Goal: Task Accomplishment & Management: Manage account settings

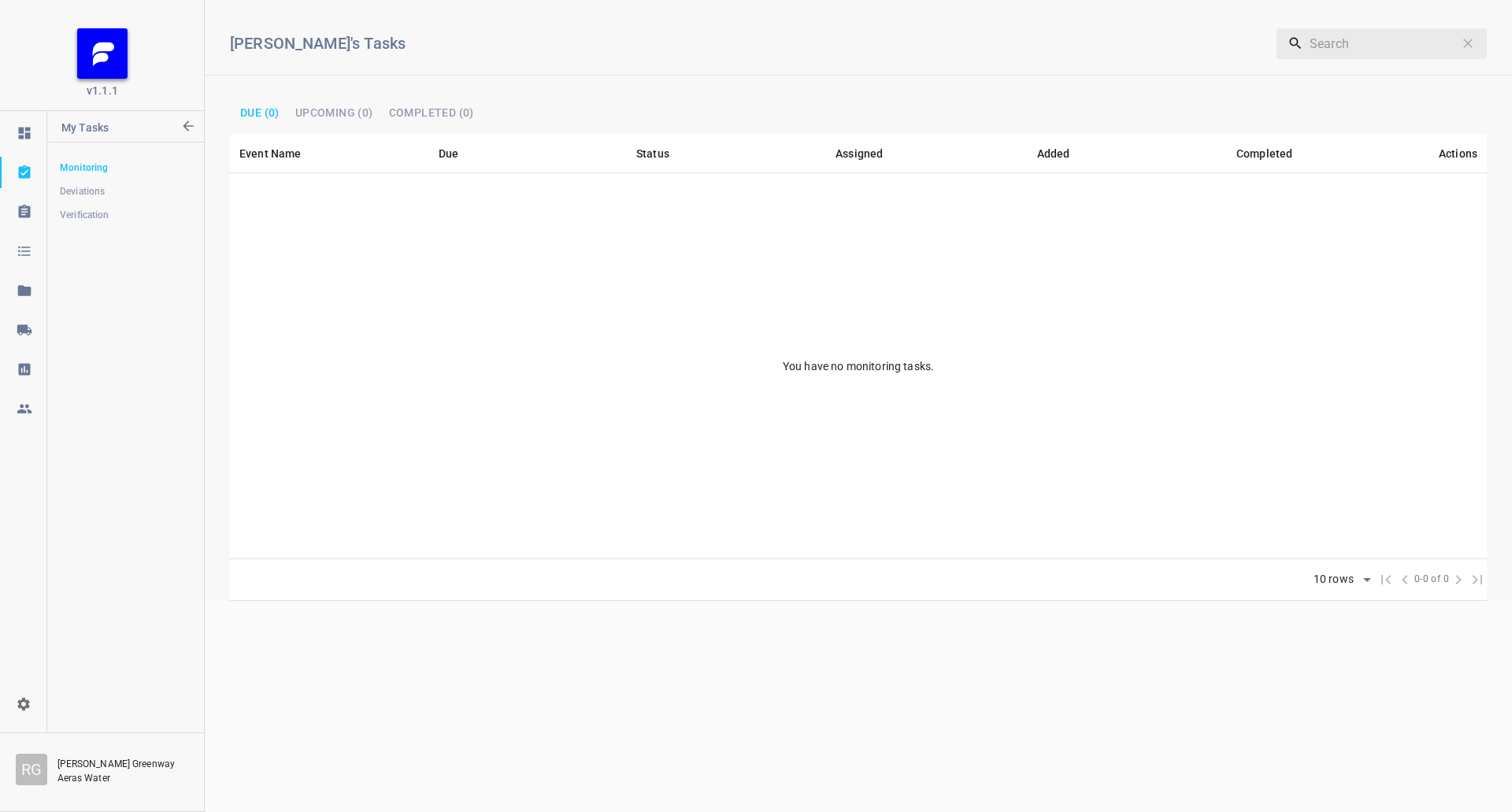
click at [37, 355] on link at bounding box center [23, 369] width 46 height 32
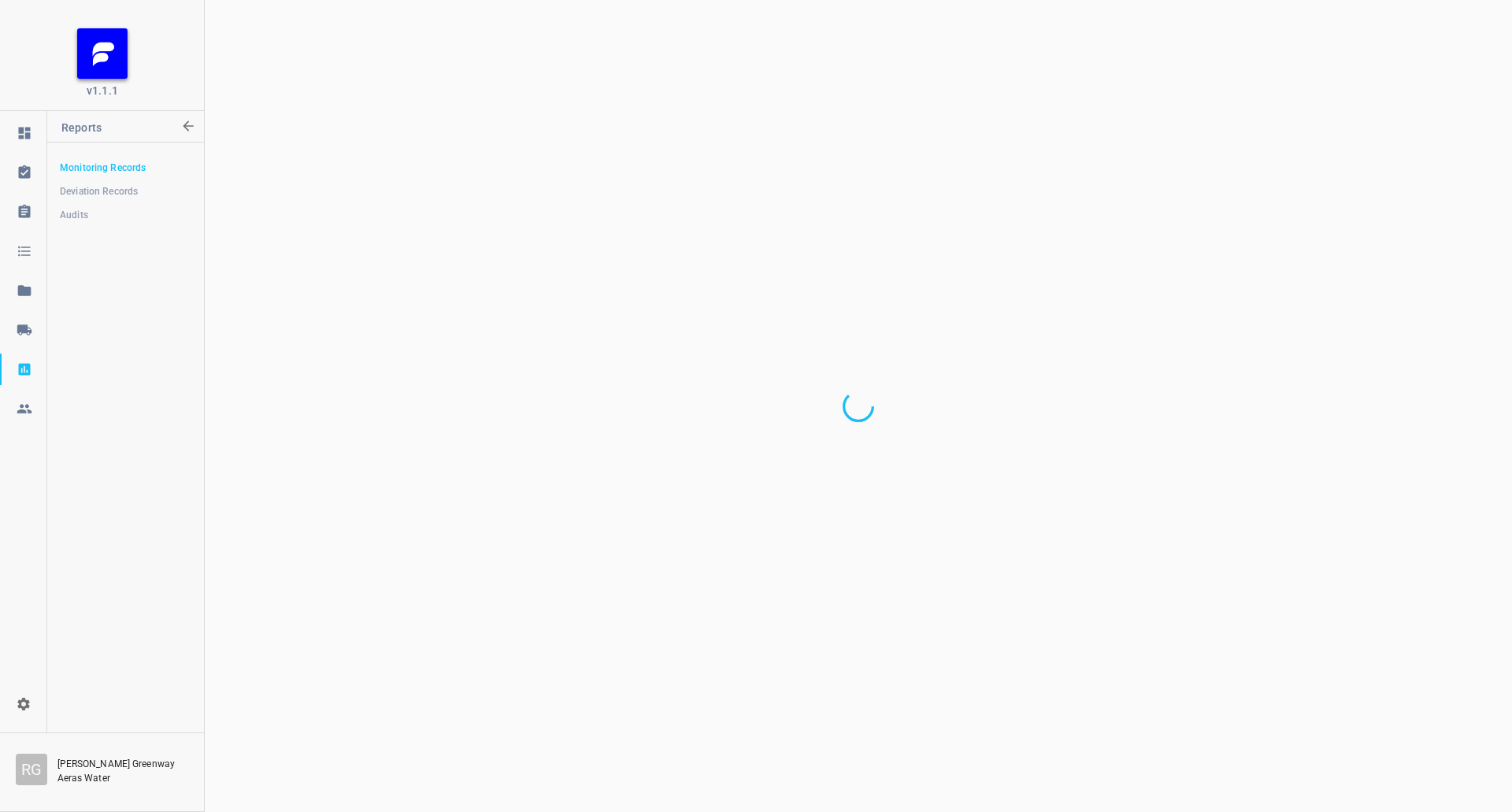
click at [21, 336] on icon at bounding box center [24, 330] width 15 height 15
click at [119, 283] on span "Shipping" at bounding box center [125, 285] width 130 height 15
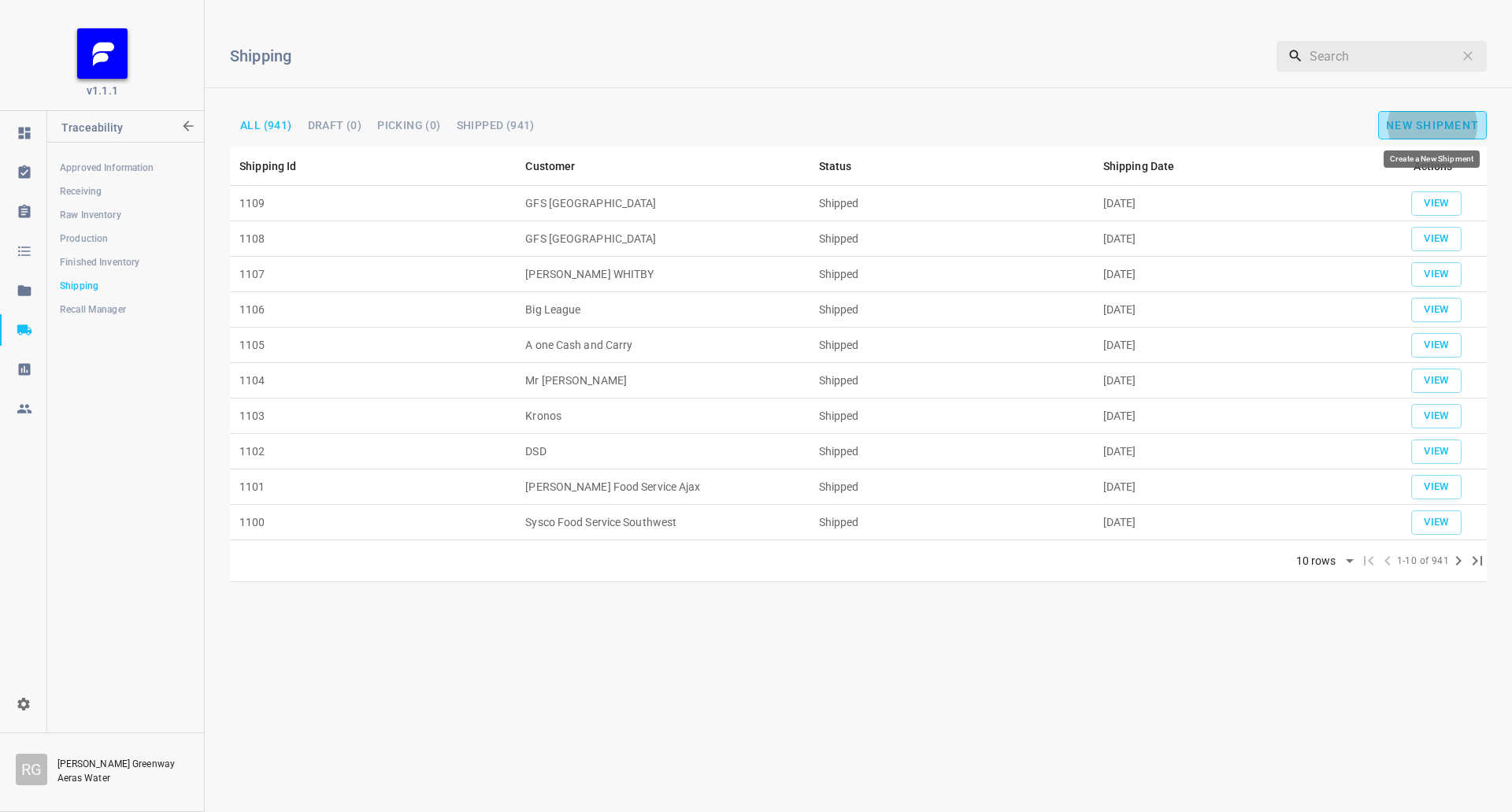
click at [1418, 137] on button "New Shipment" at bounding box center [1433, 125] width 108 height 28
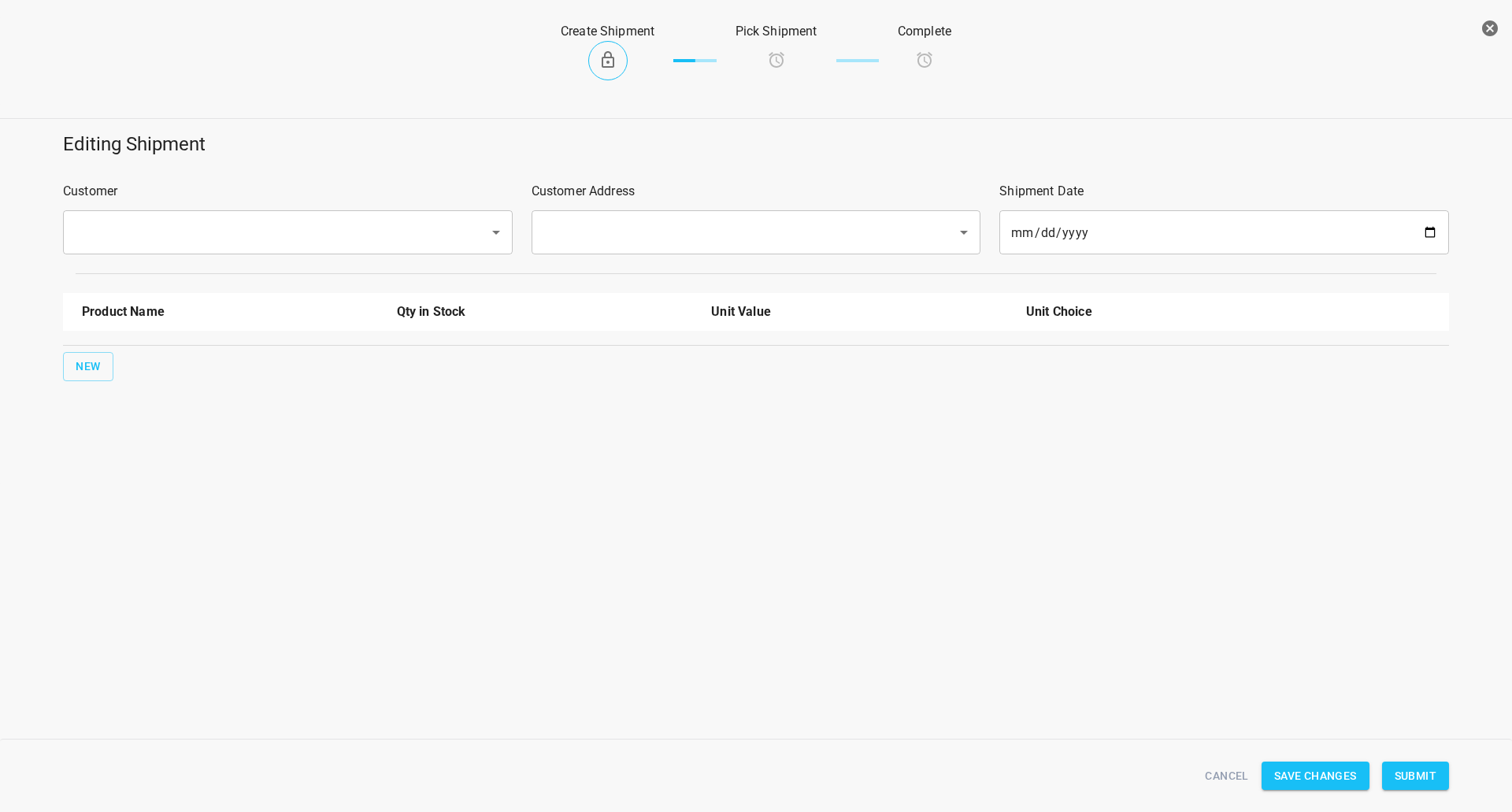
click at [386, 251] on div "​" at bounding box center [288, 232] width 450 height 44
click at [345, 248] on div "​" at bounding box center [288, 232] width 450 height 44
drag, startPoint x: 334, startPoint y: 219, endPoint x: 334, endPoint y: 229, distance: 10.0
click at [334, 228] on div "Customer ​" at bounding box center [288, 218] width 468 height 91
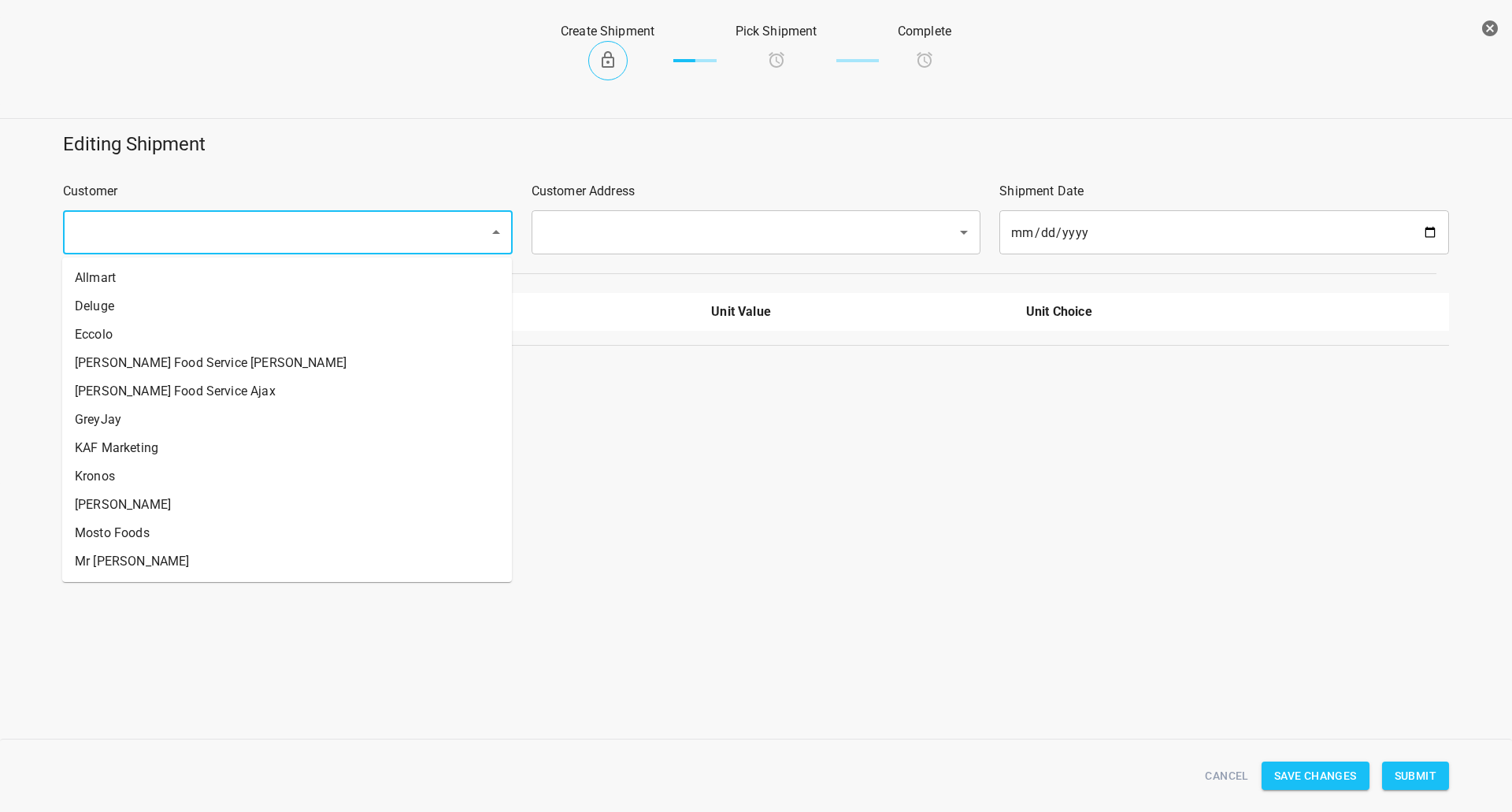
click at [328, 237] on input "text" at bounding box center [266, 232] width 392 height 30
drag, startPoint x: 196, startPoint y: 299, endPoint x: 194, endPoint y: 289, distance: 10.2
click at [194, 289] on ul "Allmart Deluge Eccolo [PERSON_NAME] Food Service [PERSON_NAME] Food Service Aja…" at bounding box center [287, 420] width 450 height 324
drag, startPoint x: 193, startPoint y: 286, endPoint x: 304, endPoint y: 281, distance: 111.1
click at [193, 285] on li "Allmart" at bounding box center [287, 278] width 450 height 28
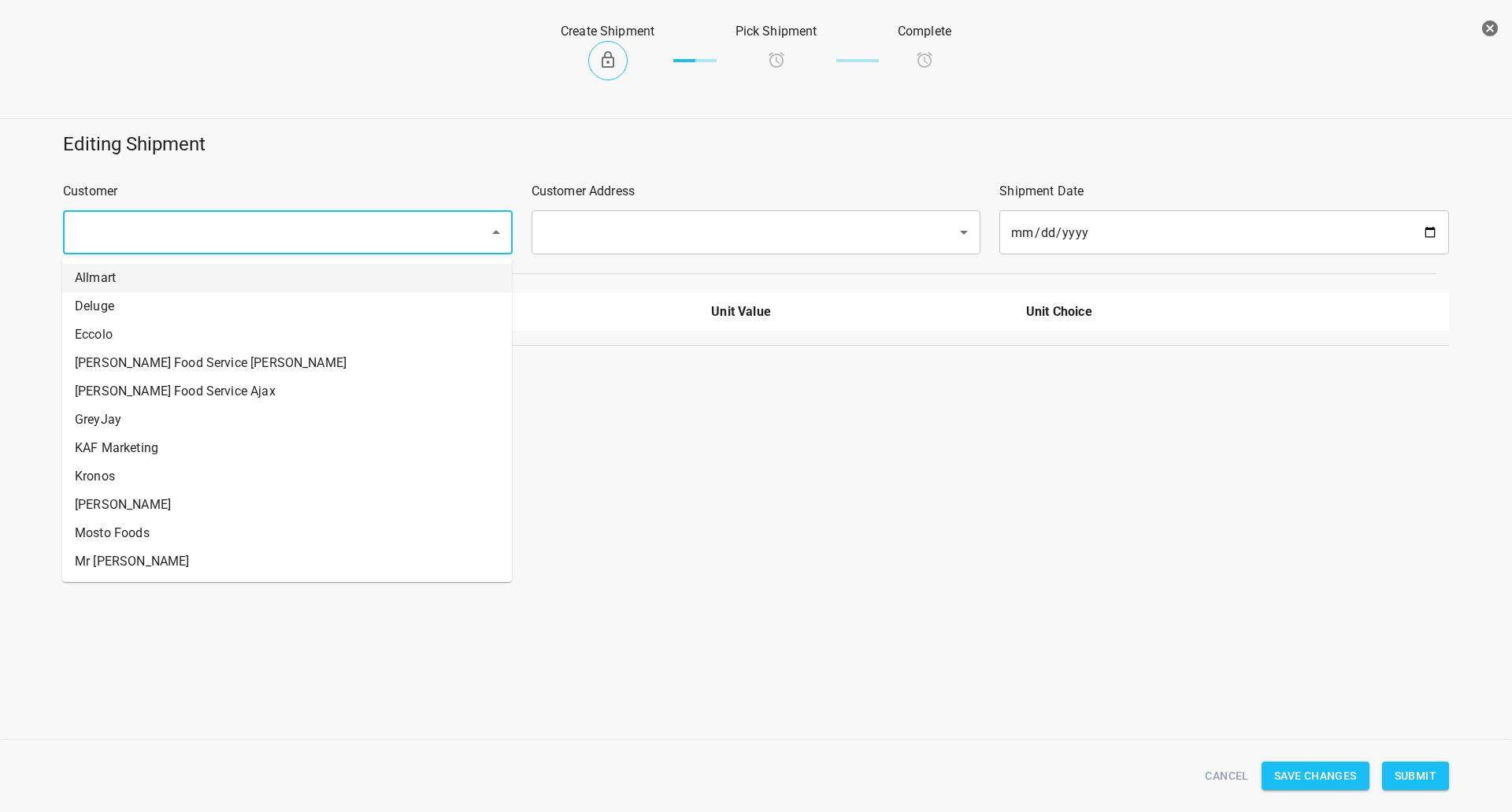
type input "Allmart"
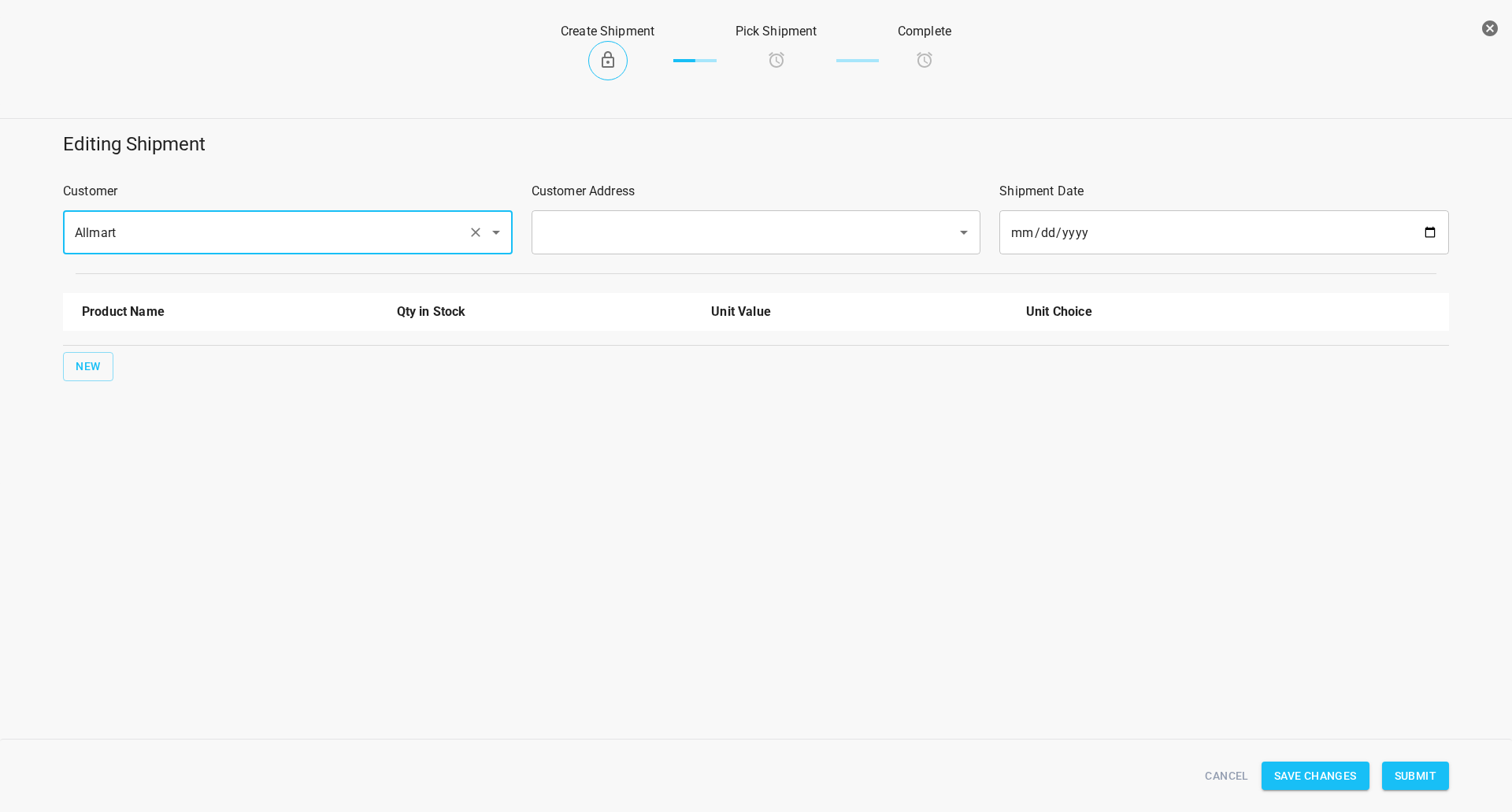
click at [609, 242] on input "text" at bounding box center [735, 232] width 392 height 30
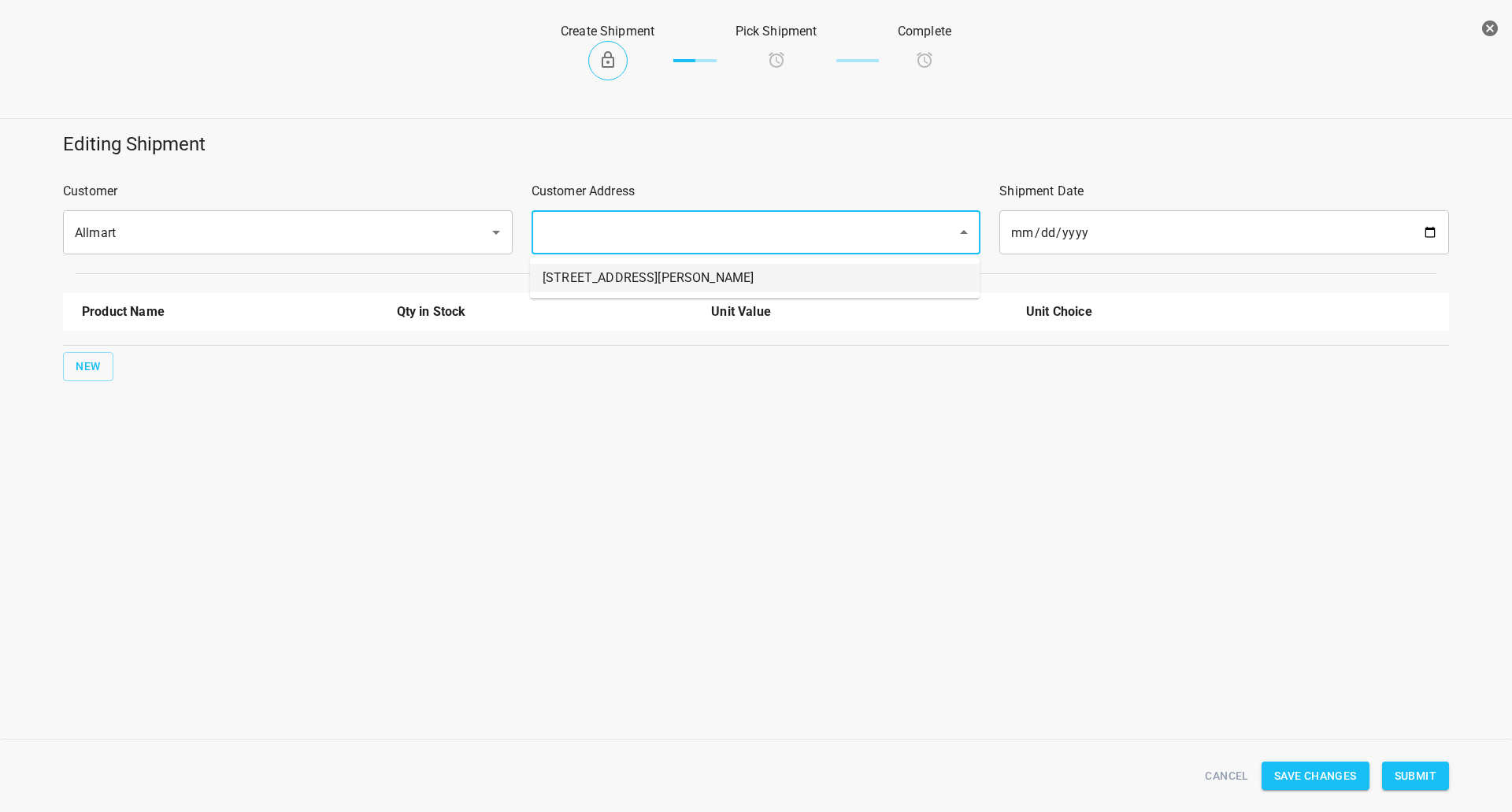
click at [609, 273] on li "[STREET_ADDRESS][PERSON_NAME]" at bounding box center [756, 278] width 450 height 28
type input "[STREET_ADDRESS][PERSON_NAME]"
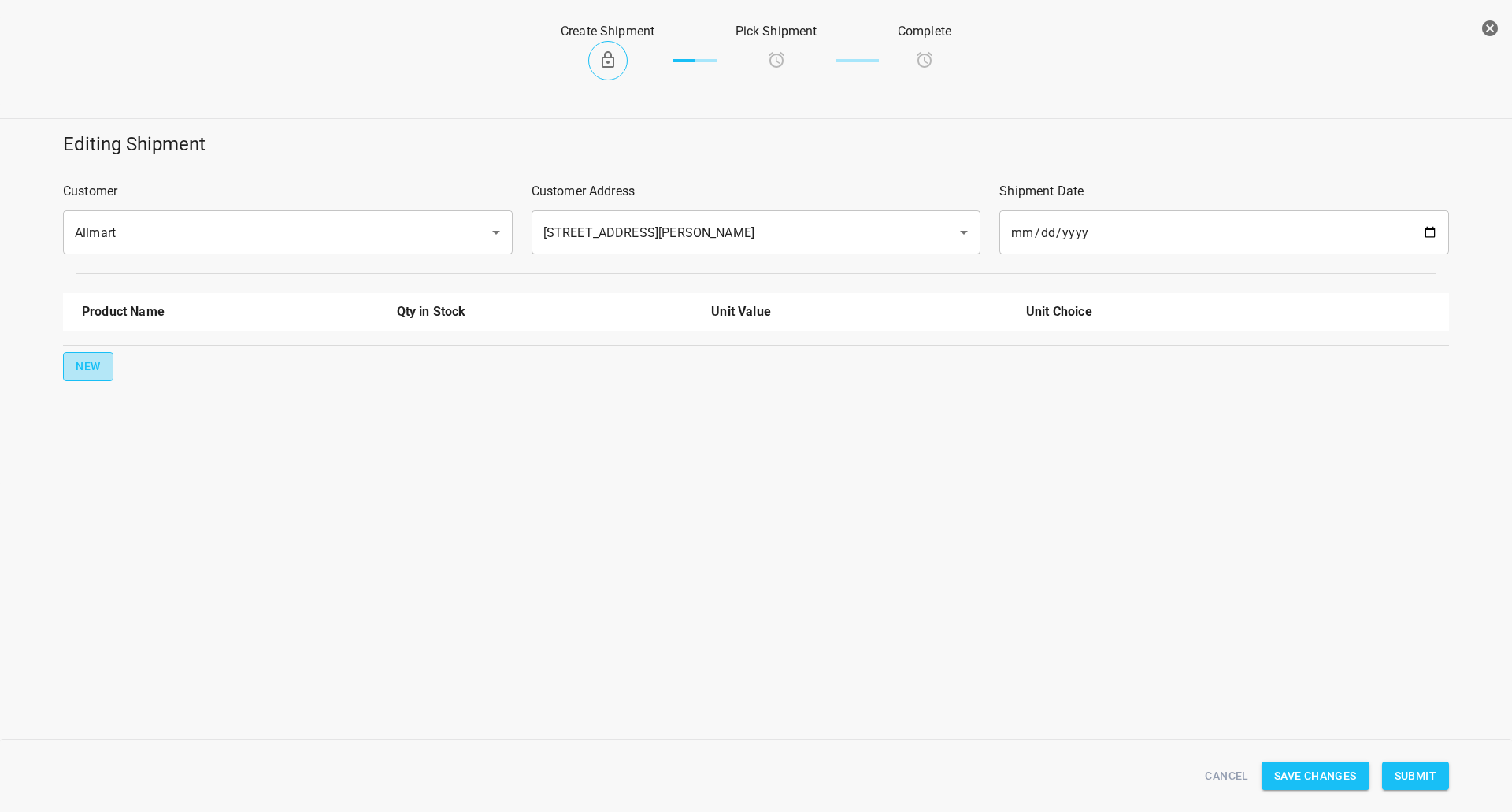
click at [79, 375] on span "New" at bounding box center [88, 367] width 26 height 20
click at [87, 375] on div at bounding box center [231, 363] width 315 height 57
click at [118, 366] on input "text" at bounding box center [208, 356] width 252 height 25
click at [131, 428] on li "330ml Still" at bounding box center [230, 421] width 296 height 28
type input "330ml Still"
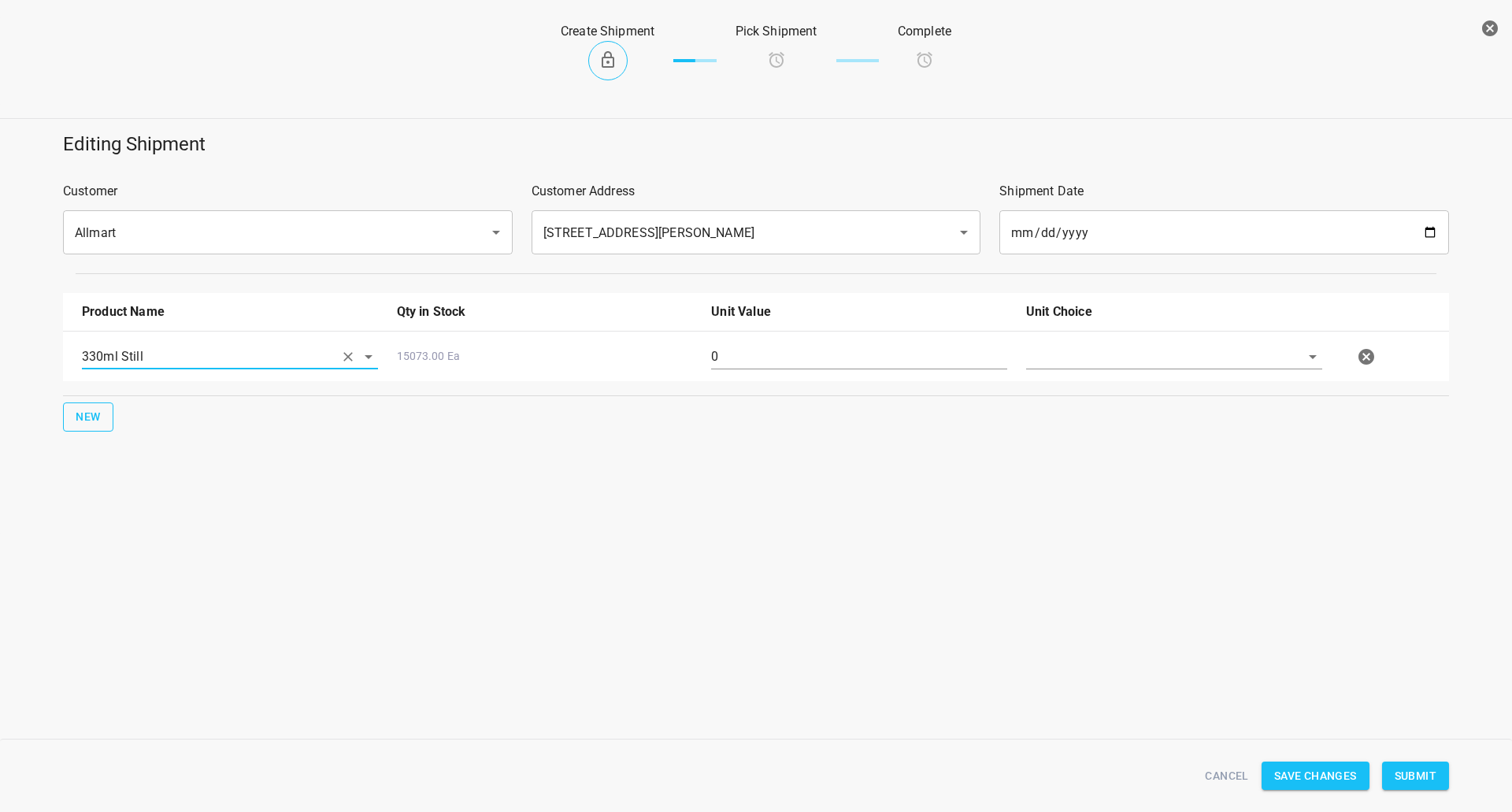
click at [96, 409] on span "New" at bounding box center [88, 417] width 26 height 20
click at [106, 409] on input "text" at bounding box center [208, 406] width 252 height 25
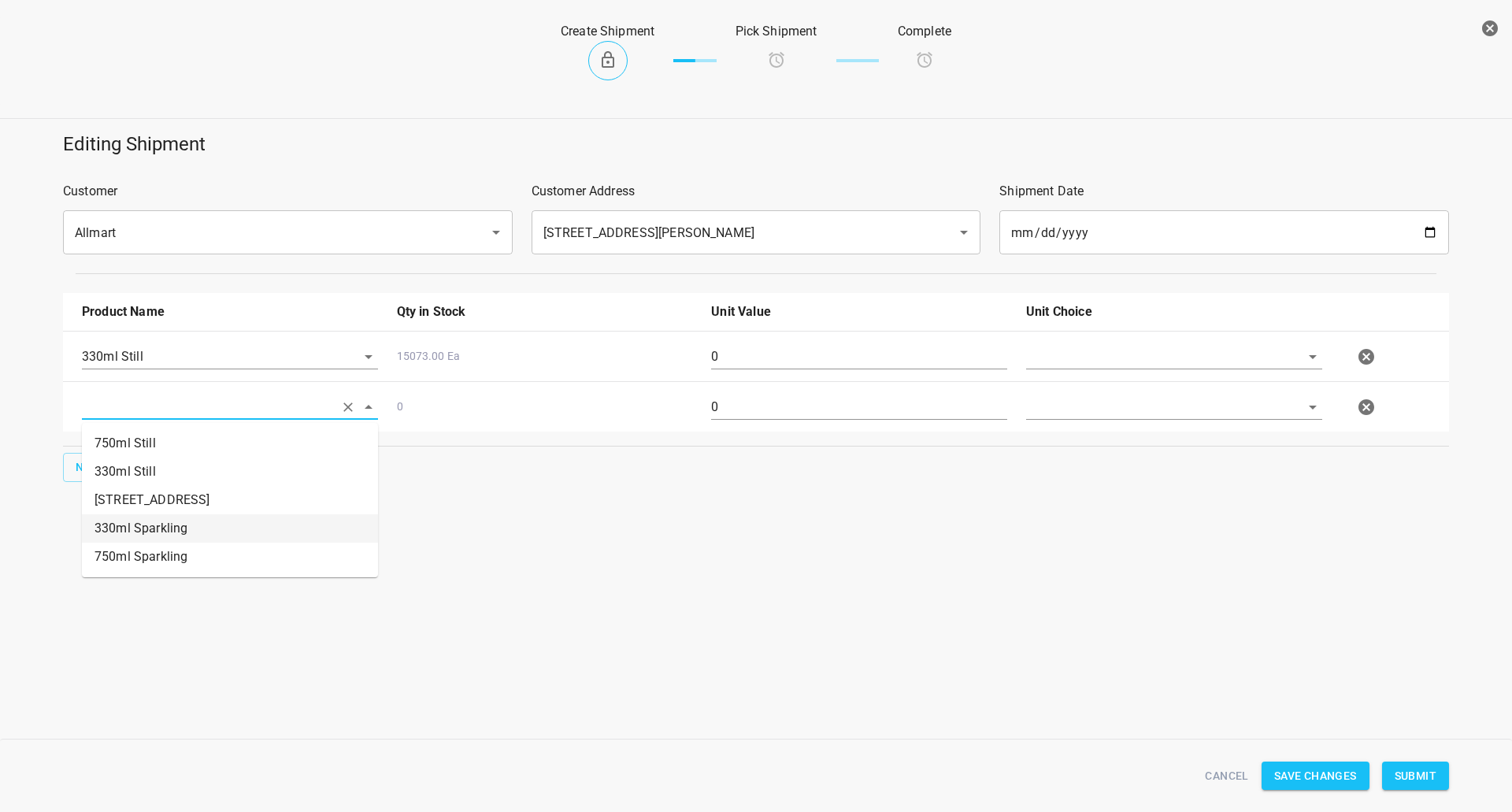
click at [186, 530] on li "330ml Sparkling" at bounding box center [230, 528] width 296 height 28
type input "330ml Sparkling"
drag, startPoint x: 1074, startPoint y: 356, endPoint x: 1073, endPoint y: 367, distance: 11.0
click at [1074, 357] on input "text" at bounding box center [1152, 356] width 252 height 25
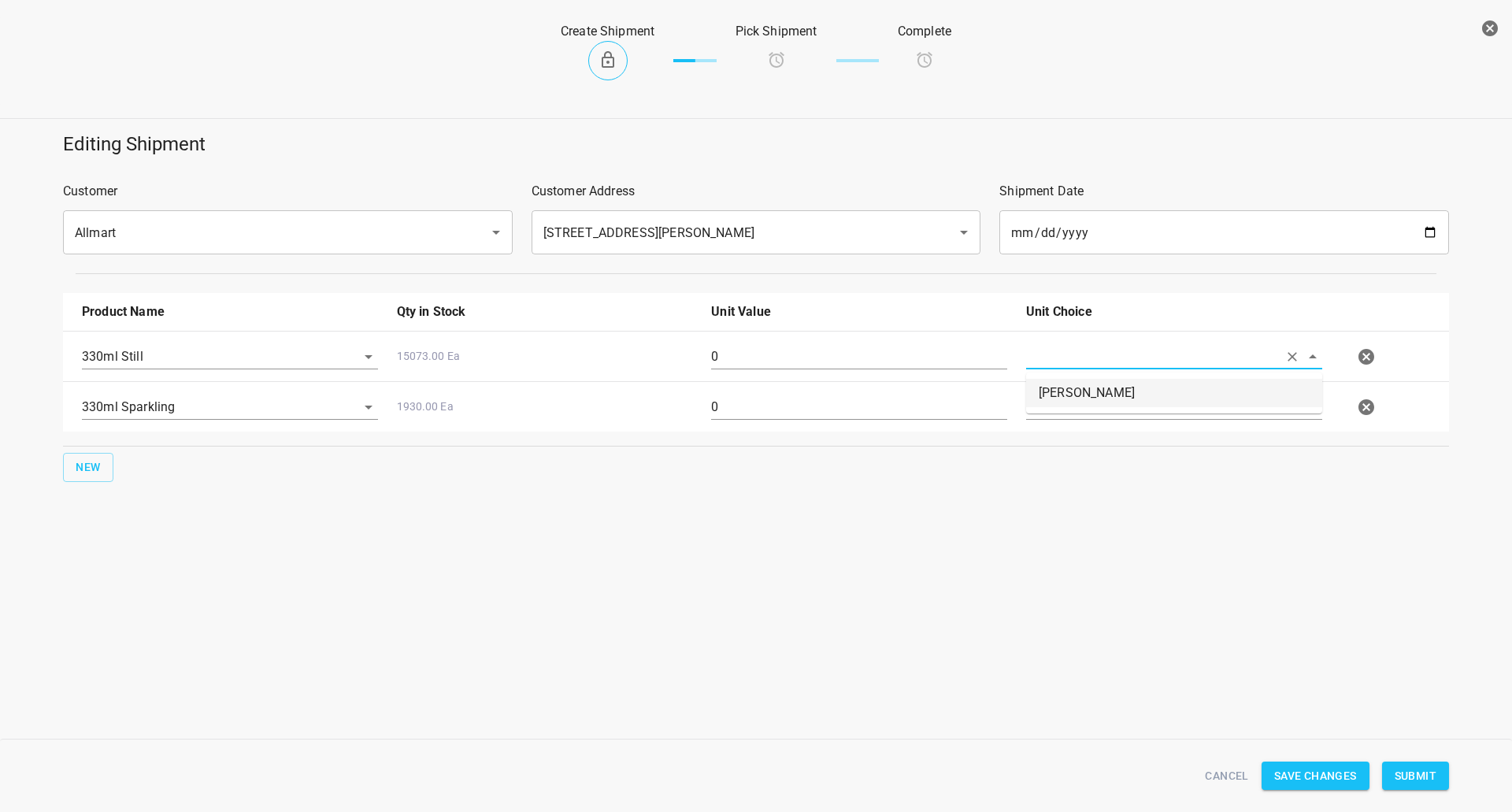
click at [1073, 381] on li "[PERSON_NAME]" at bounding box center [1174, 393] width 296 height 28
type input "[PERSON_NAME]"
click at [1054, 405] on input "text" at bounding box center [1152, 406] width 252 height 25
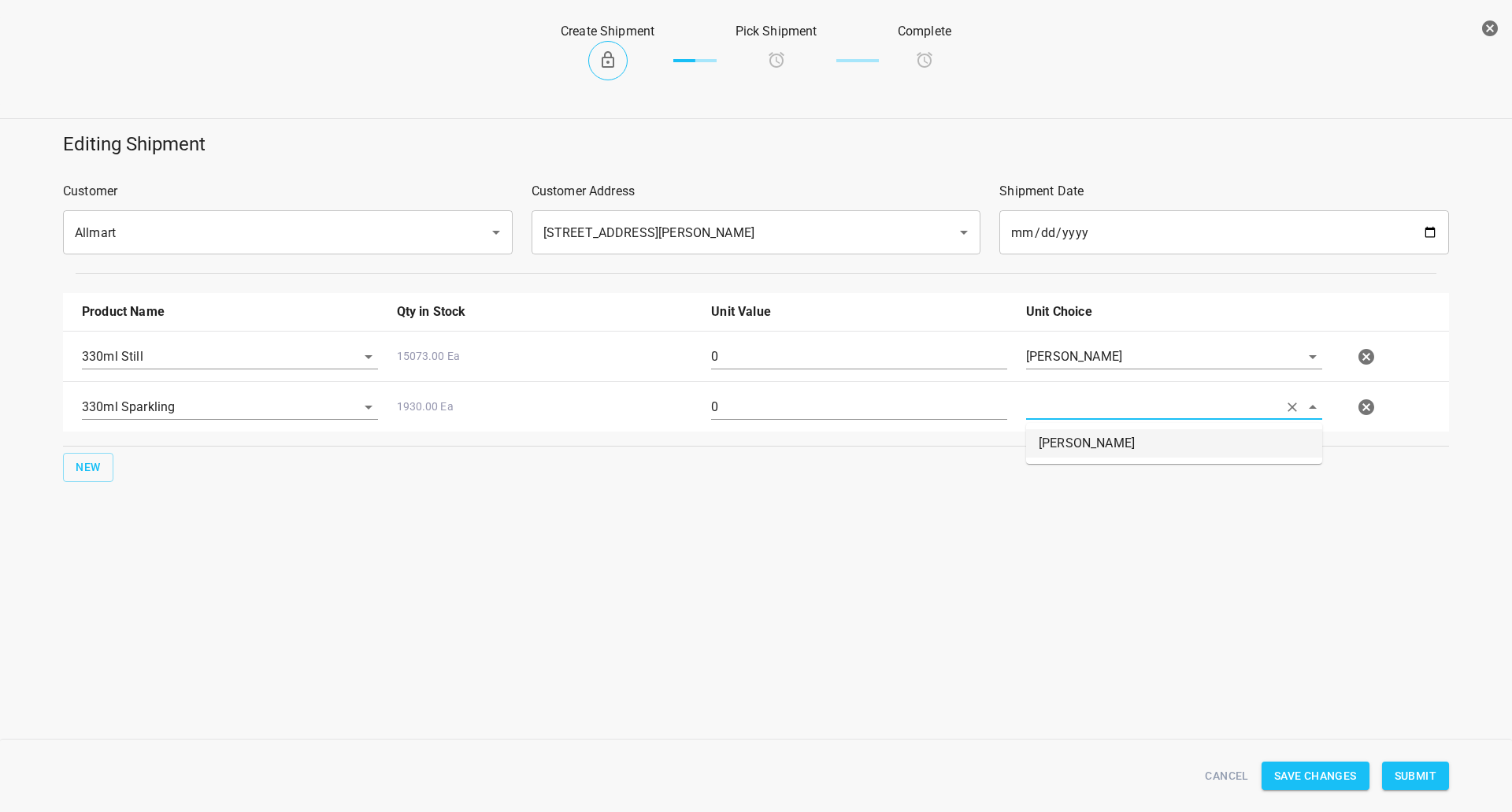
click at [1055, 459] on ul "[PERSON_NAME]" at bounding box center [1174, 443] width 296 height 41
click at [1054, 444] on li "[PERSON_NAME]" at bounding box center [1174, 443] width 296 height 28
type input "[PERSON_NAME]"
click at [833, 371] on div "0" at bounding box center [859, 363] width 315 height 57
click at [831, 371] on div "0" at bounding box center [859, 363] width 315 height 57
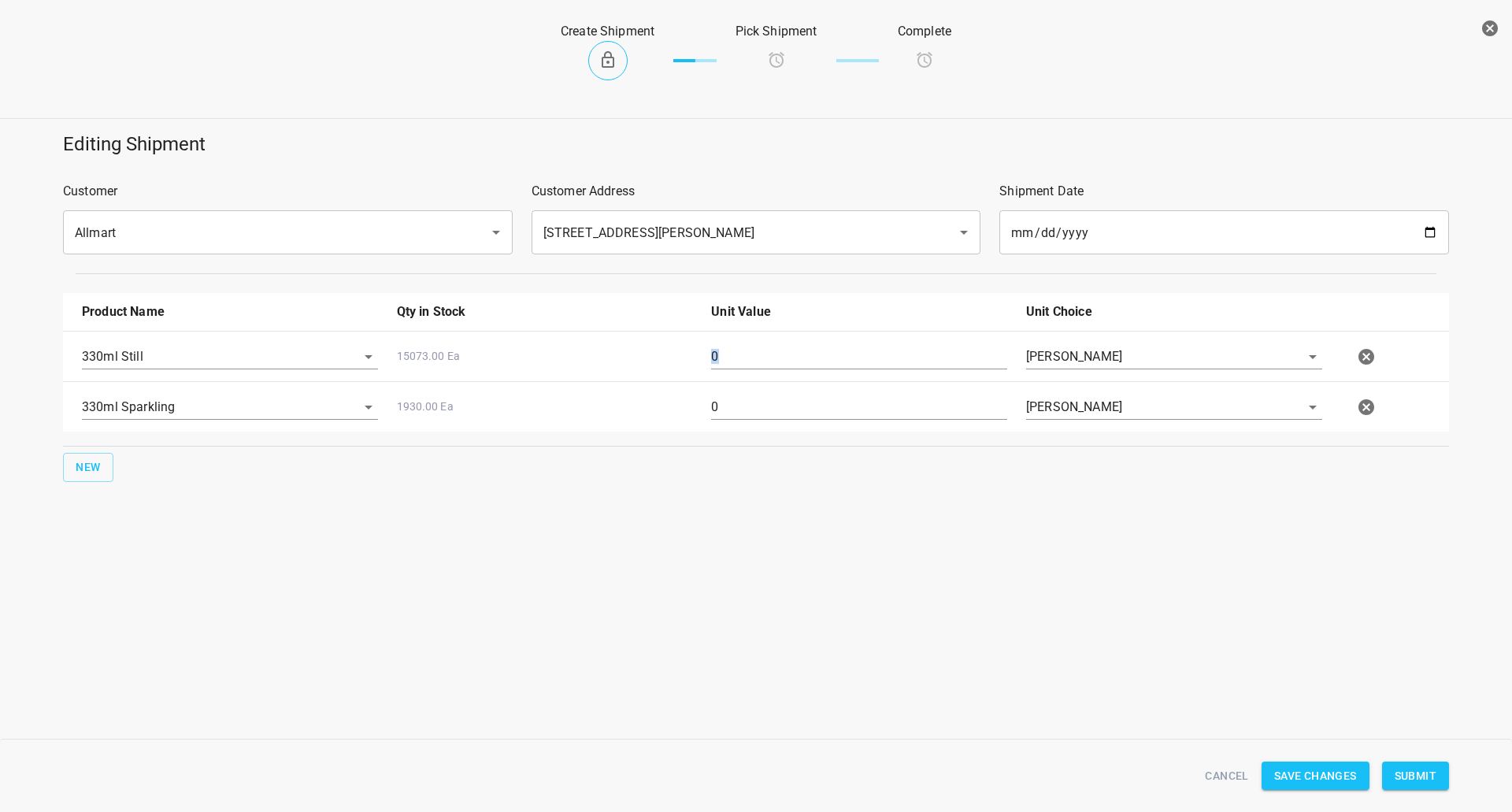
click at [834, 370] on div "0" at bounding box center [859, 363] width 315 height 57
click at [838, 361] on input "0" at bounding box center [859, 357] width 296 height 26
click at [838, 362] on input "0" at bounding box center [859, 357] width 296 height 26
type input "108"
click at [793, 409] on input "0" at bounding box center [859, 407] width 296 height 26
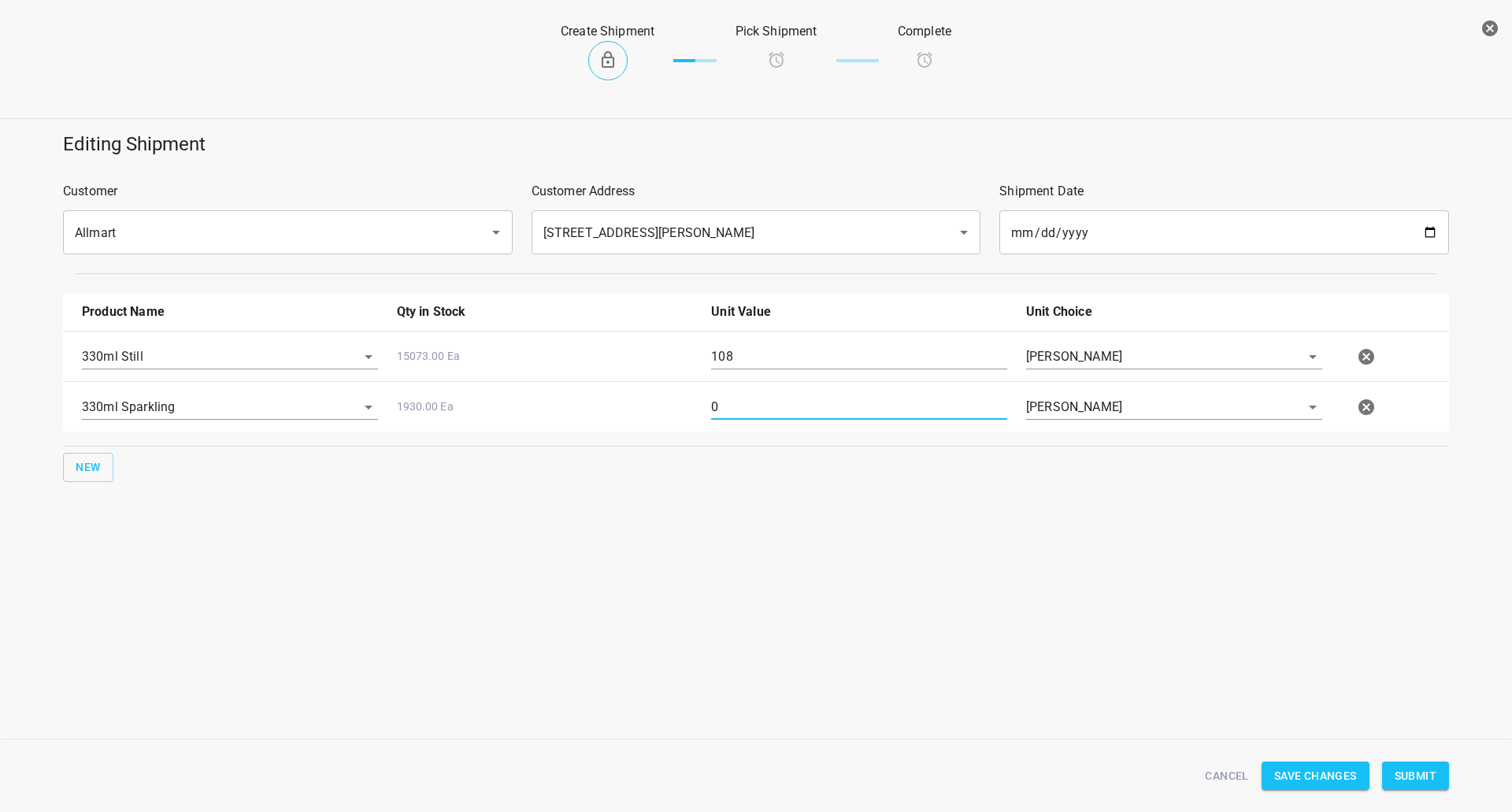
drag, startPoint x: 793, startPoint y: 409, endPoint x: 774, endPoint y: 416, distance: 20.2
click at [793, 409] on input "0" at bounding box center [859, 407] width 296 height 26
type input "72"
click at [99, 472] on span "New" at bounding box center [88, 468] width 26 height 20
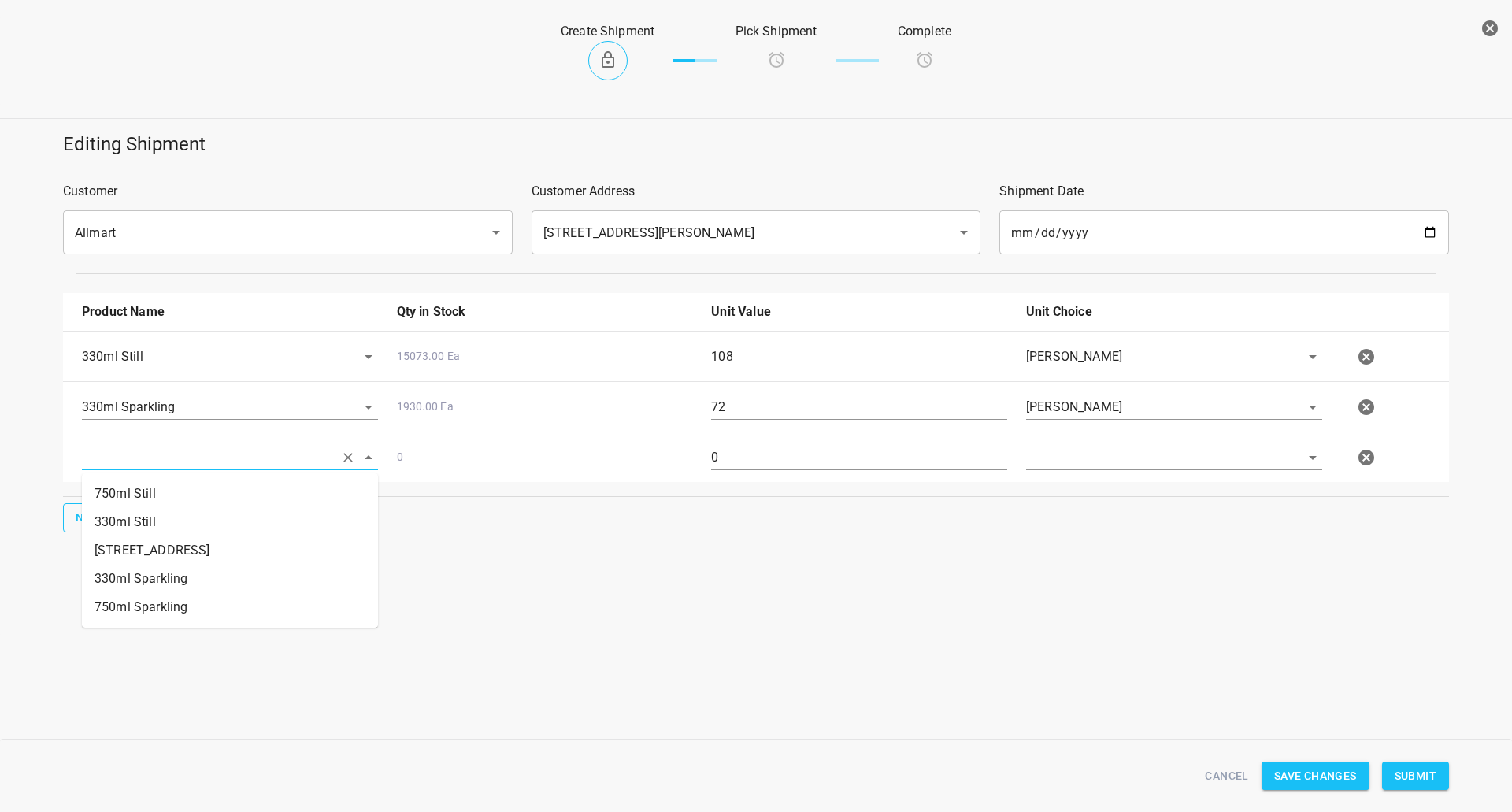
click at [130, 447] on input "text" at bounding box center [208, 457] width 252 height 25
drag, startPoint x: 171, startPoint y: 505, endPoint x: 130, endPoint y: 516, distance: 42.4
click at [169, 507] on li "750ml Still" at bounding box center [230, 493] width 296 height 28
type input "750ml Still"
click at [108, 520] on button "New" at bounding box center [87, 518] width 50 height 29
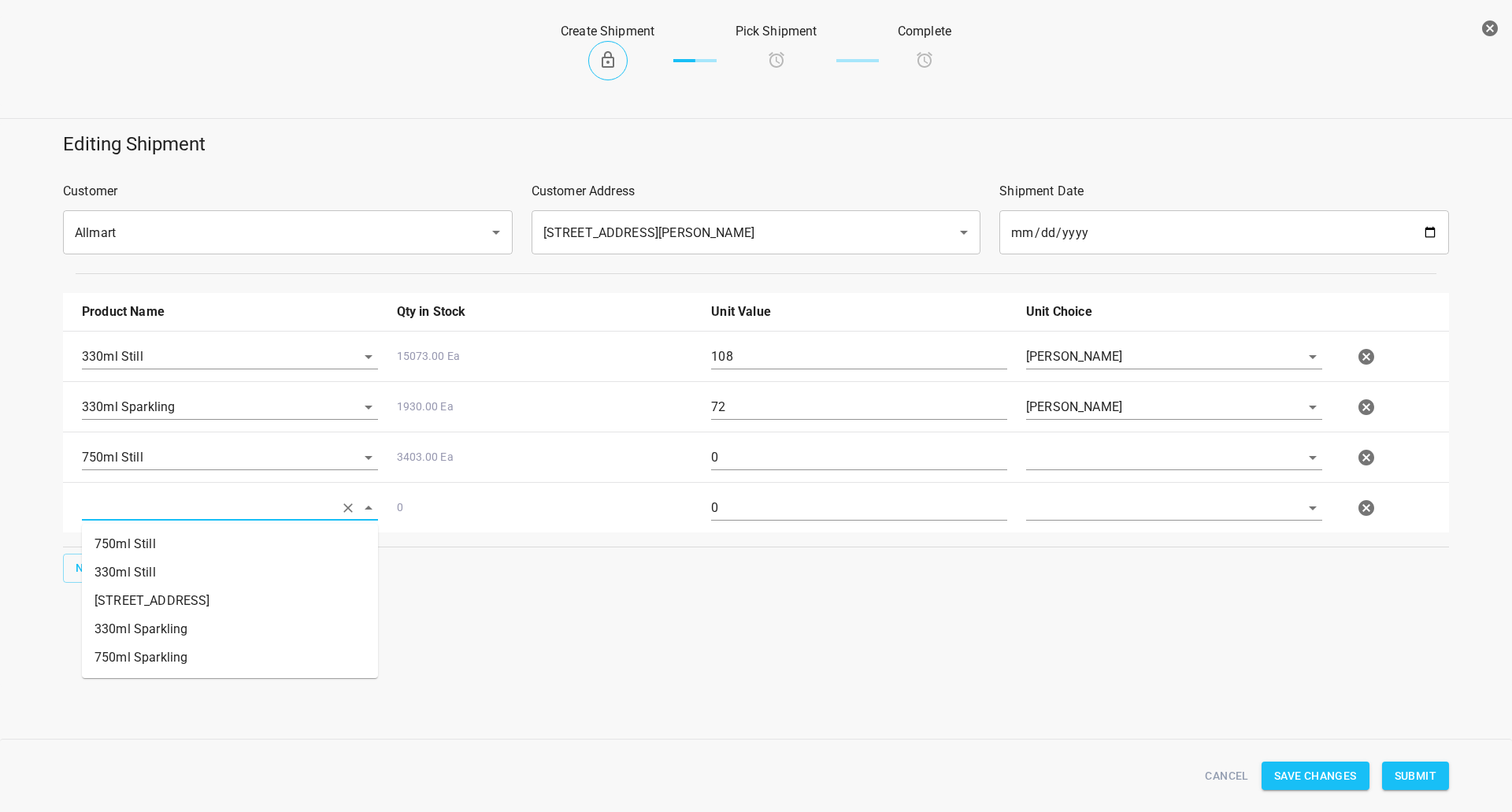
click at [137, 516] on input "text" at bounding box center [208, 508] width 252 height 25
drag, startPoint x: 168, startPoint y: 625, endPoint x: 170, endPoint y: 652, distance: 27.1
click at [170, 658] on ul "750ml Still 330ml Still 330 ST CRATE 330ml Sparkling 750ml Sparkling" at bounding box center [230, 601] width 296 height 154
click at [170, 652] on li "750ml Sparkling" at bounding box center [230, 657] width 296 height 28
type input "750ml Sparkling"
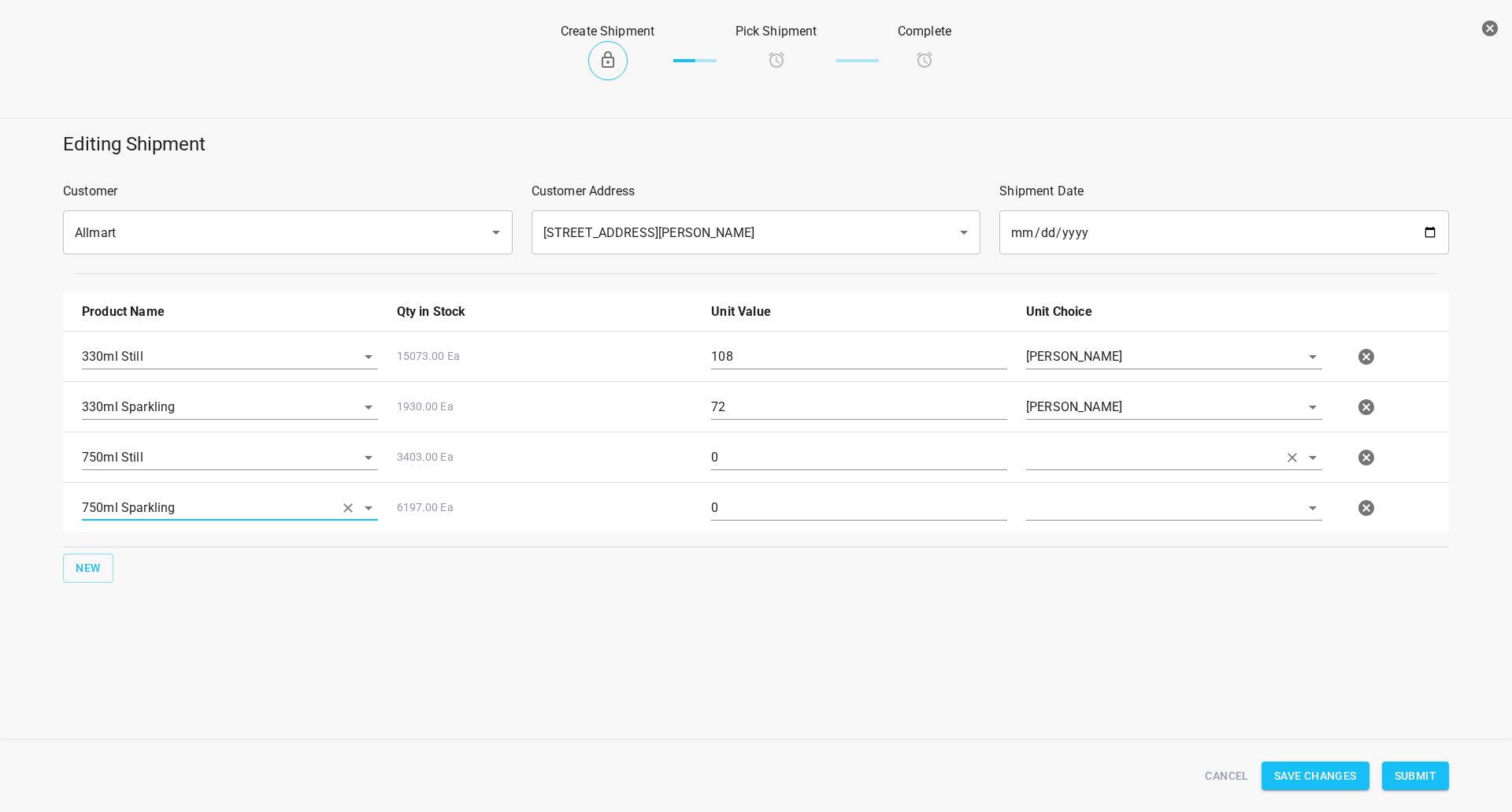
click at [1059, 462] on input "text" at bounding box center [1152, 457] width 252 height 25
click at [1060, 502] on li "[PERSON_NAME]" at bounding box center [1174, 493] width 296 height 28
type input "[PERSON_NAME]"
click at [1060, 505] on input "text" at bounding box center [1152, 508] width 252 height 25
drag, startPoint x: 1065, startPoint y: 531, endPoint x: 537, endPoint y: 437, distance: 536.3
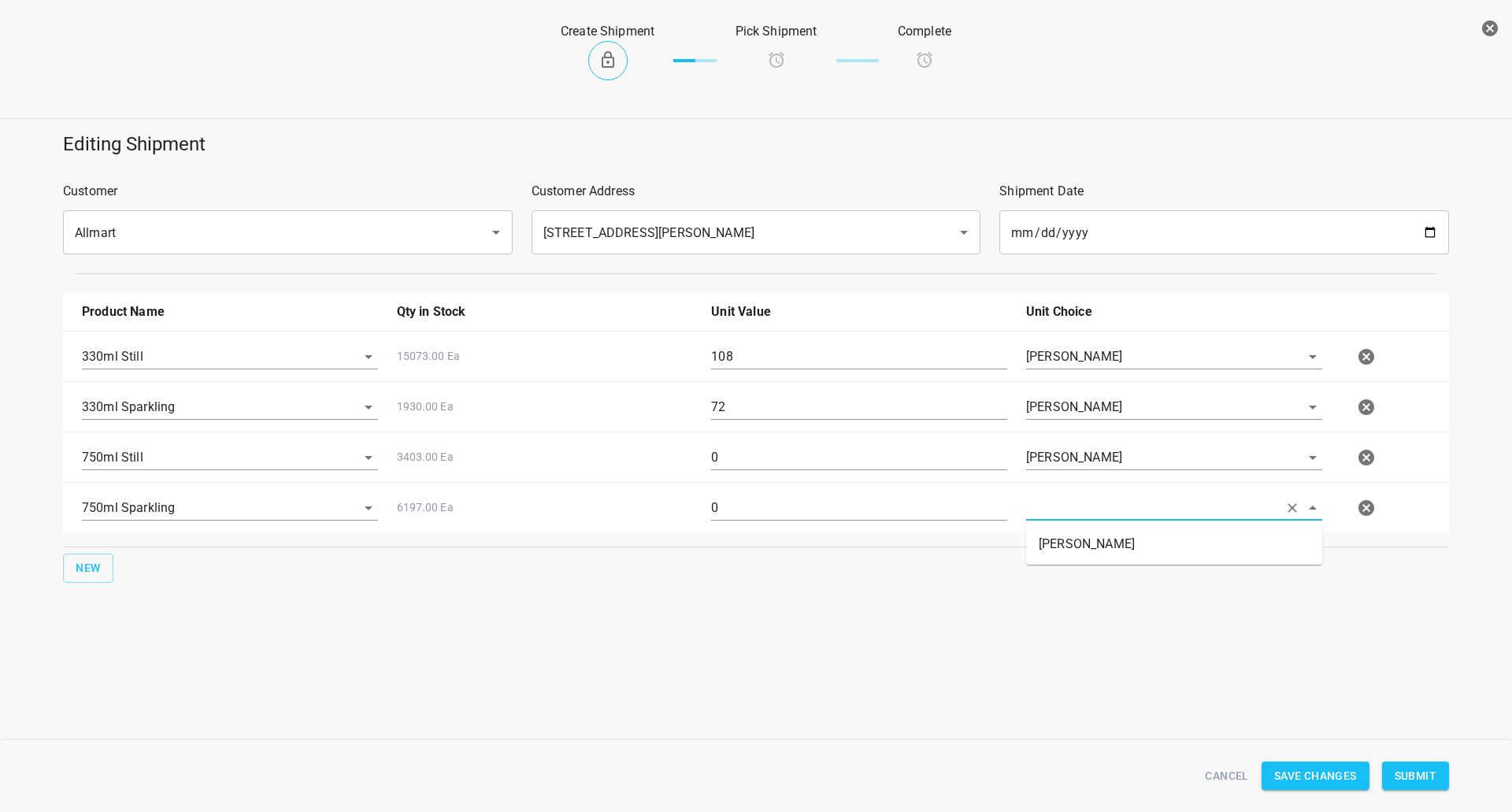
click at [1064, 532] on li "[PERSON_NAME]" at bounding box center [1174, 544] width 296 height 28
type input "[PERSON_NAME]"
click at [778, 461] on input "0" at bounding box center [859, 457] width 296 height 26
type input "32"
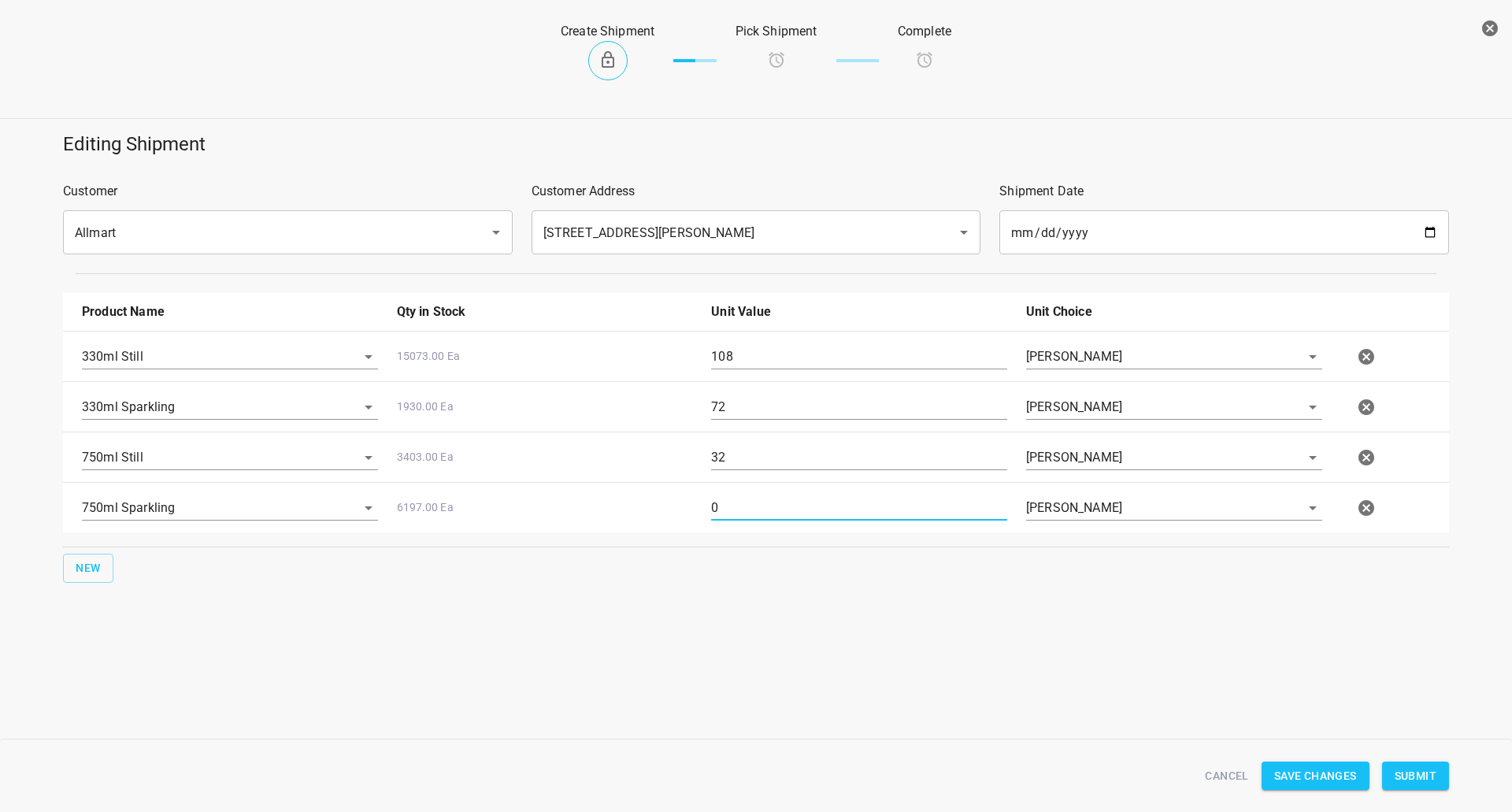
drag, startPoint x: 841, startPoint y: 506, endPoint x: 0, endPoint y: 560, distance: 842.7
click at [54, 559] on div "Product Name Qty in Stock Unit Value Unit Choice 330ml Still 15073.00 Ea 108 [P…" at bounding box center [756, 437] width 1405 height 309
type input "16"
click at [1405, 793] on div "Cancel Save Changes Submit" at bounding box center [756, 776] width 1405 height 61
click at [1404, 783] on span "Submit" at bounding box center [1416, 776] width 42 height 20
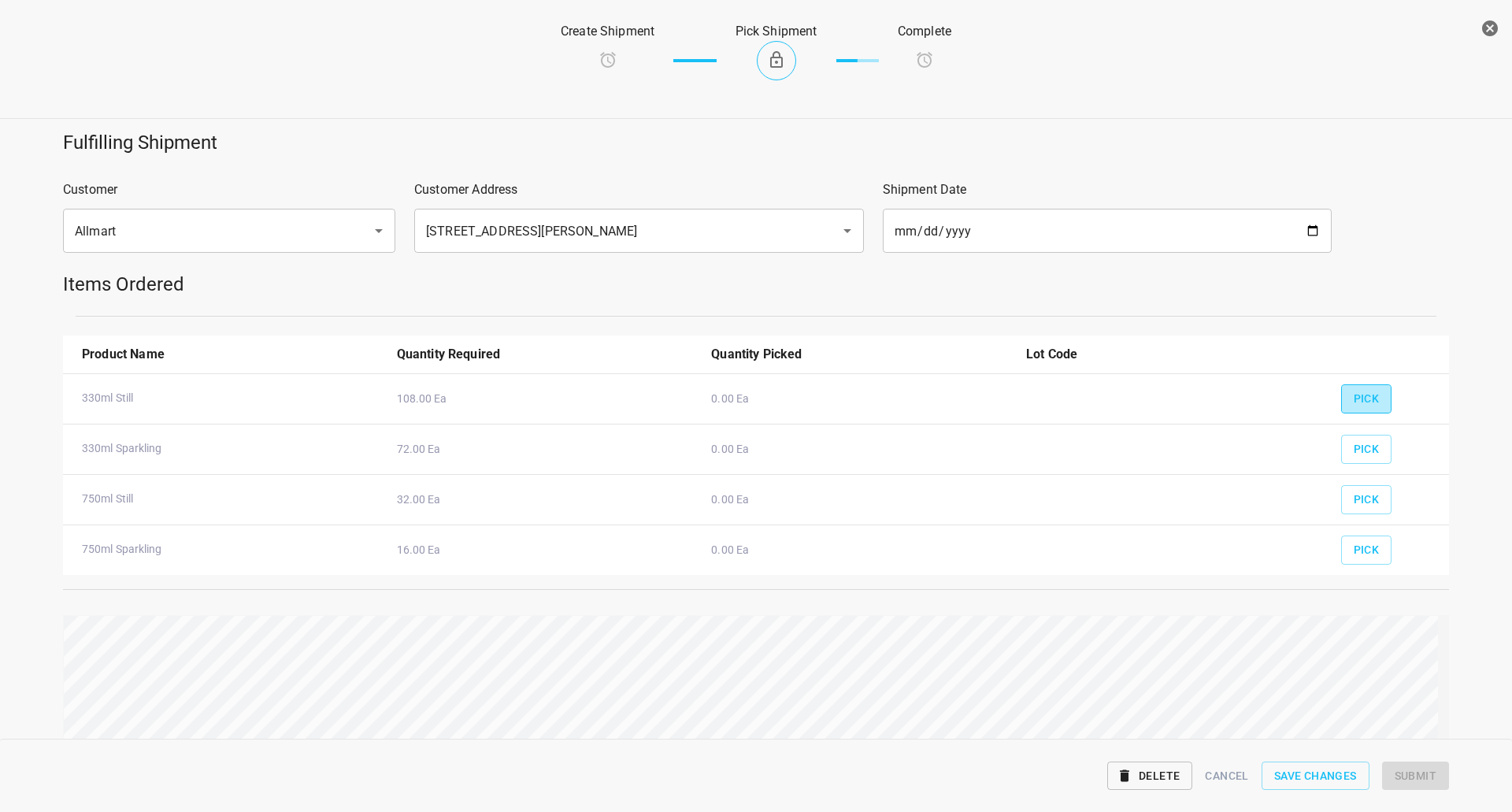
click at [1342, 404] on button "Pick" at bounding box center [1367, 399] width 51 height 29
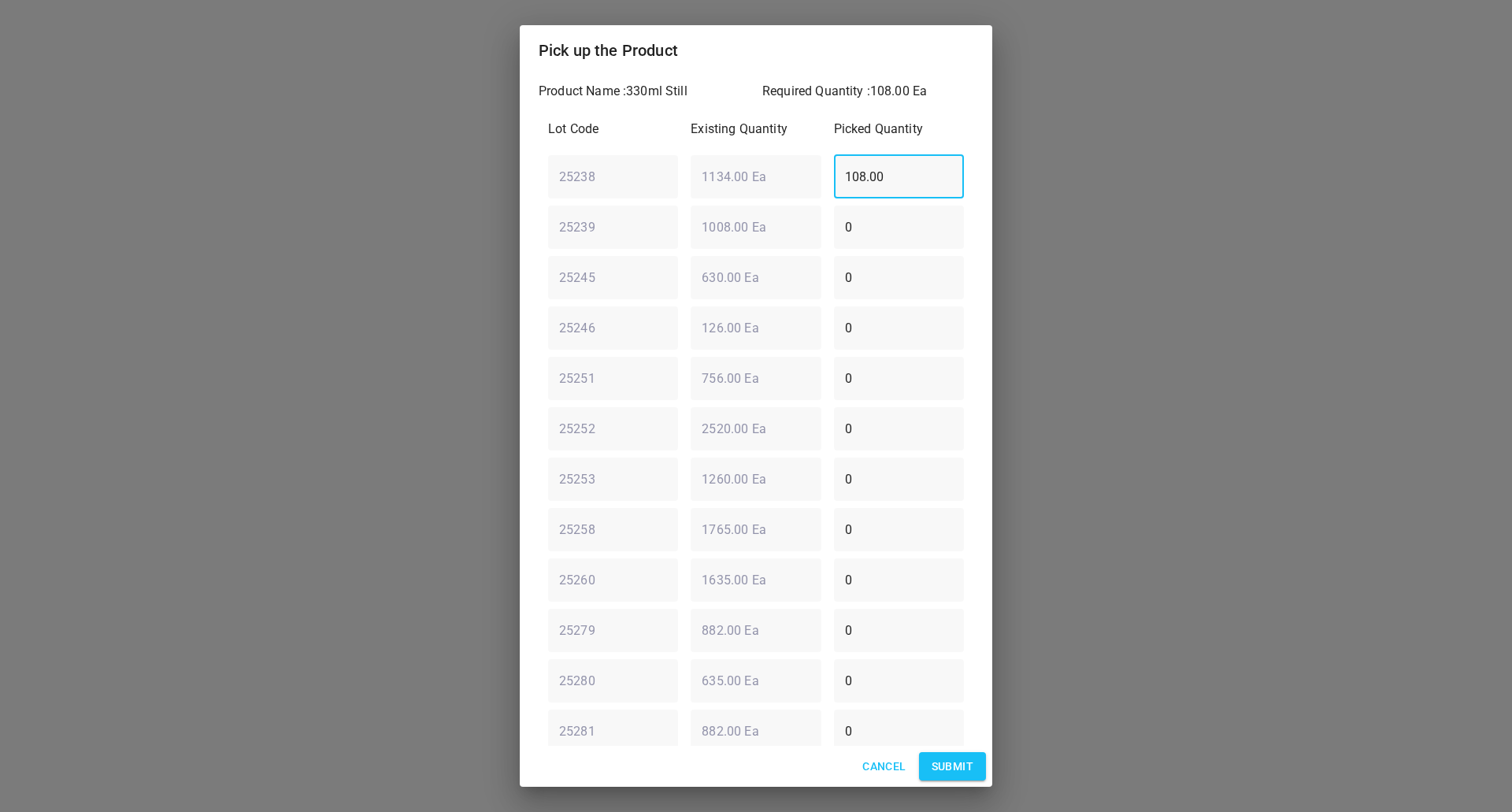
click at [630, 190] on div "25238 ​ 1134.00 Ea ​ 108.00 ​" at bounding box center [756, 176] width 428 height 57
type input "0"
drag, startPoint x: 855, startPoint y: 637, endPoint x: 549, endPoint y: 661, distance: 306.9
click at [635, 656] on div "Lot Code Existing Quantity Picked Quantity 25238 ​ 1134.00 Ea ​ 0 ​ 25239 ​ 100…" at bounding box center [756, 504] width 435 height 787
type input "108"
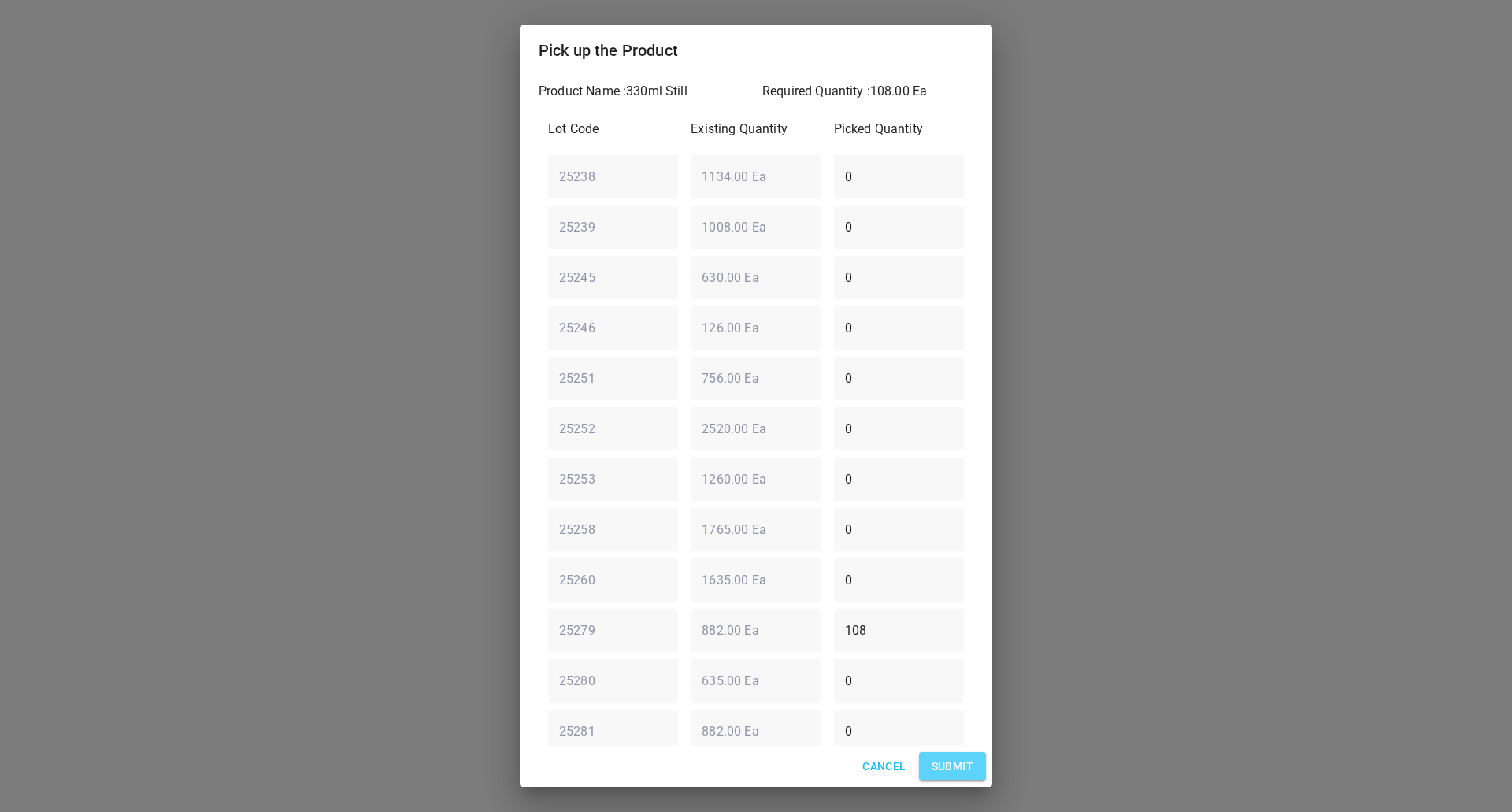
drag, startPoint x: 975, startPoint y: 767, endPoint x: 1062, endPoint y: 668, distance: 131.8
click at [974, 767] on button "Submit" at bounding box center [952, 766] width 67 height 29
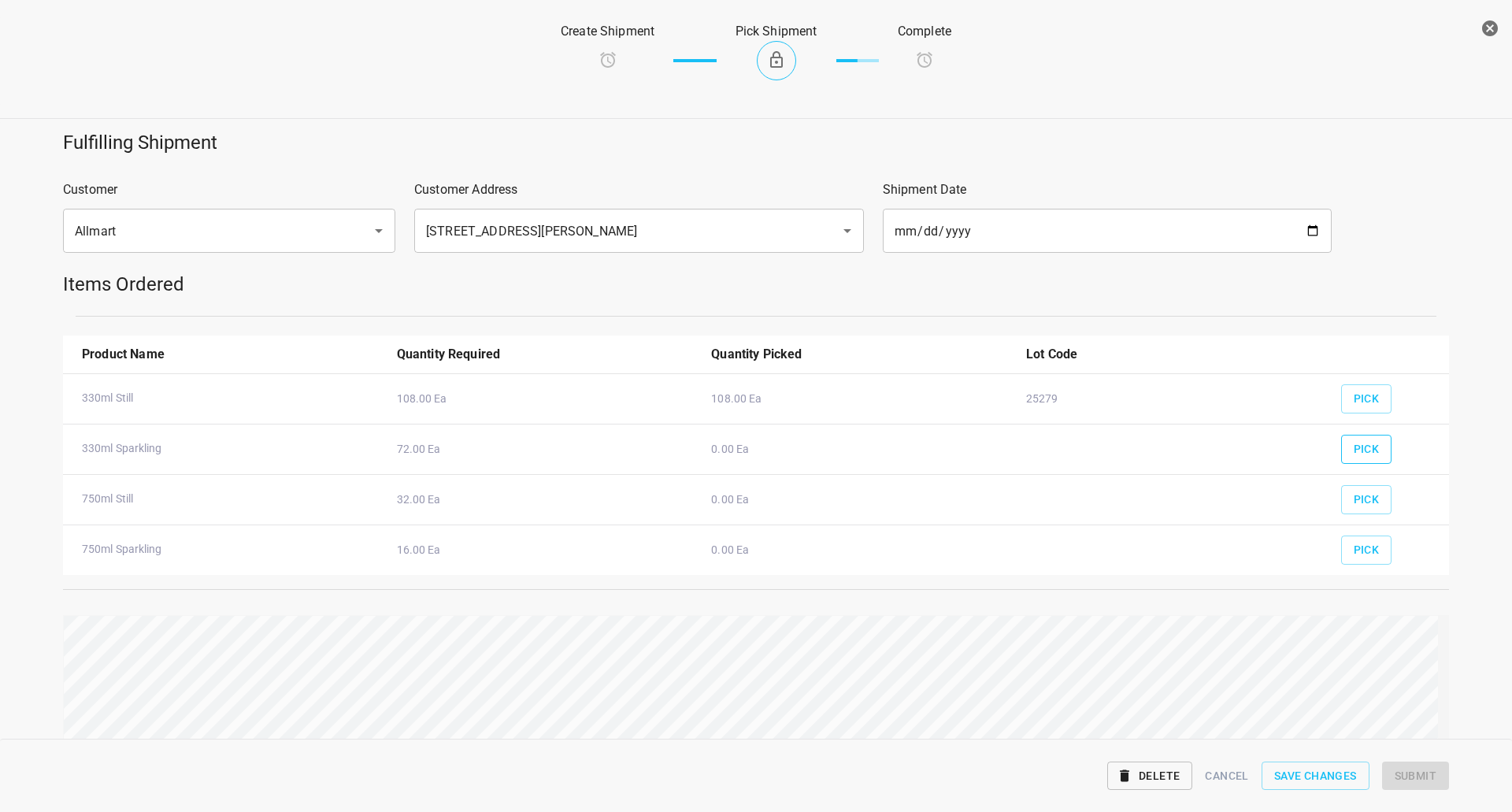
click at [1361, 451] on span "Pick" at bounding box center [1367, 449] width 26 height 20
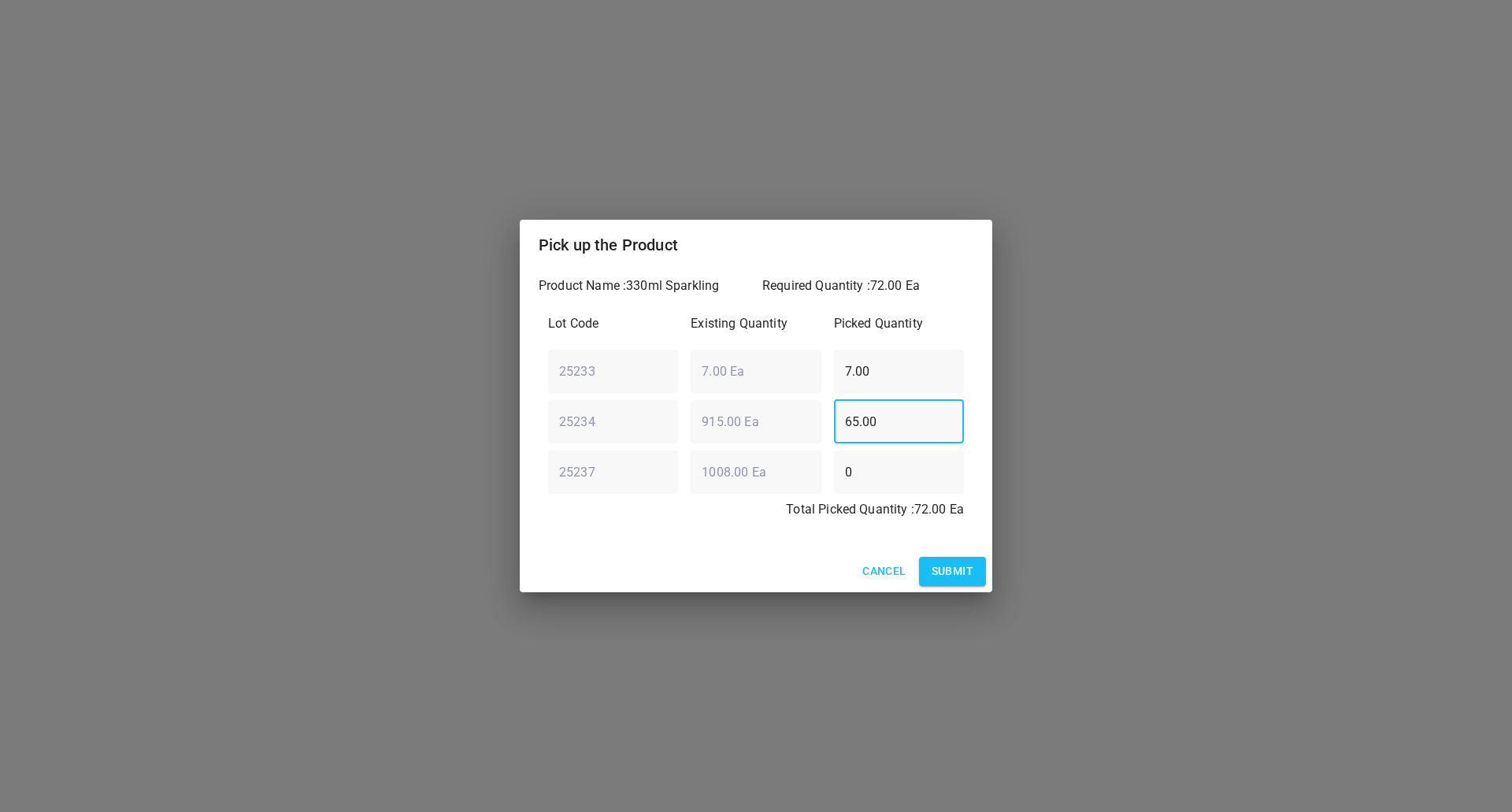
click at [612, 470] on div "Lot Code Existing Quantity Picked Quantity 25233 ​ 7.00 Ea ​ 7.00 ​ 25234 ​ 915…" at bounding box center [756, 421] width 435 height 233
type input "30"
drag, startPoint x: 857, startPoint y: 480, endPoint x: 678, endPoint y: 488, distance: 179.2
click at [676, 504] on div "Lot Code Existing Quantity Picked Quantity 25233 ​ 7.00 Ea ​ 7.00 ​ 25234 ​ 915…" at bounding box center [756, 421] width 435 height 233
type input "42"
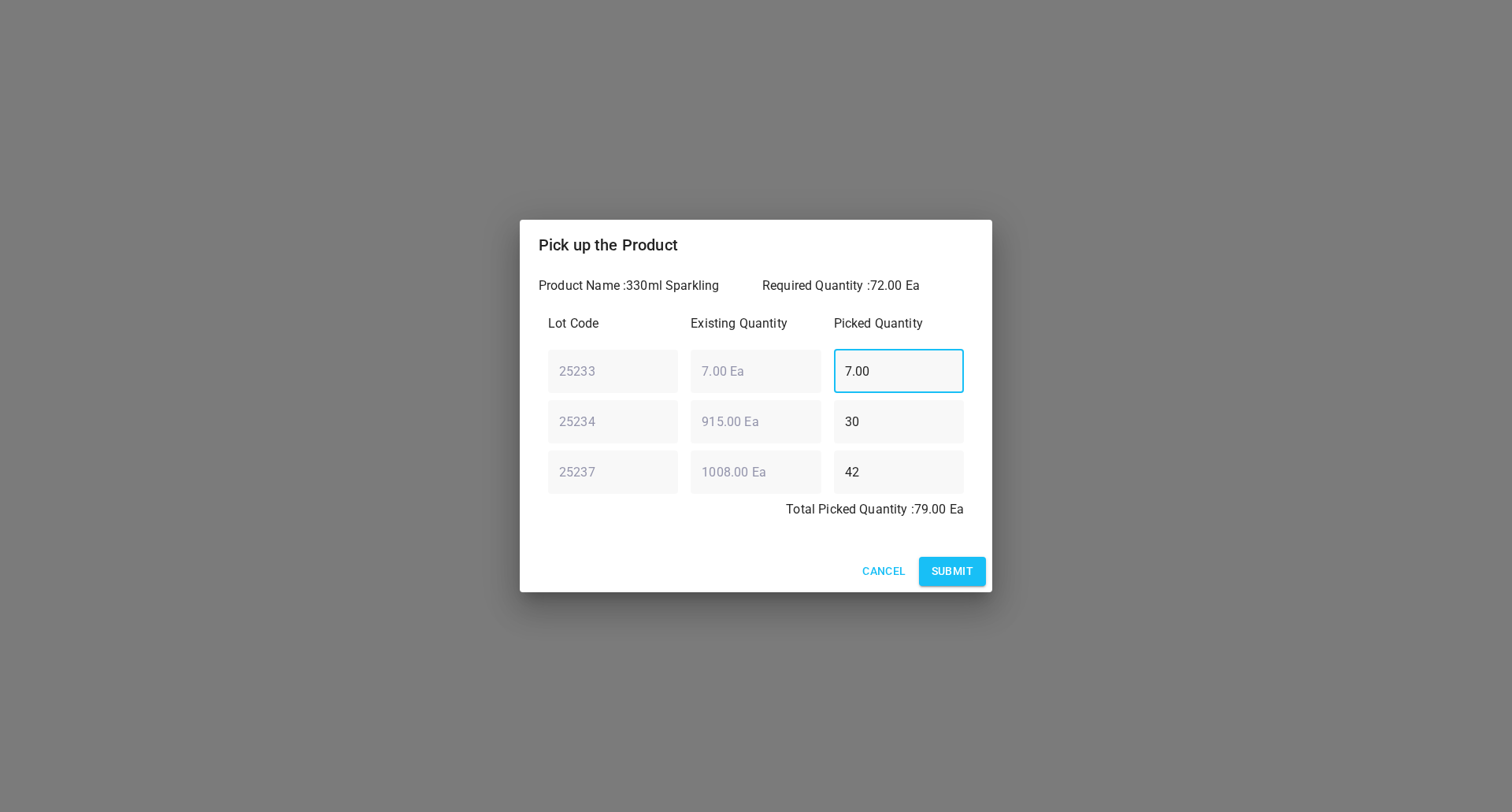
drag, startPoint x: 872, startPoint y: 367, endPoint x: 542, endPoint y: 322, distance: 333.1
click at [525, 369] on div "Product Name : 330ml Sparkling Required Quantity : 72.00 Ea Lot Code Existing Q…" at bounding box center [756, 410] width 473 height 281
type input "0"
click at [975, 578] on button "Submit" at bounding box center [952, 571] width 67 height 29
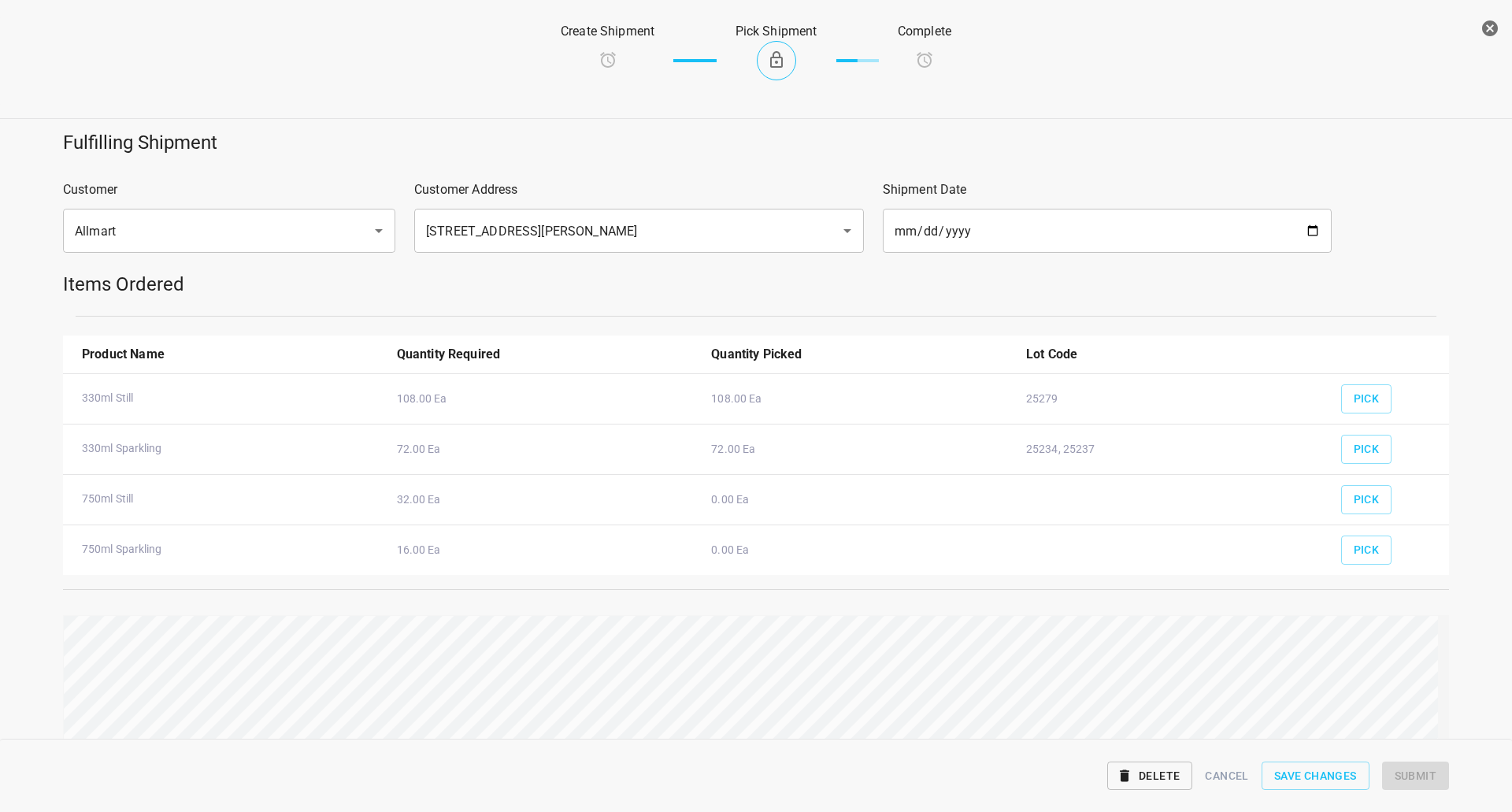
click at [1362, 516] on div "Pick" at bounding box center [1389, 545] width 114 height 58
click at [1358, 519] on div "Pick" at bounding box center [1389, 545] width 114 height 58
click at [1354, 505] on span "Pick" at bounding box center [1367, 500] width 26 height 20
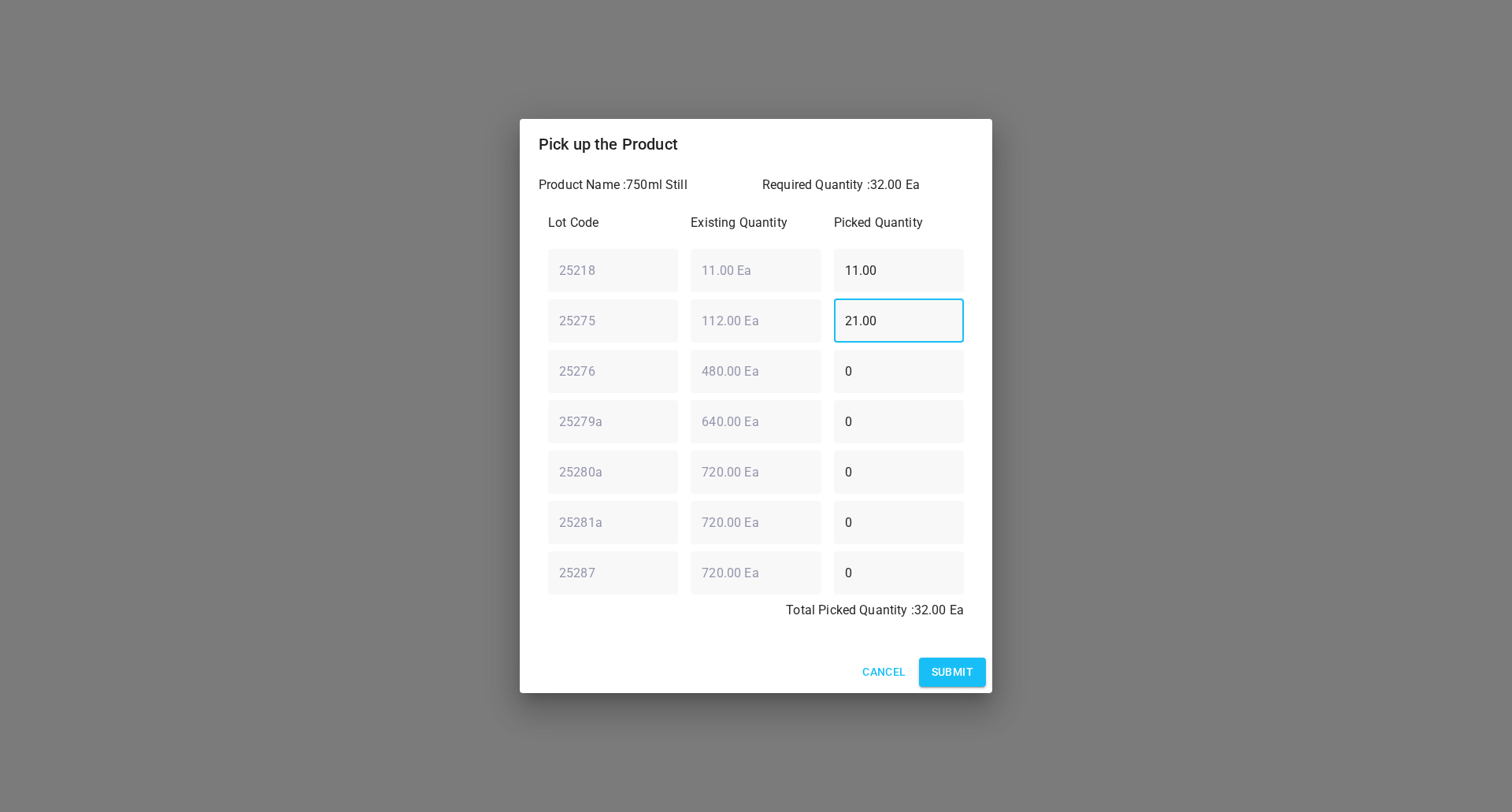
drag, startPoint x: 921, startPoint y: 300, endPoint x: 839, endPoint y: 307, distance: 82.3
click at [839, 307] on input "21.00" at bounding box center [899, 321] width 130 height 44
type input "2"
type input "32"
drag, startPoint x: 906, startPoint y: 280, endPoint x: 215, endPoint y: 276, distance: 691.0
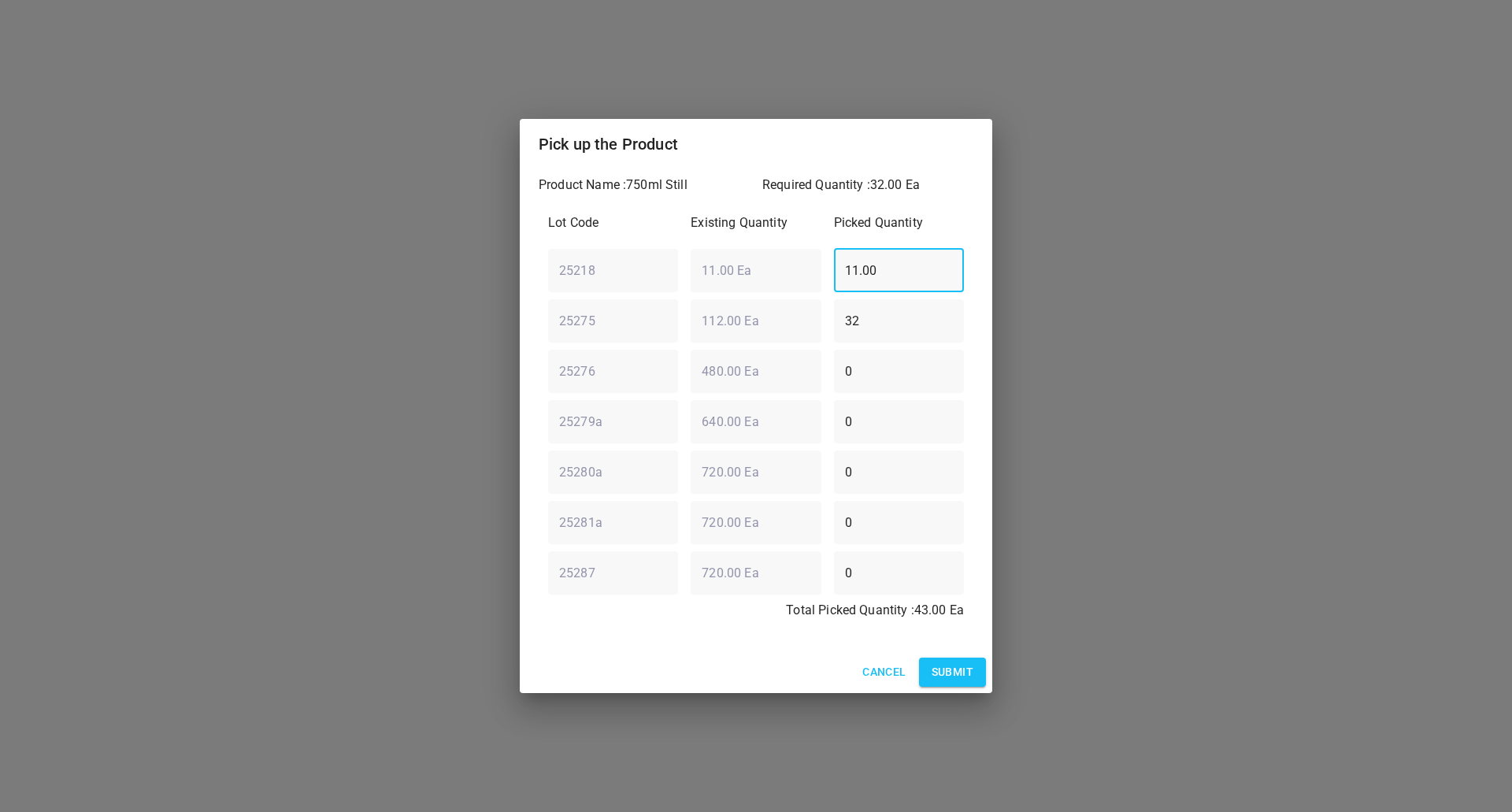
click at [393, 269] on div "Pick up the Product Product Name : 750ml Still Required Quantity : 32.00 Ea Lot…" at bounding box center [756, 406] width 1512 height 812
type input "0"
click at [931, 684] on button "Submit" at bounding box center [952, 673] width 67 height 29
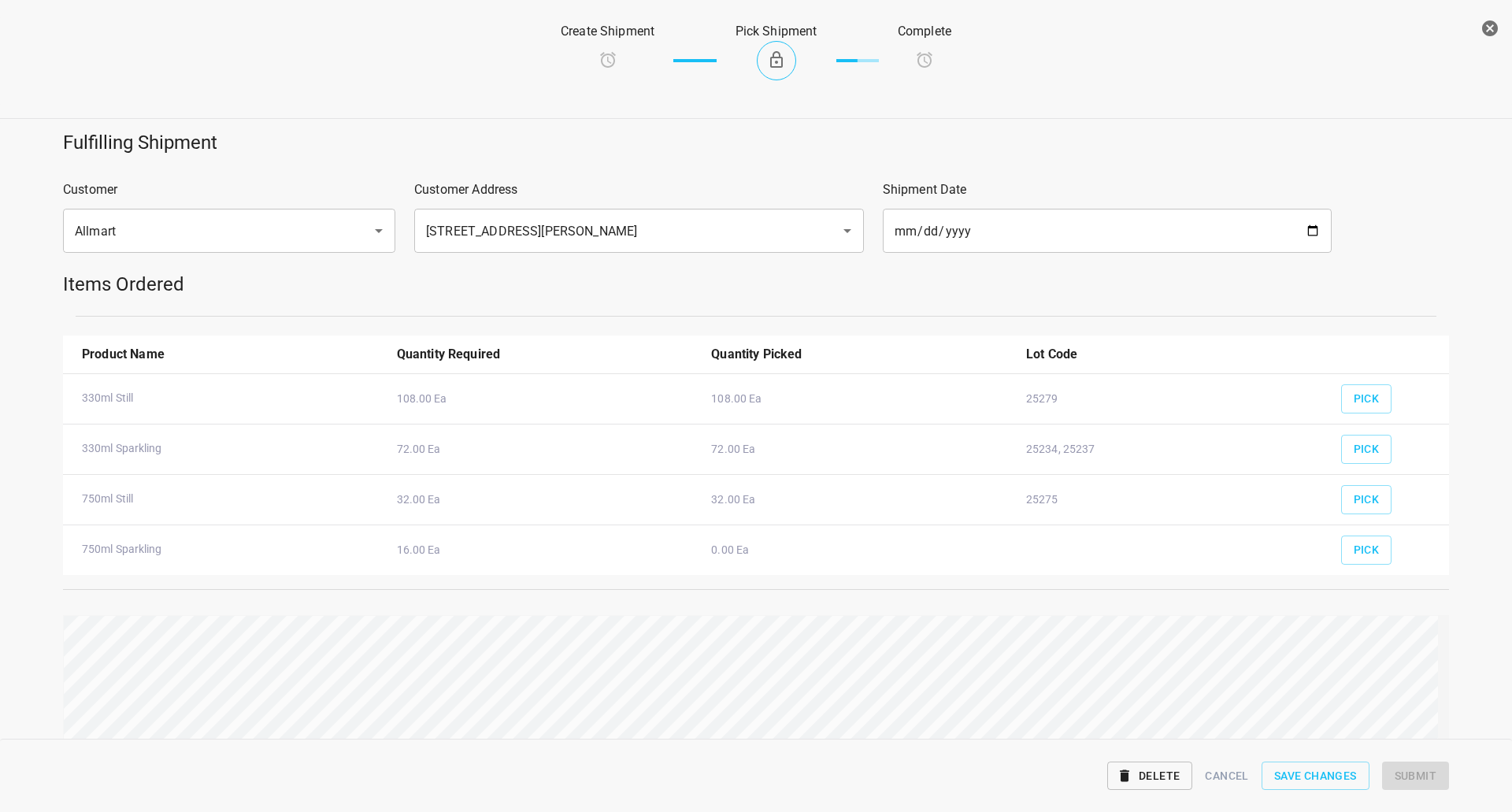
click at [1332, 552] on div "Pick" at bounding box center [1389, 545] width 114 height 58
click at [1342, 552] on button "Pick" at bounding box center [1367, 550] width 51 height 29
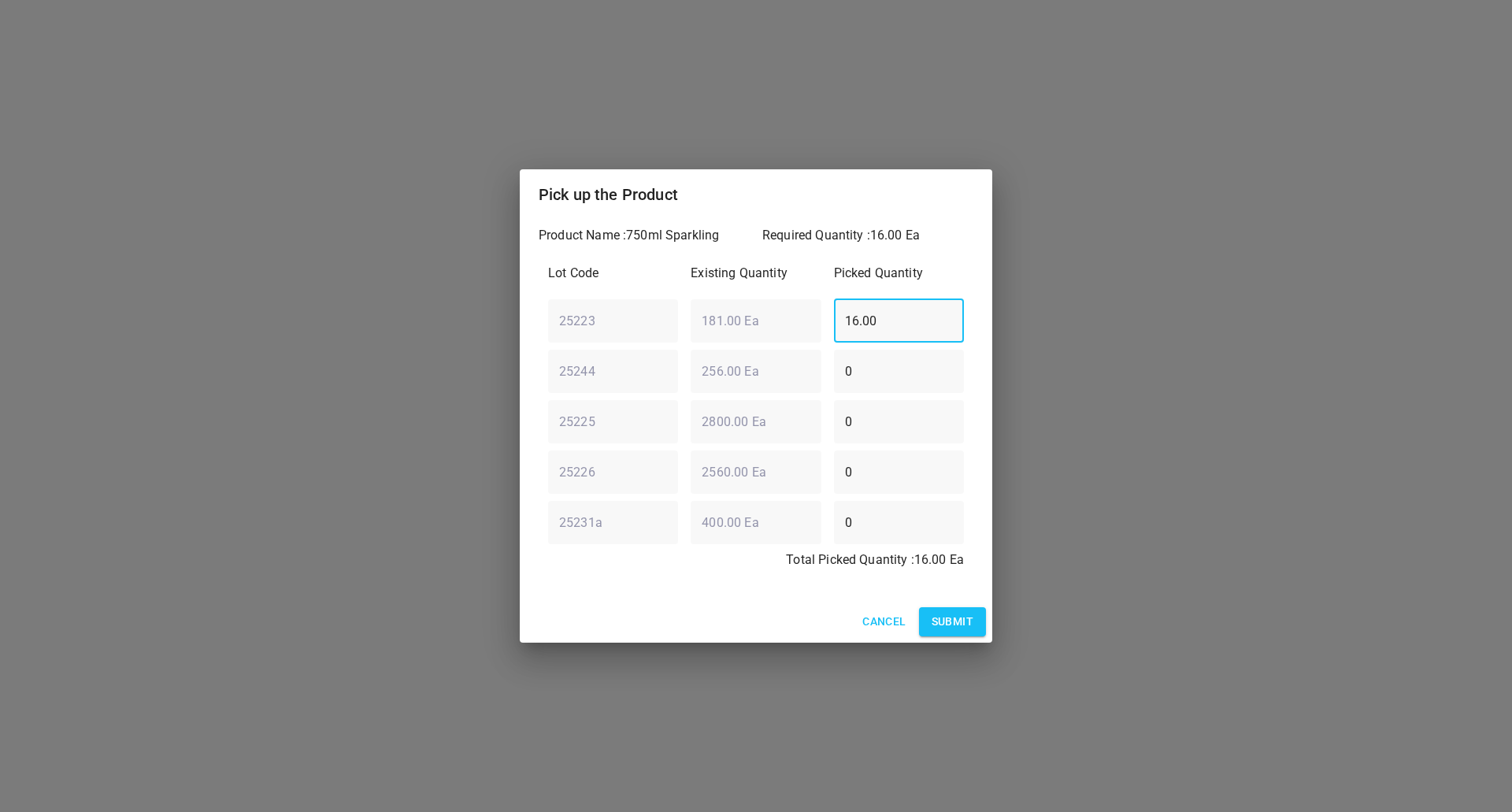
drag, startPoint x: 903, startPoint y: 312, endPoint x: 377, endPoint y: 369, distance: 529.1
click at [345, 475] on div "Pick up the Product Product Name : 750ml Sparkling Required Quantity : 16.00 Ea…" at bounding box center [756, 406] width 1512 height 812
type input "0"
drag, startPoint x: 853, startPoint y: 407, endPoint x: 831, endPoint y: 430, distance: 31.8
click at [832, 430] on div "0 ​" at bounding box center [899, 421] width 142 height 57
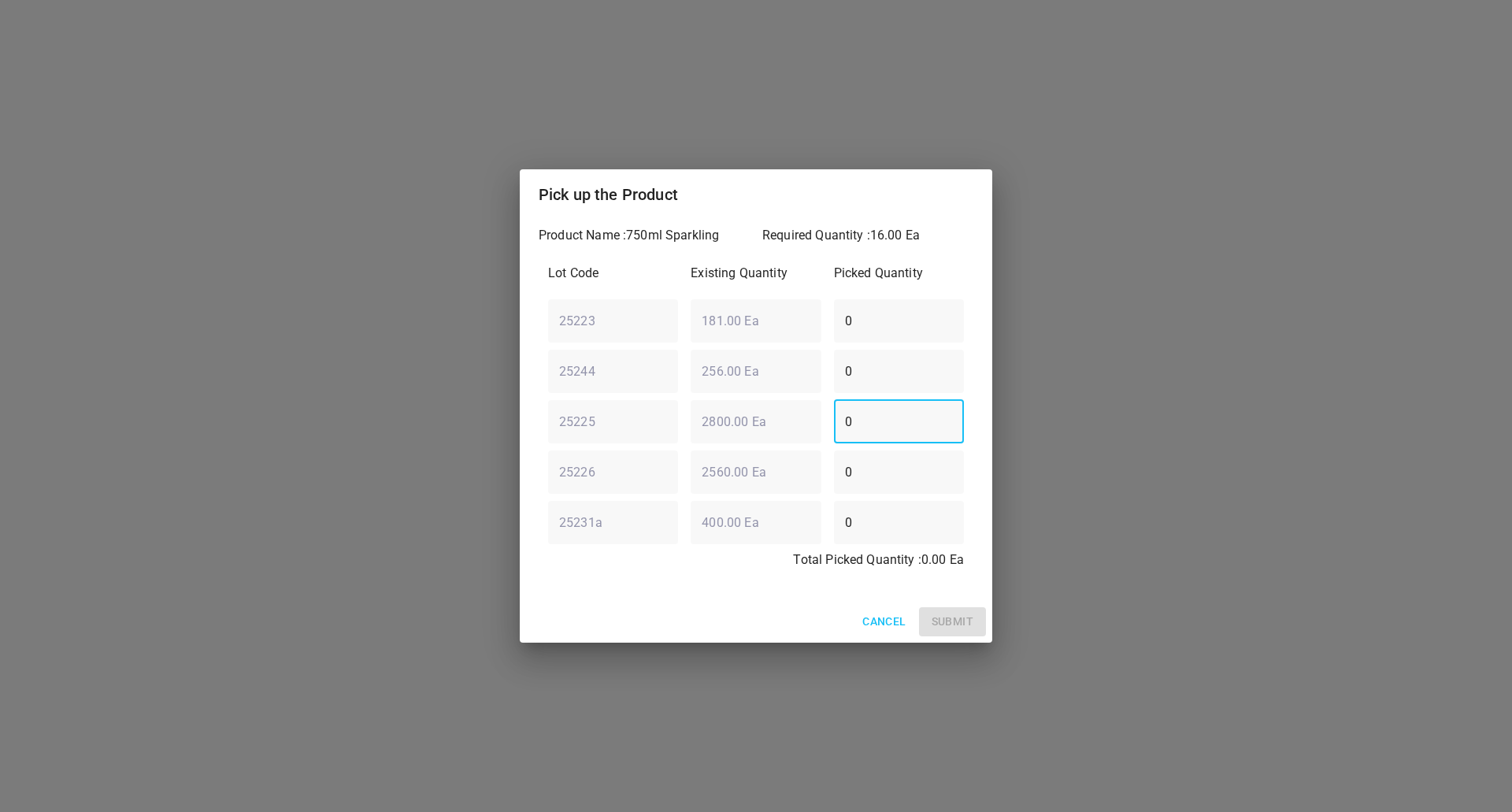
click at [759, 393] on div "25244 ​ 256.00 Ea ​ 0 ​" at bounding box center [756, 371] width 428 height 57
type input "16"
click at [964, 637] on div "Cancel Submit" at bounding box center [756, 622] width 473 height 42
click at [961, 627] on span "Submit" at bounding box center [952, 622] width 42 height 20
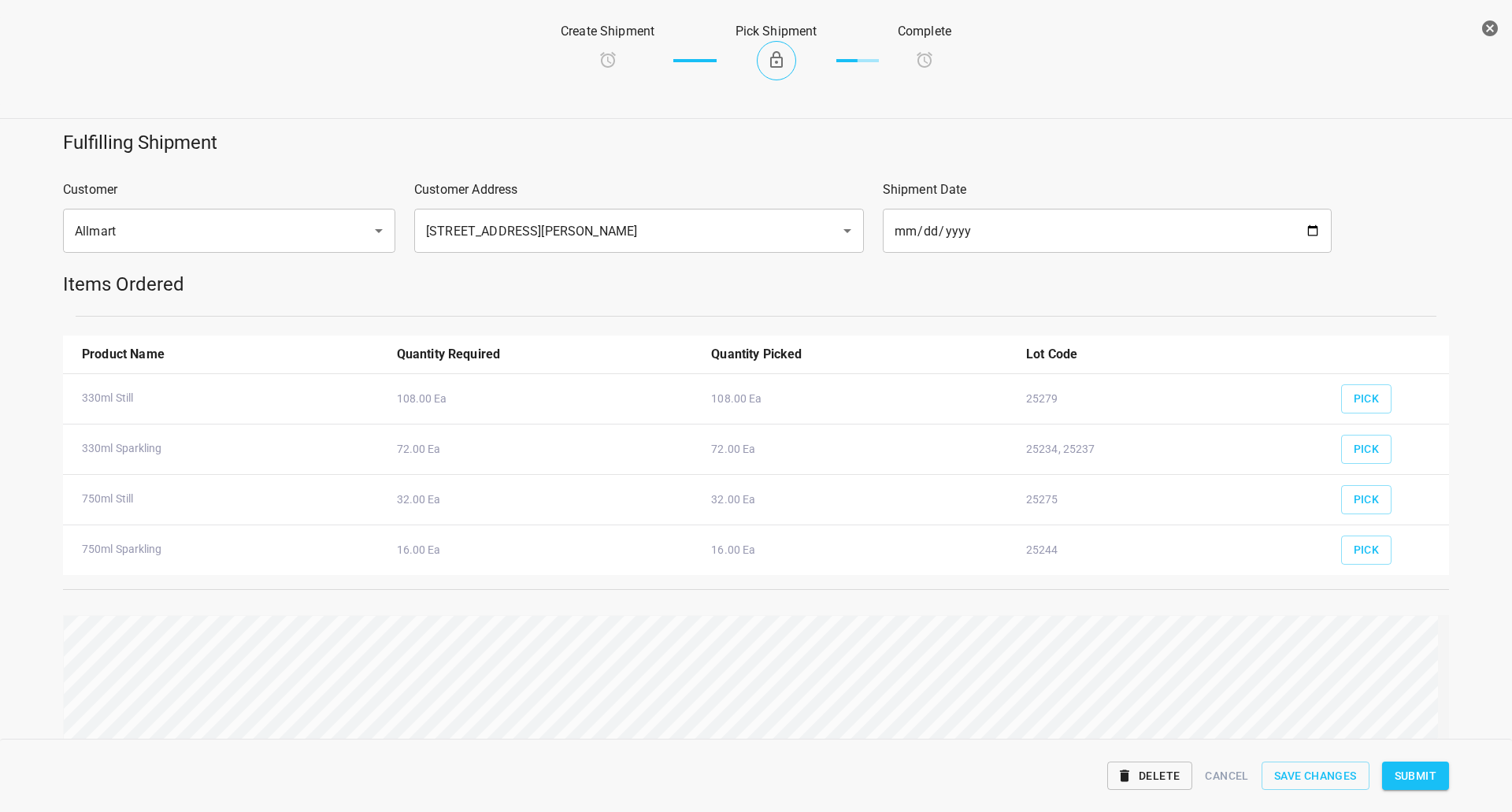
click at [1431, 751] on div "Delete Cancel Save Changes Submit" at bounding box center [756, 776] width 1405 height 61
click at [1429, 775] on span "Submit" at bounding box center [1416, 776] width 42 height 20
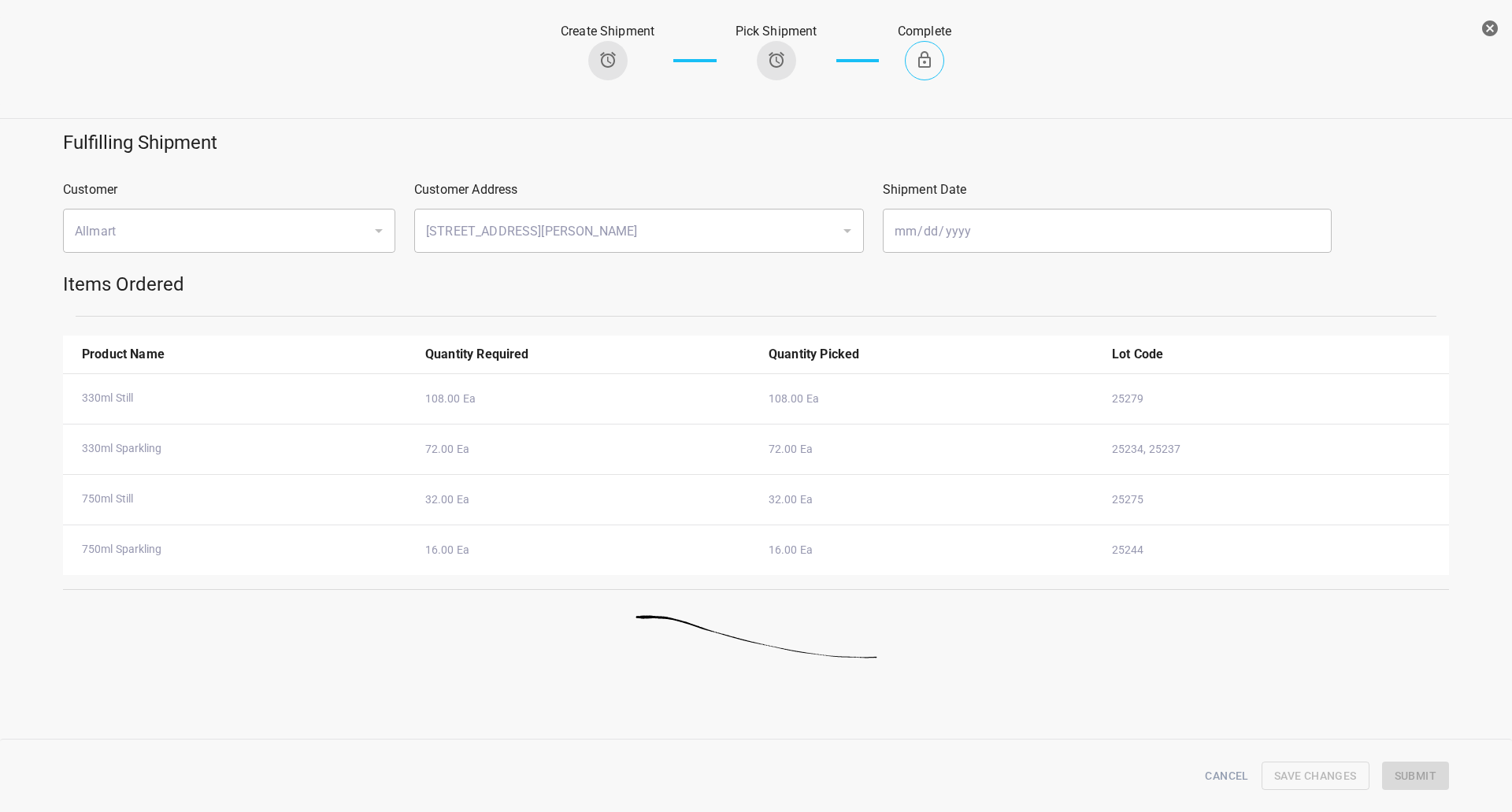
click at [1497, 26] on icon "button" at bounding box center [1490, 27] width 15 height 15
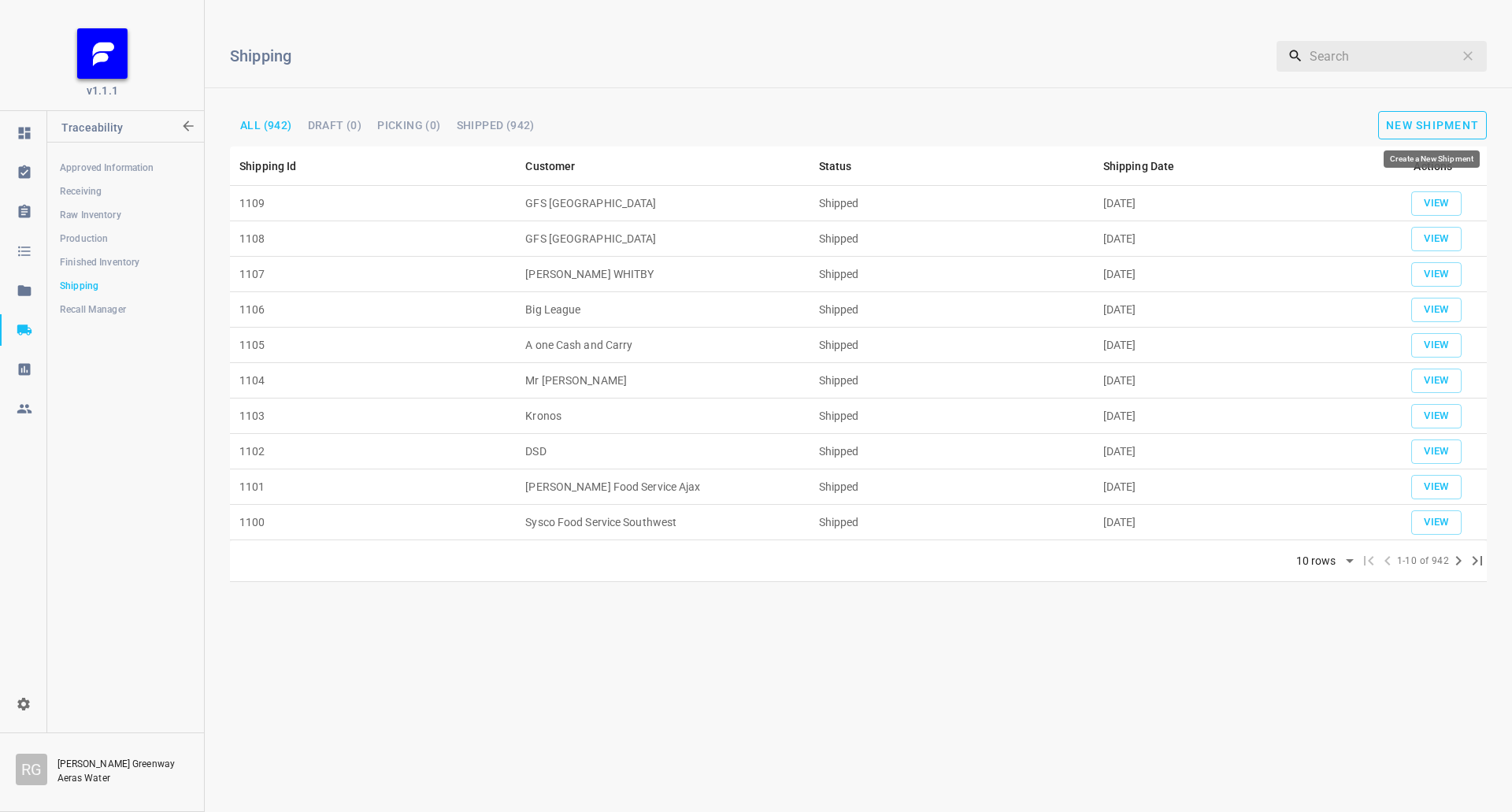
click at [1431, 117] on button "New Shipment" at bounding box center [1433, 125] width 108 height 28
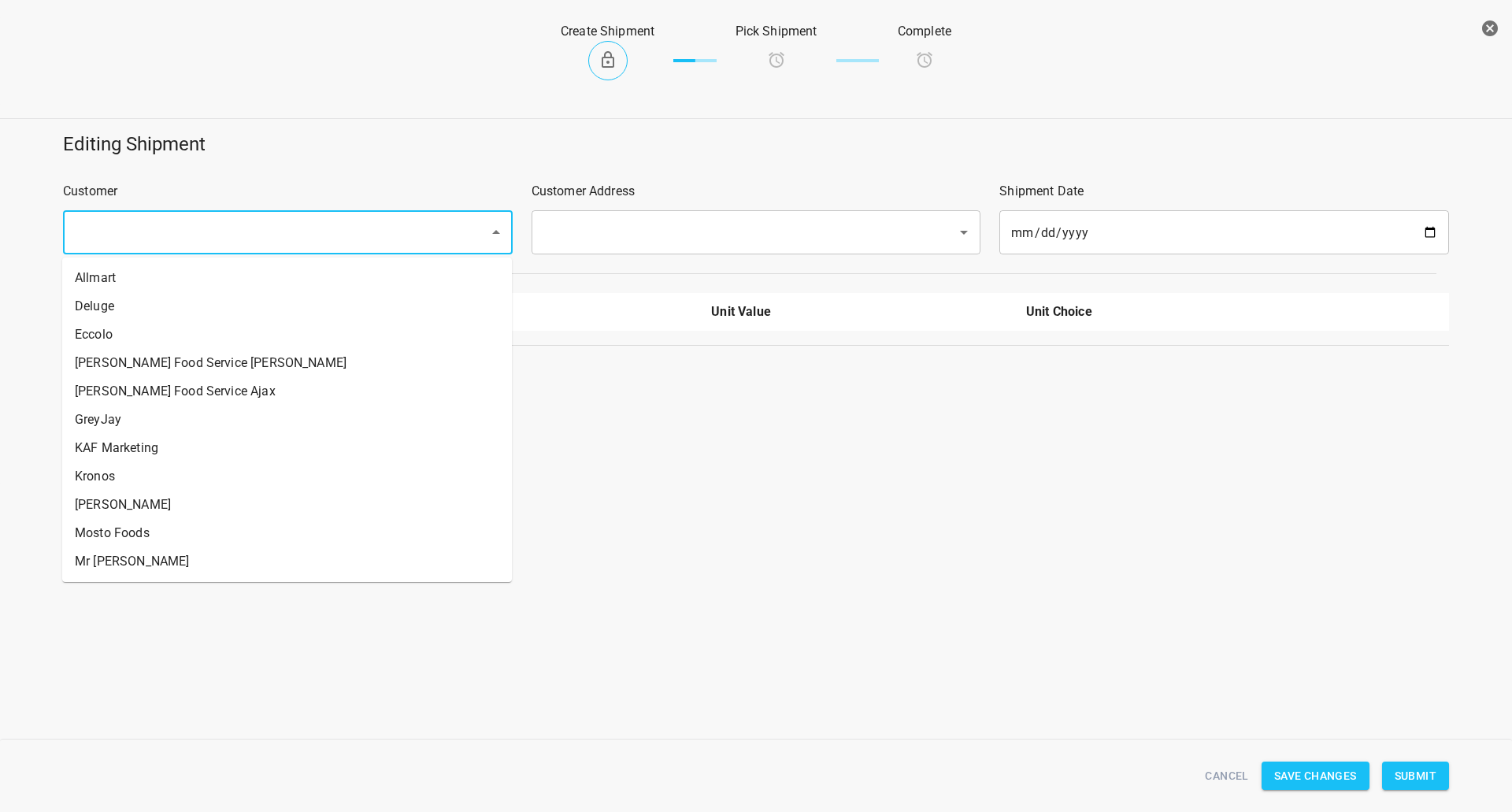
click at [350, 244] on input "text" at bounding box center [266, 232] width 392 height 30
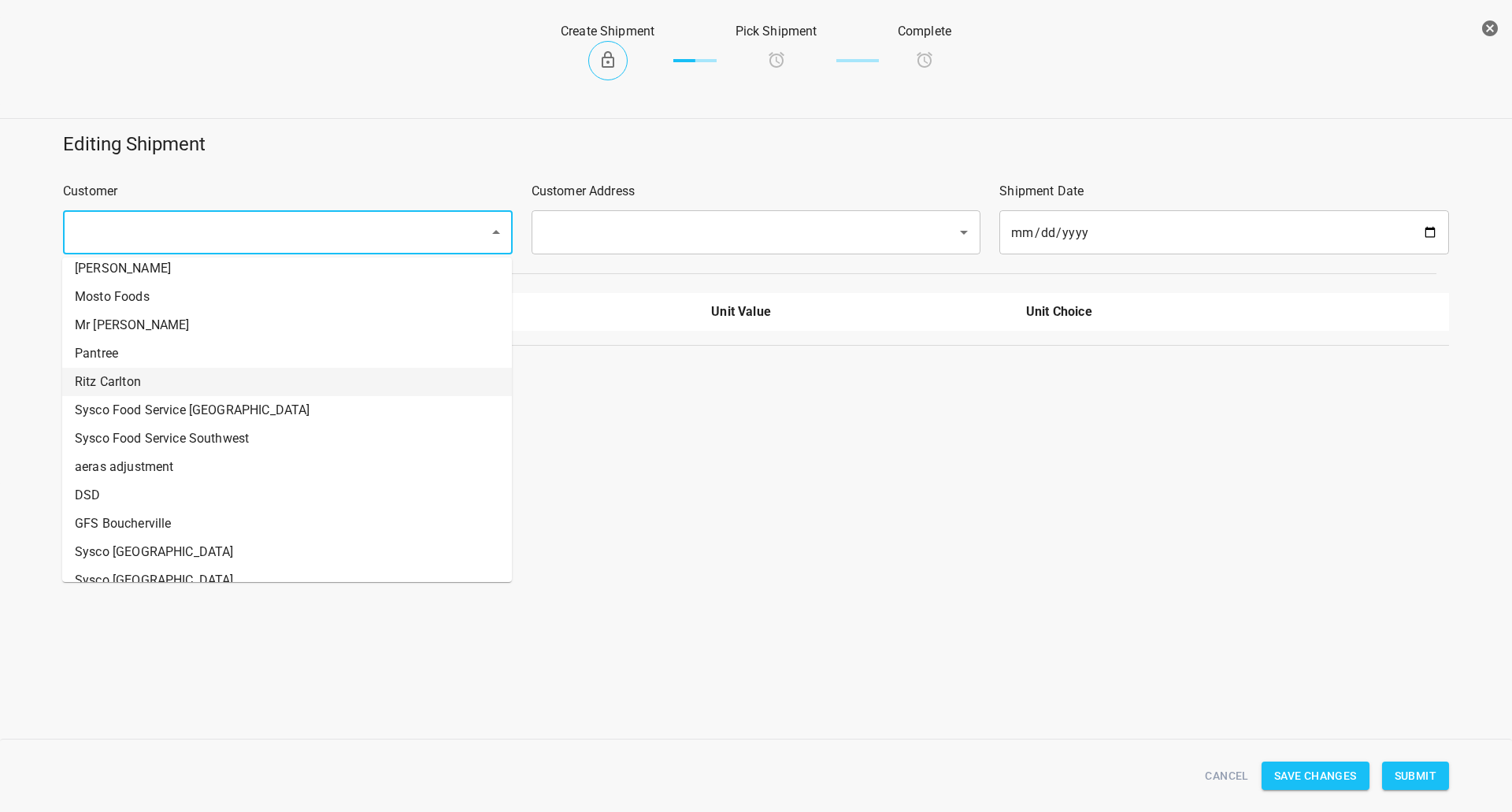
click at [177, 369] on li "Ritz Carlton" at bounding box center [287, 382] width 450 height 28
type input "Ritz Carlton"
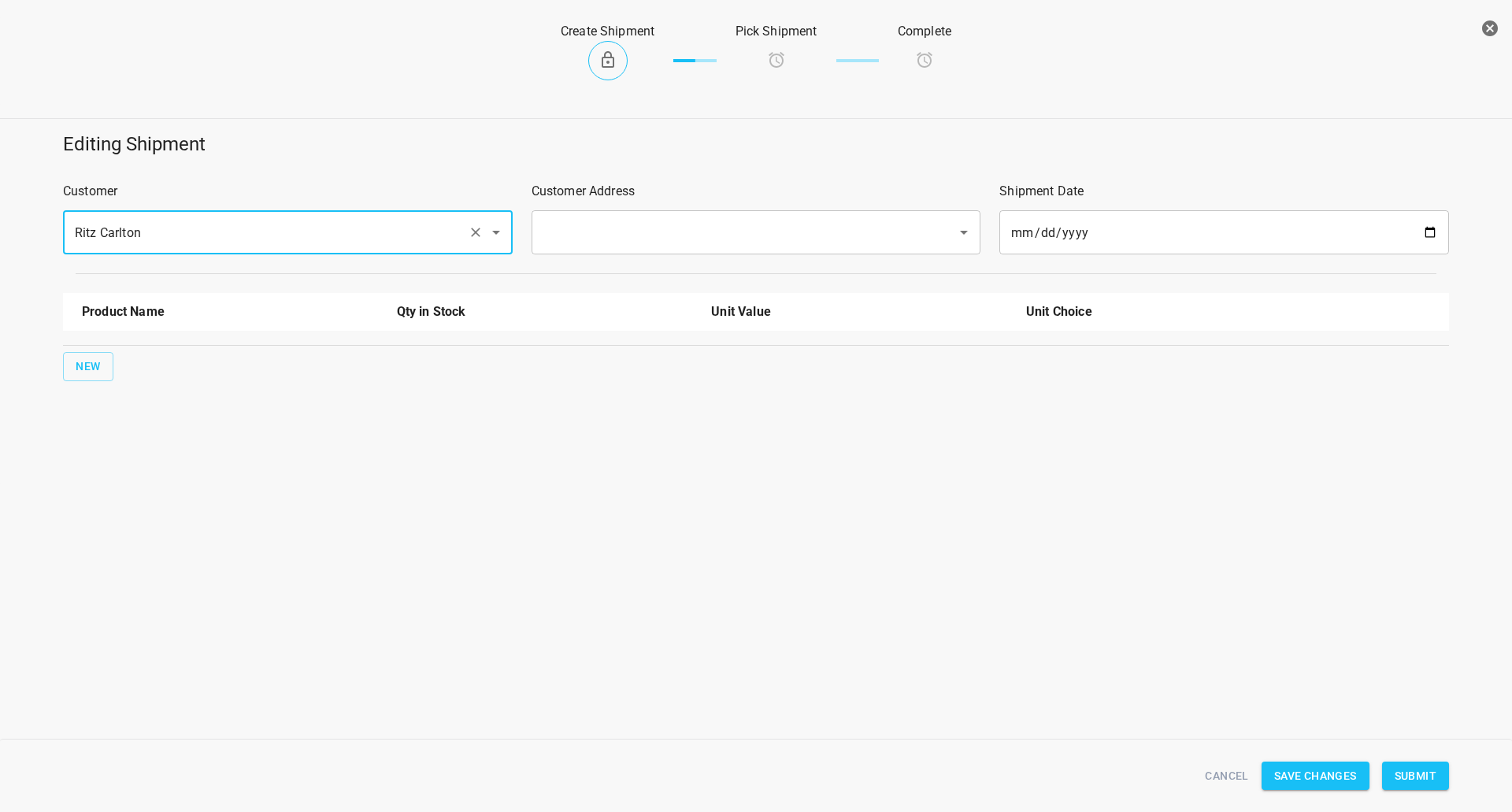
click at [612, 238] on input "text" at bounding box center [735, 232] width 392 height 30
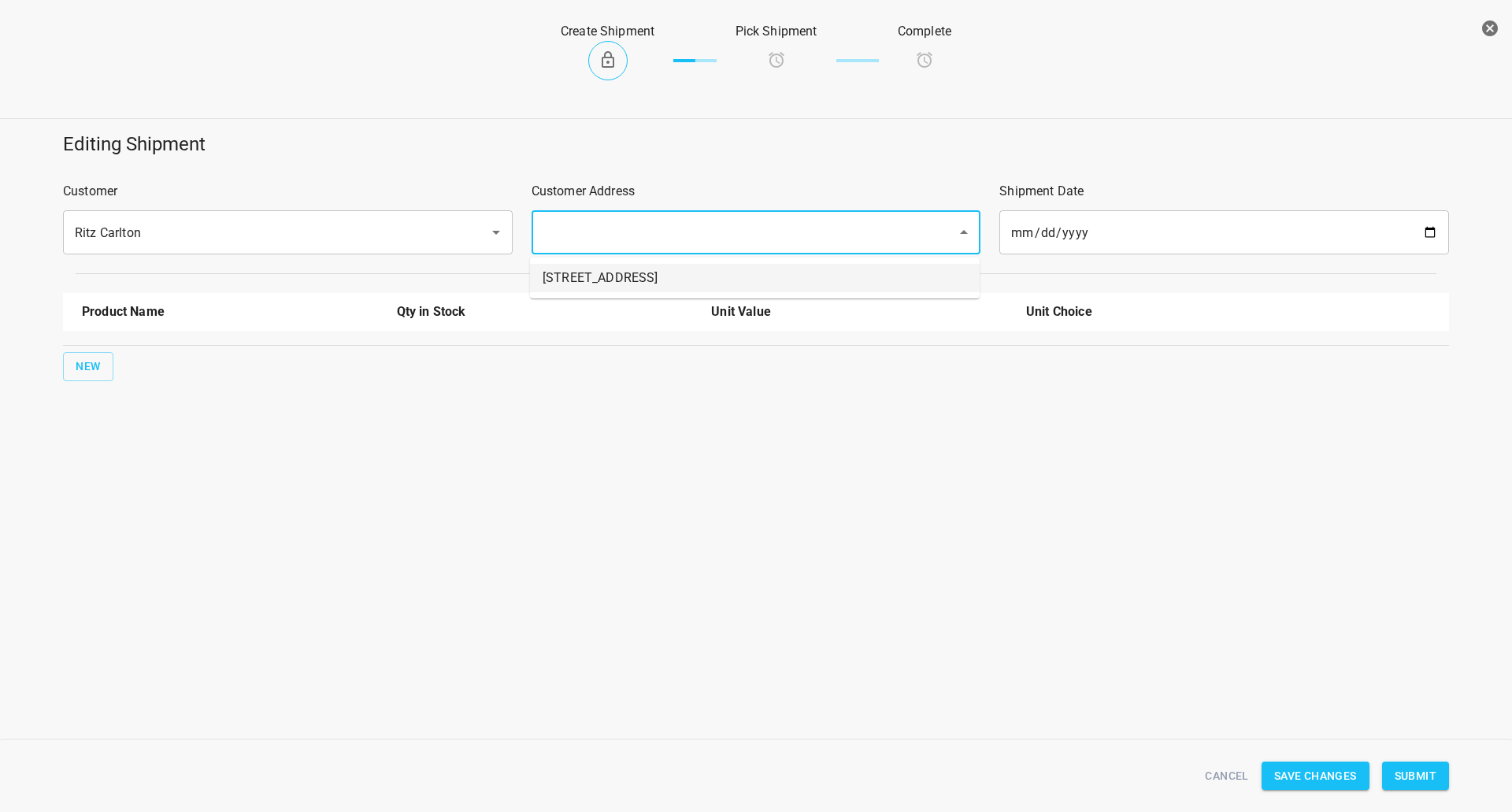
click at [611, 264] on li "[STREET_ADDRESS]" at bounding box center [756, 278] width 450 height 28
type input "[STREET_ADDRESS]"
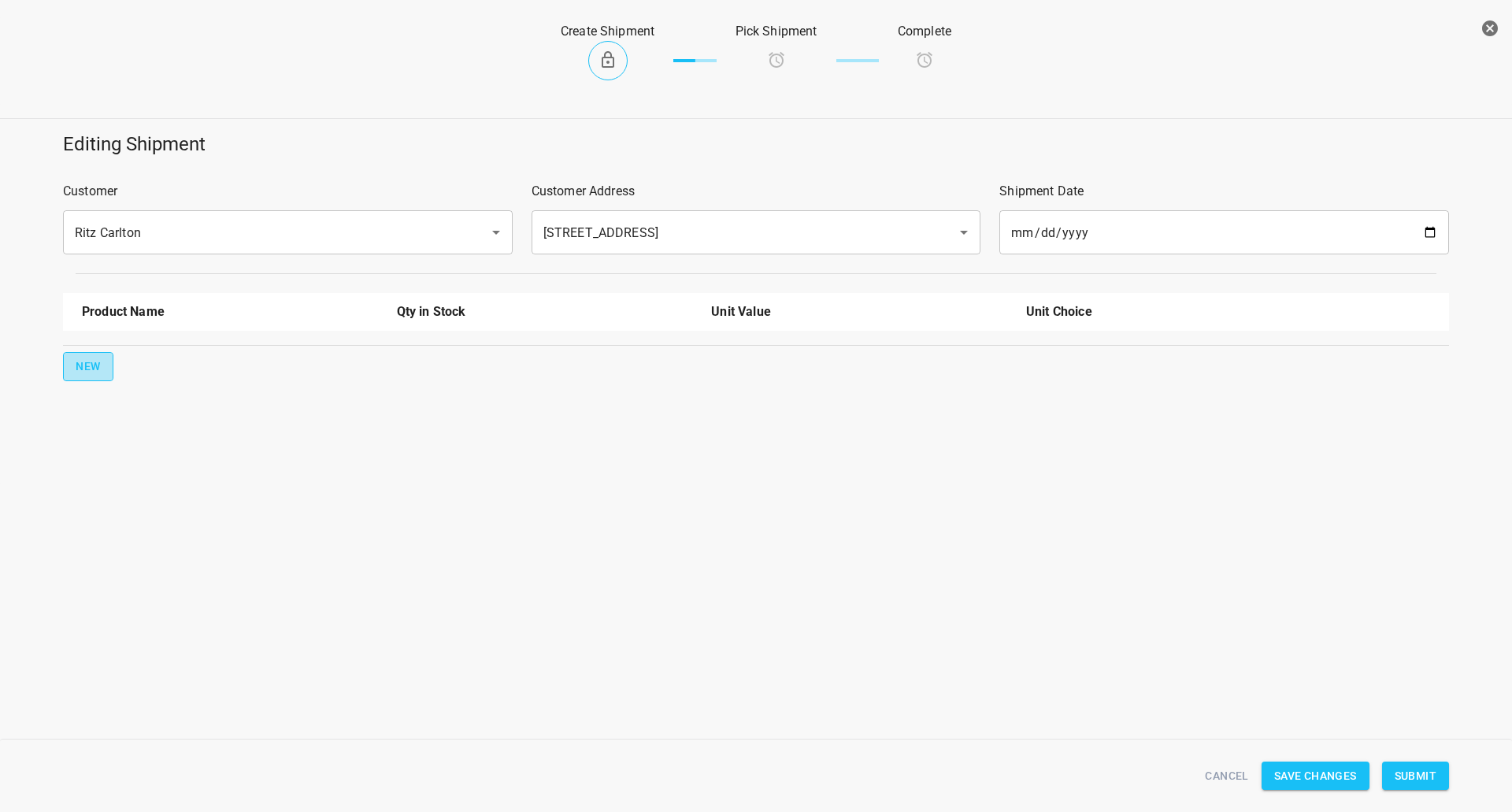
click at [96, 361] on span "New" at bounding box center [88, 367] width 26 height 20
click at [129, 346] on input "text" at bounding box center [208, 356] width 252 height 25
click at [156, 444] on li "[STREET_ADDRESS]" at bounding box center [230, 449] width 296 height 28
type input "[STREET_ADDRESS]"
click at [795, 357] on input "0" at bounding box center [859, 357] width 296 height 26
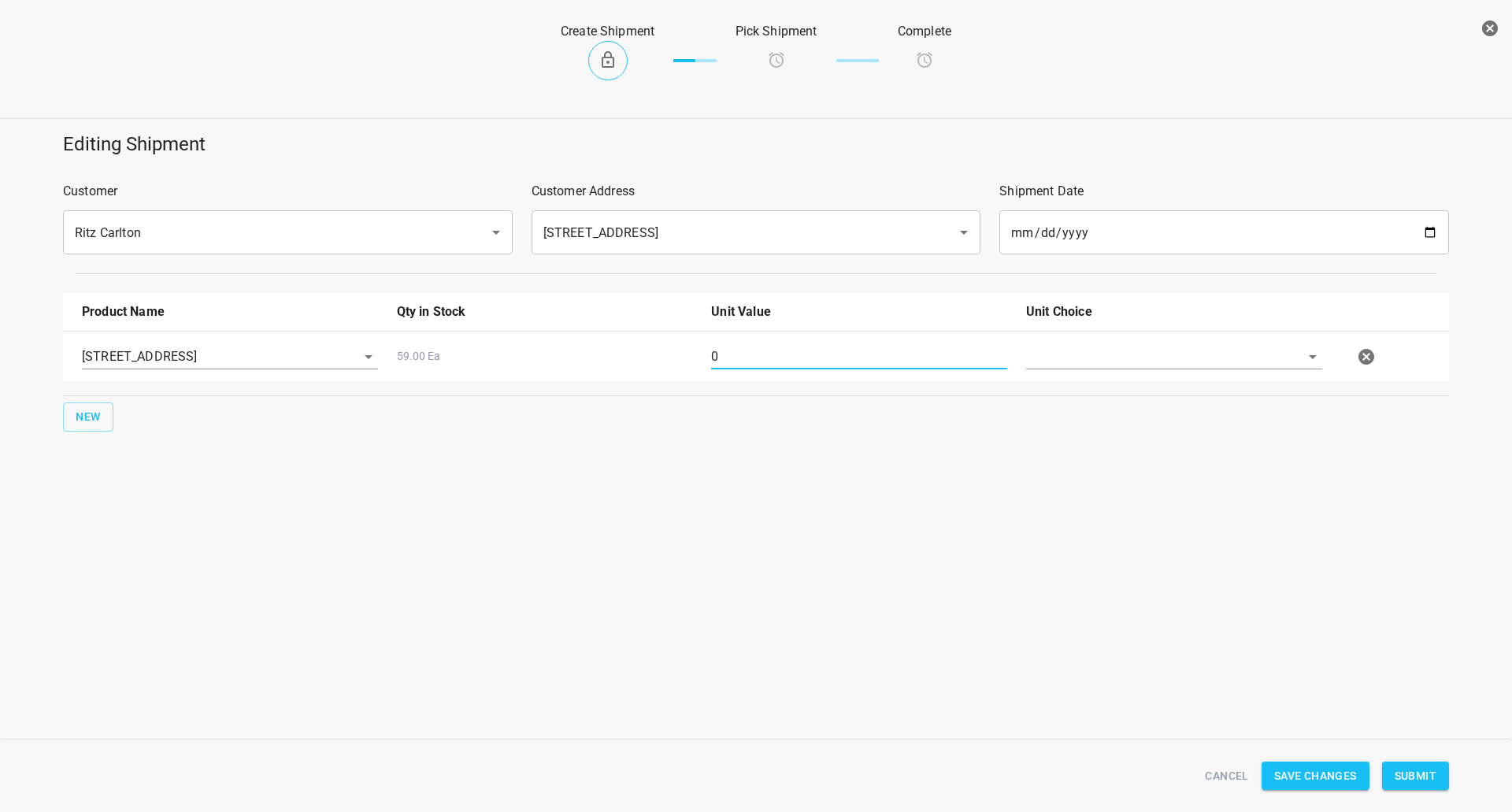
click at [795, 357] on input "0" at bounding box center [859, 357] width 296 height 26
type input "50"
click at [1159, 350] on input "text" at bounding box center [1152, 356] width 252 height 25
click at [1163, 395] on li "[PERSON_NAME]" at bounding box center [1174, 393] width 296 height 28
type input "[PERSON_NAME]"
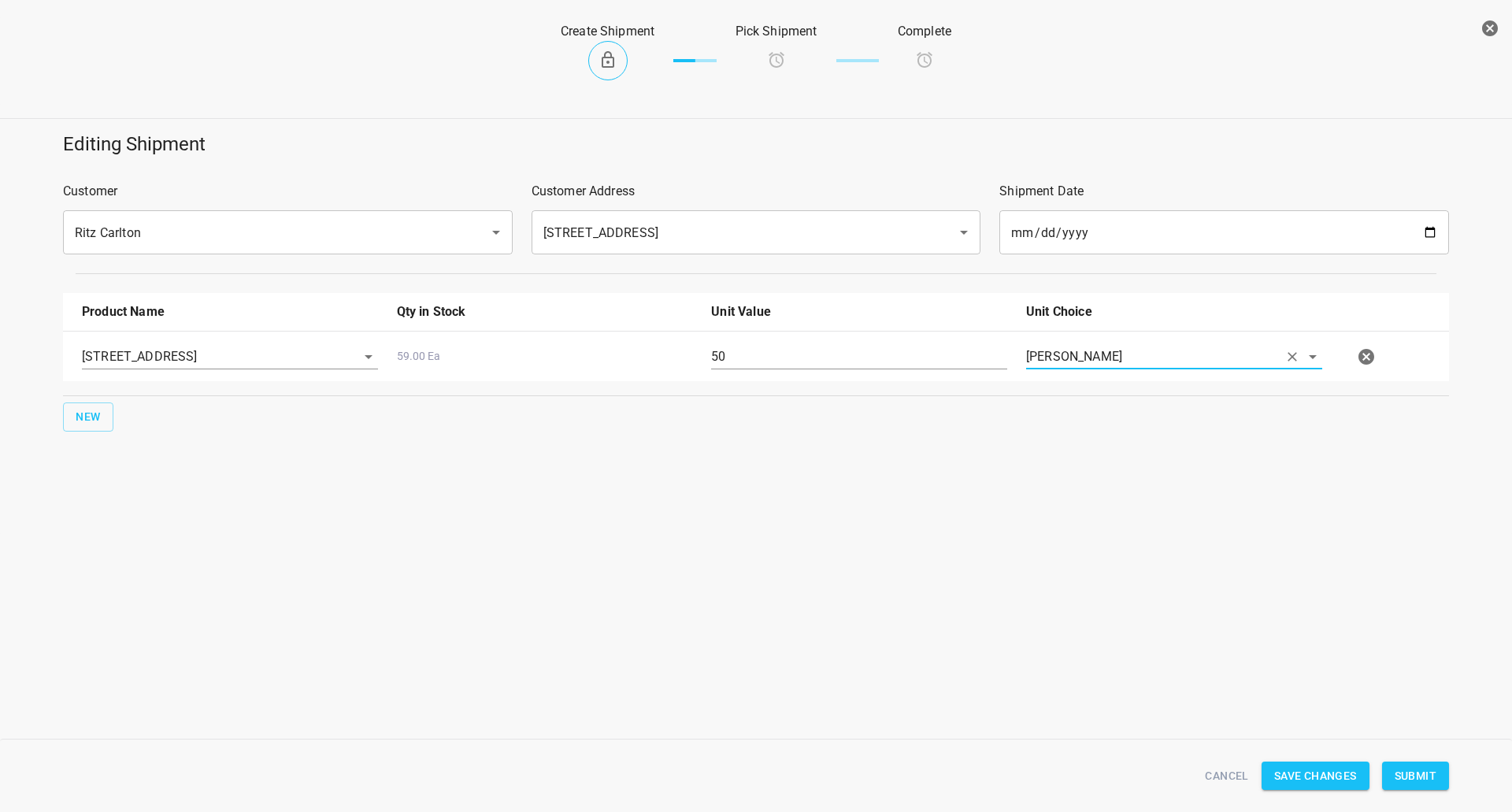
drag, startPoint x: 1153, startPoint y: 485, endPoint x: 1476, endPoint y: 673, distance: 373.7
click at [1153, 485] on div "Editing Shipment Customer Ritz Carlton ​ Customer Address [STREET_ADDRESS] ​ Sh…" at bounding box center [756, 329] width 1512 height 414
click at [1445, 777] on button "Submit" at bounding box center [1415, 776] width 67 height 29
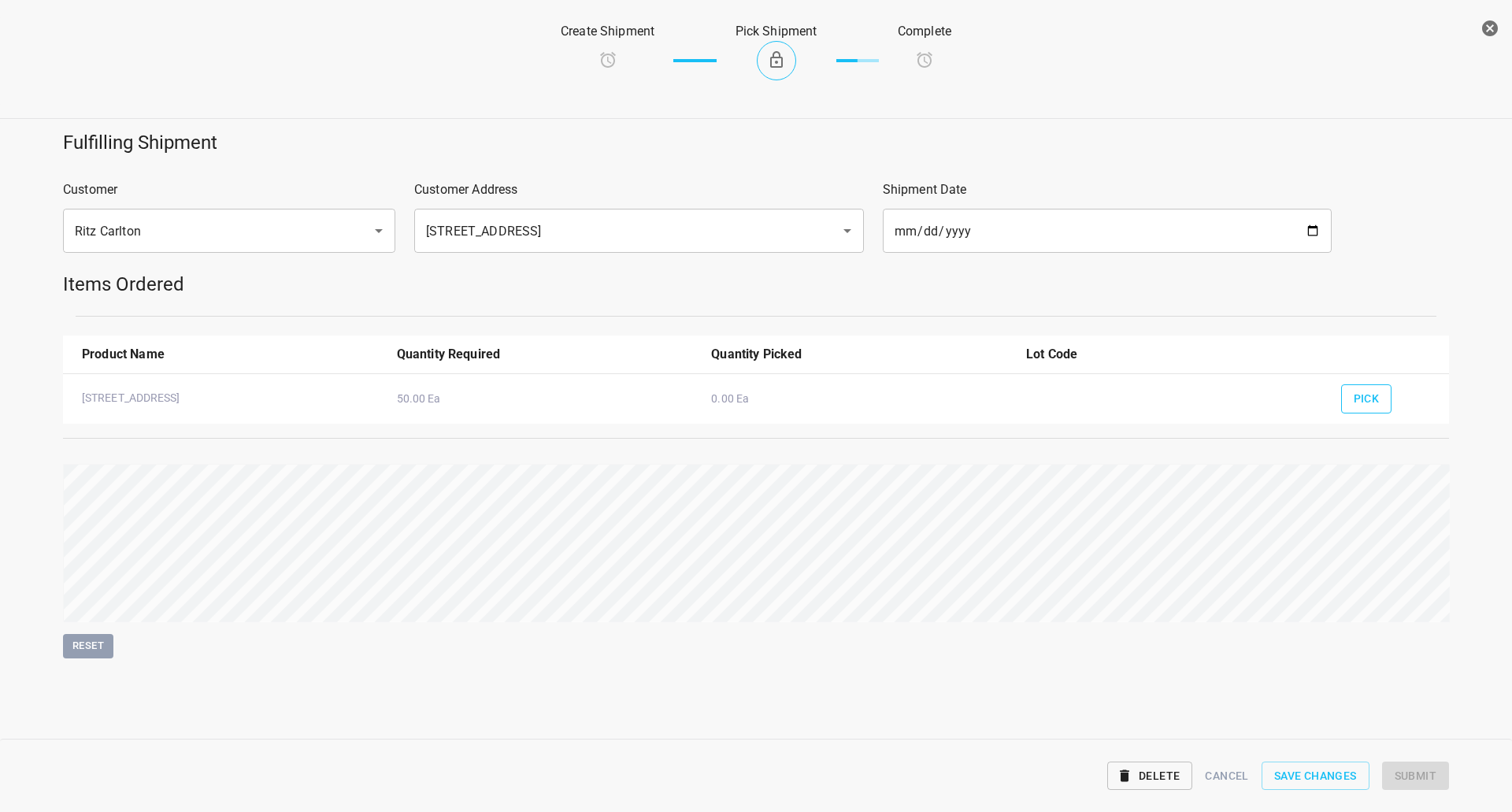
click at [1350, 403] on button "Pick" at bounding box center [1367, 399] width 51 height 29
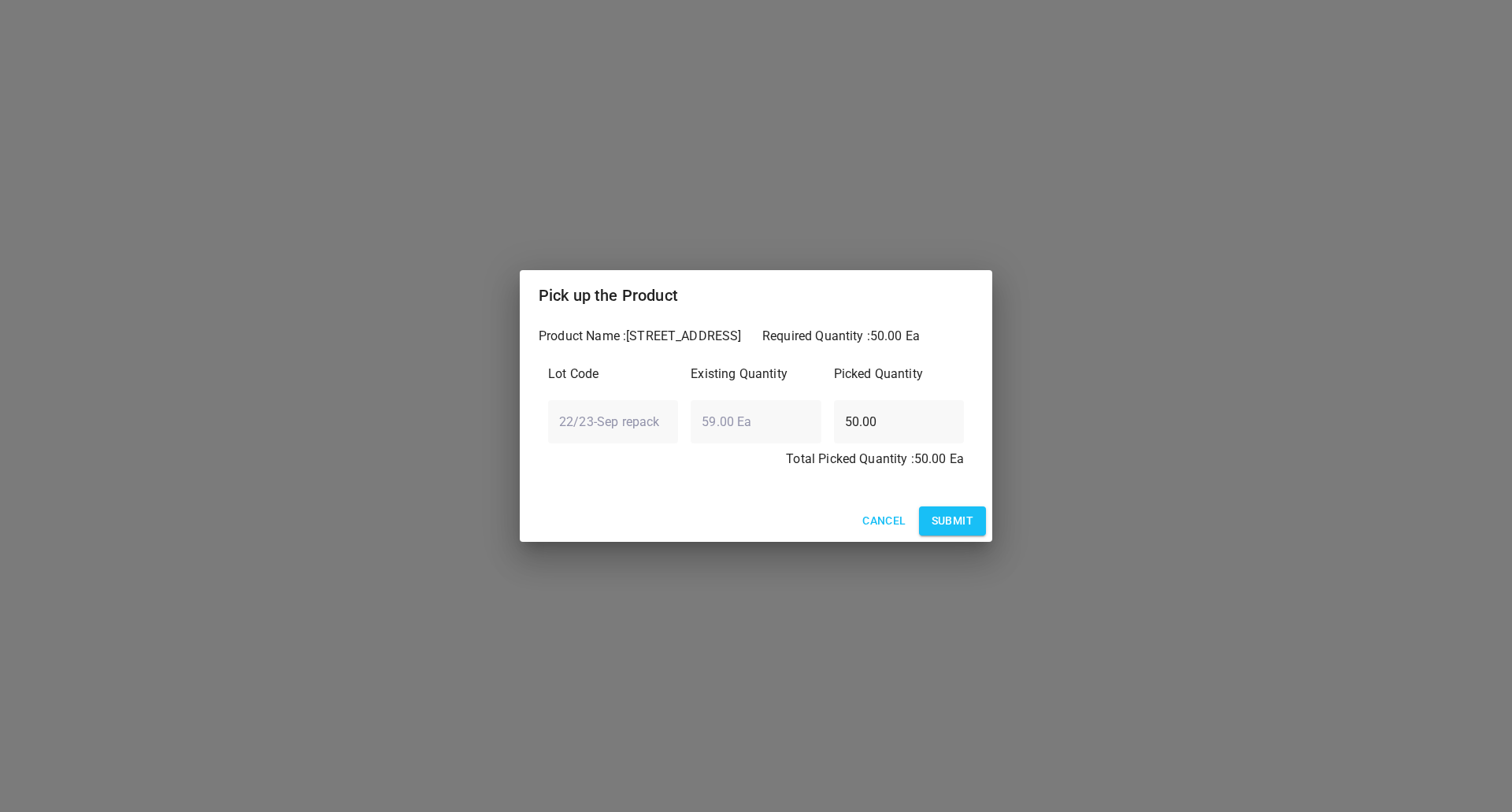
click at [961, 523] on span "Submit" at bounding box center [952, 521] width 42 height 20
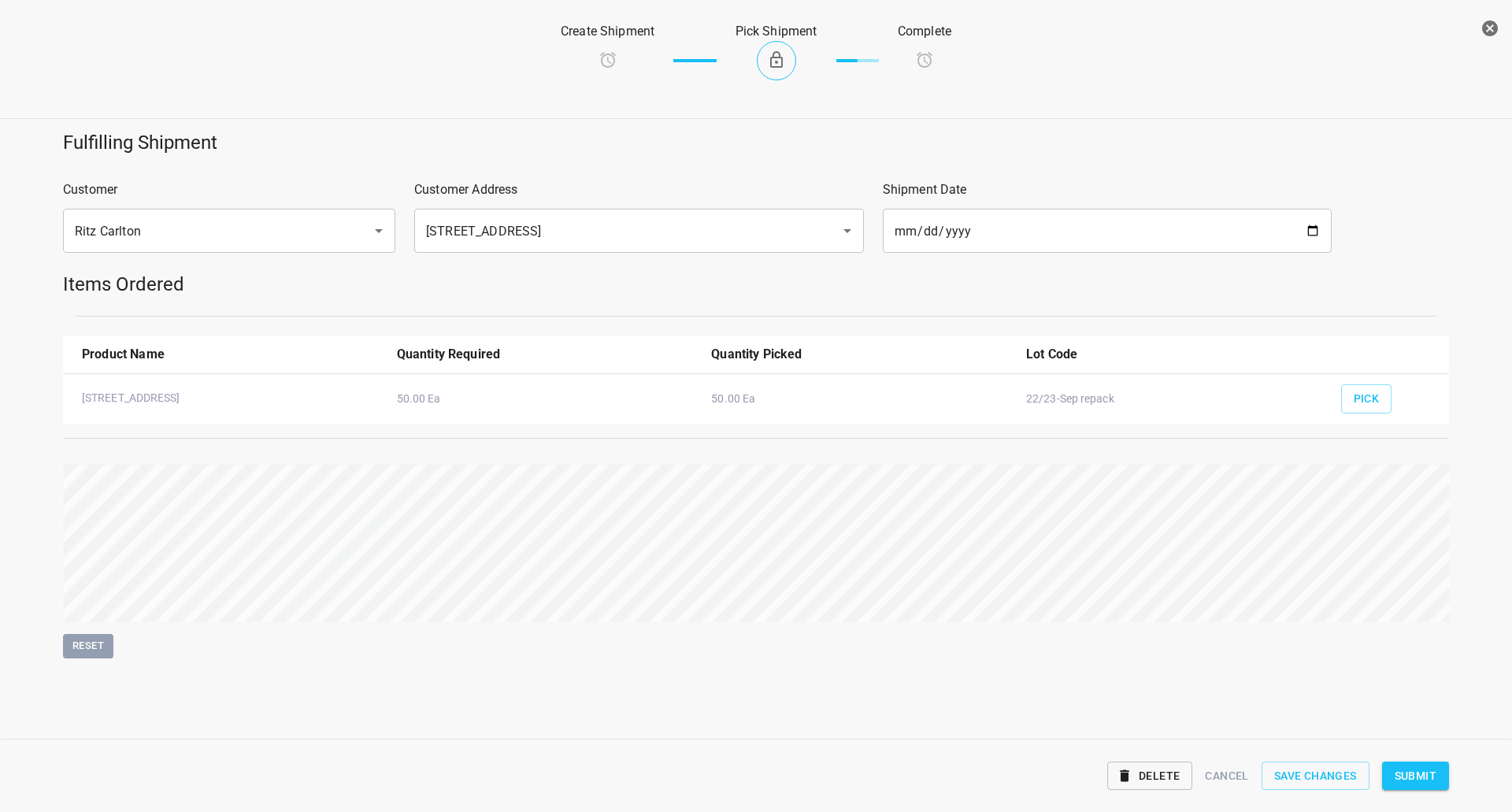
click at [1395, 779] on span "Submit" at bounding box center [1416, 776] width 42 height 20
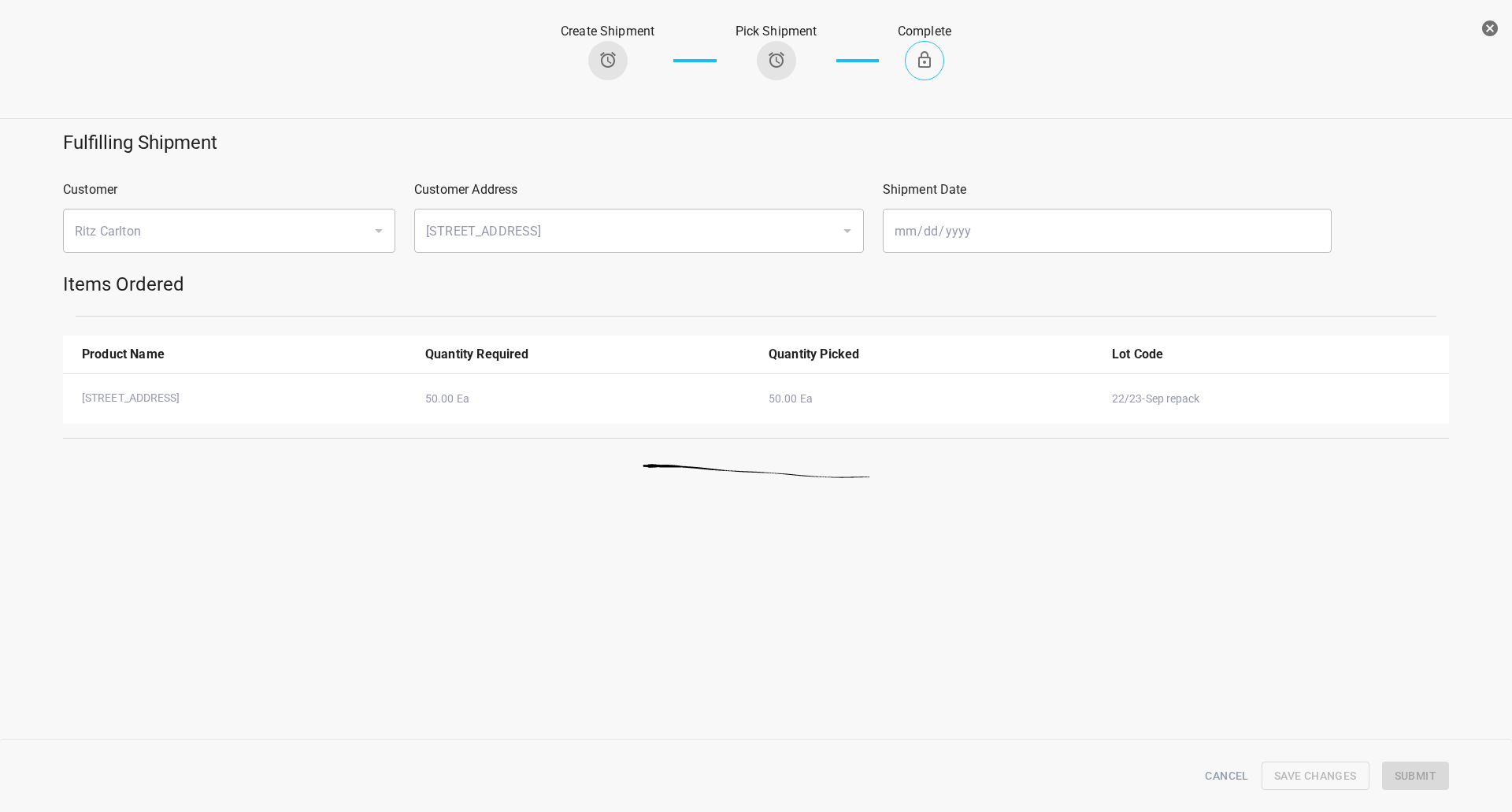
click at [1490, 32] on icon "button" at bounding box center [1490, 27] width 15 height 15
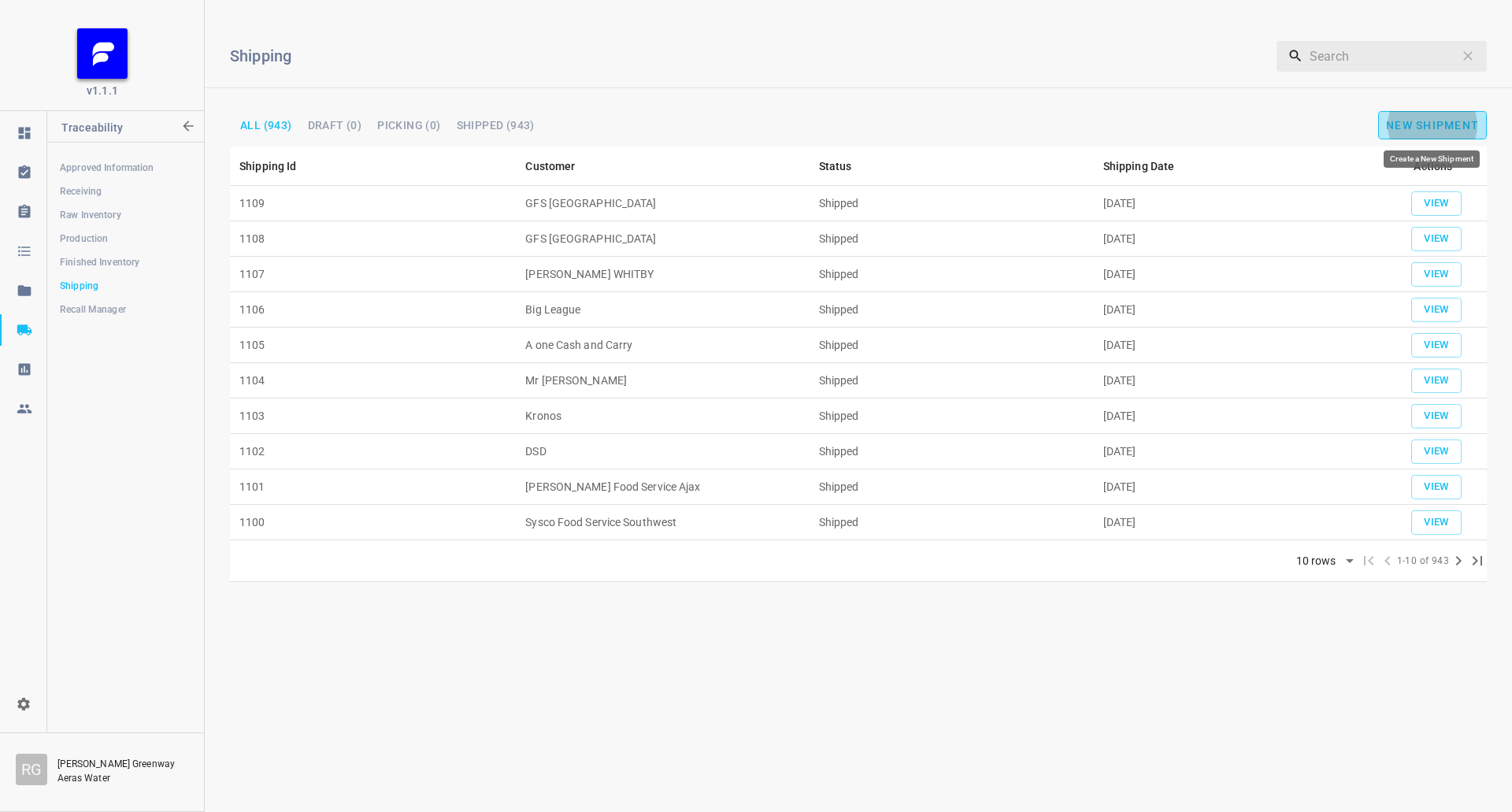
click at [1422, 119] on span "New Shipment" at bounding box center [1433, 126] width 93 height 13
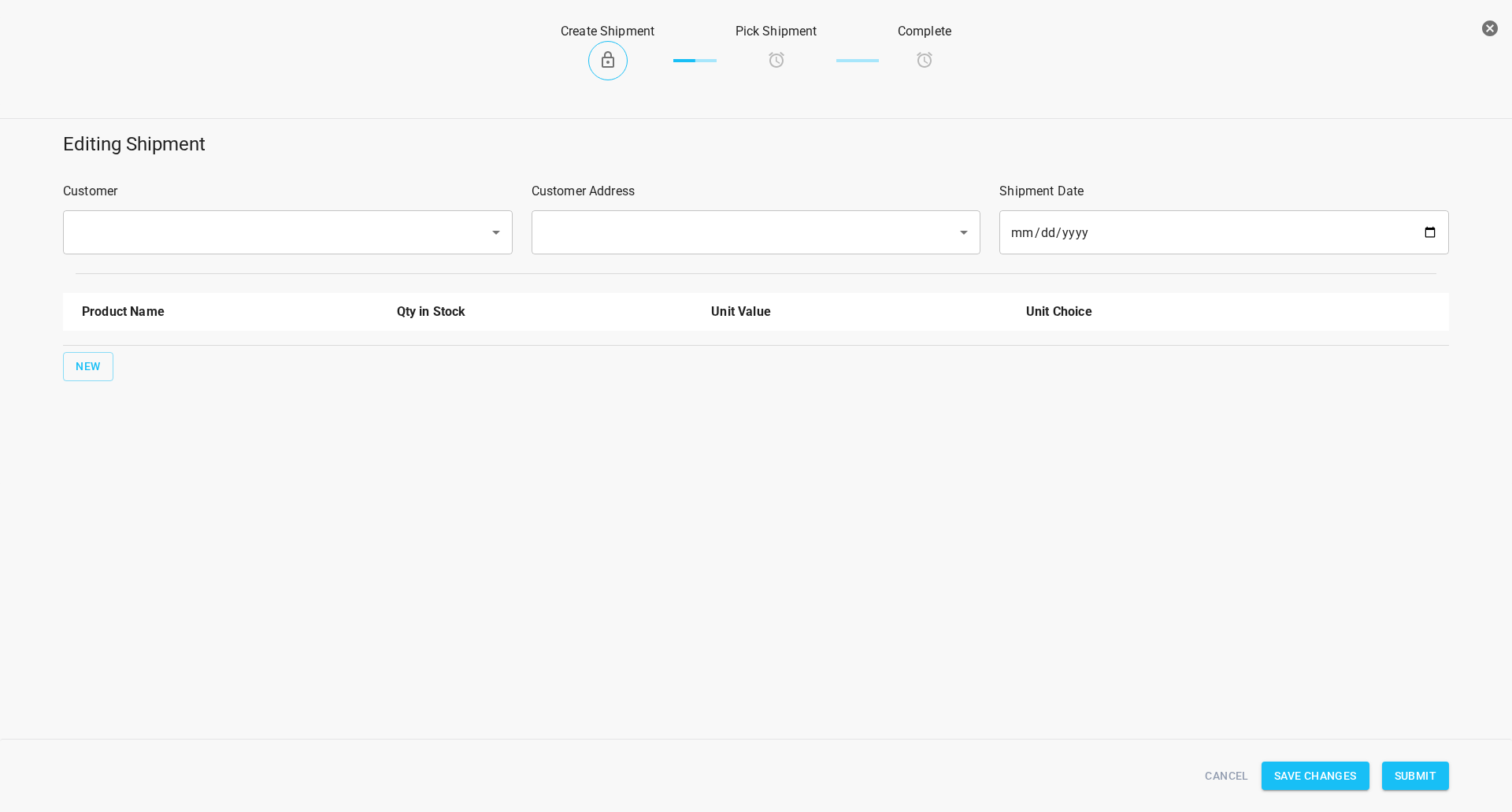
click at [201, 230] on input "text" at bounding box center [266, 232] width 392 height 30
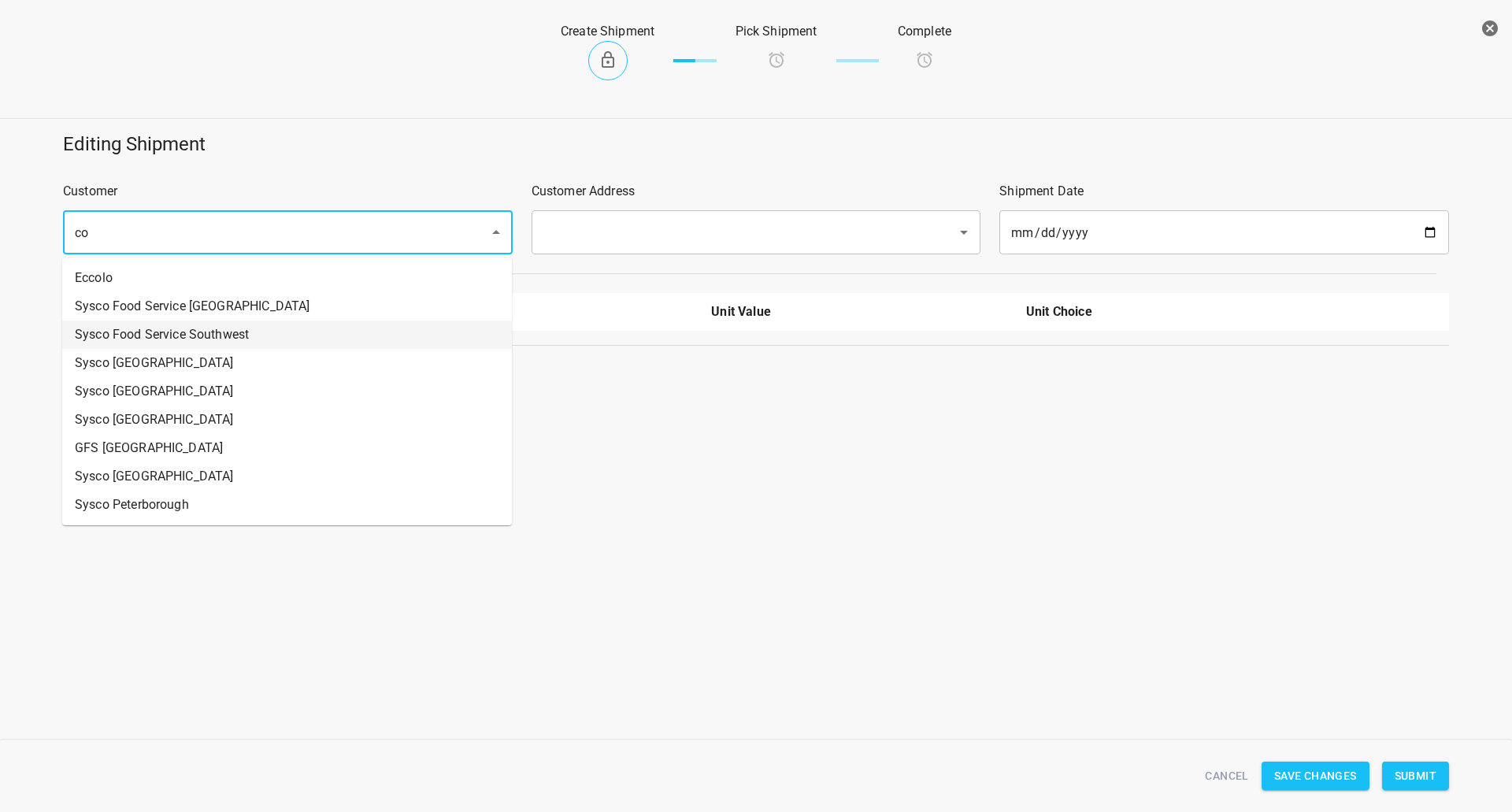
type input "c"
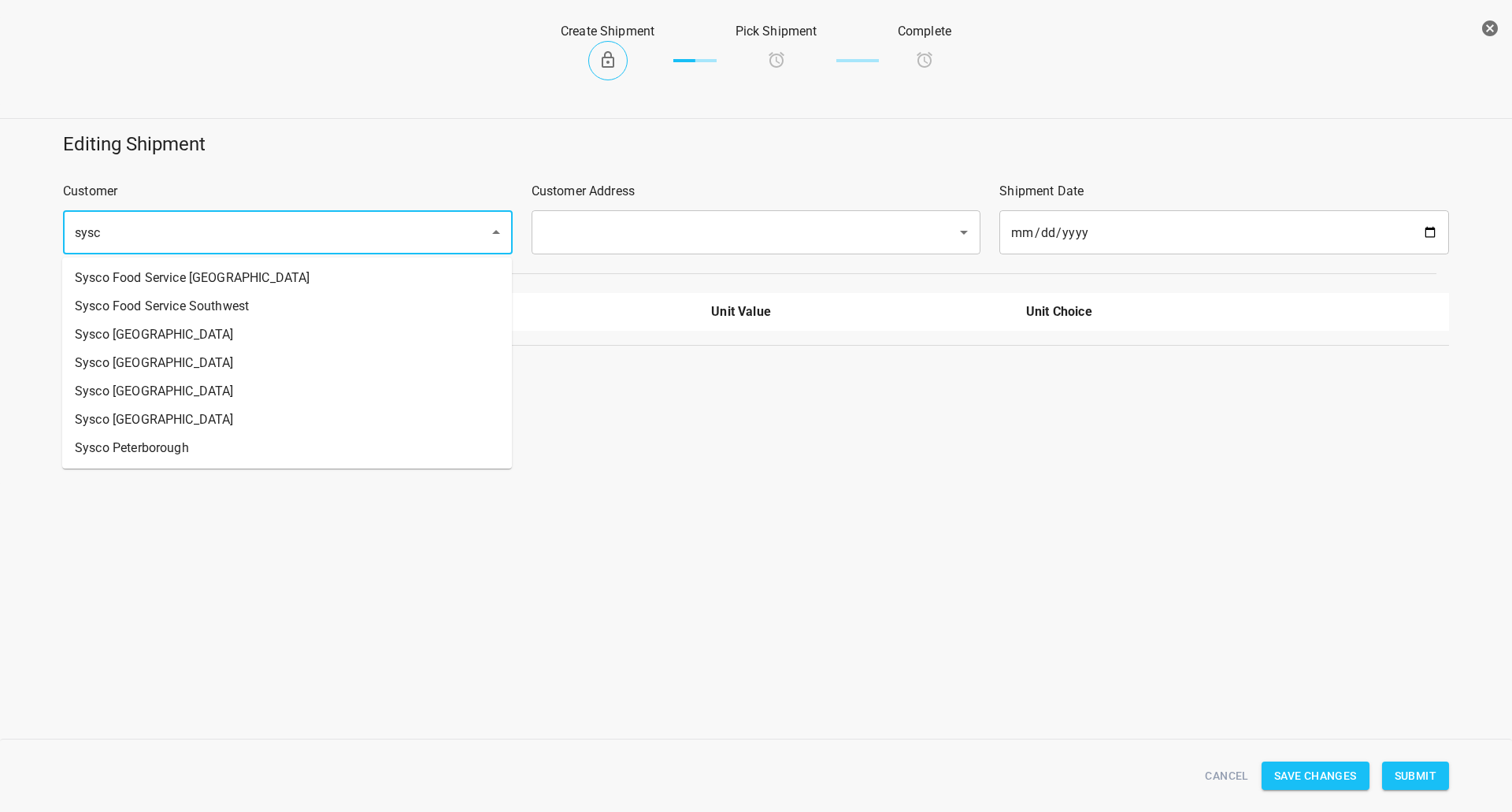
click at [157, 345] on li "Sysco [GEOGRAPHIC_DATA]" at bounding box center [287, 334] width 450 height 28
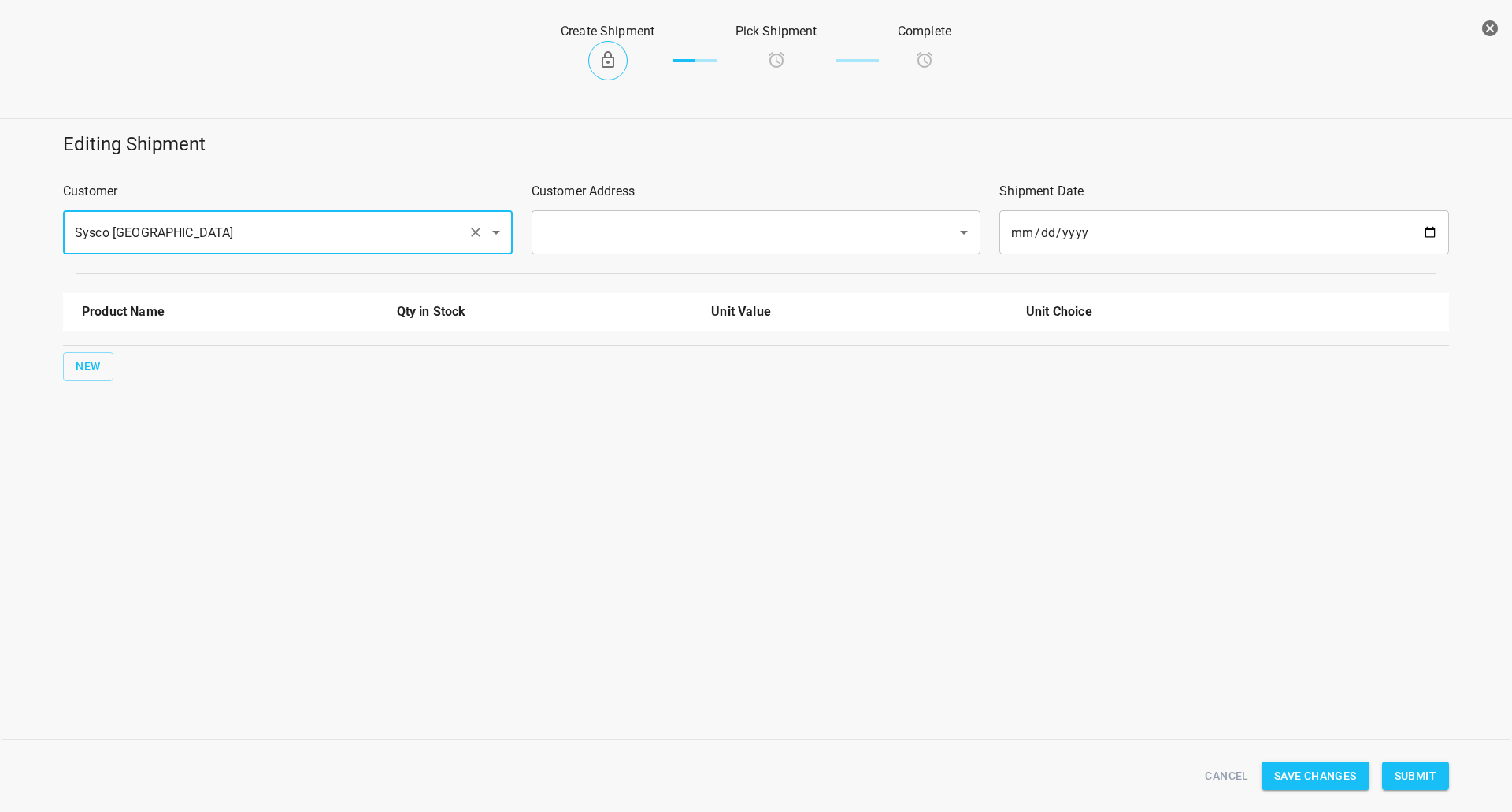
type input "Sysco [GEOGRAPHIC_DATA]"
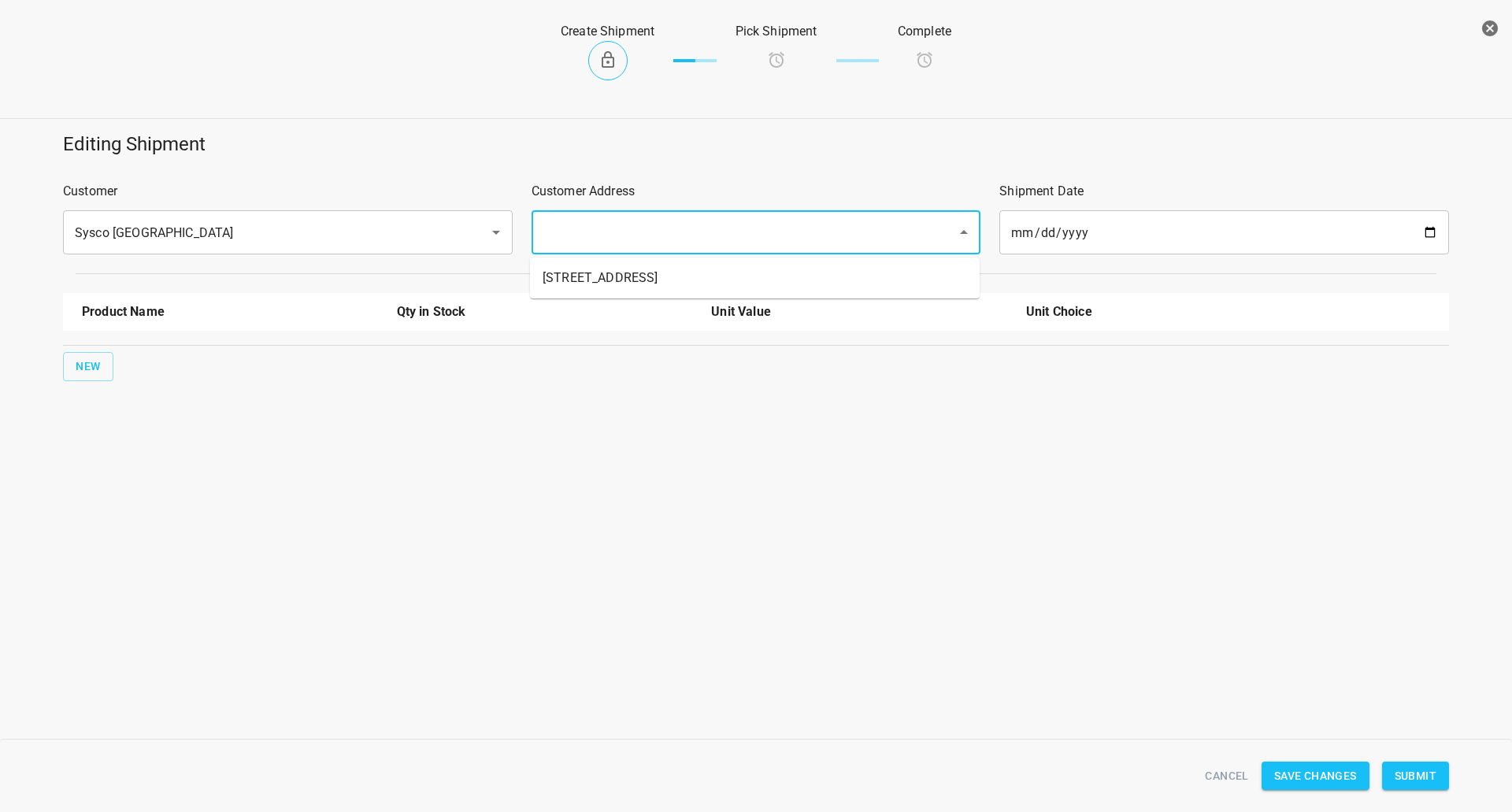
click at [753, 243] on input "text" at bounding box center [735, 232] width 392 height 30
drag, startPoint x: 707, startPoint y: 281, endPoint x: 323, endPoint y: 365, distance: 393.1
click at [705, 282] on li "[STREET_ADDRESS]" at bounding box center [756, 278] width 450 height 28
type input "[STREET_ADDRESS]"
click at [113, 359] on div "New" at bounding box center [756, 366] width 1393 height 36
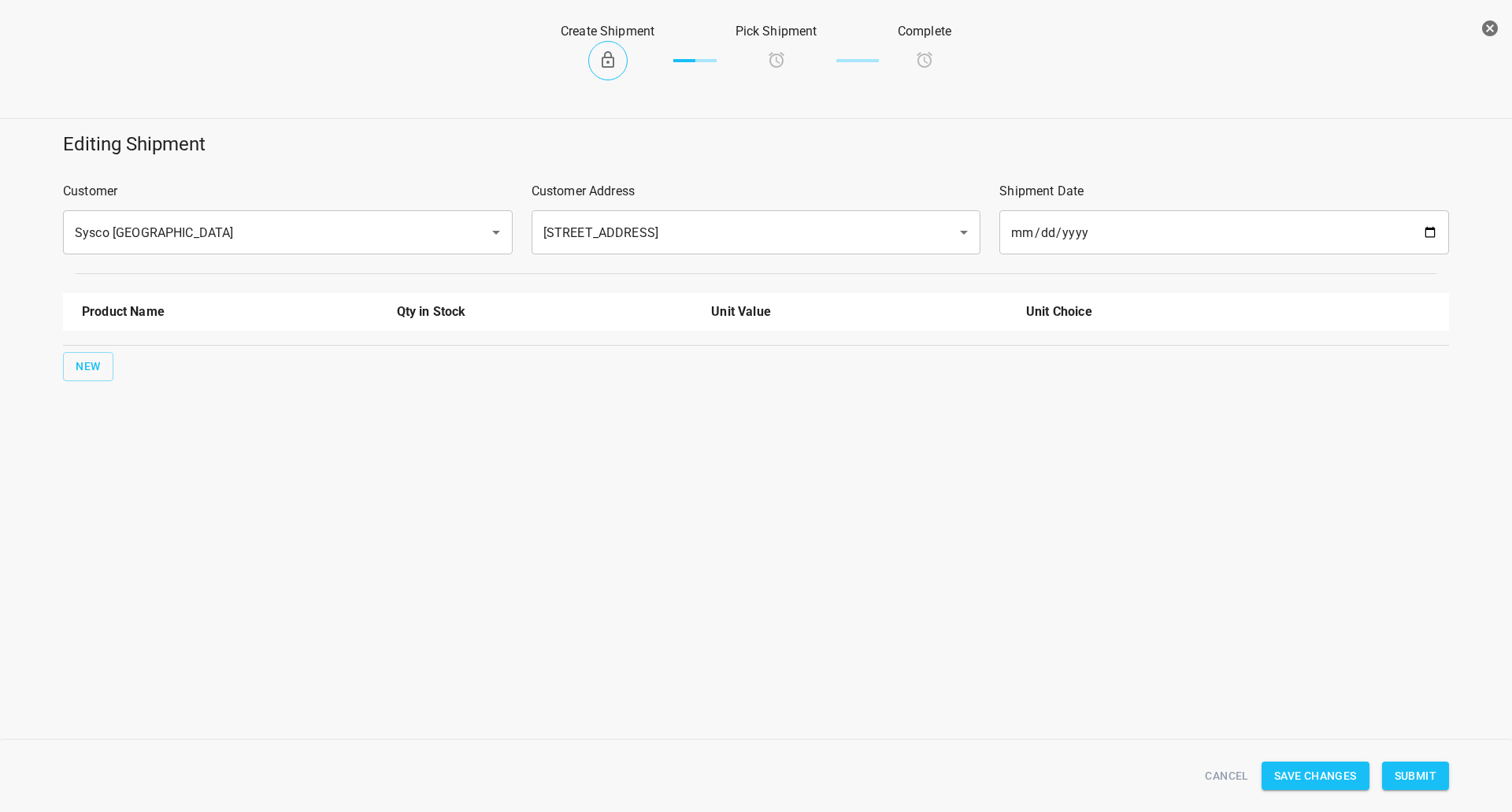
click at [40, 380] on div "Editing Shipment Customer Sysco [GEOGRAPHIC_DATA] ​ Customer Address [STREET_AD…" at bounding box center [756, 256] width 1531 height 269
click at [101, 365] on button "New" at bounding box center [87, 366] width 50 height 29
drag, startPoint x: 101, startPoint y: 365, endPoint x: 137, endPoint y: 353, distance: 37.9
click at [137, 353] on input "text" at bounding box center [208, 356] width 252 height 25
click at [172, 406] on li "750ml Still" at bounding box center [230, 393] width 296 height 28
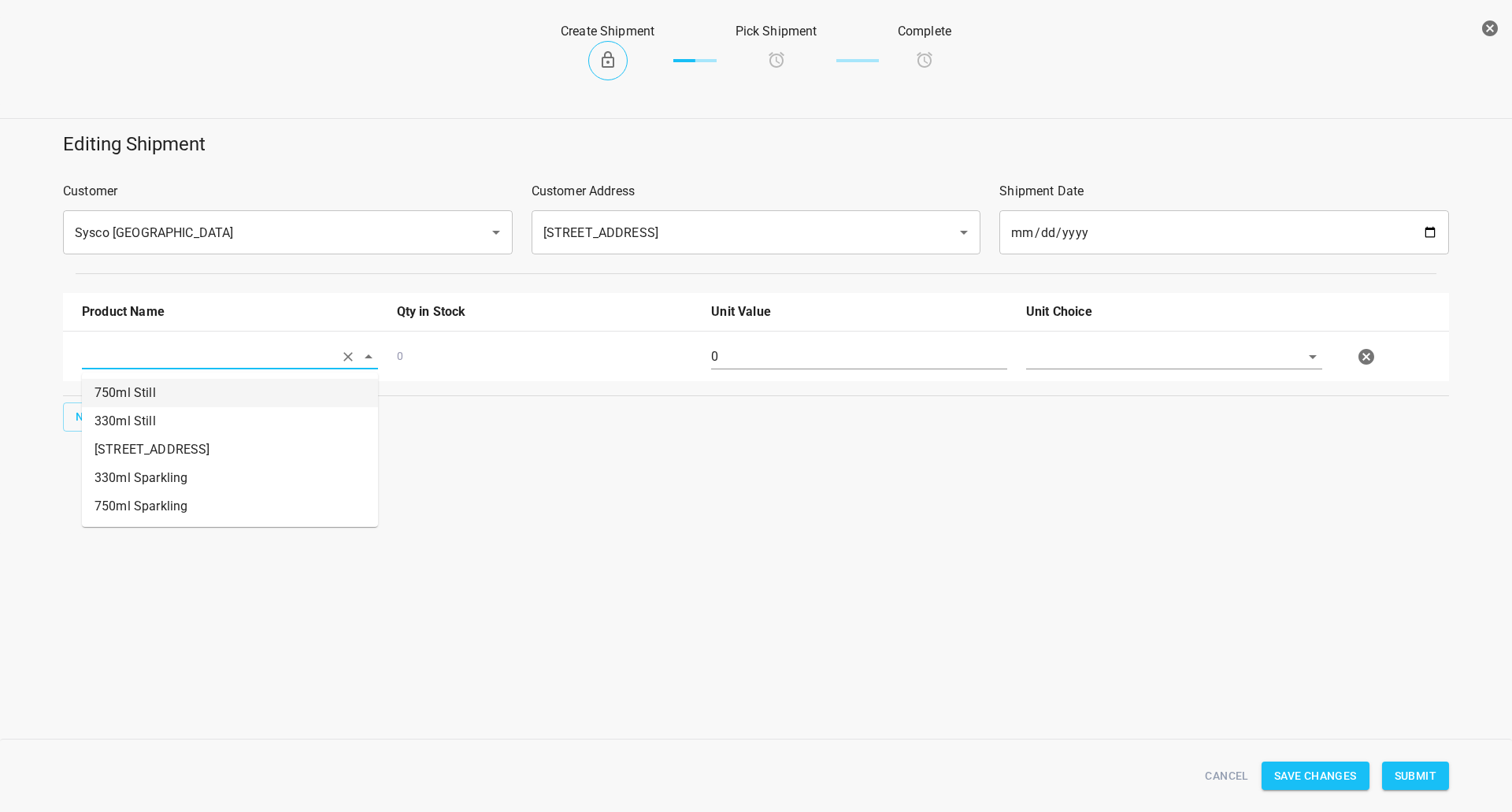
type input "750ml Still"
click at [95, 434] on div "New" at bounding box center [756, 416] width 1393 height 36
click at [104, 409] on button "New" at bounding box center [87, 417] width 50 height 29
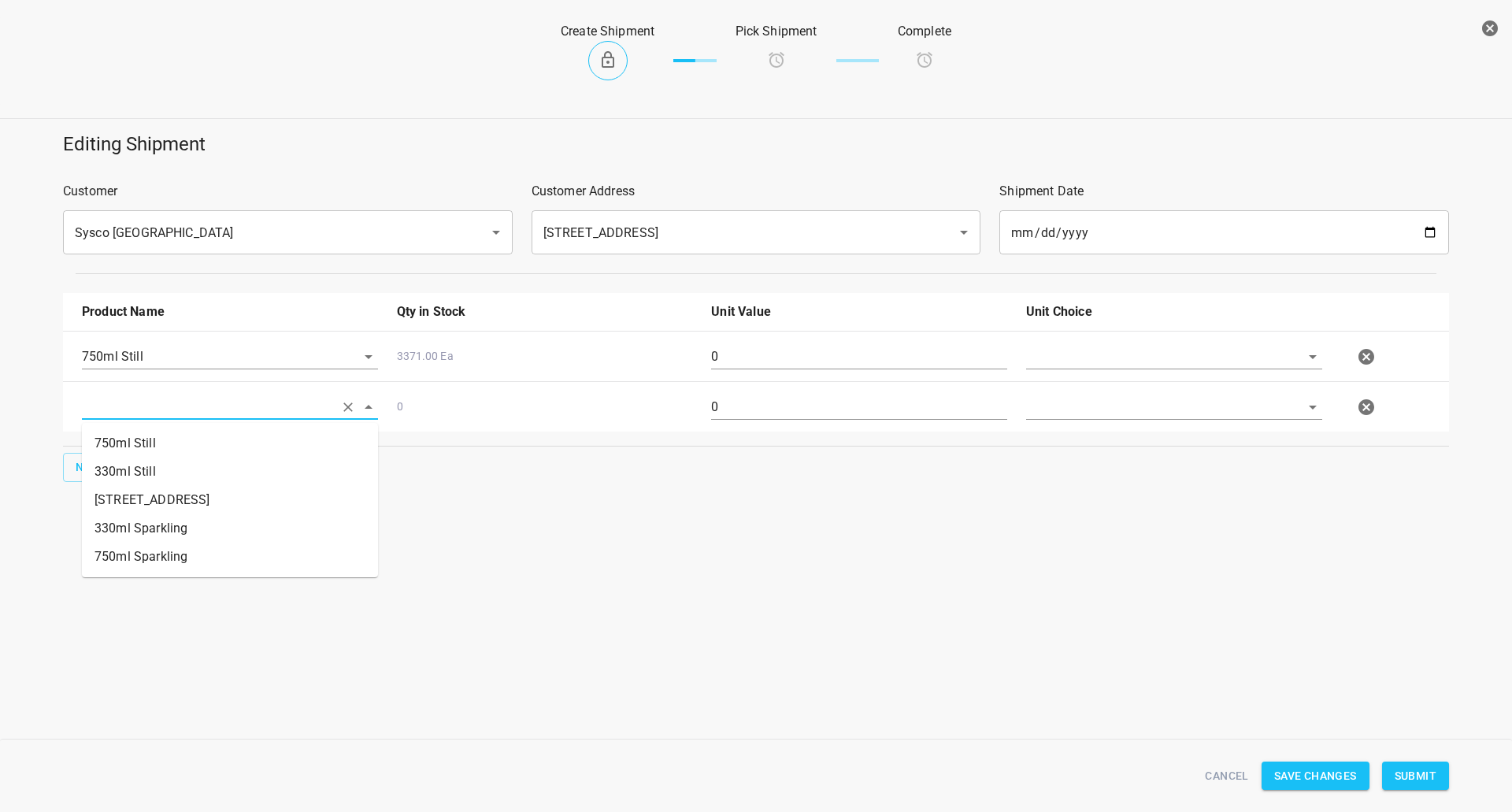
click at [130, 404] on input "text" at bounding box center [208, 406] width 252 height 25
click at [163, 546] on li "750ml Sparkling" at bounding box center [230, 557] width 296 height 28
type input "750ml Sparkling"
click at [1212, 338] on div at bounding box center [1175, 363] width 315 height 57
click at [1169, 370] on div at bounding box center [1175, 363] width 315 height 57
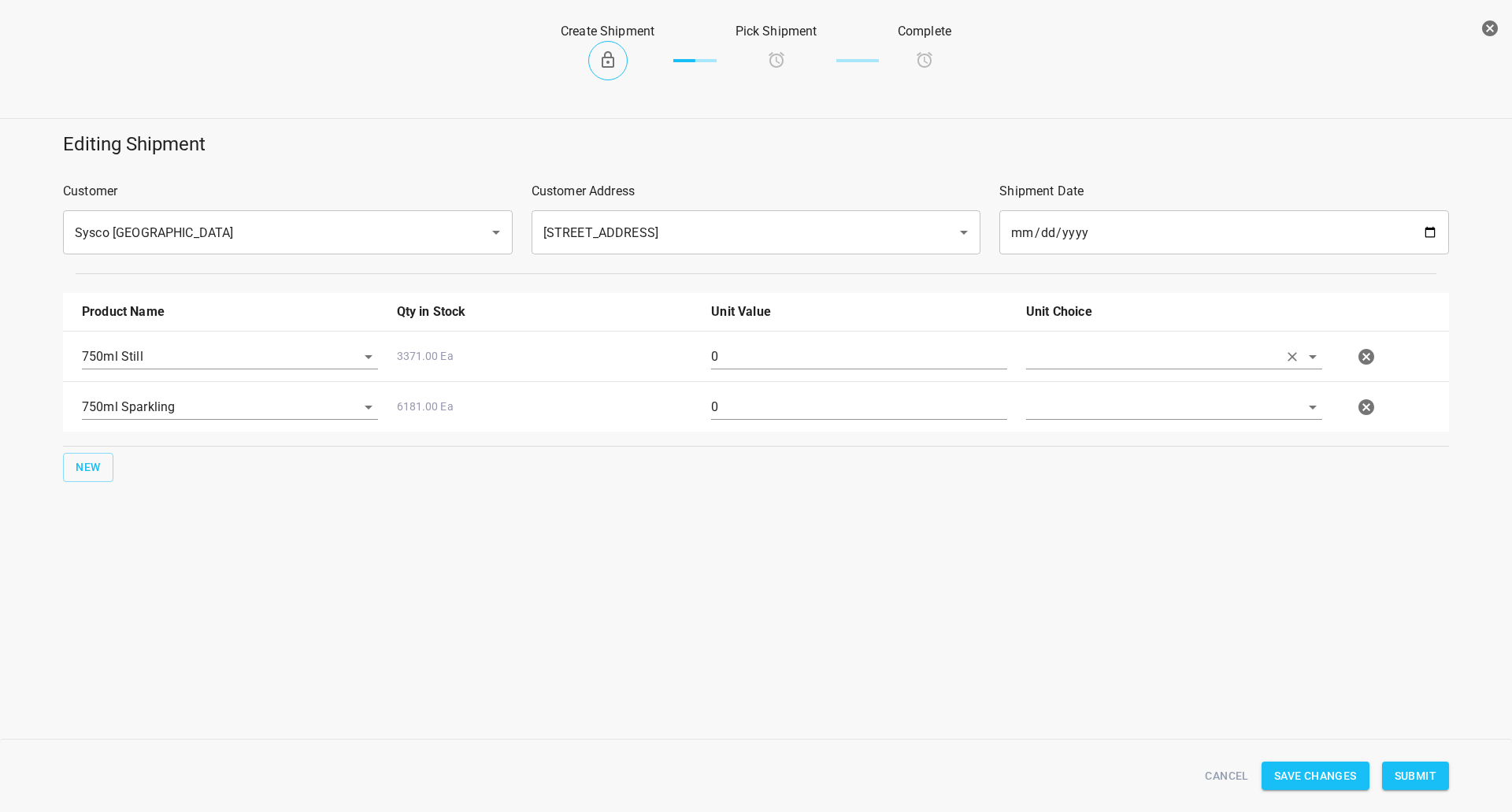
click at [1147, 364] on input "text" at bounding box center [1152, 356] width 252 height 25
click at [1140, 395] on li "[PERSON_NAME]" at bounding box center [1174, 393] width 296 height 28
type input "[PERSON_NAME]"
click at [1135, 406] on input "text" at bounding box center [1152, 406] width 252 height 25
click at [1109, 447] on li "[PERSON_NAME]" at bounding box center [1174, 443] width 296 height 28
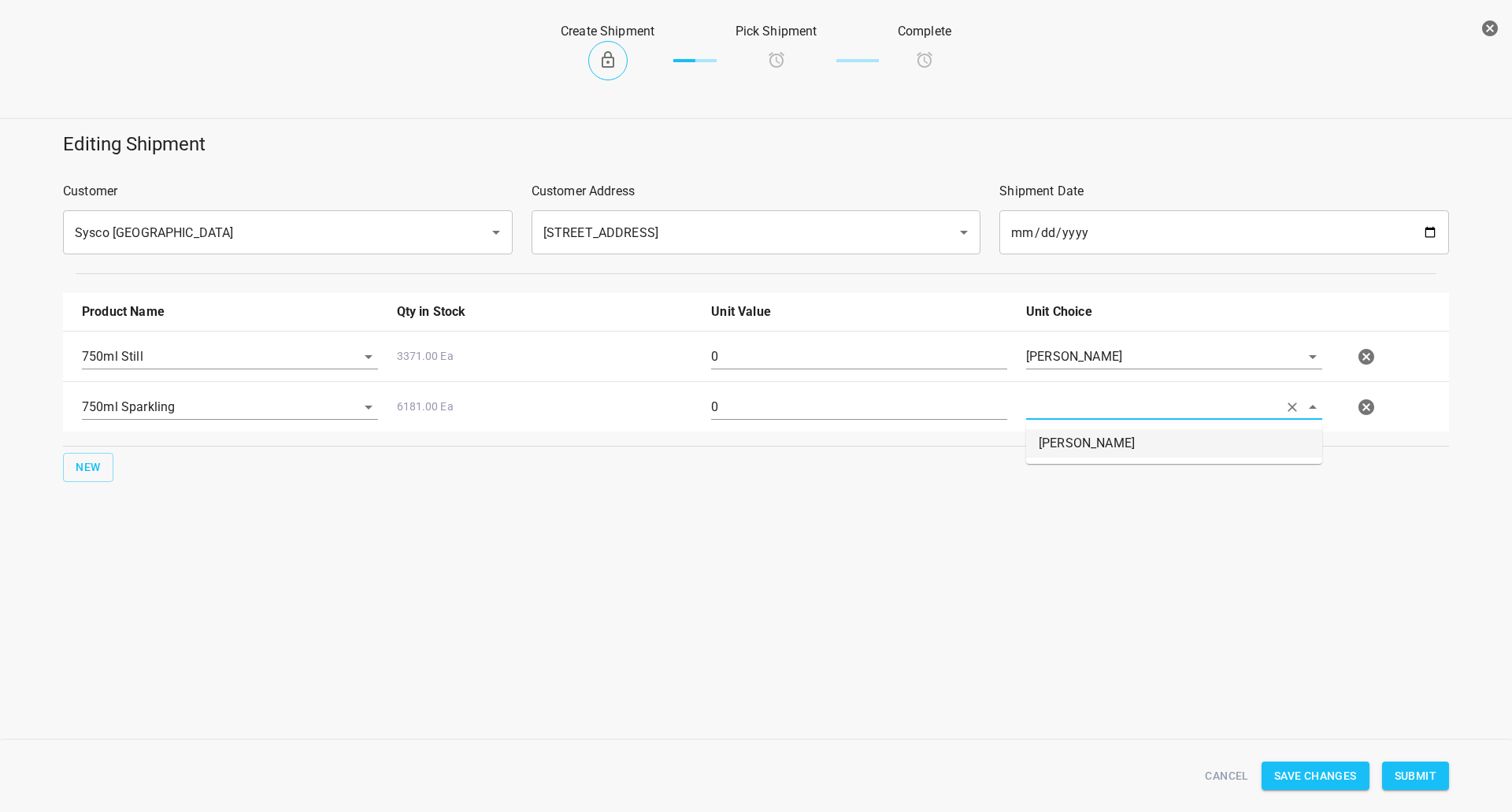
type input "[PERSON_NAME]"
click at [746, 372] on div "750ml Still 3371.00 Ea 0 [PERSON_NAME] 750ml Sparkling 6181.00 Ea 0 [PERSON_NAM…" at bounding box center [756, 381] width 1386 height 101
click at [787, 363] on input "0" at bounding box center [859, 357] width 296 height 26
type input "48"
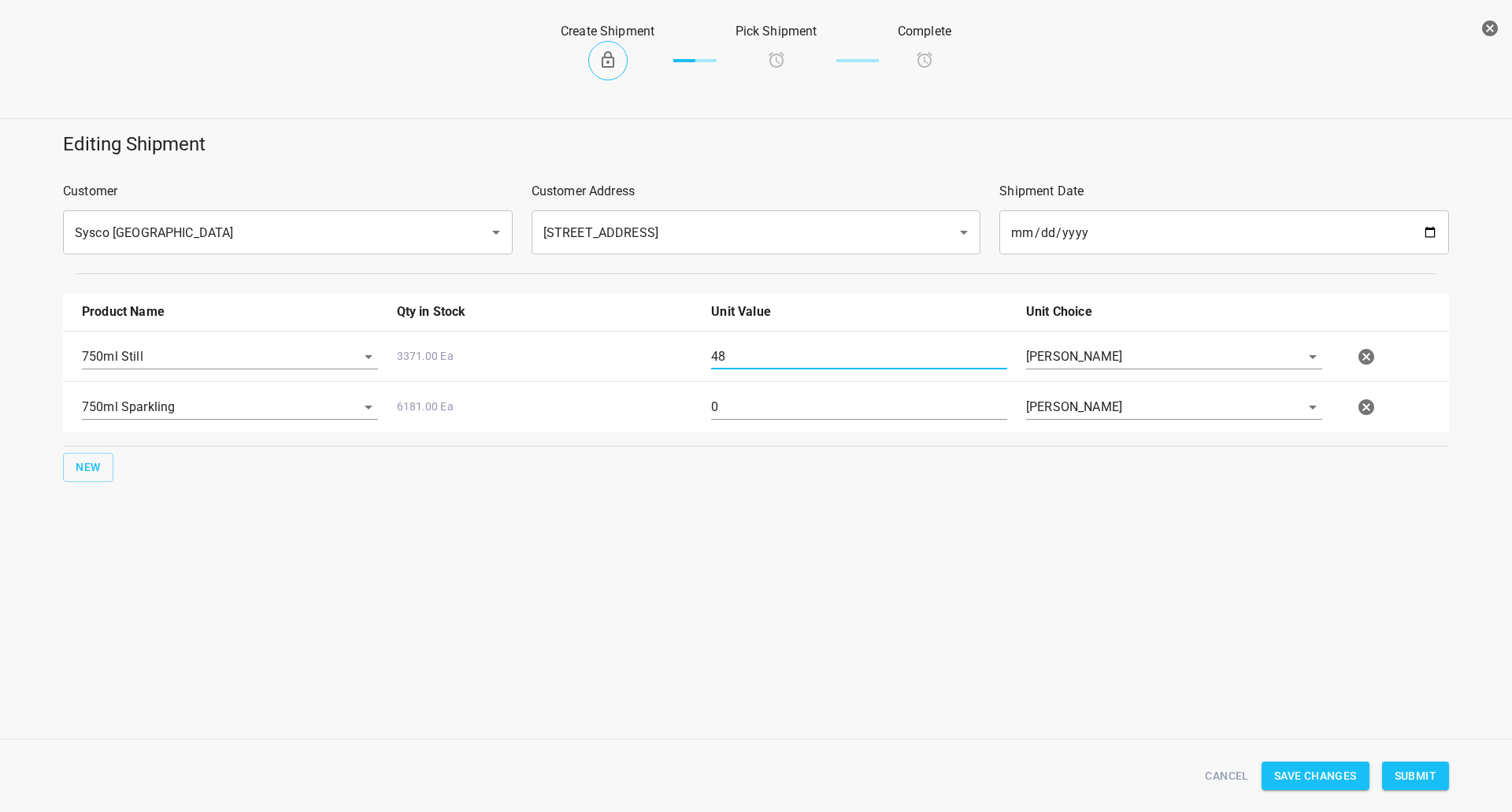
click at [712, 409] on input "0" at bounding box center [859, 407] width 296 height 26
type input "32"
click at [1414, 780] on span "Submit" at bounding box center [1416, 776] width 42 height 20
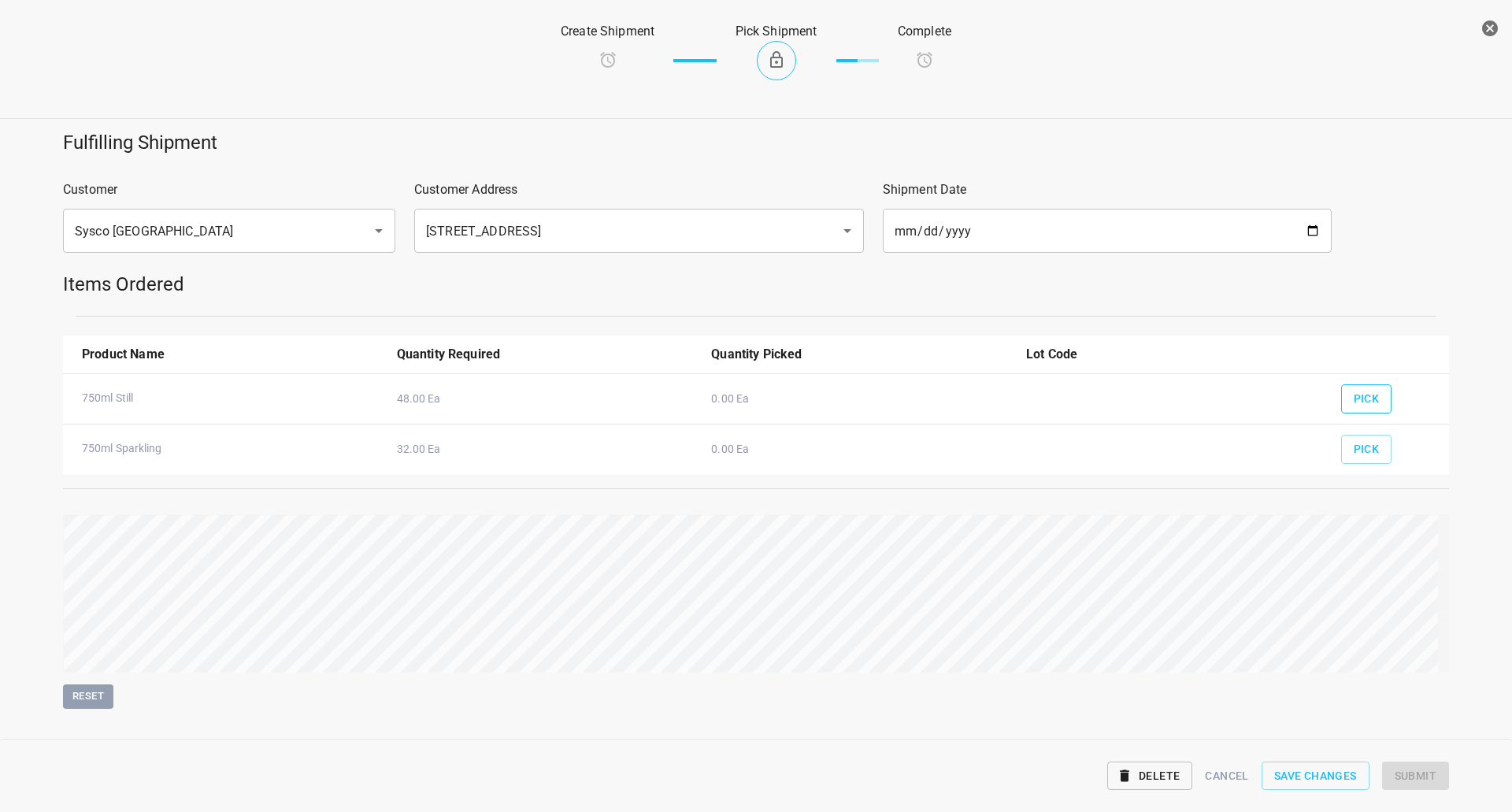
click at [1371, 392] on button "Pick" at bounding box center [1367, 399] width 51 height 29
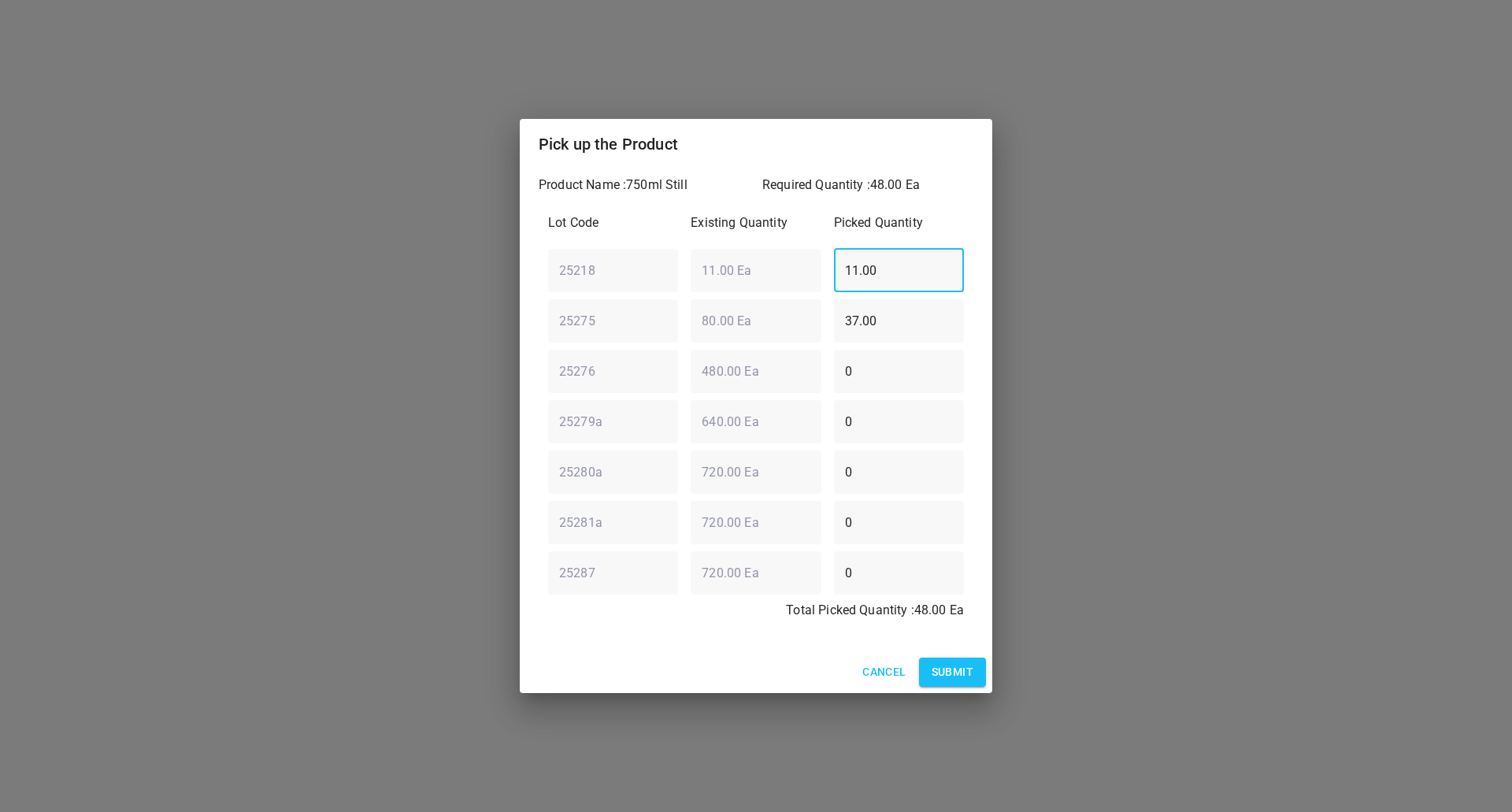
click at [806, 308] on div "Lot Code Existing Quantity Picked Quantity 25218 ​ 11.00 Ea ​ 11.00 ​ 25275 ​ 8…" at bounding box center [756, 421] width 435 height 435
type input "0"
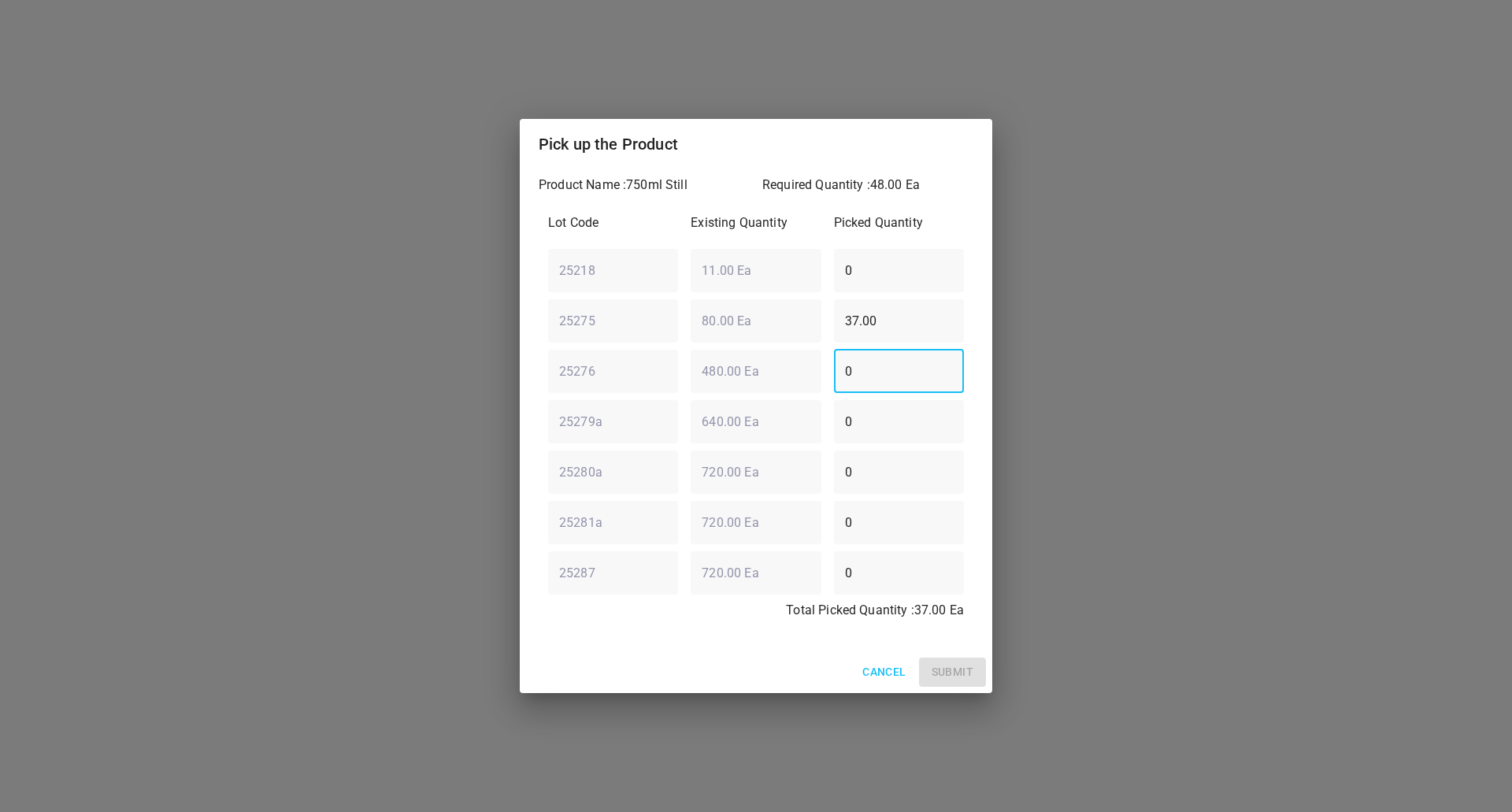
drag, startPoint x: 897, startPoint y: 363, endPoint x: 826, endPoint y: 360, distance: 71.1
click at [826, 360] on div "25276 ​ 480.00 Ea ​ 0 ​" at bounding box center [756, 371] width 428 height 57
type input "11"
click at [948, 649] on div "Product Name : 750ml Still Required Quantity : 48.00 Ea Lot Code Existing Quant…" at bounding box center [756, 410] width 473 height 482
click at [952, 663] on span "Submit" at bounding box center [952, 673] width 42 height 20
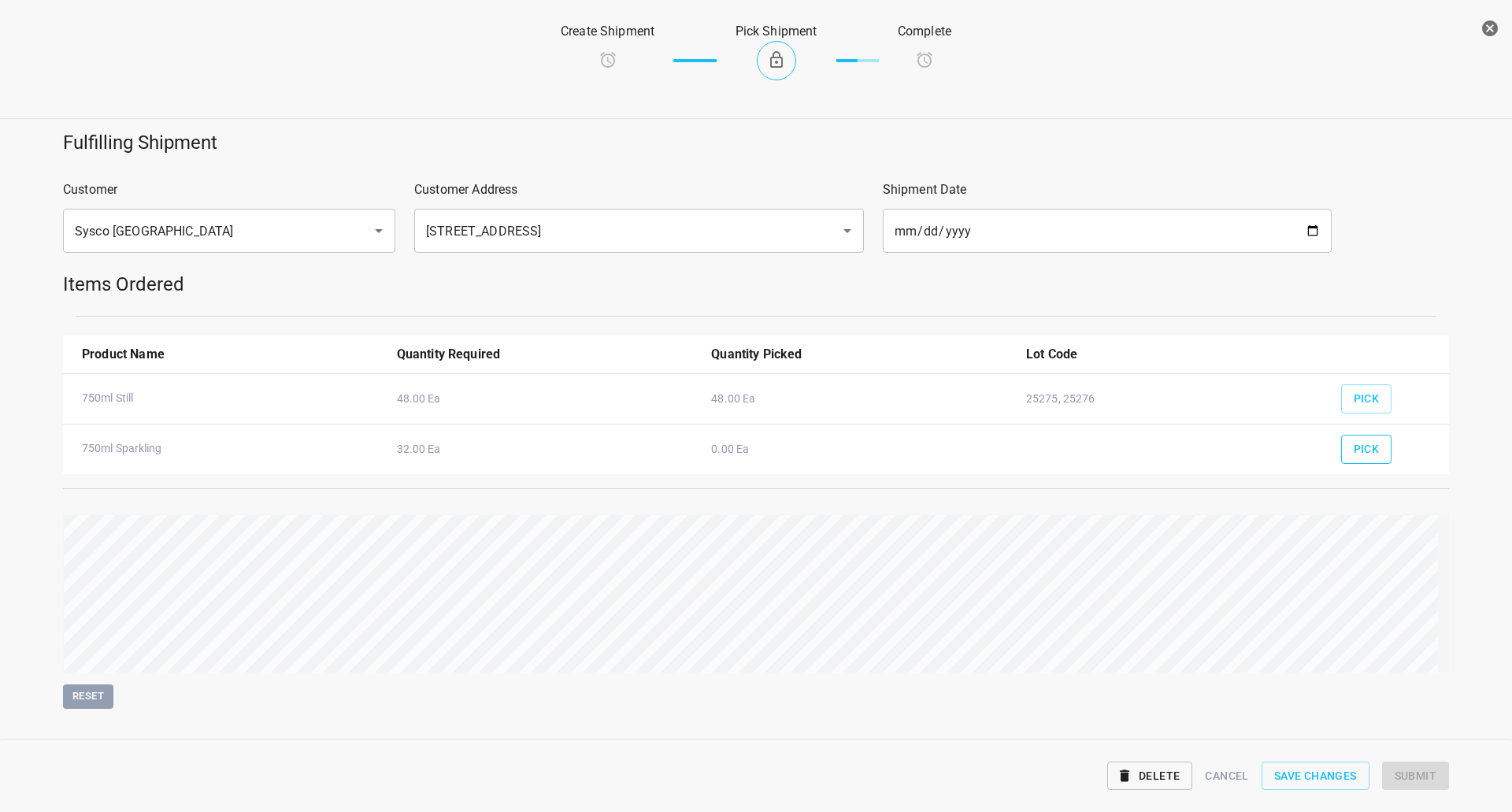
click at [1354, 457] on span "Pick" at bounding box center [1367, 449] width 26 height 20
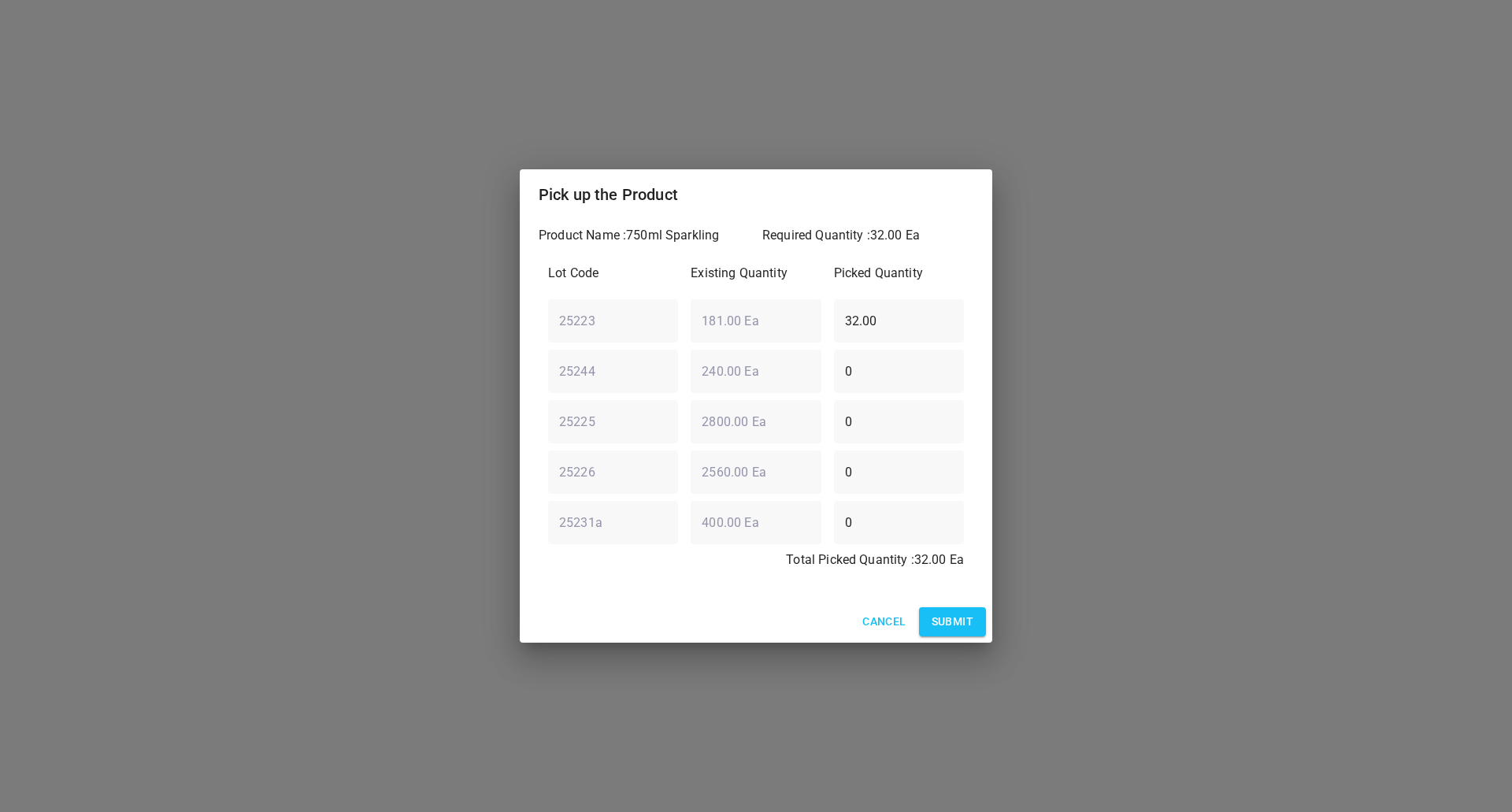
drag, startPoint x: 891, startPoint y: 321, endPoint x: 391, endPoint y: 521, distance: 538.5
click at [375, 527] on div "Pick up the Product Product Name : 750ml Sparkling Required Quantity : 32.00 Ea…" at bounding box center [756, 406] width 1512 height 812
type input "0"
click at [725, 405] on div "Lot Code Existing Quantity Picked Quantity 25223 ​ 181.00 Ea ​ 0 ​ 25244 ​ 240.…" at bounding box center [756, 421] width 435 height 334
type input "32"
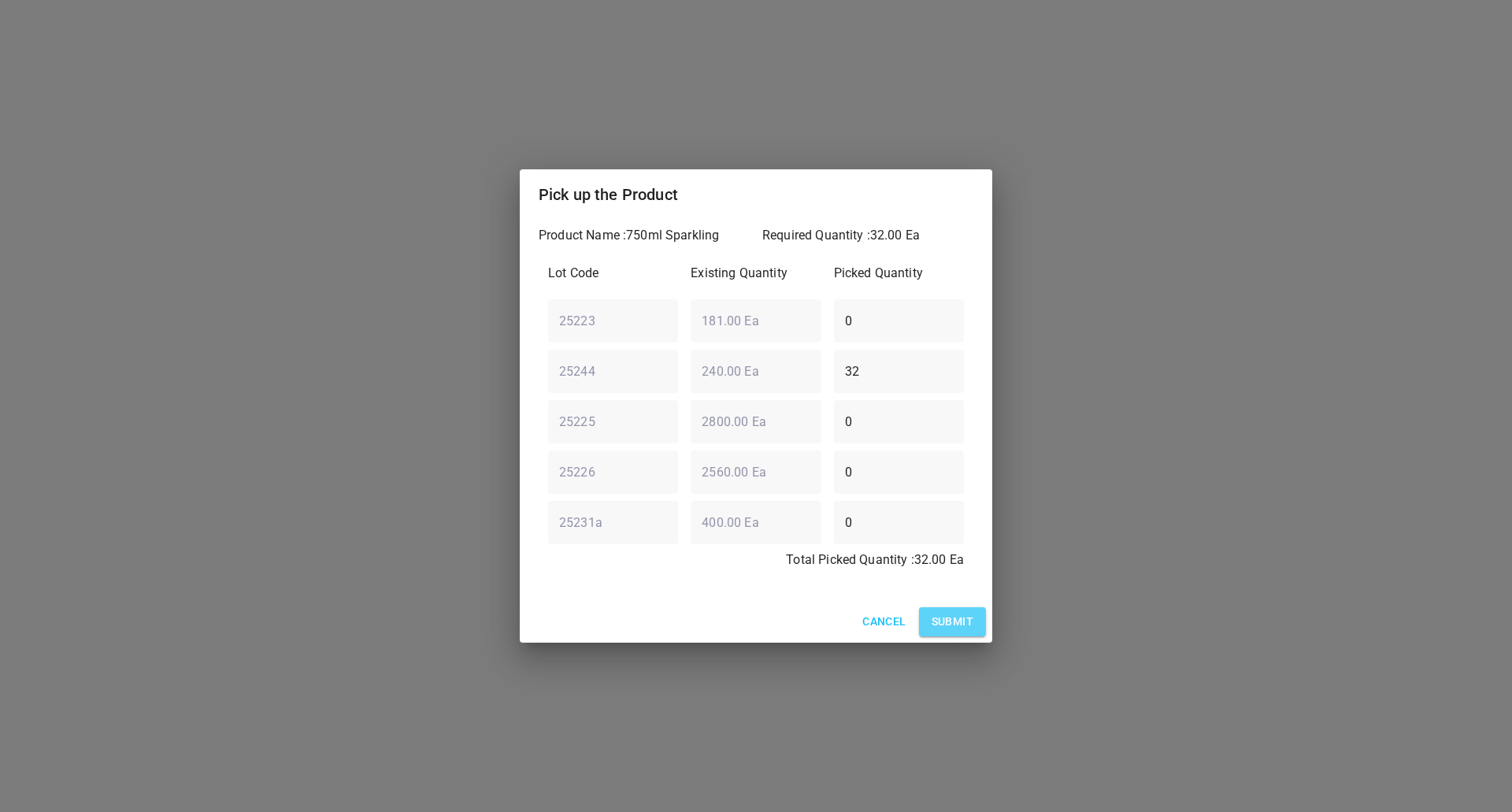
click at [951, 611] on button "Submit" at bounding box center [952, 622] width 67 height 29
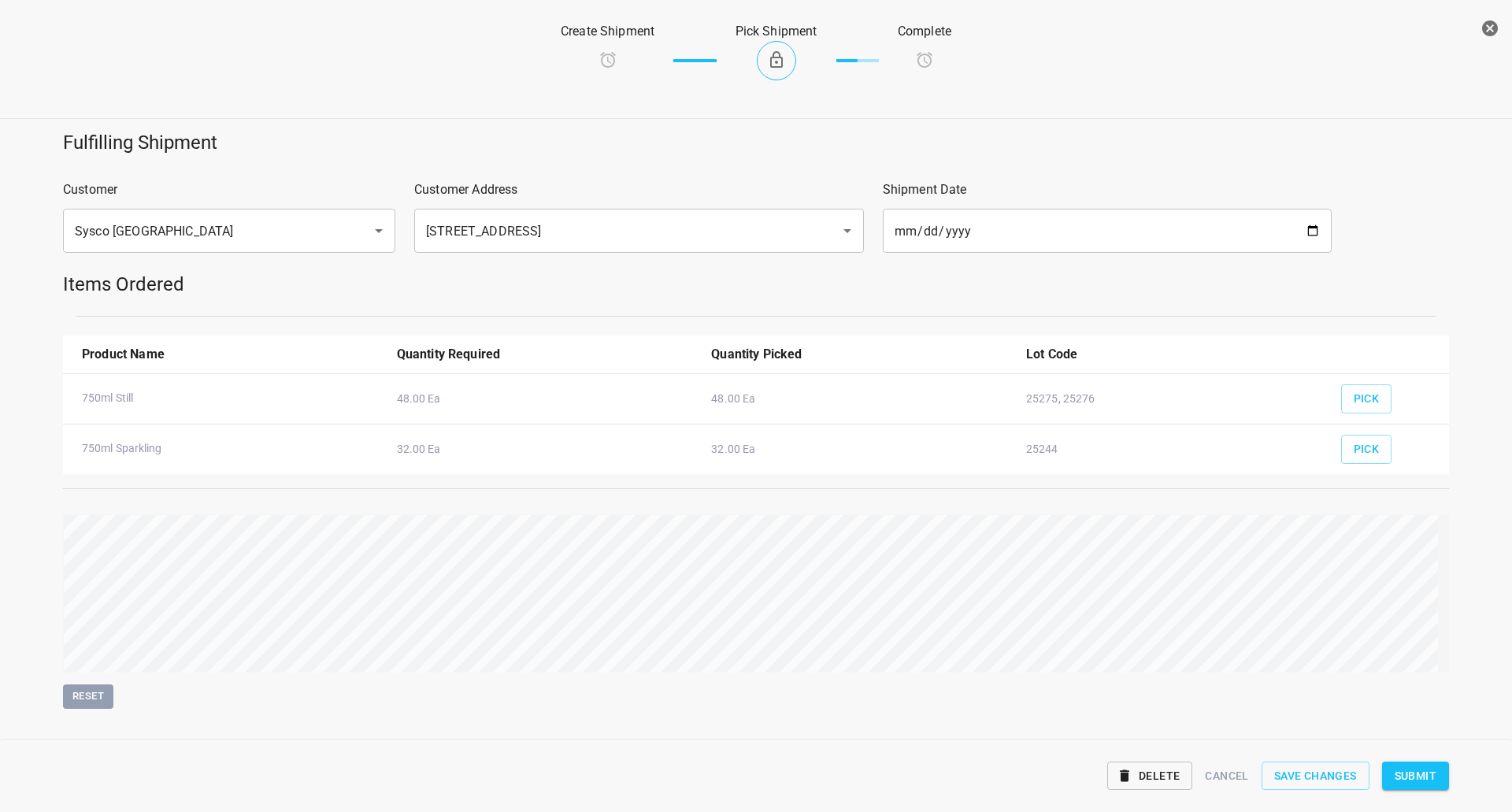
click at [1420, 776] on span "Submit" at bounding box center [1416, 776] width 42 height 20
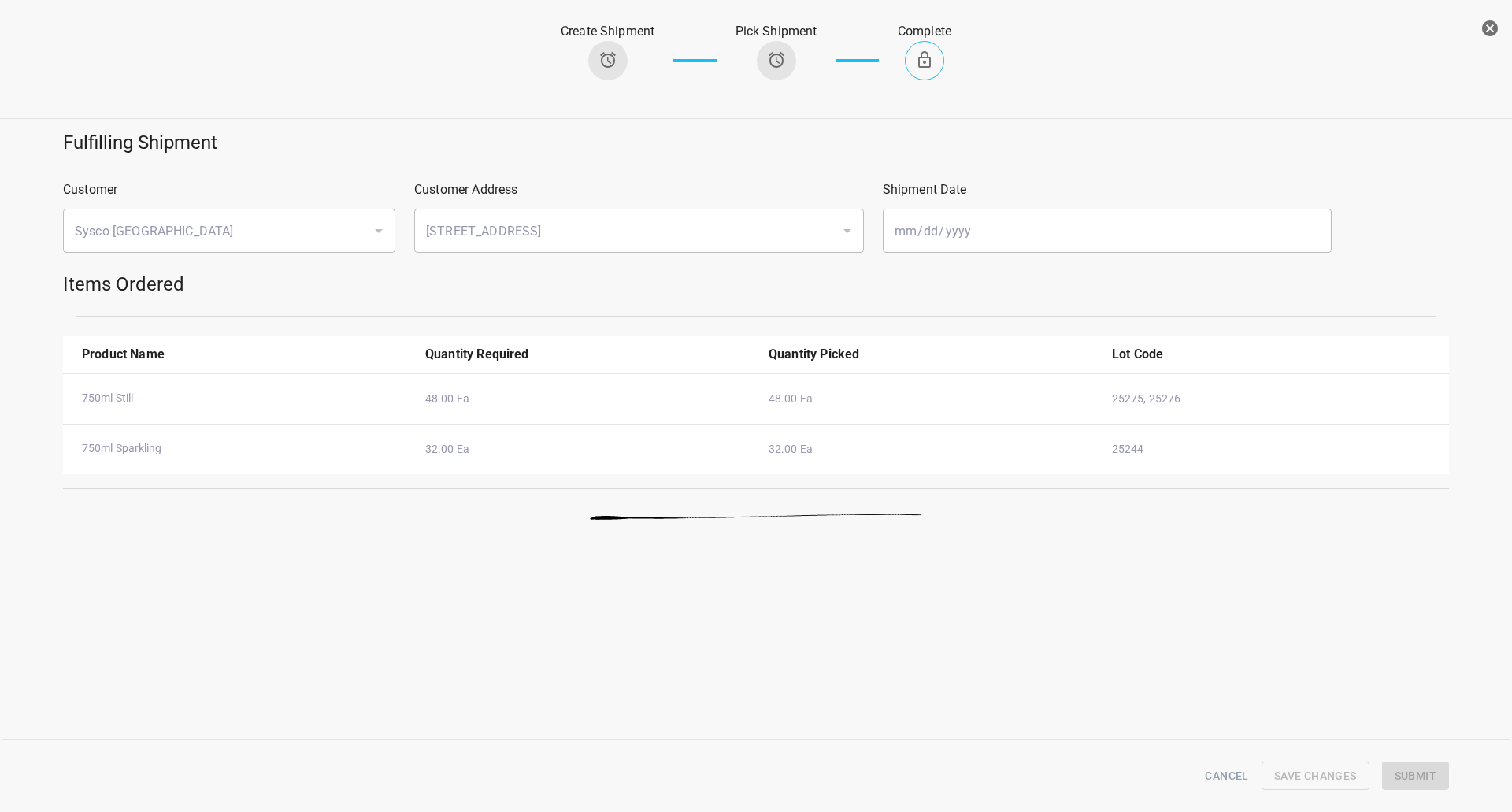
click at [1493, 27] on icon "button" at bounding box center [1490, 27] width 15 height 15
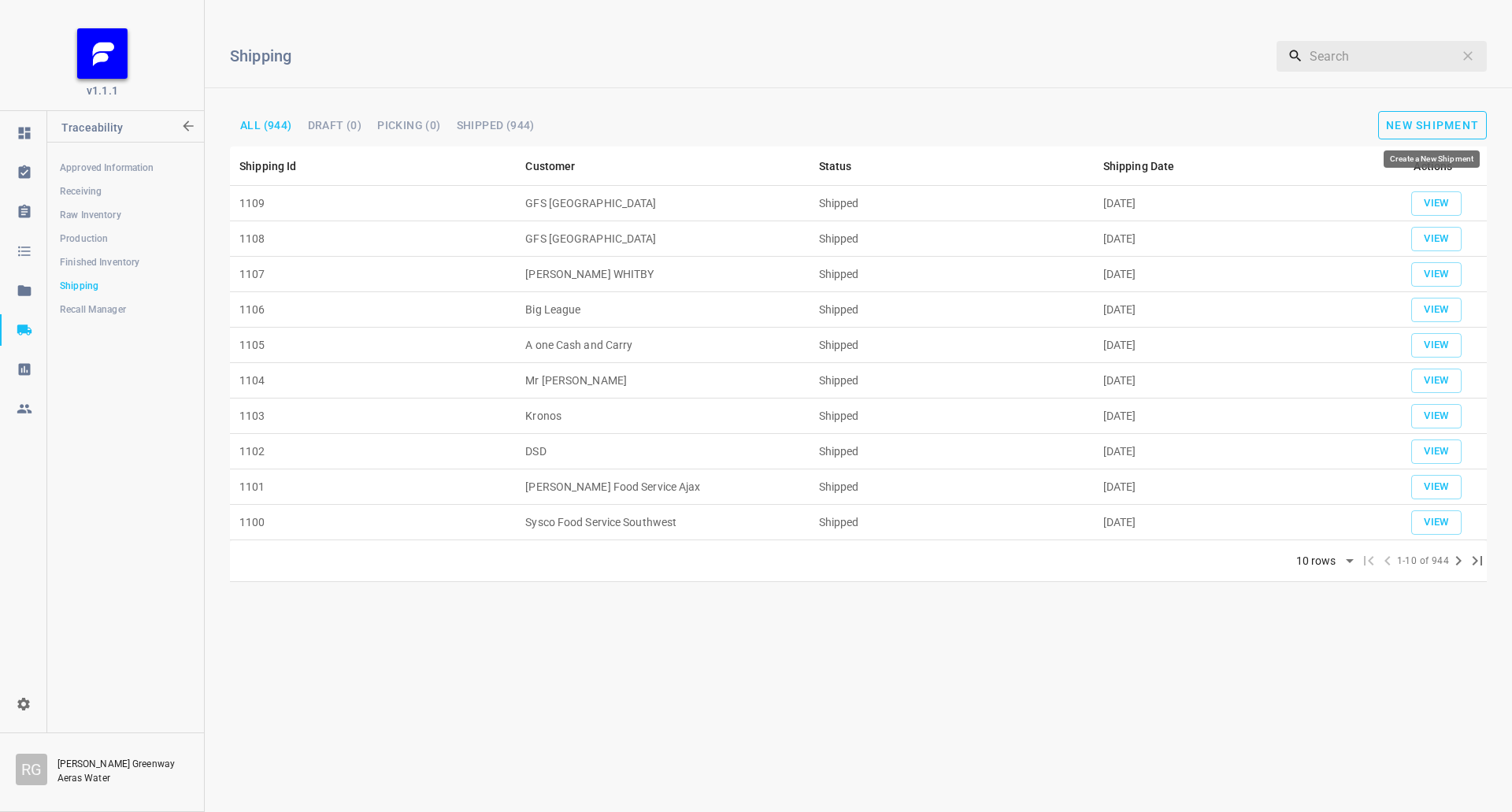
click at [1448, 120] on span "New Shipment" at bounding box center [1433, 126] width 93 height 13
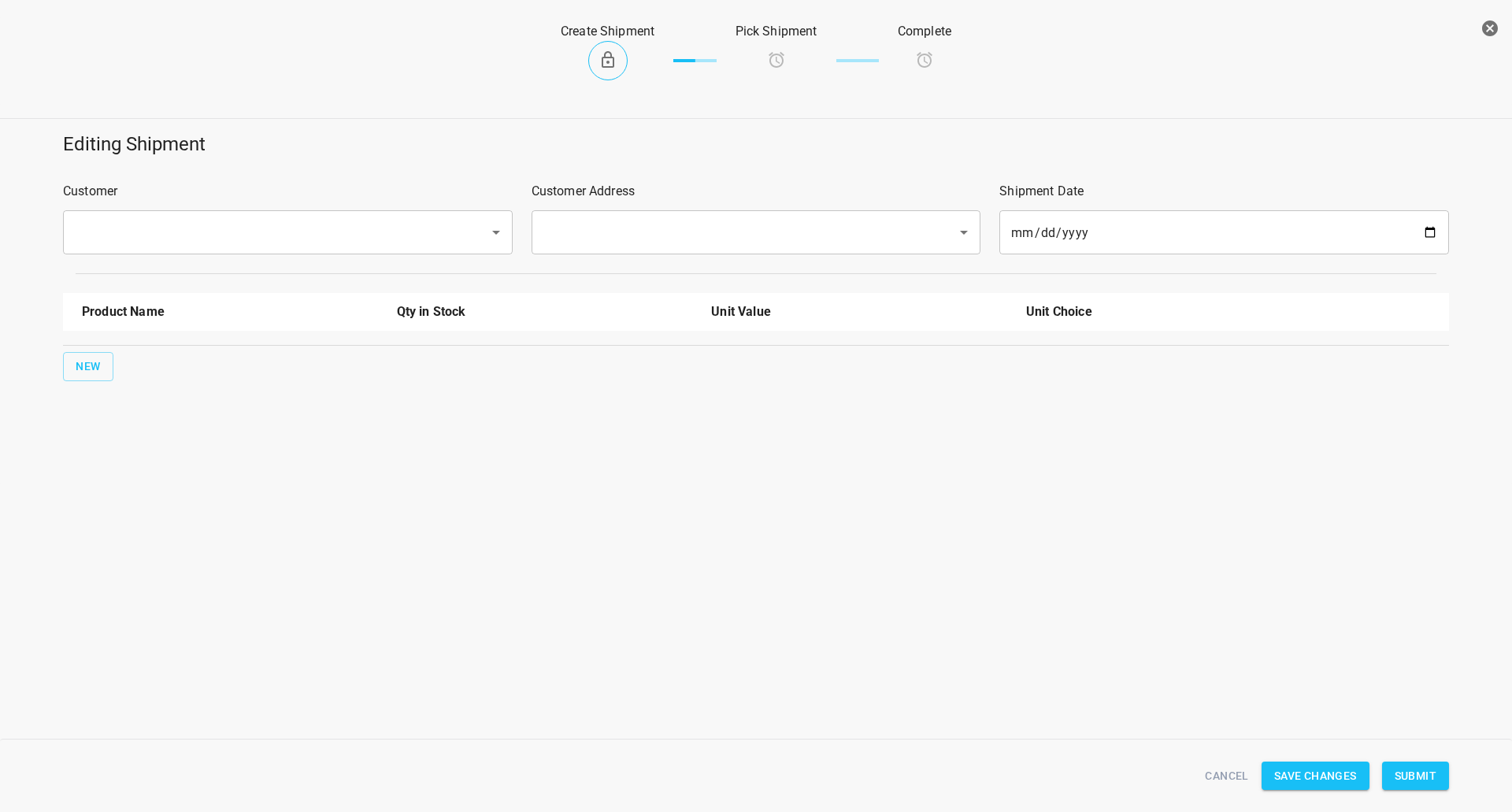
click at [380, 217] on div "​" at bounding box center [288, 232] width 450 height 44
click at [375, 252] on div "​" at bounding box center [288, 232] width 450 height 44
click at [386, 235] on input "text" at bounding box center [266, 232] width 392 height 30
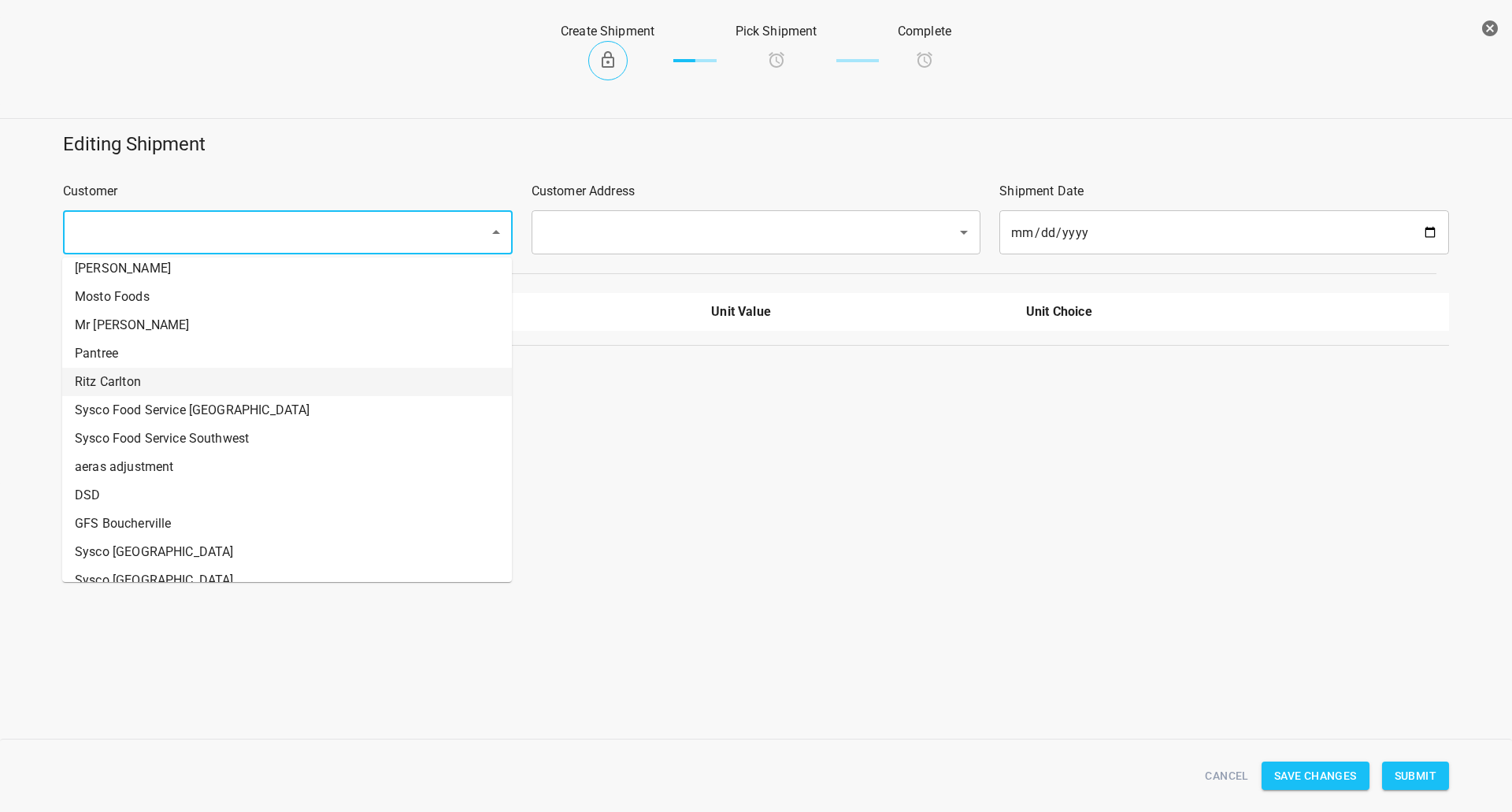
scroll to position [394, 0]
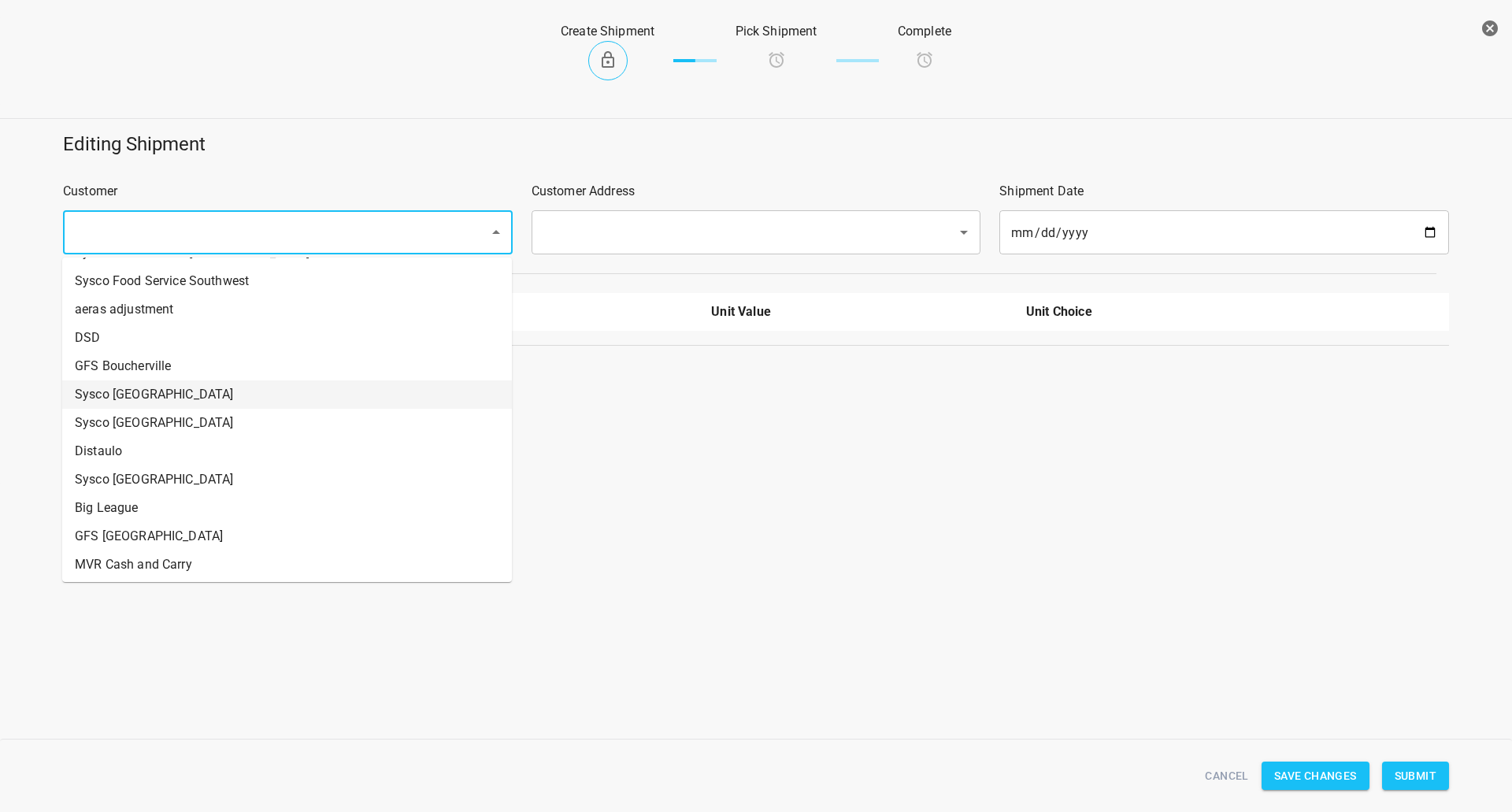
click at [166, 389] on li "Sysco [GEOGRAPHIC_DATA]" at bounding box center [287, 394] width 450 height 28
type input "Sysco [GEOGRAPHIC_DATA]"
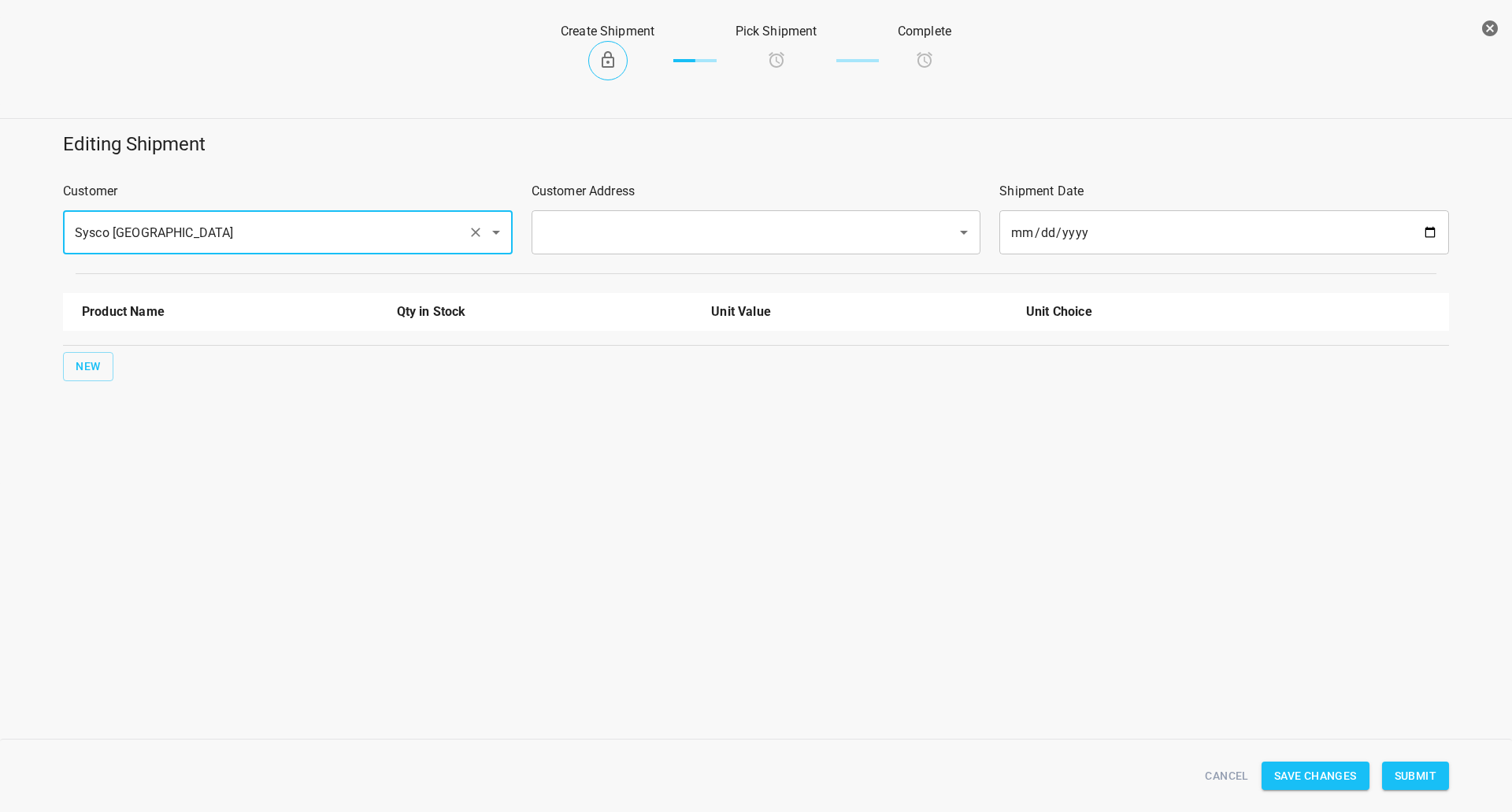
click at [594, 241] on input "text" at bounding box center [735, 232] width 392 height 30
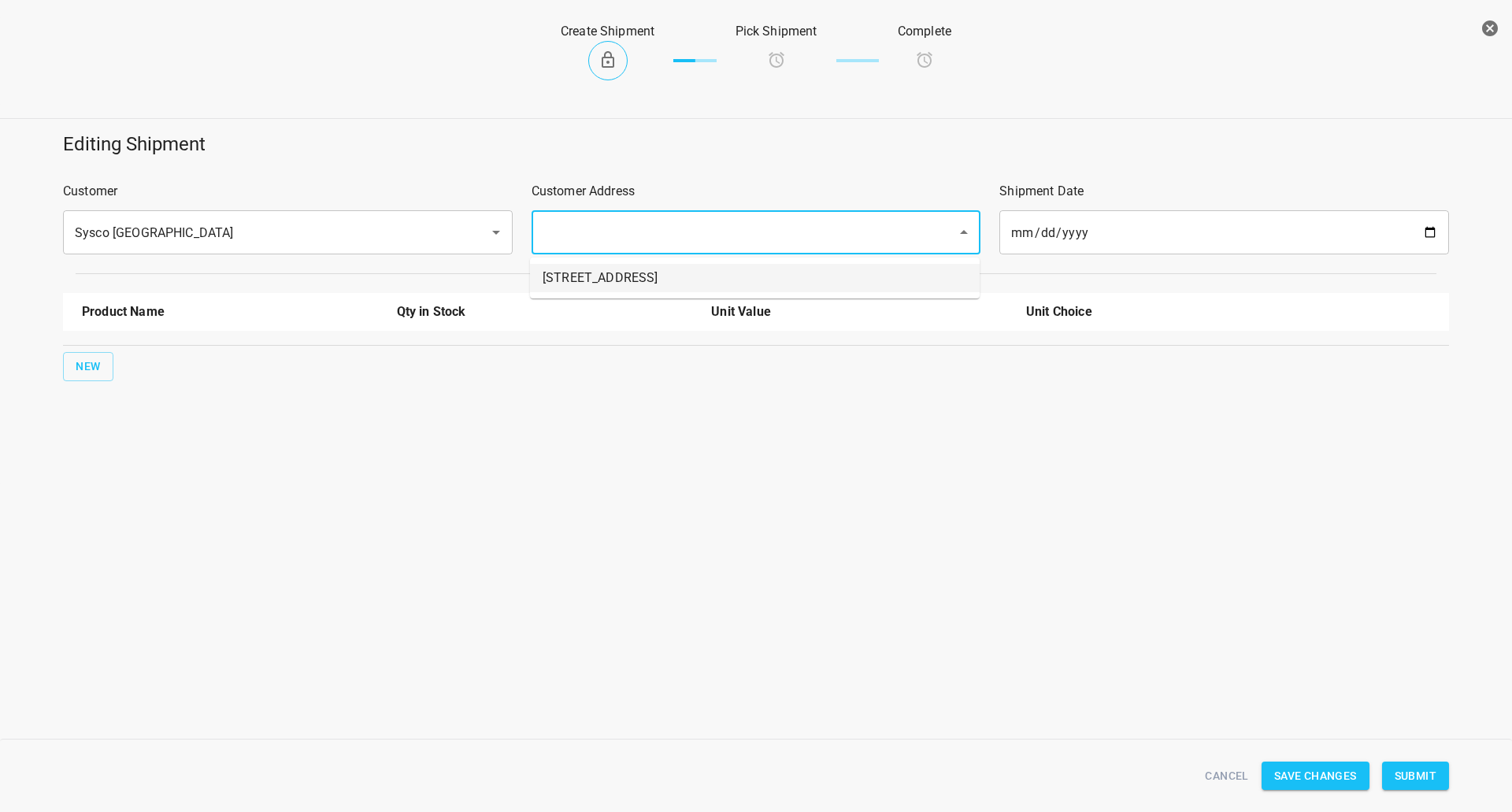
click at [591, 272] on li "[STREET_ADDRESS]" at bounding box center [756, 278] width 450 height 28
type input "[STREET_ADDRESS]"
click at [53, 366] on div "Editing Shipment Customer Sysco [GEOGRAPHIC_DATA] ​ Customer Address [STREET_AD…" at bounding box center [756, 256] width 1531 height 269
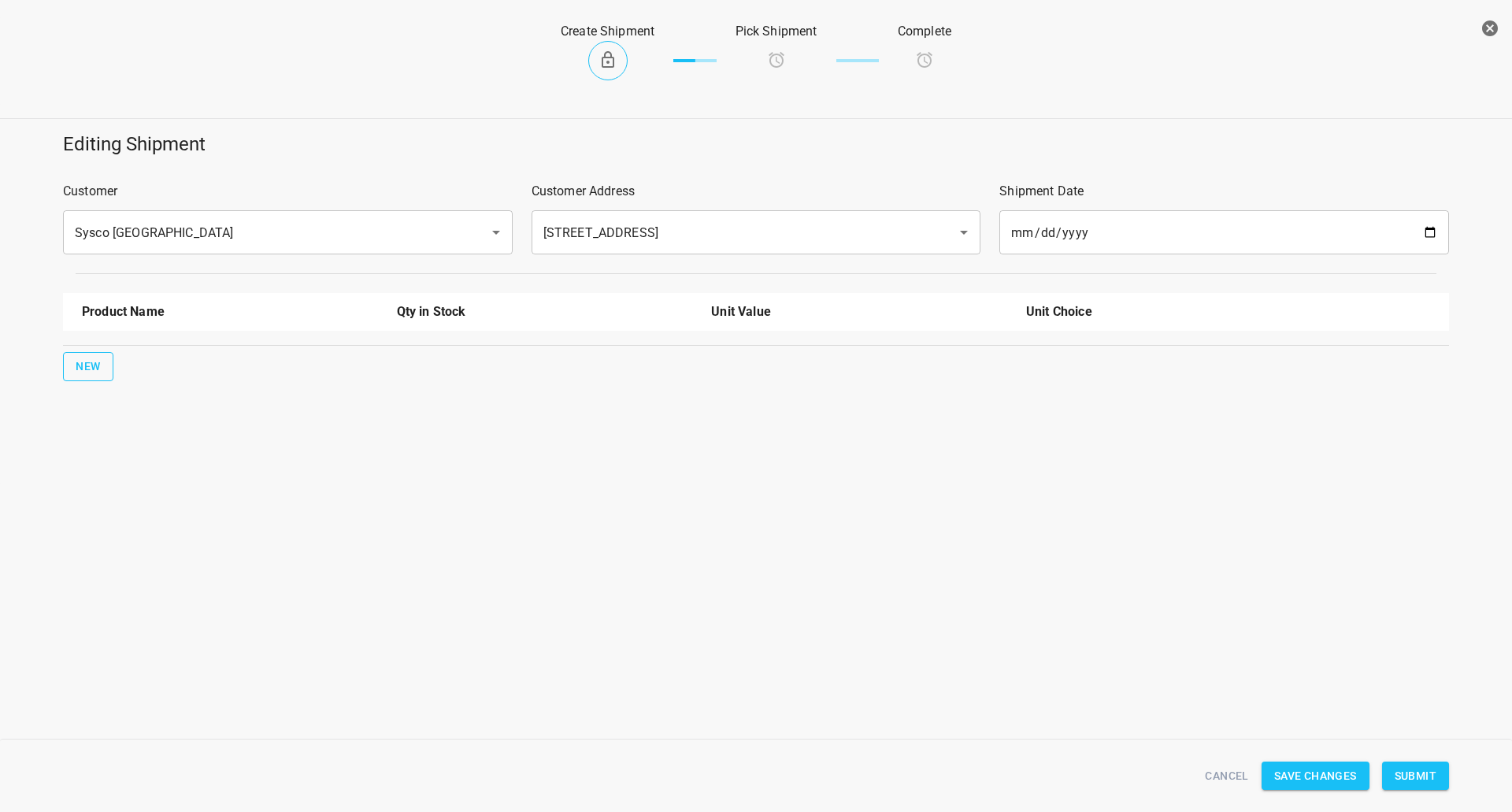
click at [72, 362] on button "New" at bounding box center [87, 366] width 50 height 29
click at [97, 357] on input "text" at bounding box center [208, 356] width 252 height 25
click at [123, 404] on li "750ml Still" at bounding box center [230, 393] width 296 height 28
type input "750ml Still"
click at [96, 411] on span "New" at bounding box center [88, 417] width 26 height 20
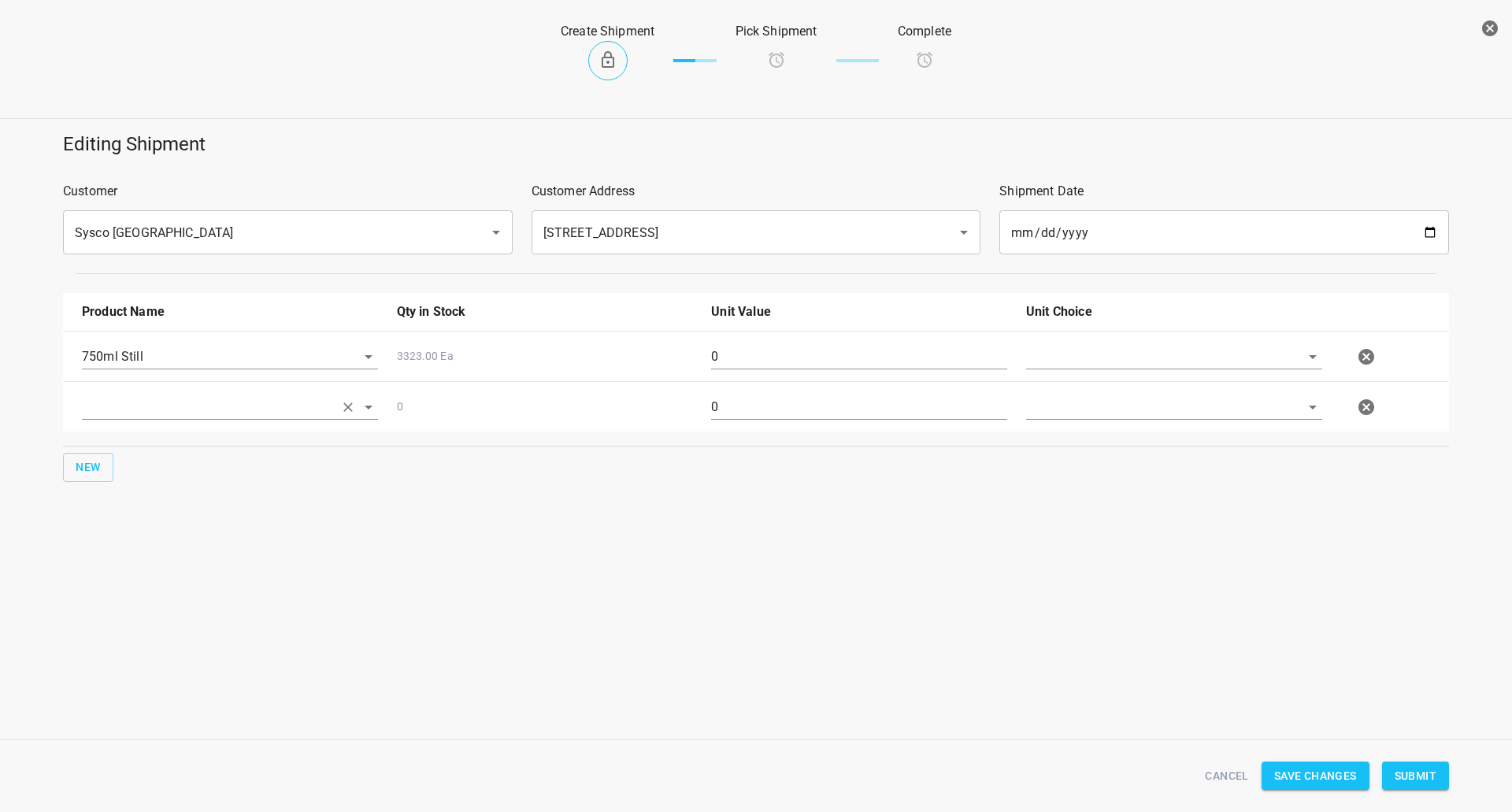
click at [165, 404] on input "text" at bounding box center [208, 406] width 252 height 25
drag, startPoint x: 162, startPoint y: 531, endPoint x: 162, endPoint y: 560, distance: 29.0
click at [162, 560] on ul "750ml Still 330ml Still 330 ST CRATE 330ml Sparkling 750ml Sparkling" at bounding box center [230, 499] width 296 height 154
click at [162, 560] on li "750ml Sparkling" at bounding box center [230, 557] width 296 height 28
type input "750ml Sparkling"
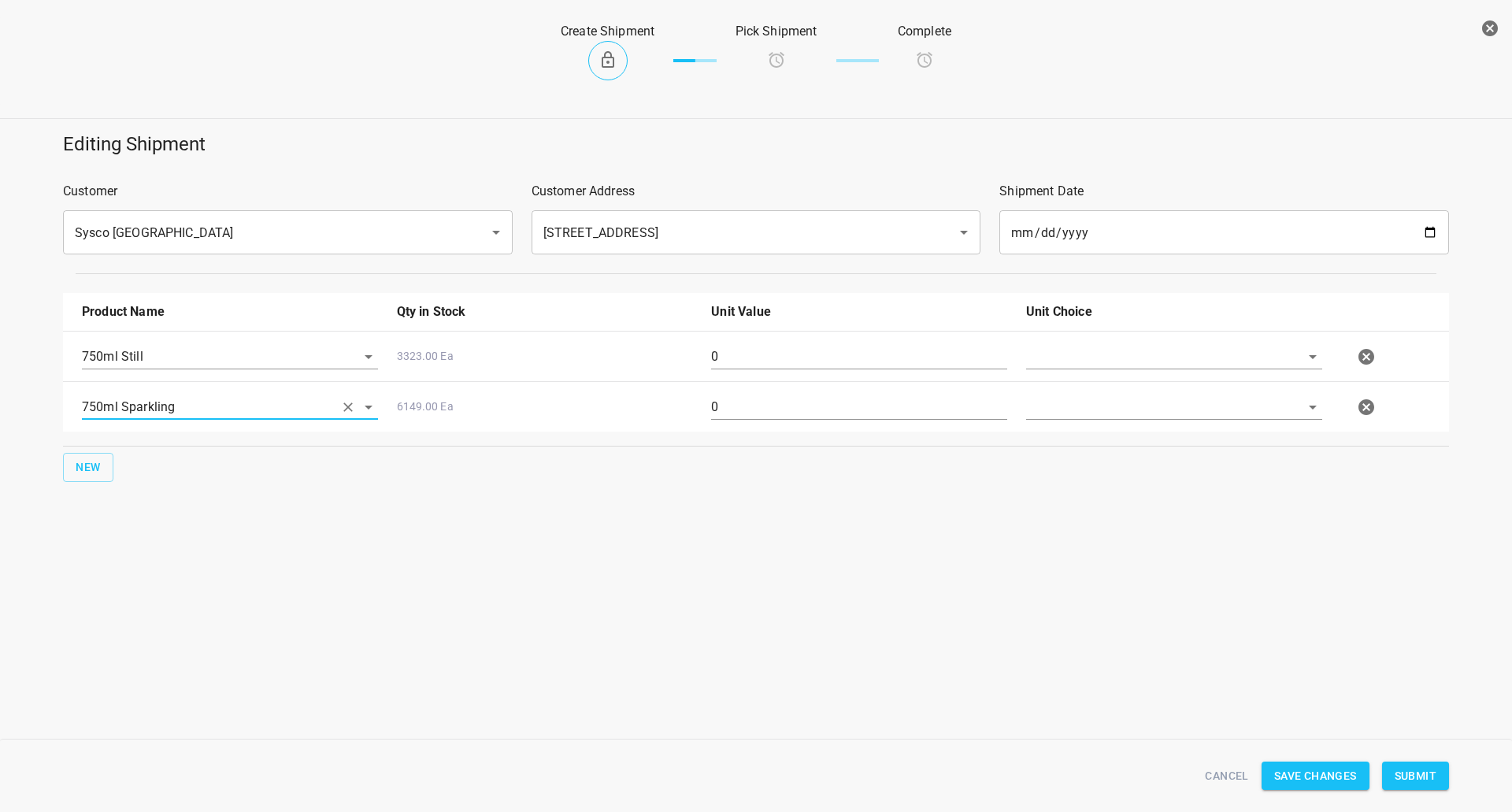
click at [826, 362] on input "0" at bounding box center [859, 357] width 296 height 26
type input "80"
click at [808, 392] on div "0" at bounding box center [859, 414] width 315 height 57
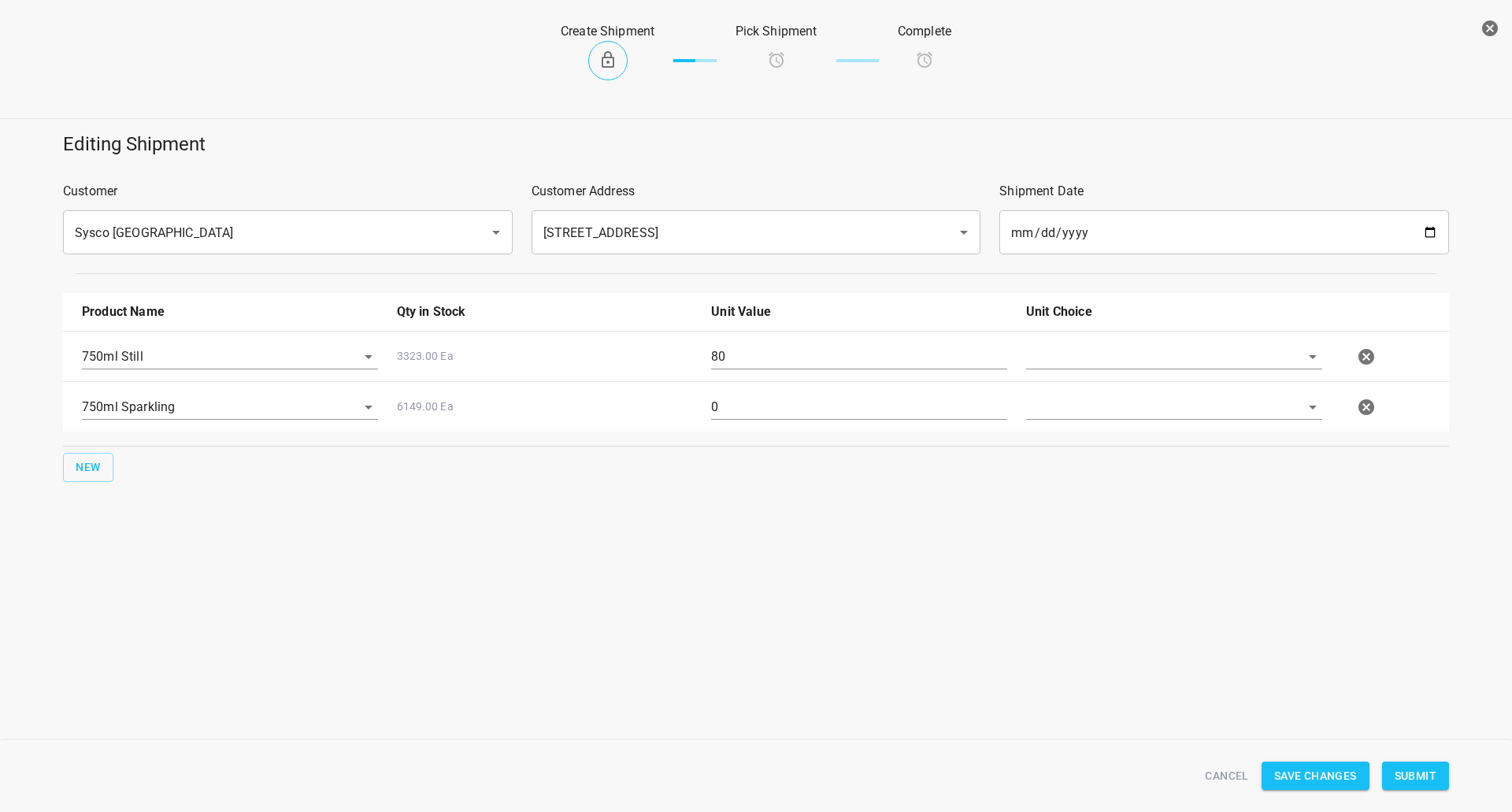
drag, startPoint x: 808, startPoint y: 392, endPoint x: 796, endPoint y: 404, distance: 17.0
click at [807, 394] on div "0" at bounding box center [859, 414] width 315 height 57
click at [796, 404] on input "0" at bounding box center [859, 407] width 296 height 26
type input "80"
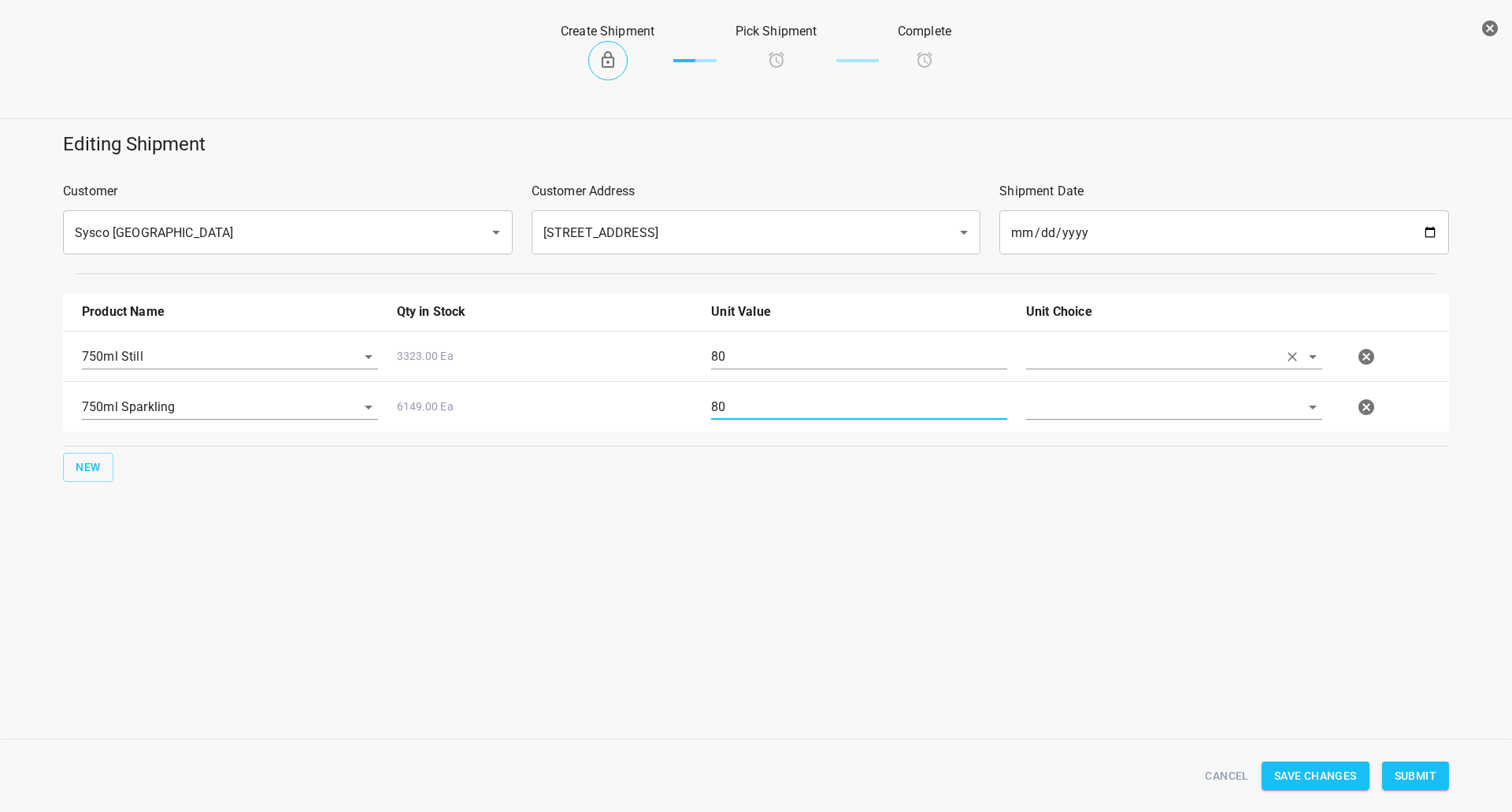
click at [1191, 355] on input "text" at bounding box center [1152, 356] width 252 height 25
click at [1178, 377] on ul "[PERSON_NAME]" at bounding box center [1174, 393] width 296 height 41
click at [1157, 405] on li "[PERSON_NAME]" at bounding box center [1174, 393] width 296 height 28
type input "[PERSON_NAME]"
click at [1155, 405] on input "text" at bounding box center [1152, 406] width 252 height 25
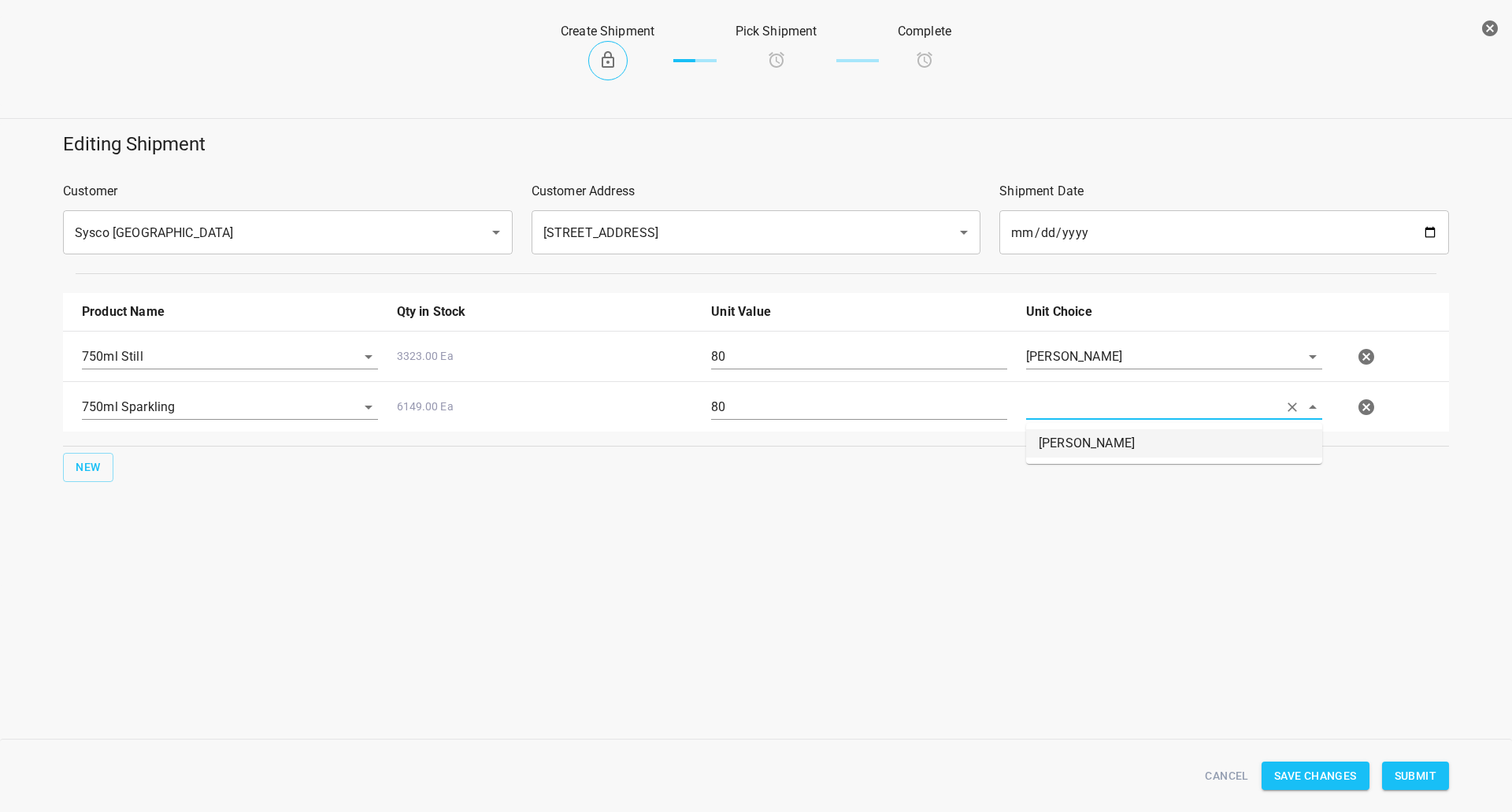
click at [1154, 444] on li "[PERSON_NAME]" at bounding box center [1174, 443] width 296 height 28
type input "[PERSON_NAME]"
click at [1435, 781] on span "Submit" at bounding box center [1416, 776] width 42 height 20
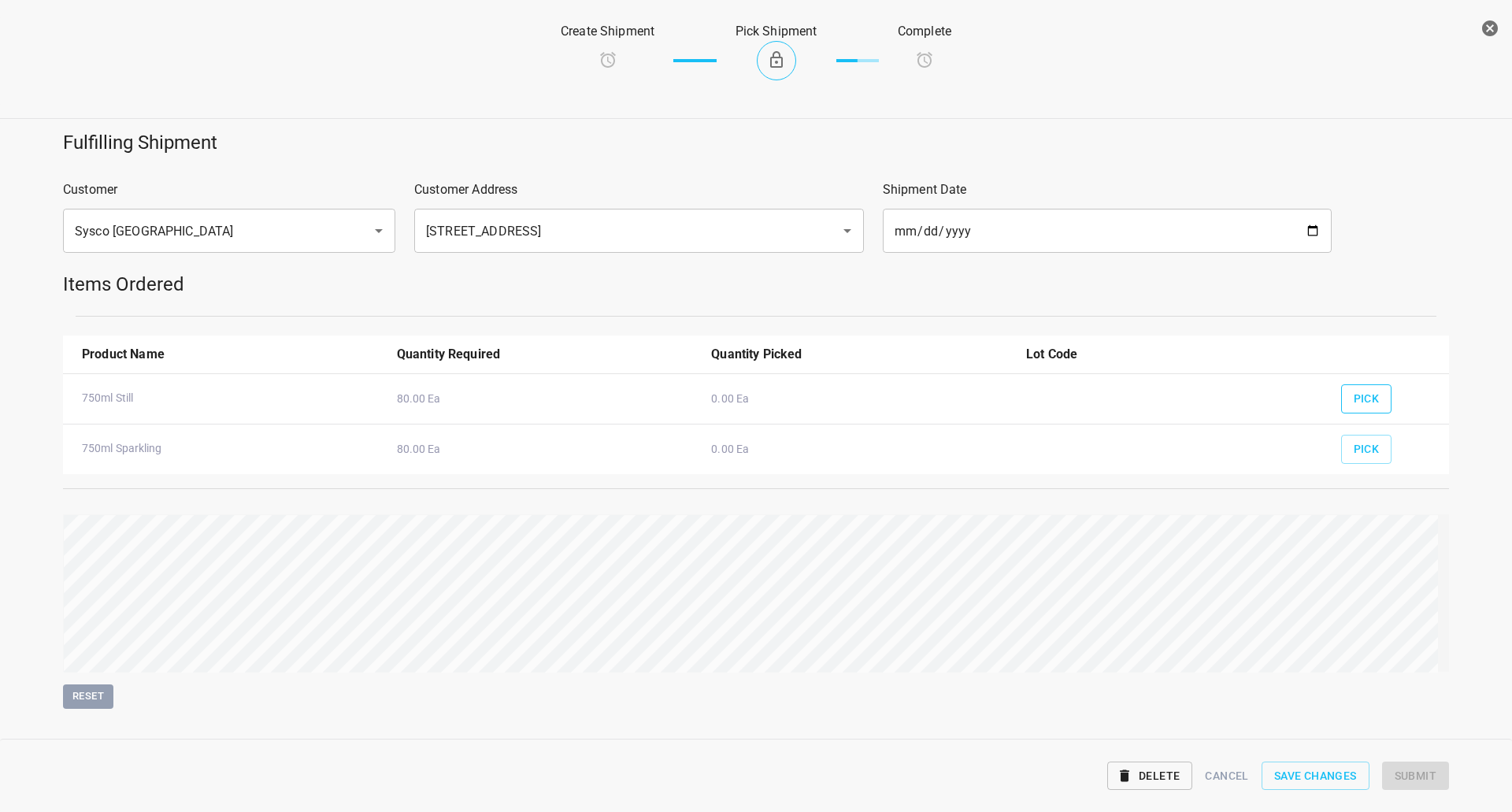
click at [1373, 394] on button "Pick" at bounding box center [1367, 399] width 51 height 29
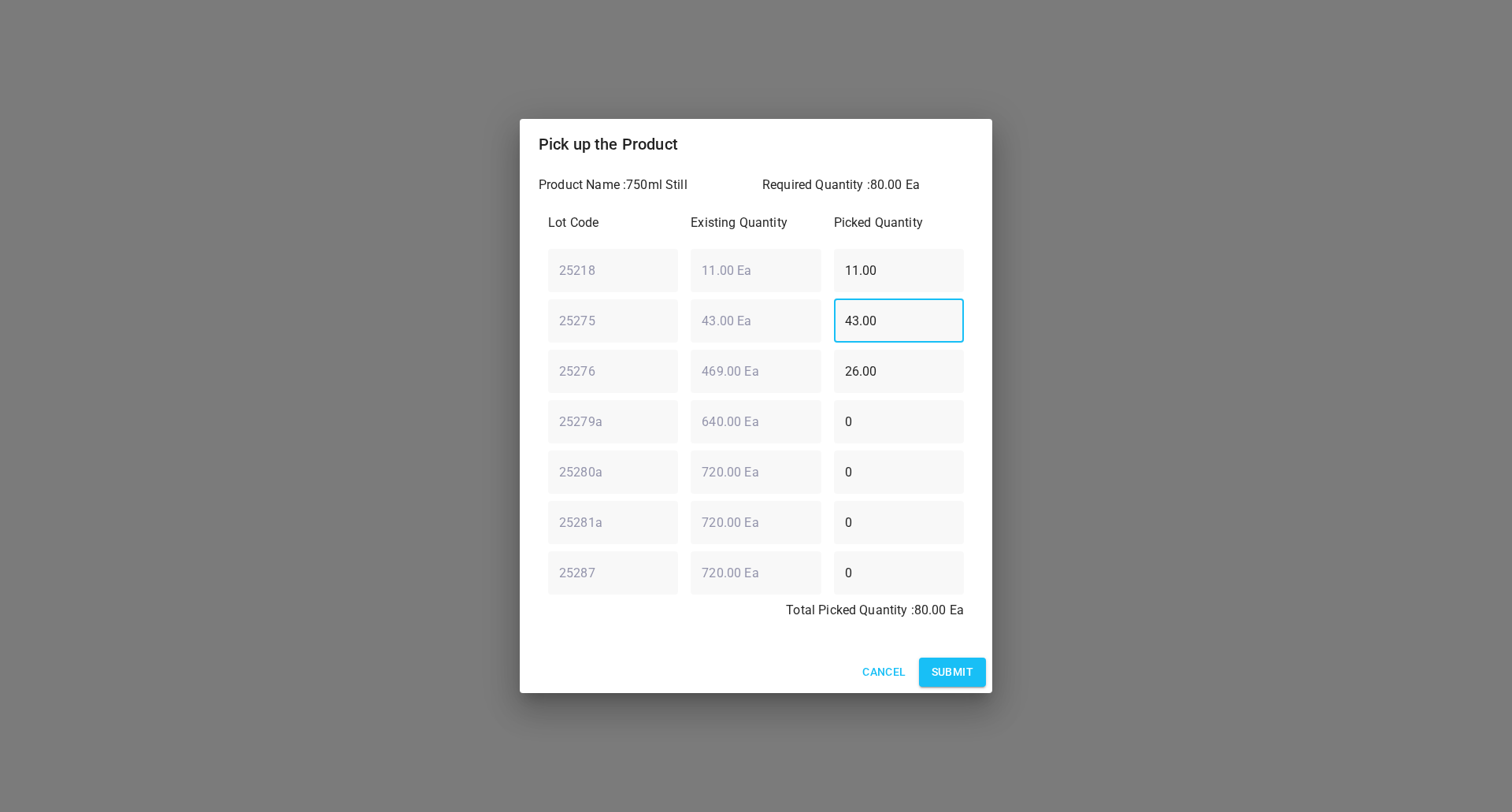
click at [658, 322] on div "25275 ​ 43.00 Ea ​ 43.00 ​" at bounding box center [756, 321] width 428 height 57
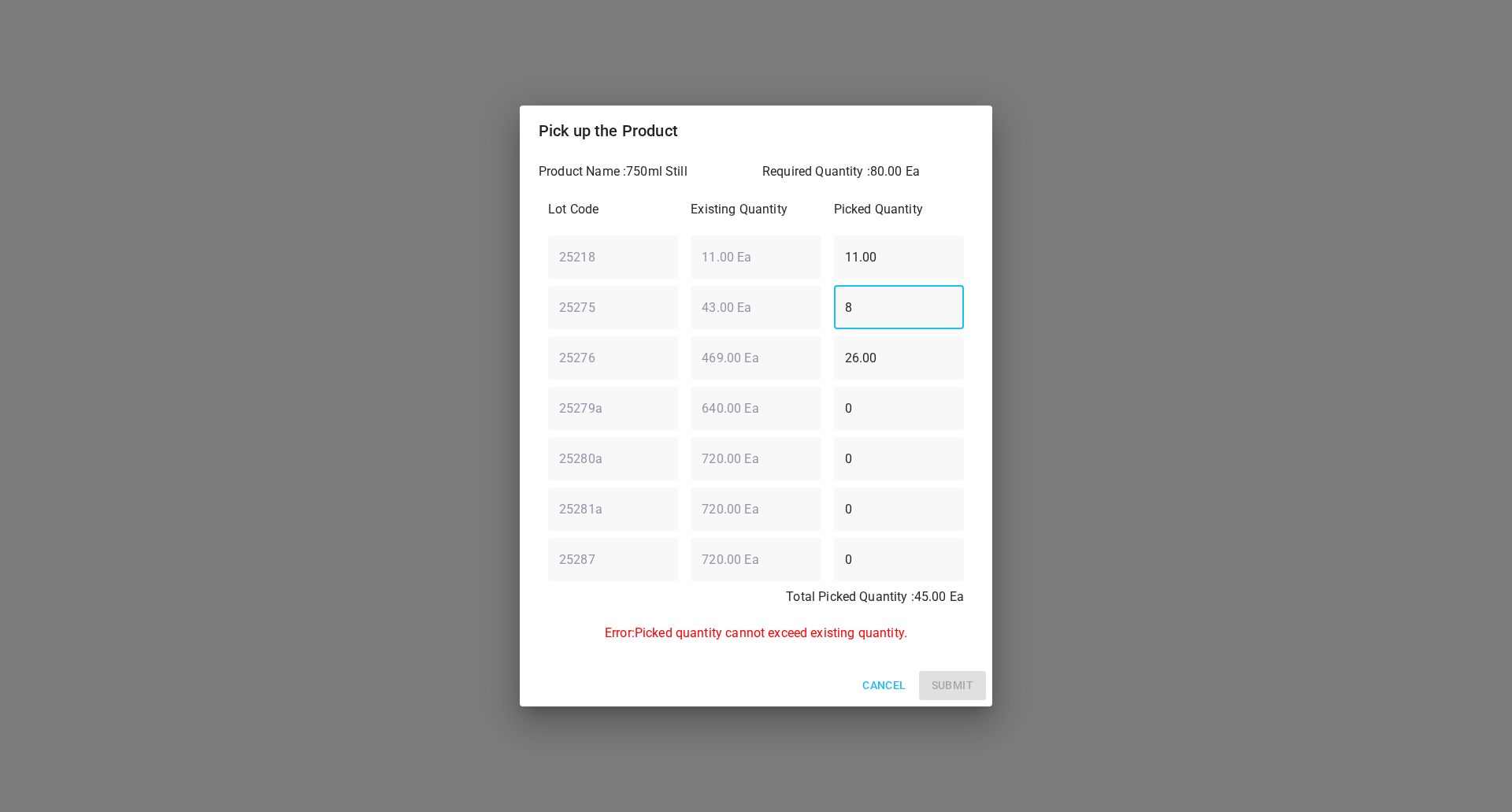
drag, startPoint x: 932, startPoint y: 335, endPoint x: 921, endPoint y: 343, distance: 13.6
click at [929, 336] on input "26.00" at bounding box center [899, 357] width 130 height 44
click at [901, 305] on input "8" at bounding box center [899, 307] width 130 height 44
click at [764, 297] on div "25275 ​ 43.00 Ea ​ 8 ​" at bounding box center [756, 307] width 428 height 57
type input "4"
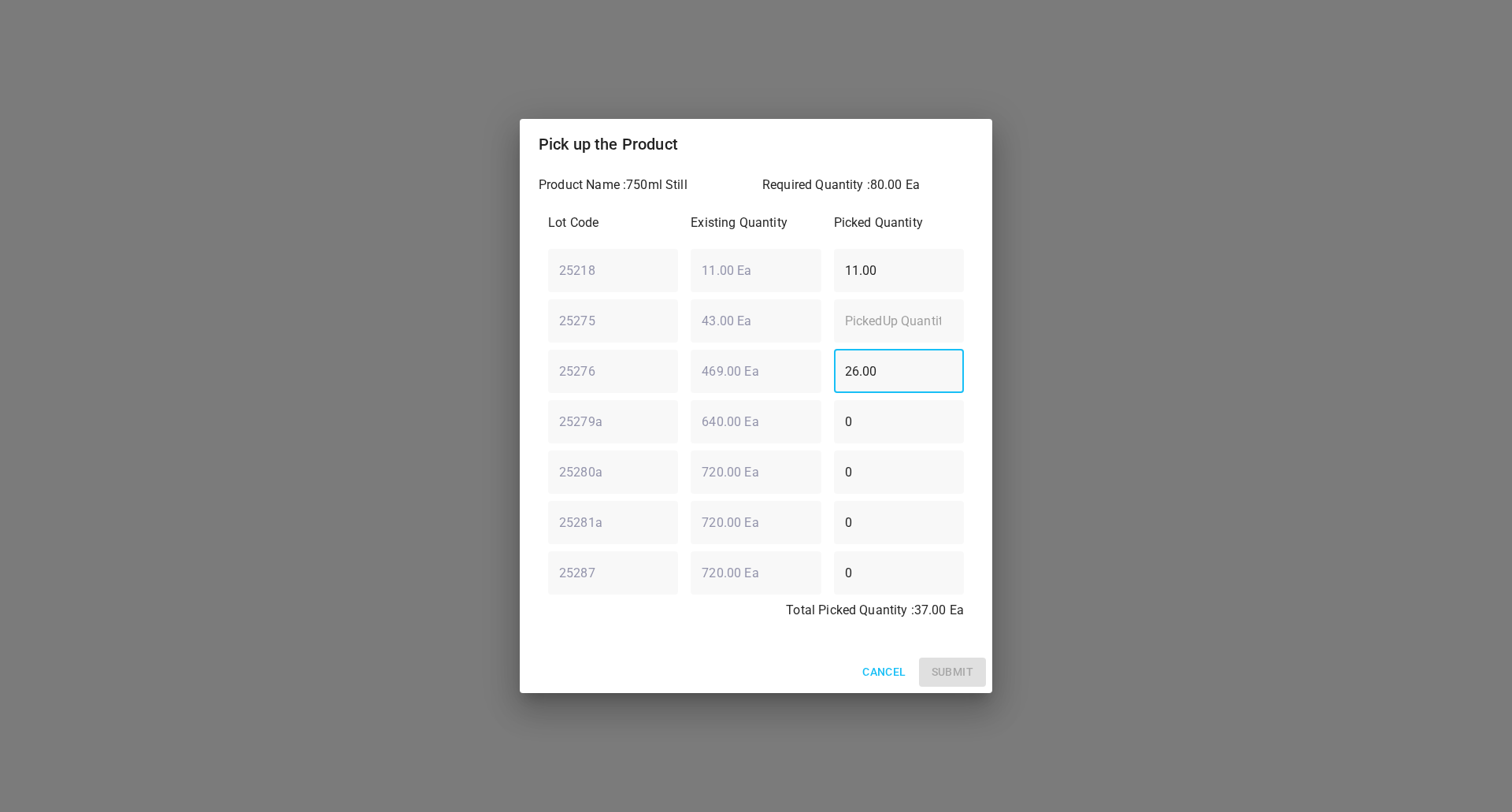
drag, startPoint x: 893, startPoint y: 369, endPoint x: 460, endPoint y: 435, distance: 438.0
click at [447, 435] on div "Pick up the Product Product Name : 750ml Still Required Quantity : 80.00 Ea Lot…" at bounding box center [756, 406] width 1512 height 812
type input "80"
click at [674, 293] on div "25218 ​ 11.00 Ea ​ 11.00 ​" at bounding box center [756, 270] width 428 height 57
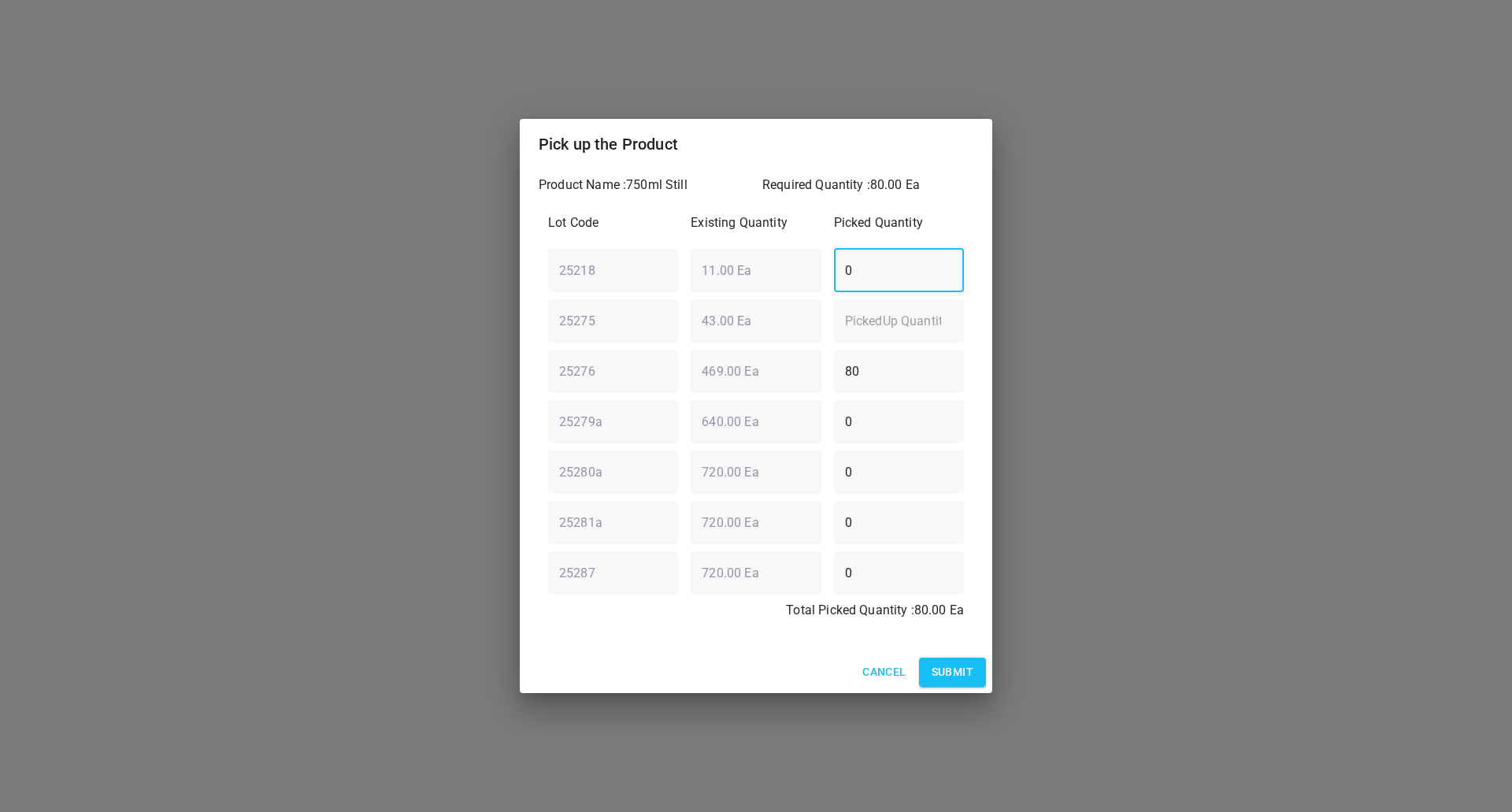
type input "0"
click at [975, 669] on button "Submit" at bounding box center [952, 673] width 67 height 29
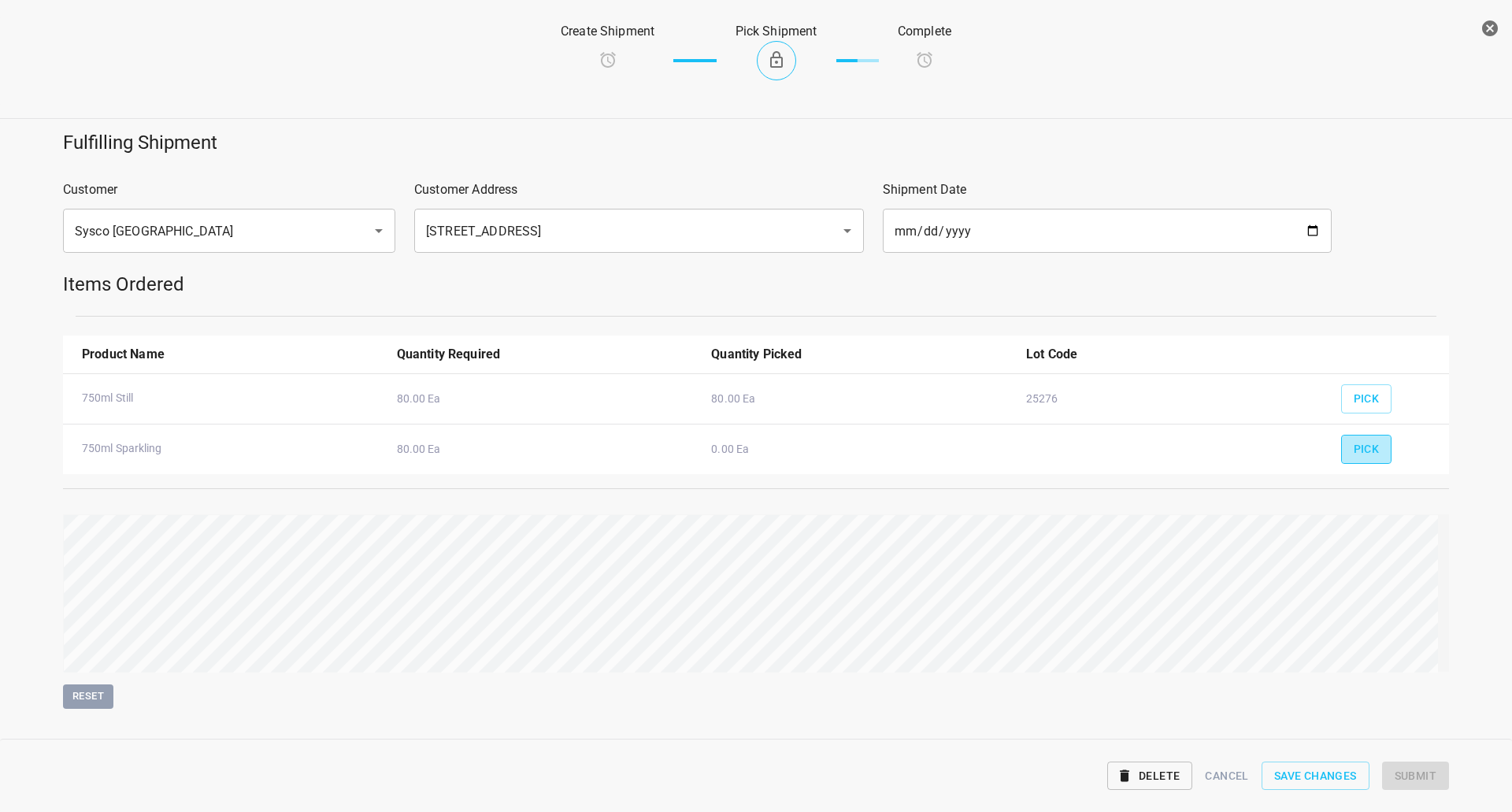
click at [1373, 457] on button "Pick" at bounding box center [1367, 449] width 51 height 29
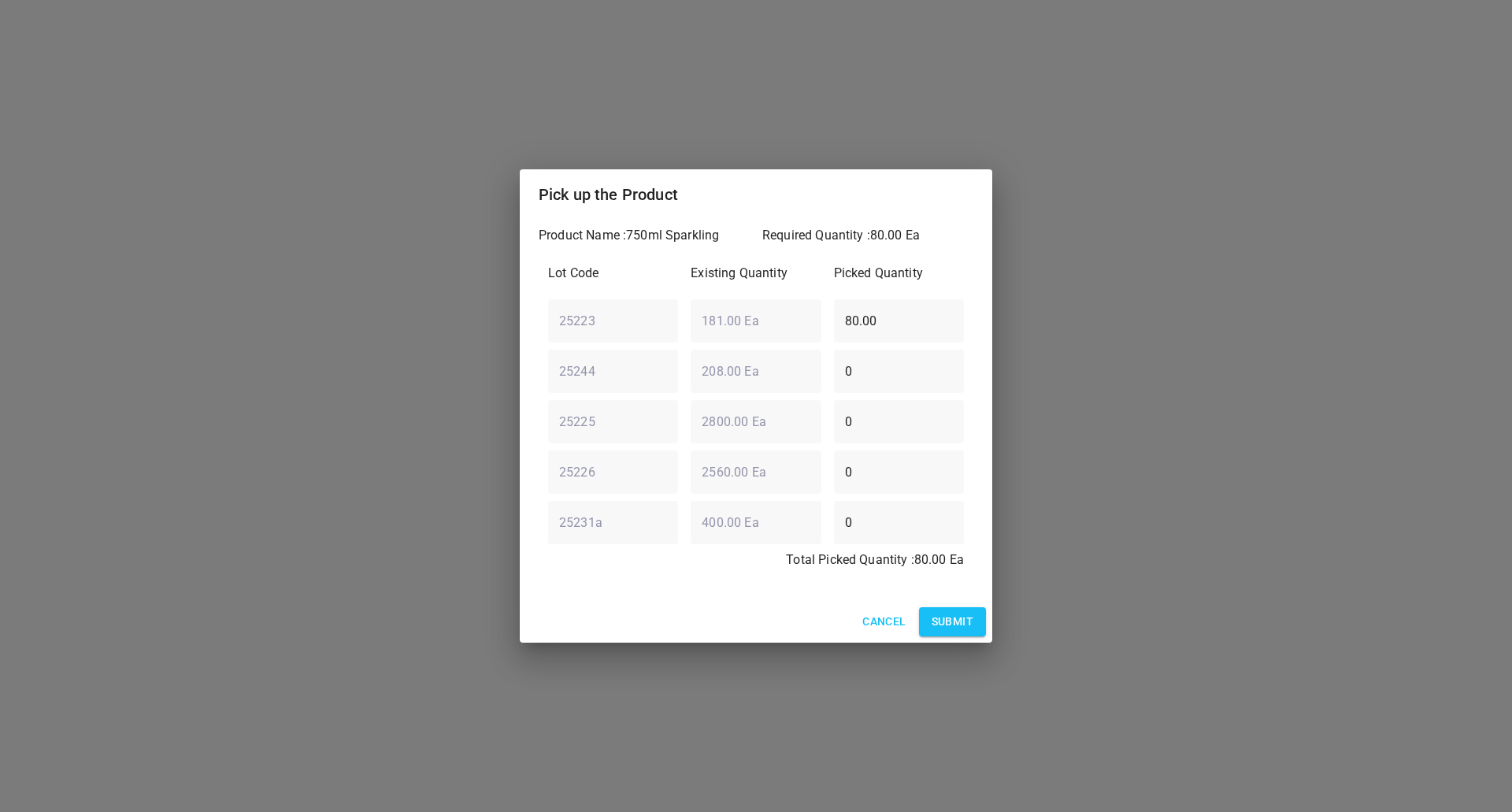
click at [613, 433] on div "25225 ​ 2800.00 Ea ​ 0 ​" at bounding box center [756, 421] width 428 height 57
type input "80"
drag, startPoint x: 911, startPoint y: 315, endPoint x: 474, endPoint y: 316, distance: 437.0
click at [474, 316] on div "Pick up the Product Product Name : 750ml Sparkling Required Quantity : 80.00 Ea…" at bounding box center [756, 406] width 1512 height 812
type input "0"
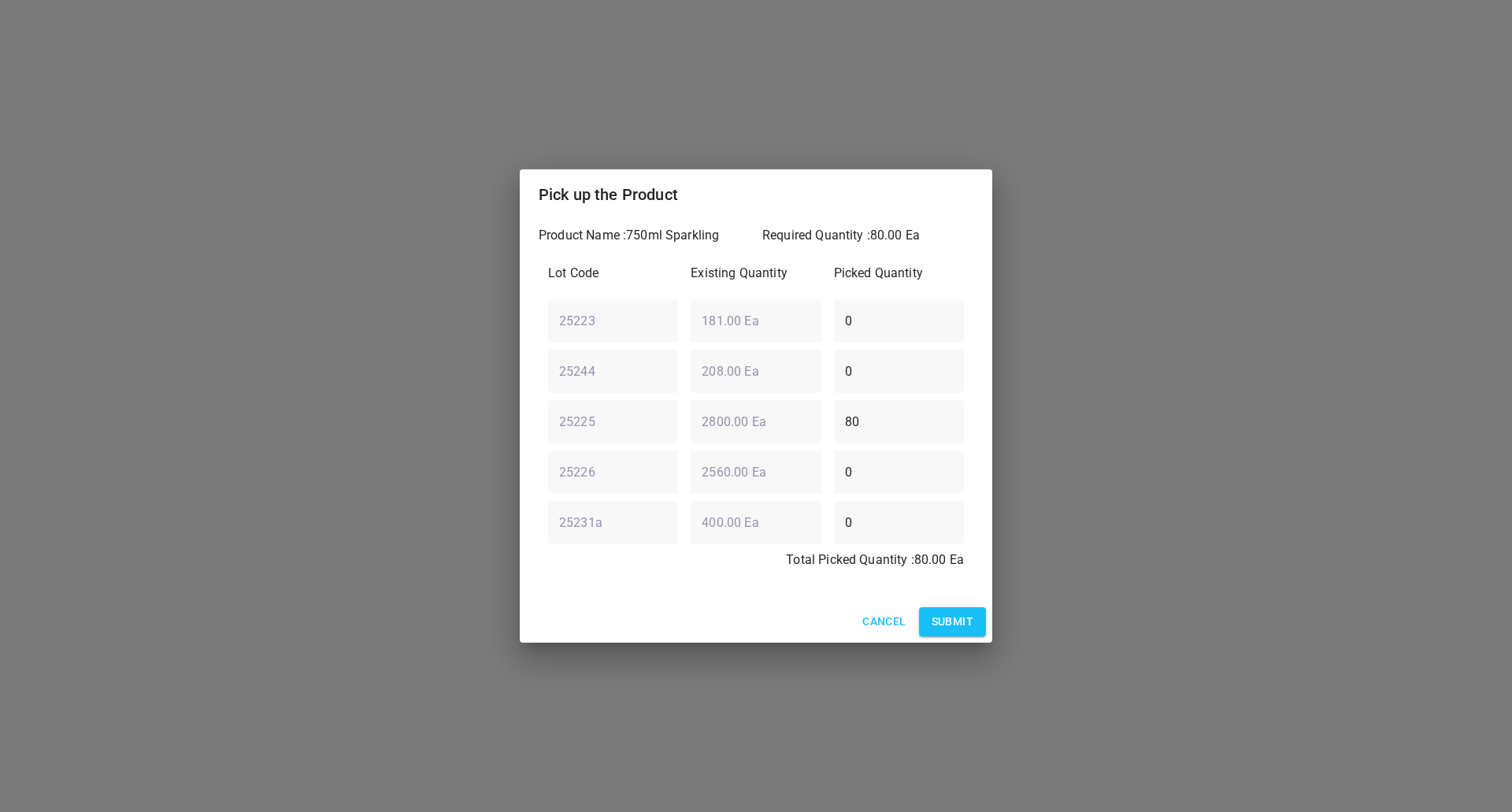
click at [798, 189] on h2 "Pick up the Product" at bounding box center [756, 195] width 435 height 26
click at [960, 613] on span "Submit" at bounding box center [952, 622] width 42 height 20
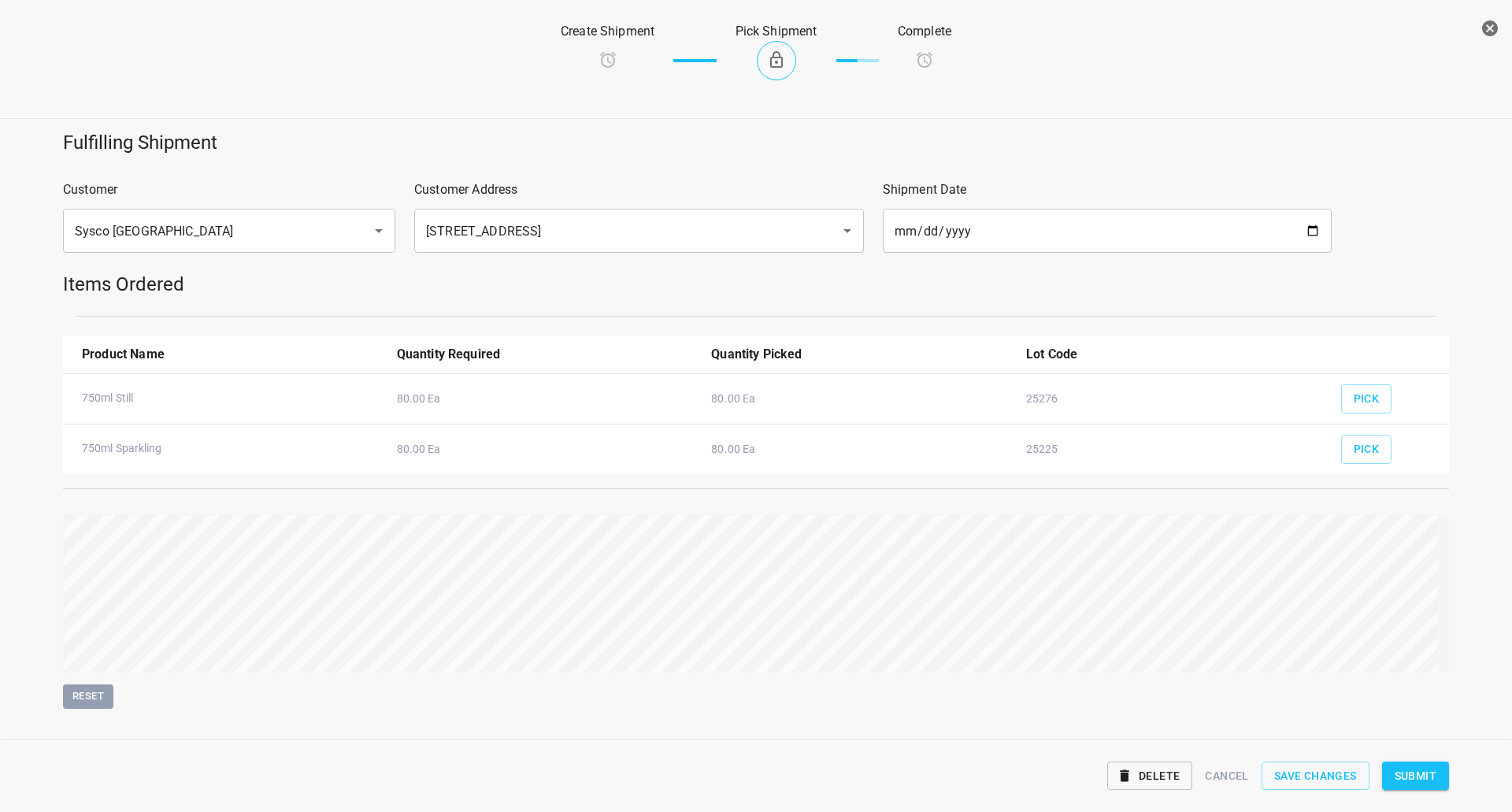
click at [1411, 777] on span "Submit" at bounding box center [1416, 776] width 42 height 20
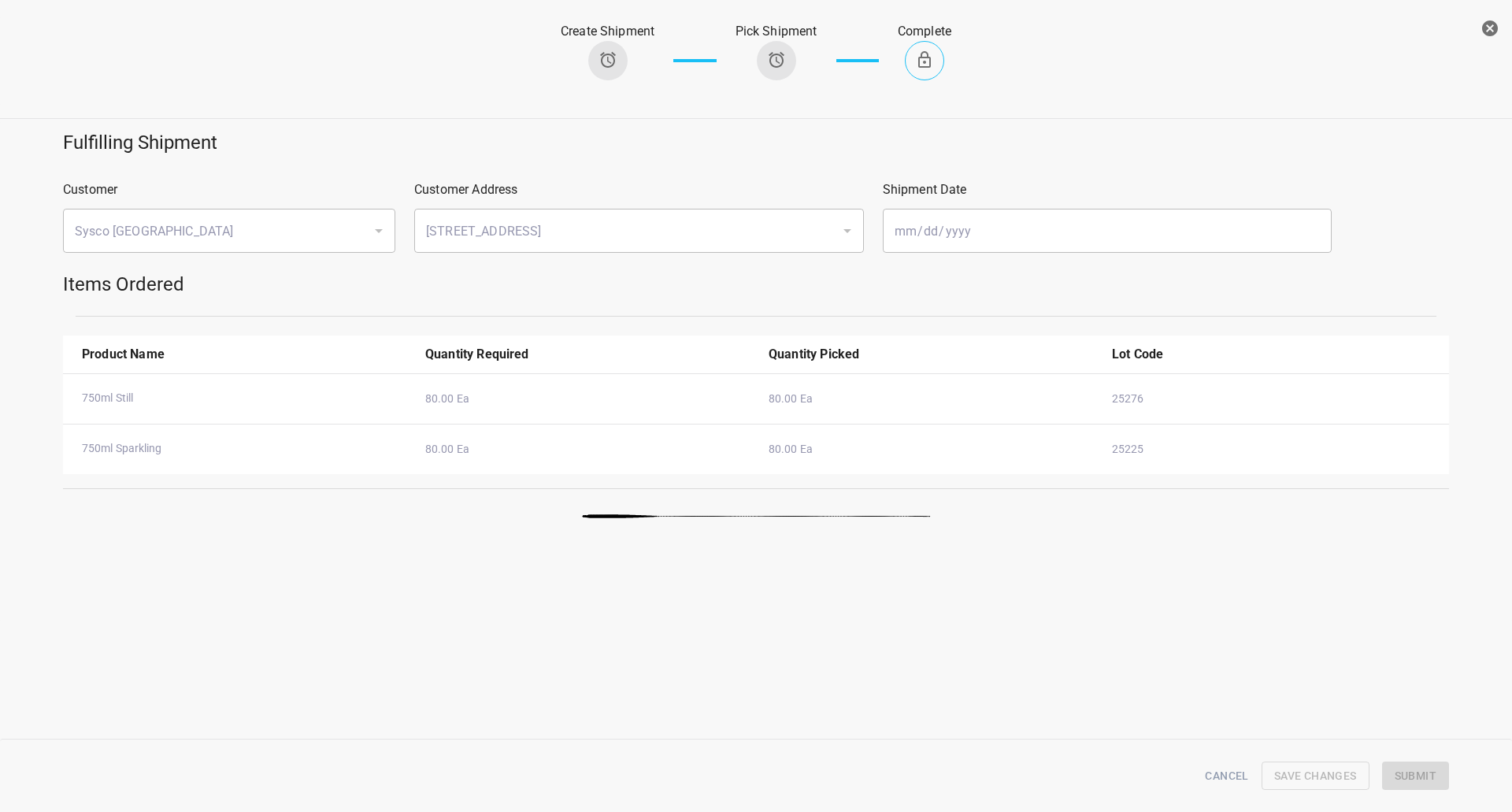
click at [1489, 14] on button "button" at bounding box center [1490, 28] width 32 height 32
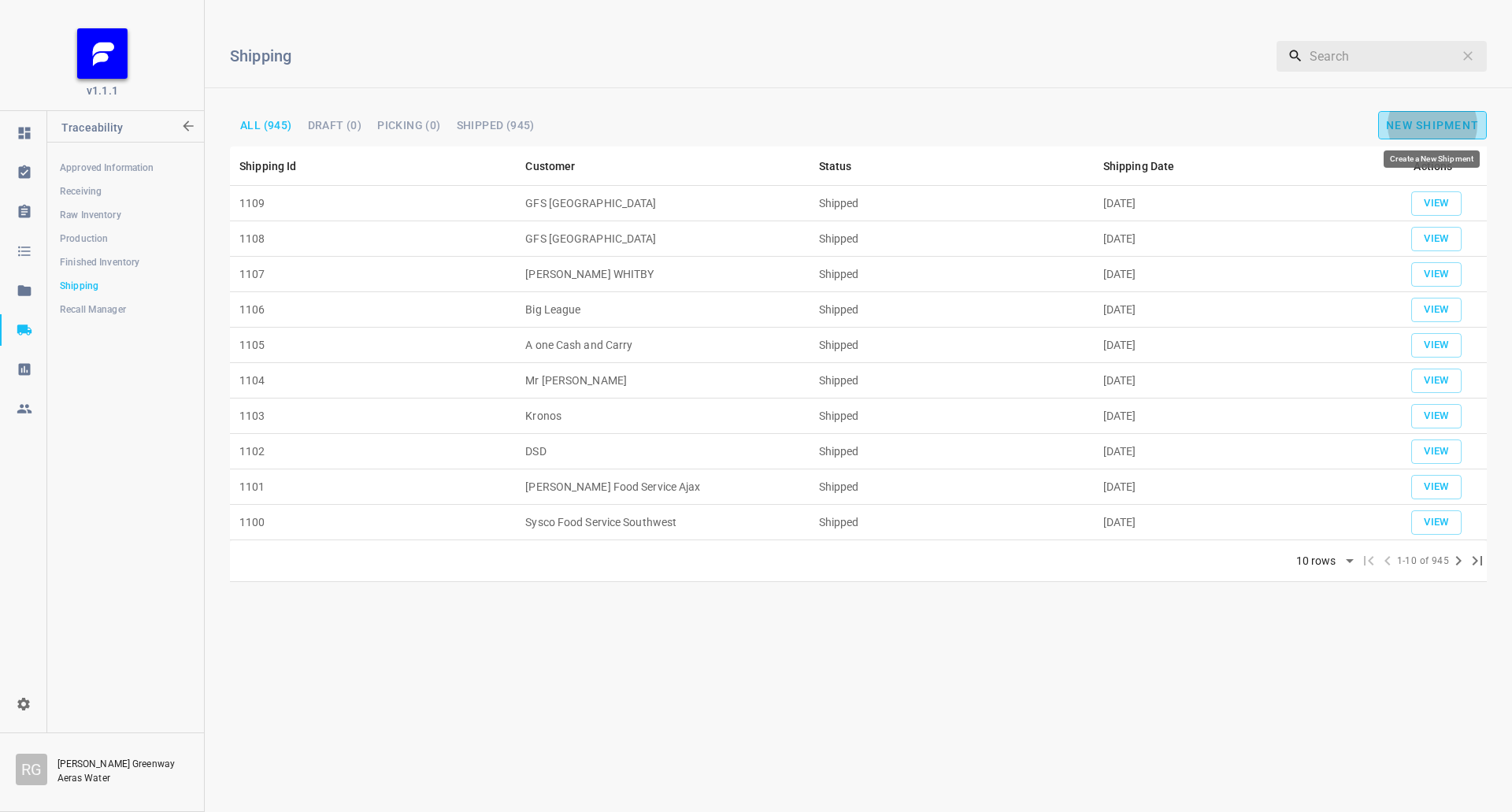
click at [1454, 119] on span "New Shipment" at bounding box center [1433, 126] width 93 height 13
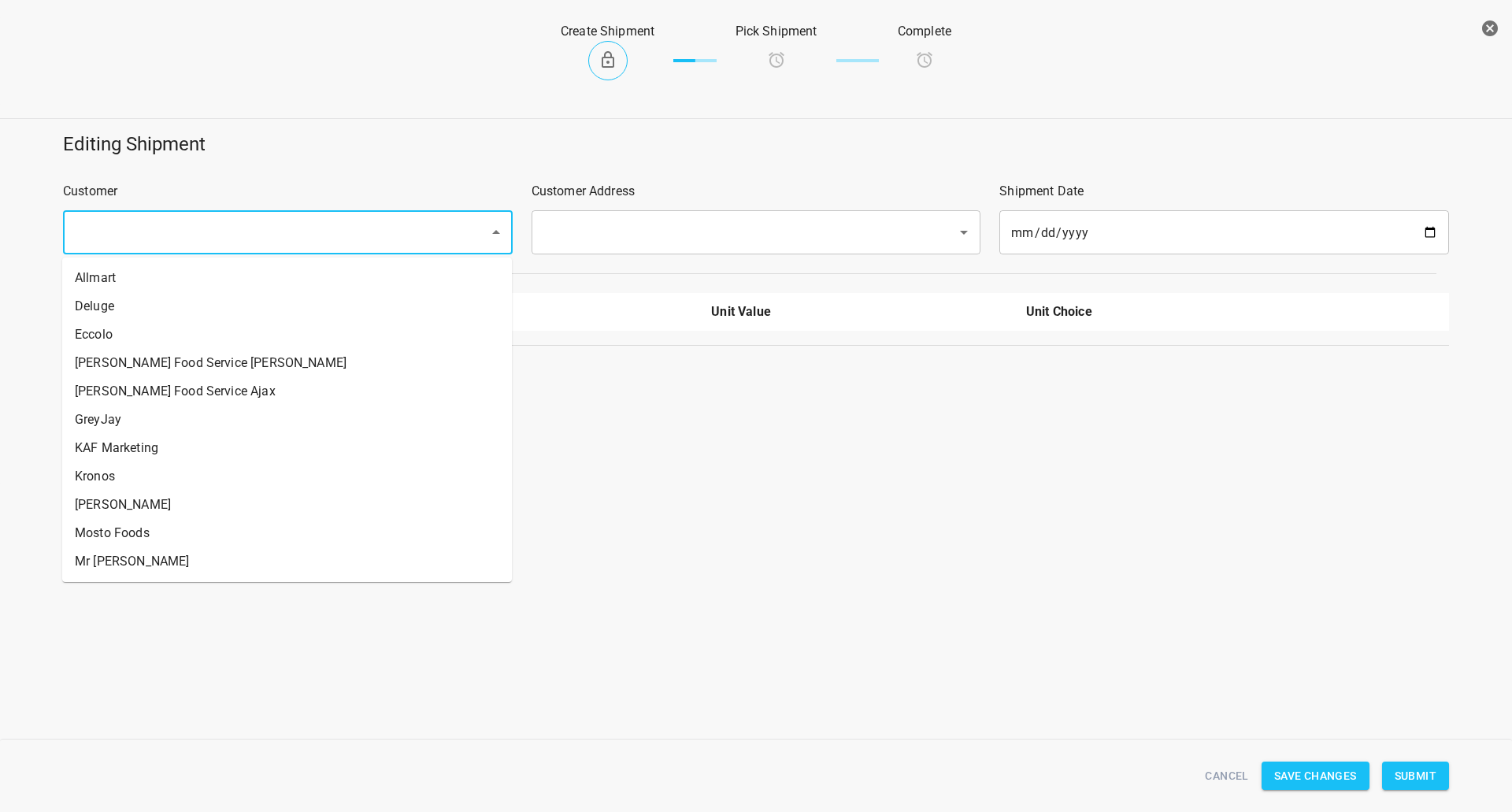
click at [293, 218] on input "text" at bounding box center [266, 232] width 392 height 30
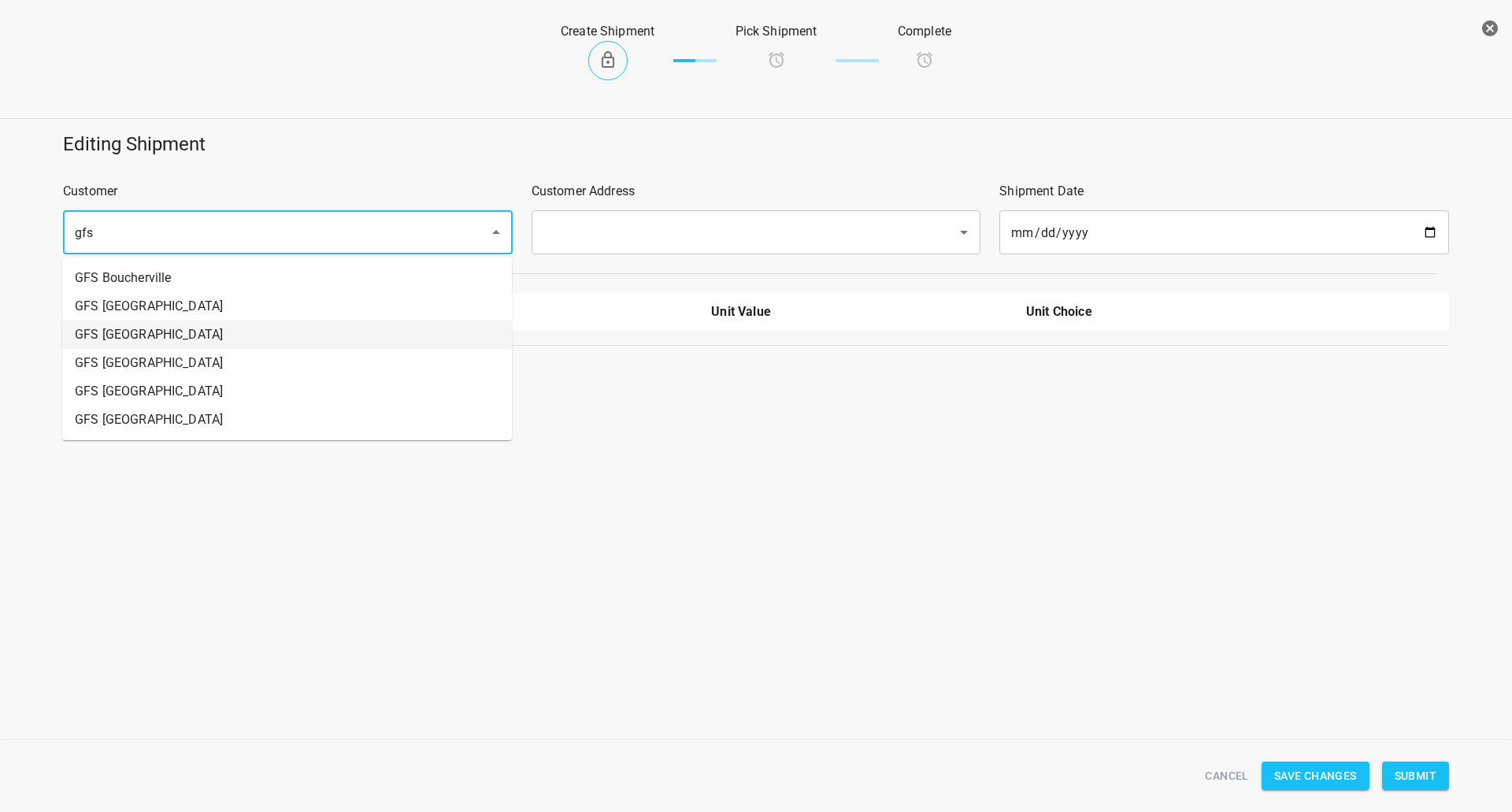
click at [174, 311] on li "GFS [GEOGRAPHIC_DATA]" at bounding box center [287, 306] width 450 height 28
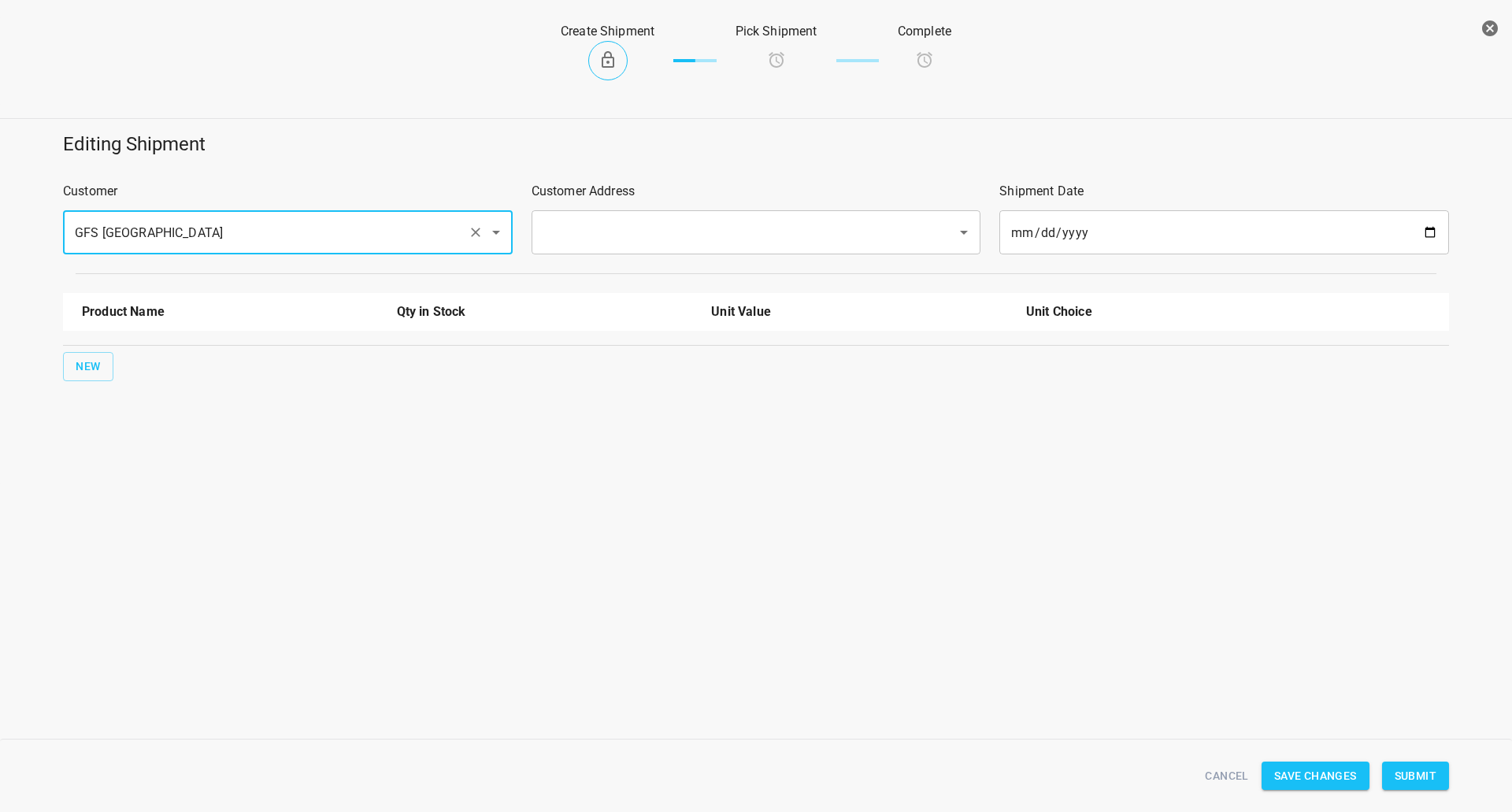
type input "GFS [GEOGRAPHIC_DATA]"
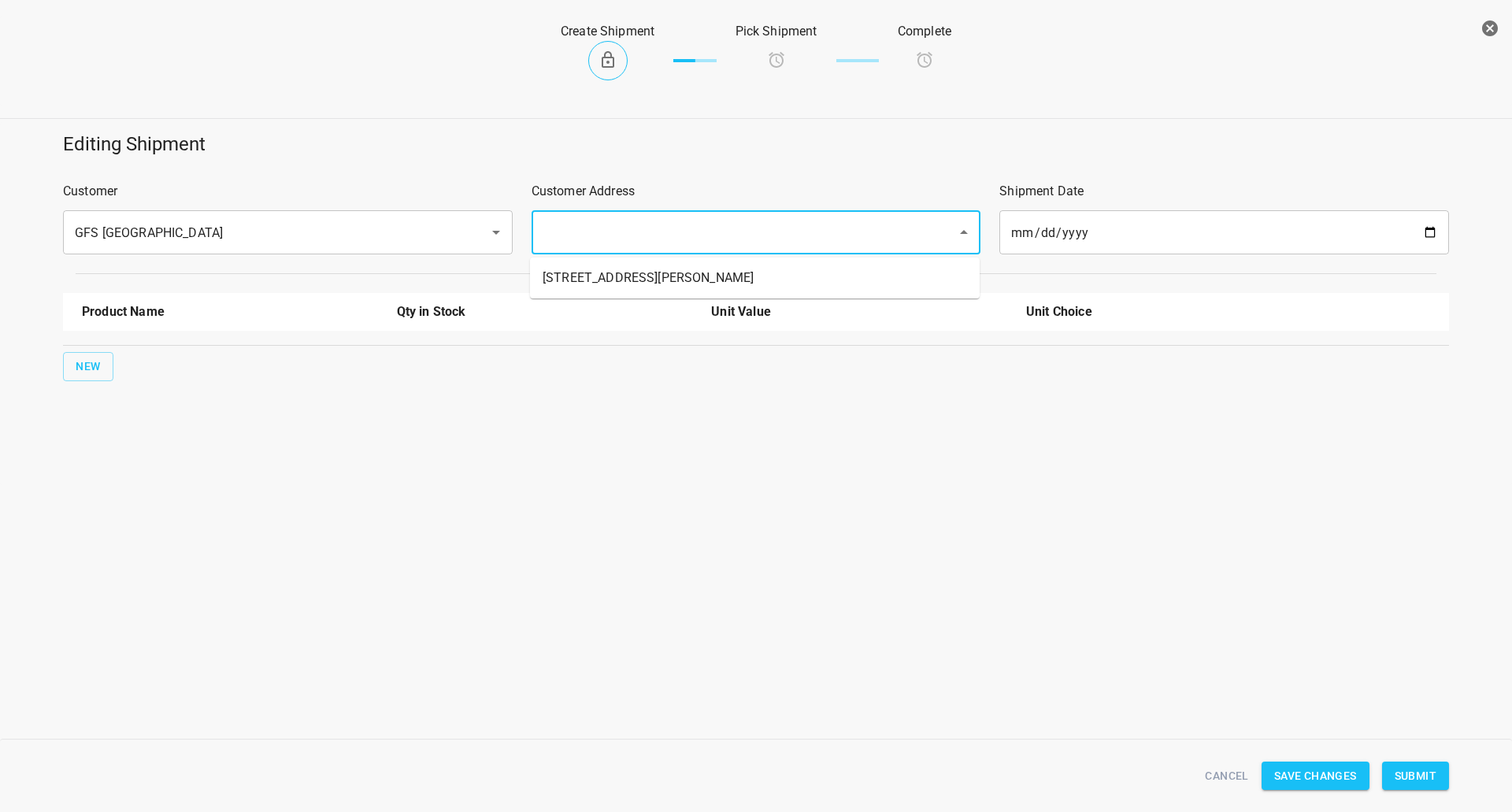
click at [580, 237] on input "text" at bounding box center [735, 232] width 392 height 30
click at [573, 284] on li "[STREET_ADDRESS][PERSON_NAME]" at bounding box center [756, 278] width 450 height 28
type input "[STREET_ADDRESS][PERSON_NAME]"
click at [80, 347] on div "Product Name Qty in Stock Unit Value Unit Choice New" at bounding box center [756, 337] width 1405 height 108
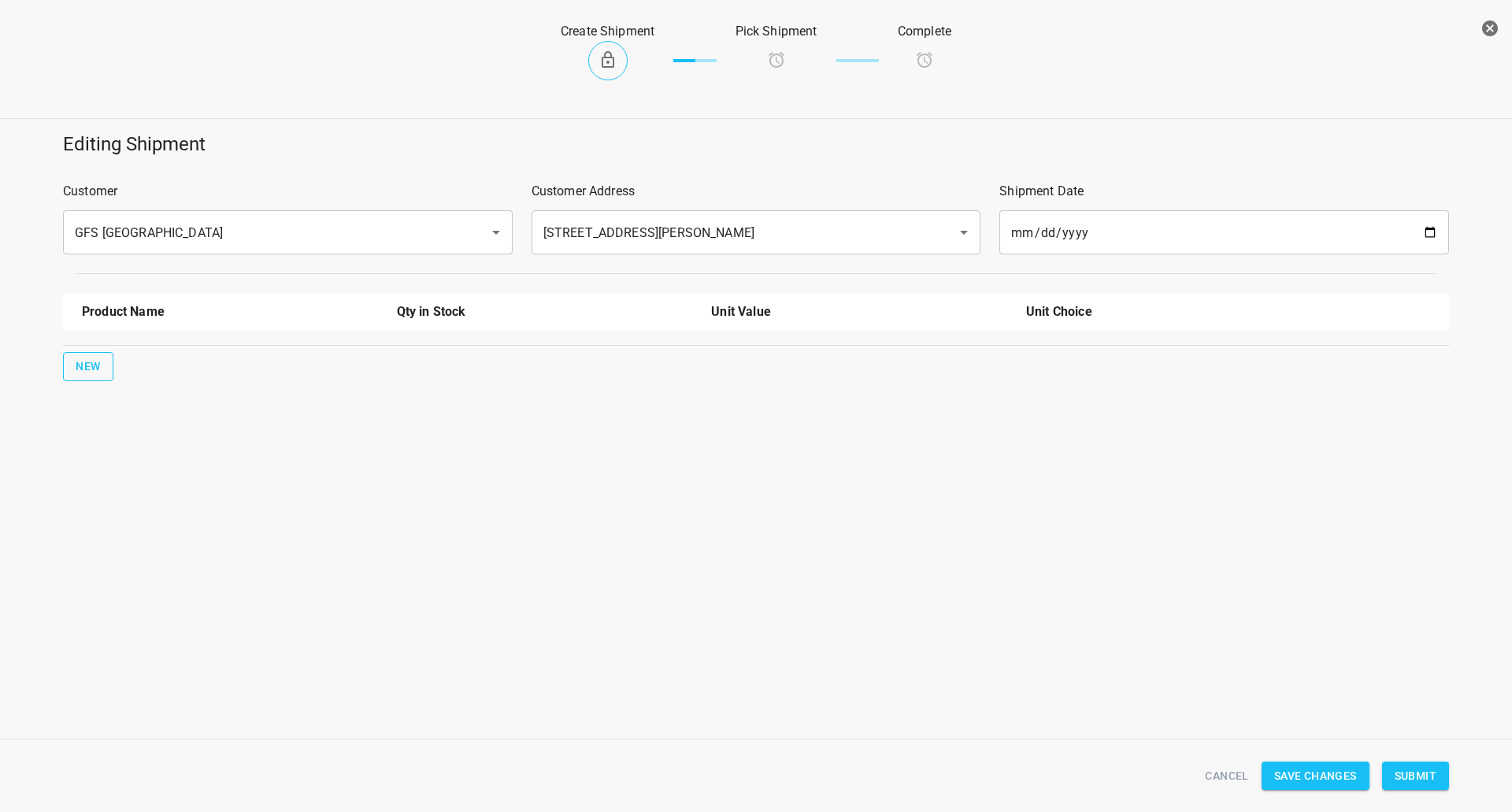
click at [98, 365] on span "New" at bounding box center [88, 367] width 26 height 20
click at [162, 337] on div at bounding box center [231, 363] width 315 height 57
click at [162, 349] on input "text" at bounding box center [208, 356] width 252 height 25
click at [131, 430] on li "330ml Still" at bounding box center [230, 421] width 296 height 28
type input "330ml Still"
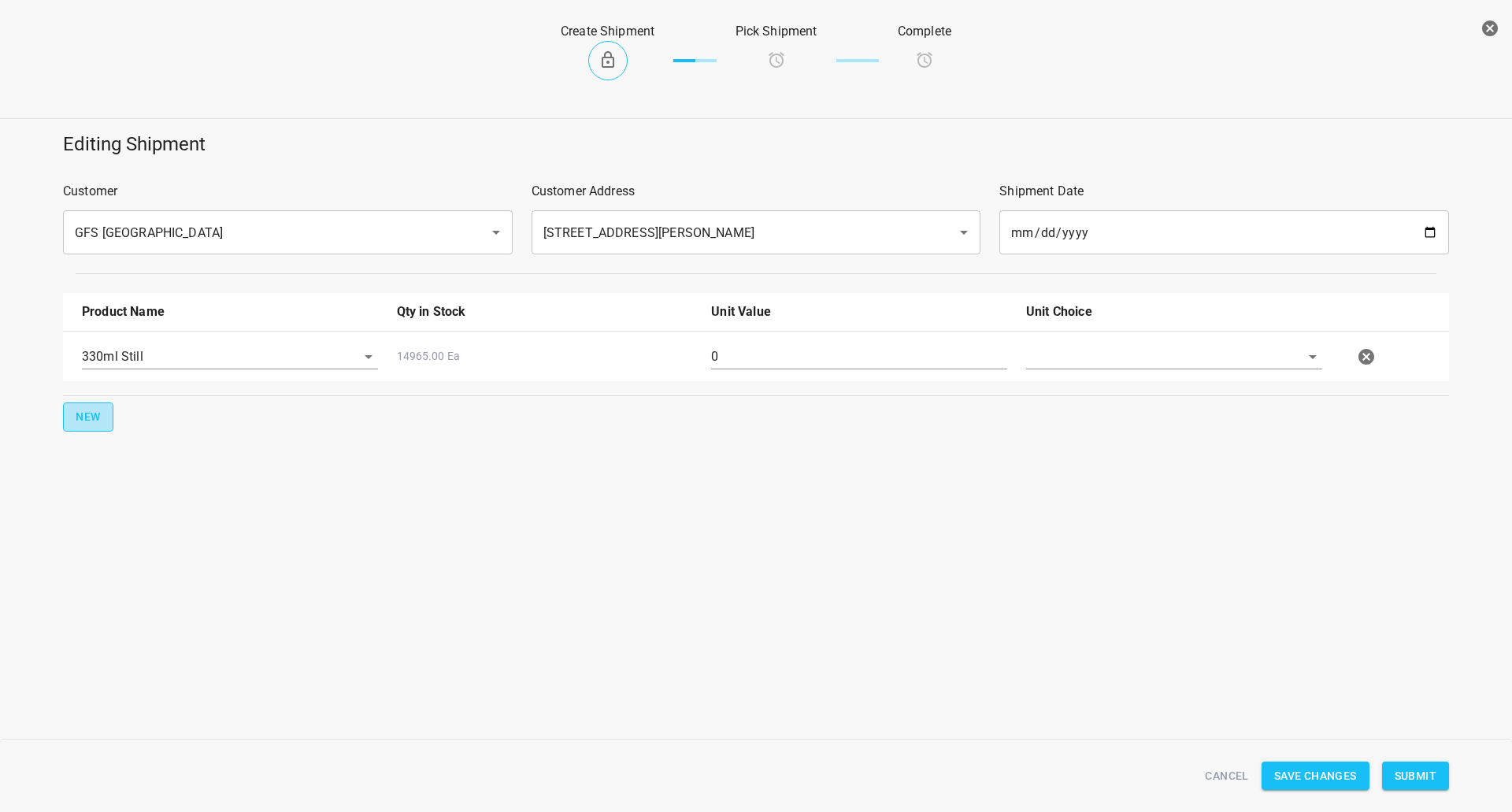
click at [111, 426] on button "New" at bounding box center [87, 417] width 50 height 29
click at [108, 434] on div at bounding box center [231, 414] width 315 height 57
click at [187, 421] on div at bounding box center [231, 414] width 315 height 57
click at [196, 413] on input "text" at bounding box center [208, 406] width 252 height 25
drag, startPoint x: 156, startPoint y: 542, endPoint x: 152, endPoint y: 534, distance: 8.9
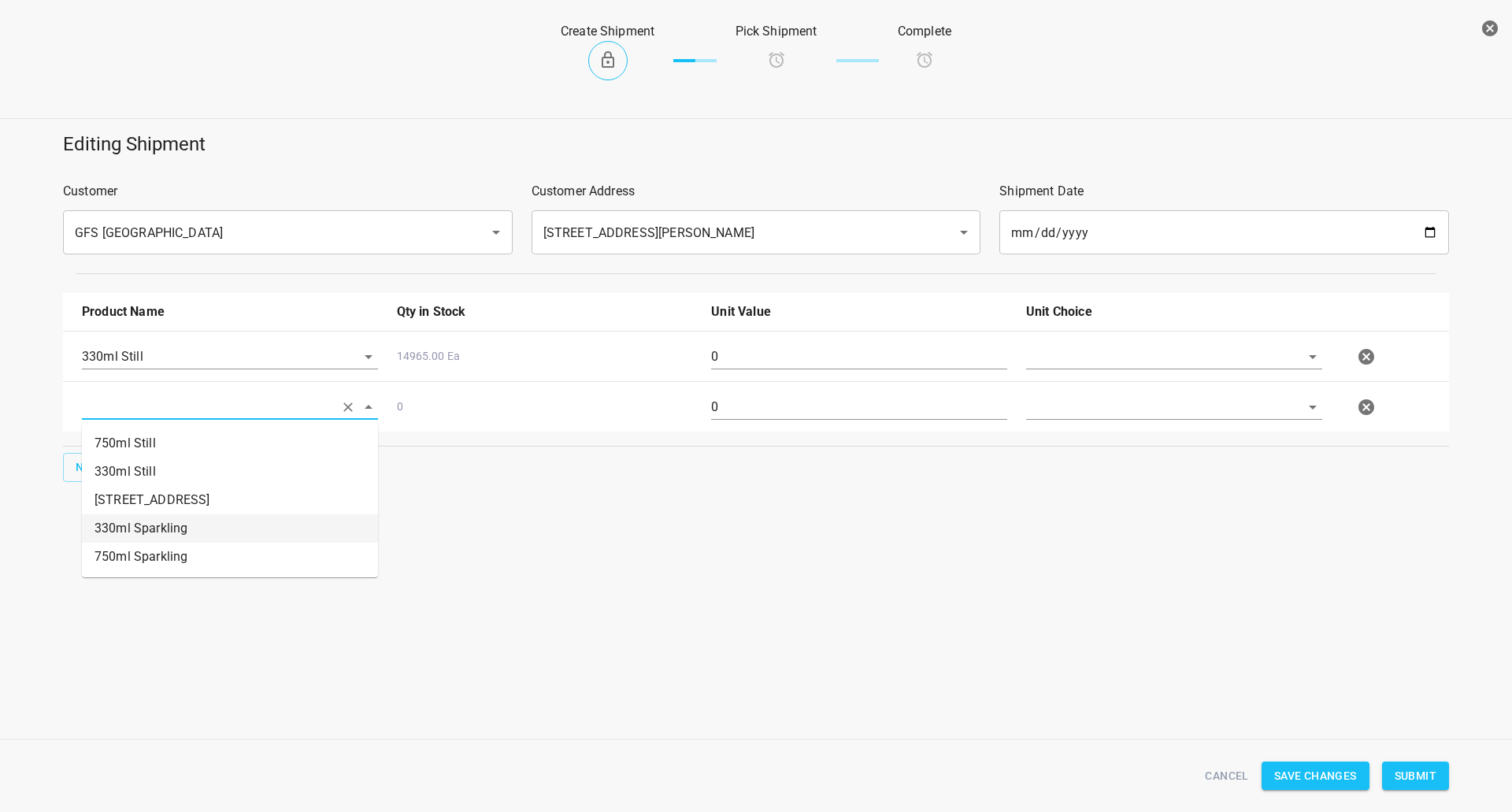
click at [152, 534] on li "330ml Sparkling" at bounding box center [230, 528] width 296 height 28
type input "330ml Sparkling"
click at [85, 451] on div "New" at bounding box center [756, 468] width 1393 height 36
click at [104, 437] on div "330ml Sparkling" at bounding box center [231, 414] width 315 height 57
click at [101, 468] on button "New" at bounding box center [87, 468] width 50 height 29
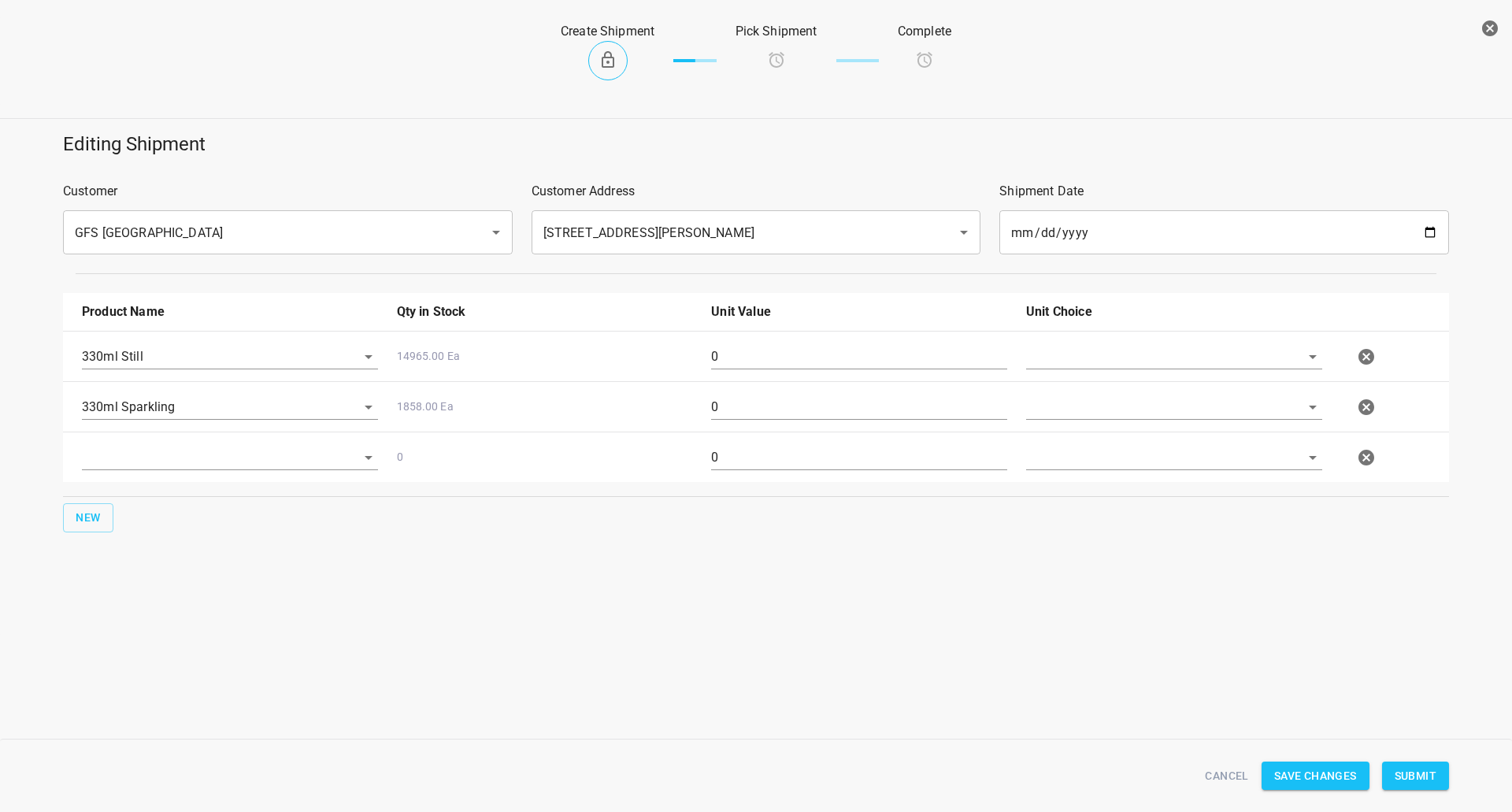
click at [152, 442] on div at bounding box center [231, 464] width 315 height 57
click at [181, 464] on input "text" at bounding box center [208, 457] width 252 height 25
click at [188, 607] on li "750ml Sparkling" at bounding box center [230, 607] width 296 height 28
type input "750ml Sparkling"
click at [1190, 351] on input "text" at bounding box center [1152, 356] width 252 height 25
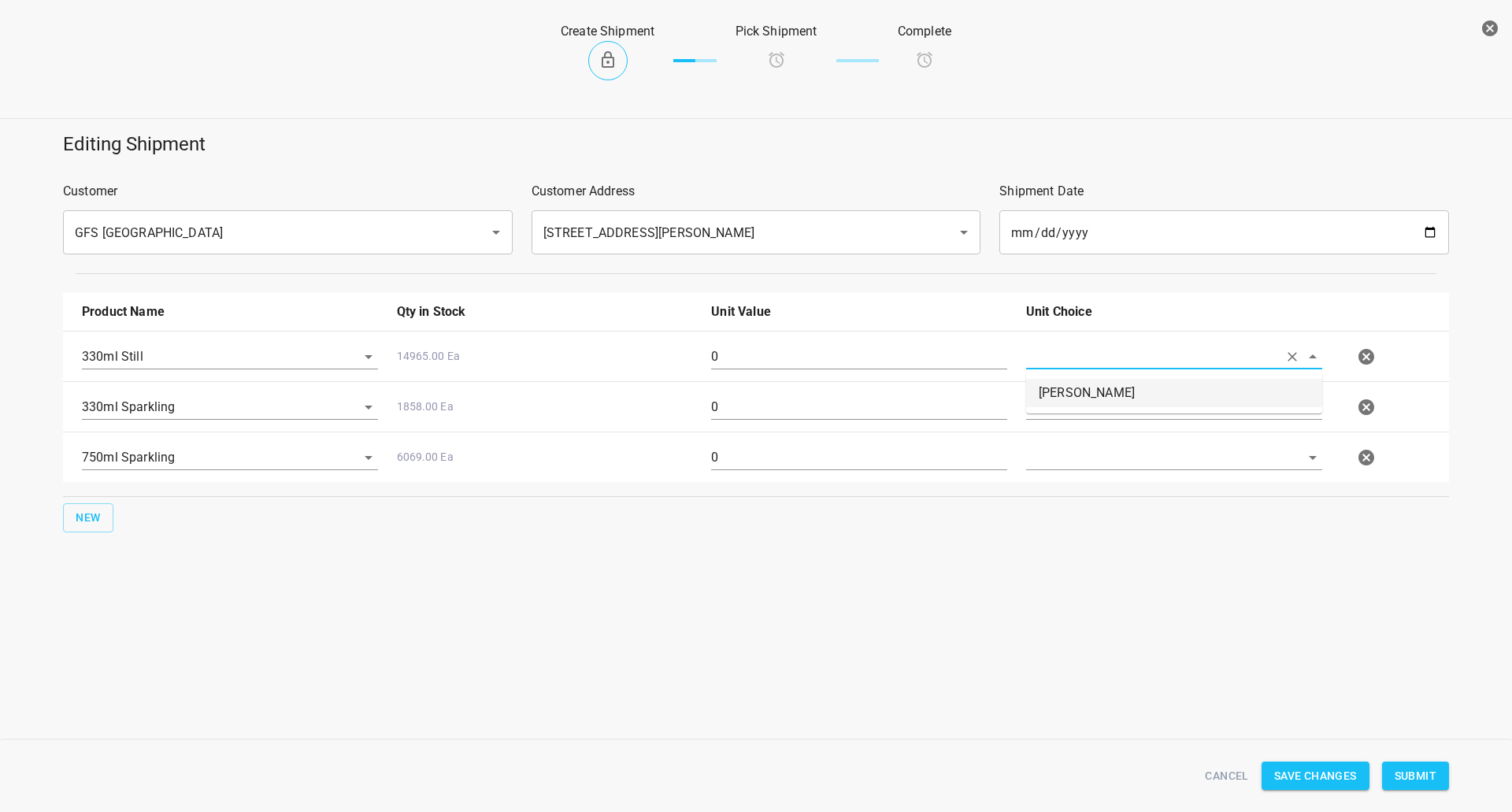
drag, startPoint x: 1125, startPoint y: 386, endPoint x: 1122, endPoint y: 404, distance: 18.2
click at [1126, 386] on li "[PERSON_NAME]" at bounding box center [1174, 393] width 296 height 28
type input "[PERSON_NAME]"
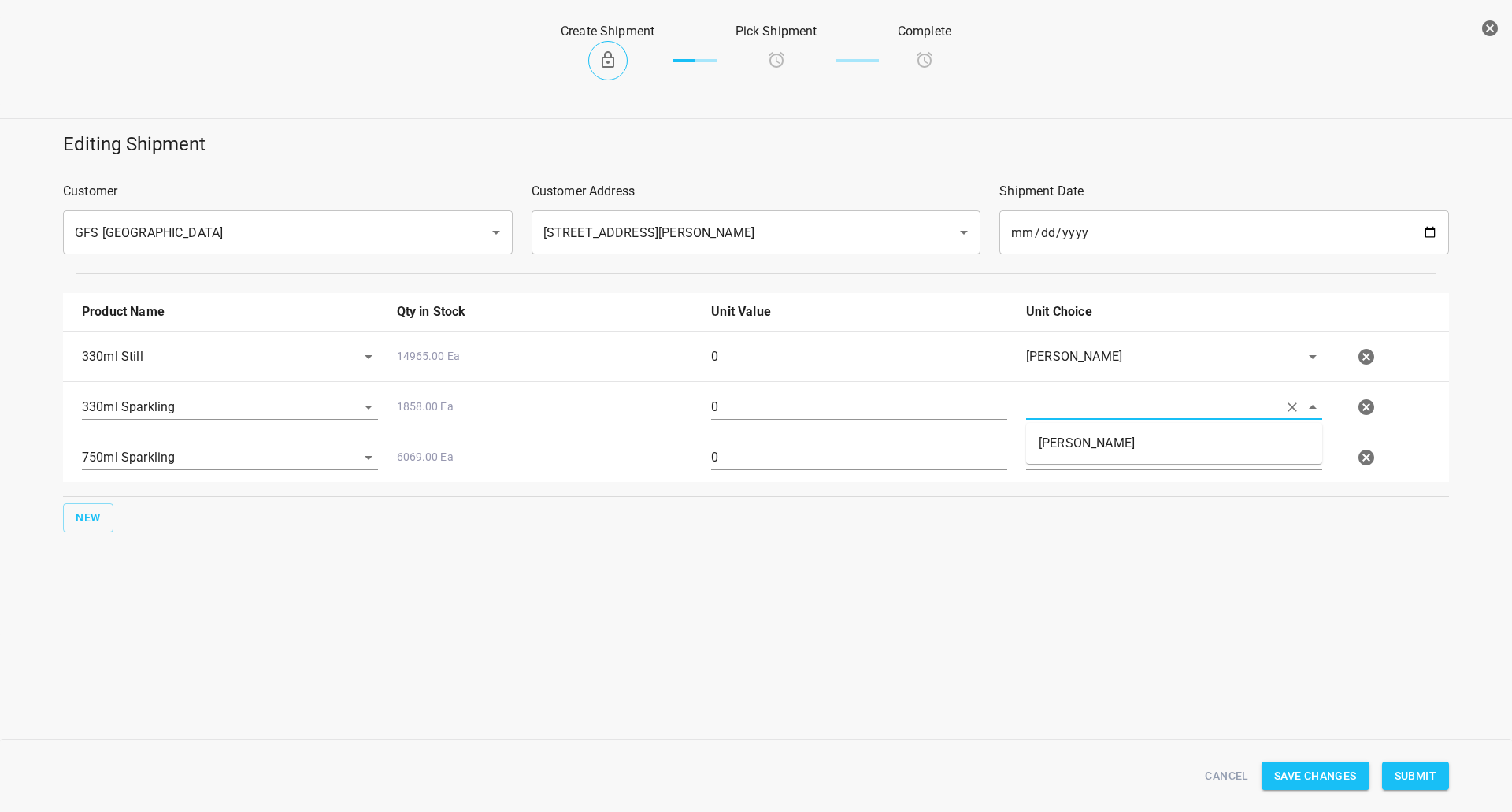
click at [1121, 404] on input "text" at bounding box center [1152, 406] width 252 height 25
click at [1121, 435] on li "[PERSON_NAME]" at bounding box center [1174, 443] width 296 height 28
type input "[PERSON_NAME]"
drag, startPoint x: 1119, startPoint y: 450, endPoint x: 1116, endPoint y: 468, distance: 18.2
click at [1118, 456] on input "text" at bounding box center [1152, 457] width 252 height 25
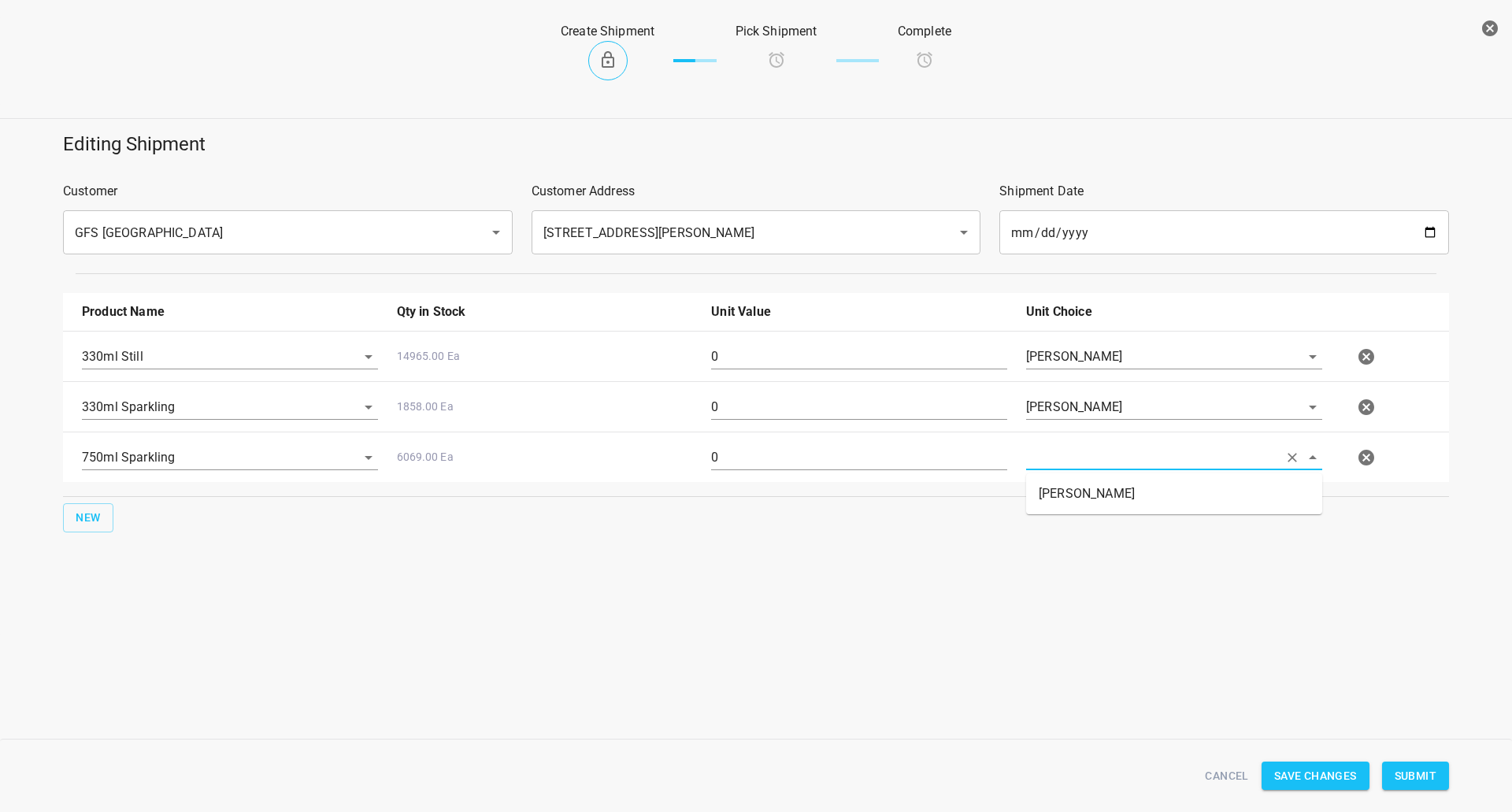
click at [1104, 499] on li "[PERSON_NAME]" at bounding box center [1174, 493] width 296 height 28
type input "[PERSON_NAME]"
drag, startPoint x: 1104, startPoint y: 499, endPoint x: 1057, endPoint y: 445, distance: 71.6
click at [1104, 499] on div "Product Name Qty in Stock Unit Value Unit Choice 330ml Still 14965.00 Ea 0 [PER…" at bounding box center [756, 412] width 1405 height 258
click at [798, 369] on input "0" at bounding box center [859, 357] width 296 height 26
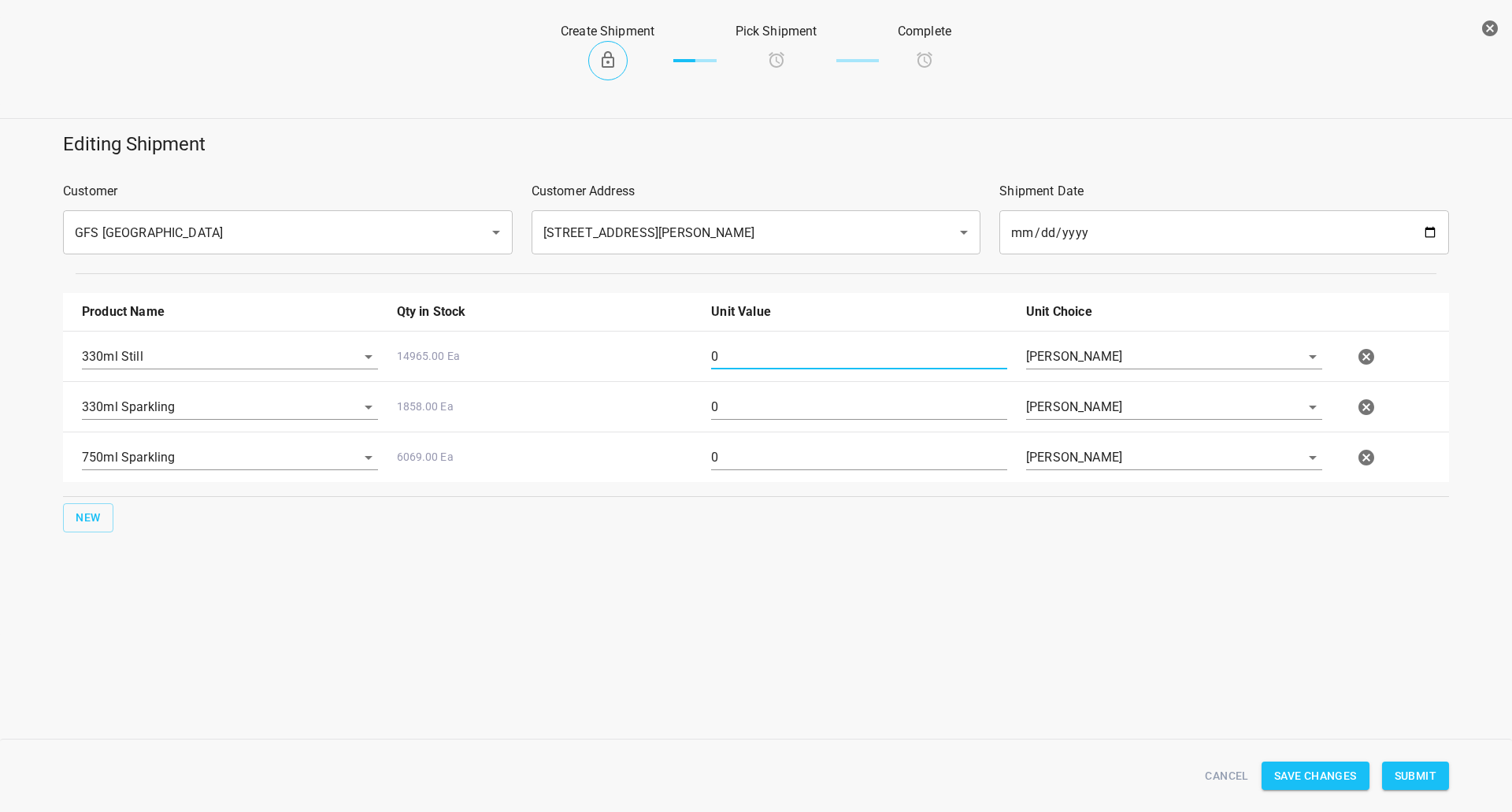
click at [798, 369] on input "0" at bounding box center [859, 357] width 296 height 26
type input "90"
drag, startPoint x: 775, startPoint y: 397, endPoint x: 697, endPoint y: 359, distance: 86.8
click at [640, 420] on div "330ml Sparkling 1858.00 Ea 0 [PERSON_NAME]" at bounding box center [759, 407] width 1373 height 69
type input "90"
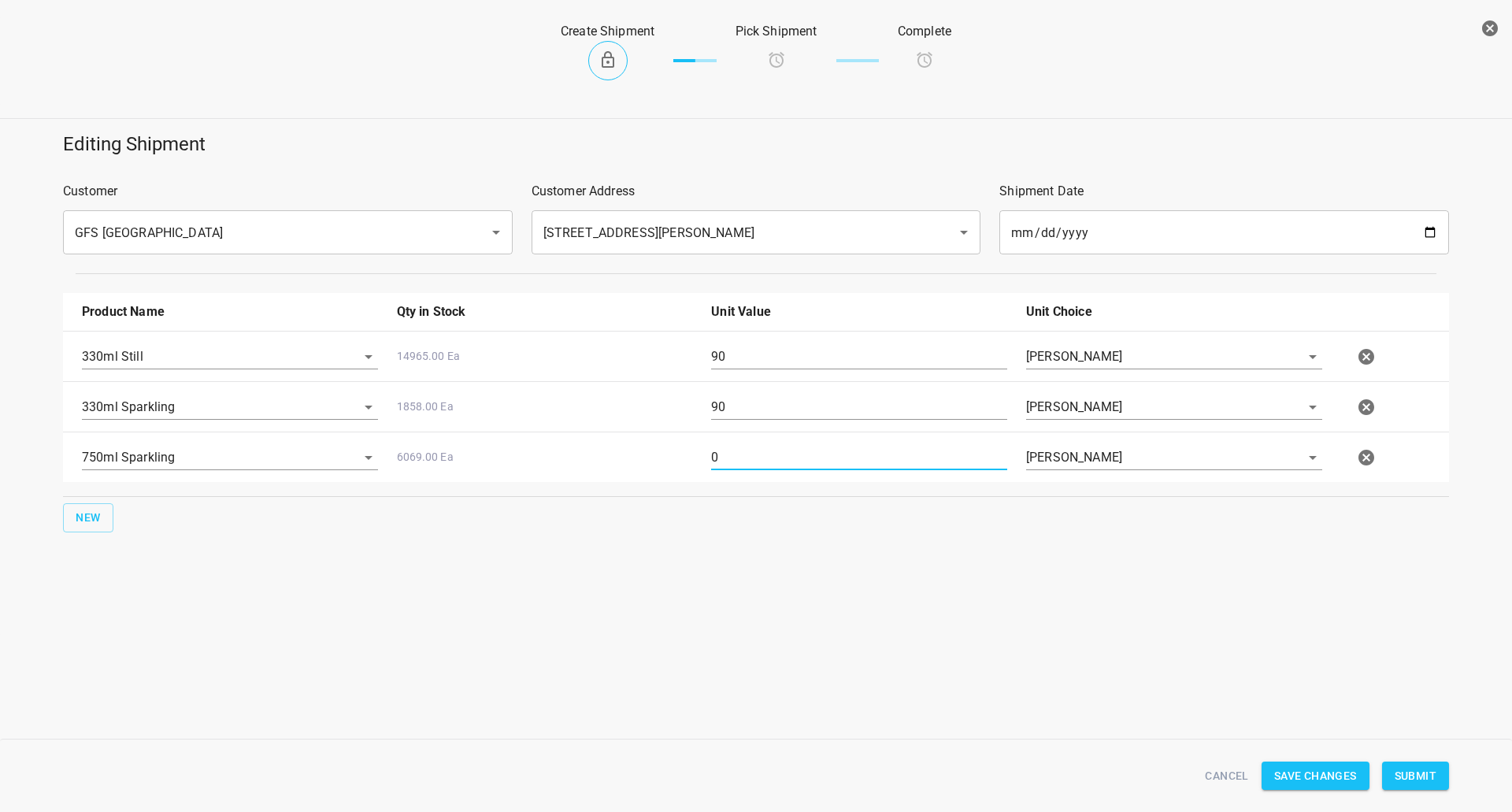
drag, startPoint x: 738, startPoint y: 464, endPoint x: 475, endPoint y: 424, distance: 266.0
click at [571, 460] on div "750ml Sparkling 6069.00 Ea 0 [PERSON_NAME]" at bounding box center [759, 457] width 1373 height 69
type input "80"
click at [1412, 760] on div "Cancel Save Changes Submit" at bounding box center [756, 776] width 1405 height 61
click at [1423, 789] on button "Submit" at bounding box center [1415, 776] width 67 height 29
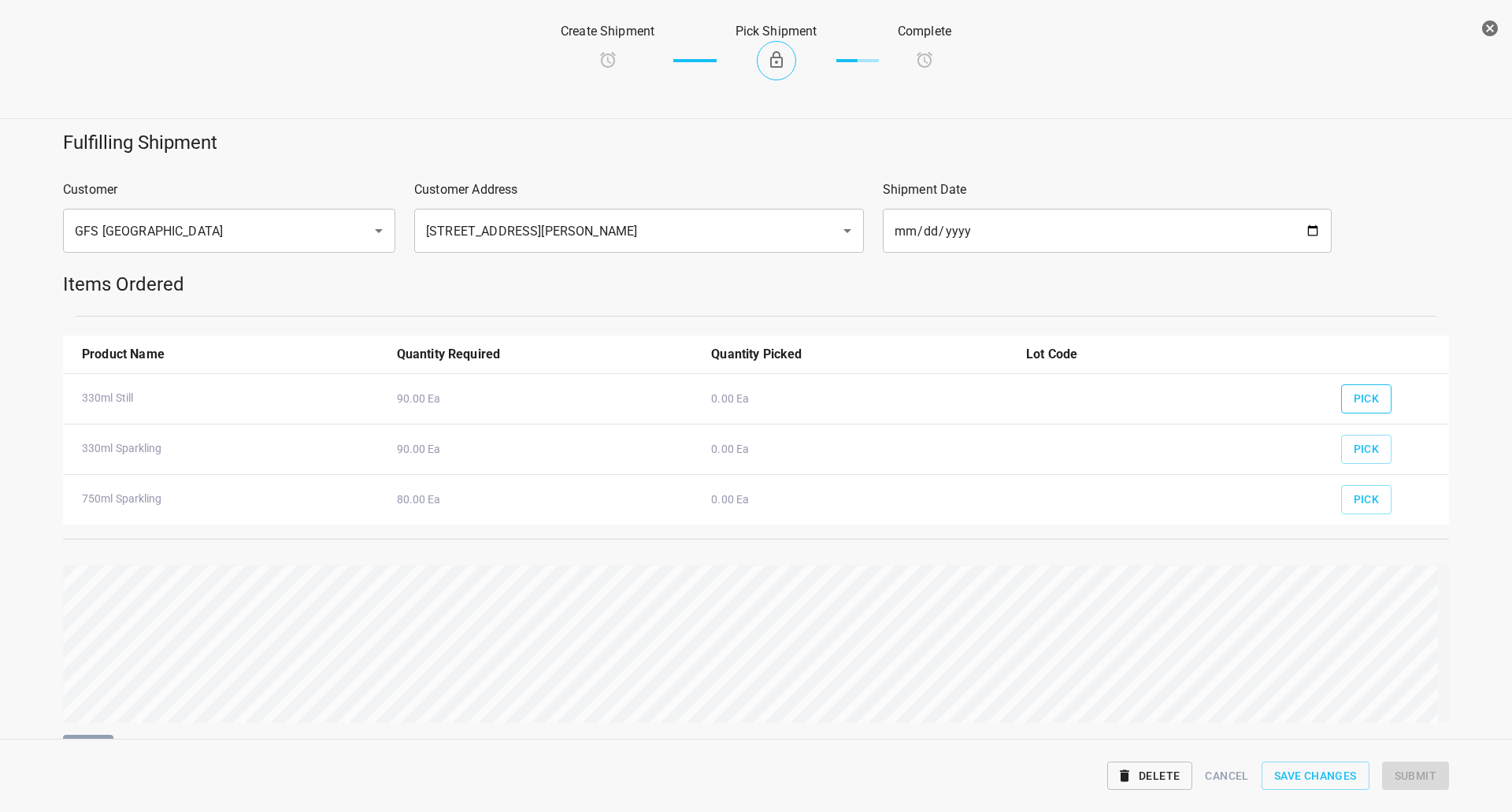
click at [1364, 392] on span "Pick" at bounding box center [1367, 399] width 26 height 20
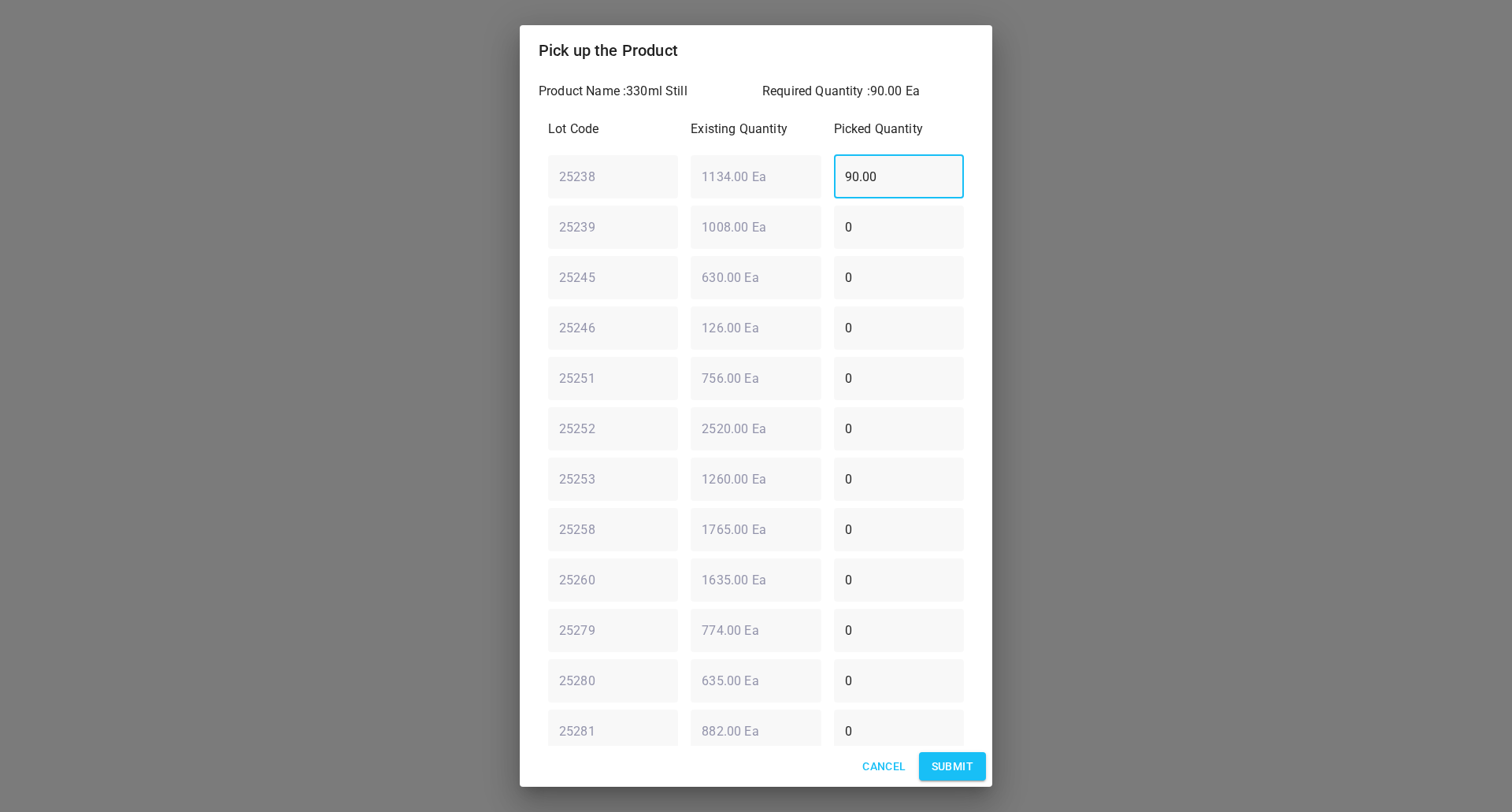
drag, startPoint x: 949, startPoint y: 185, endPoint x: 891, endPoint y: 183, distance: 58.0
click at [891, 183] on input "90.00" at bounding box center [899, 176] width 130 height 44
drag, startPoint x: 901, startPoint y: 172, endPoint x: 249, endPoint y: 259, distance: 657.8
click at [249, 259] on div "Pick up the Product Product Name : 330ml Still Required Quantity : 90.00 Ea Lot…" at bounding box center [756, 406] width 1512 height 812
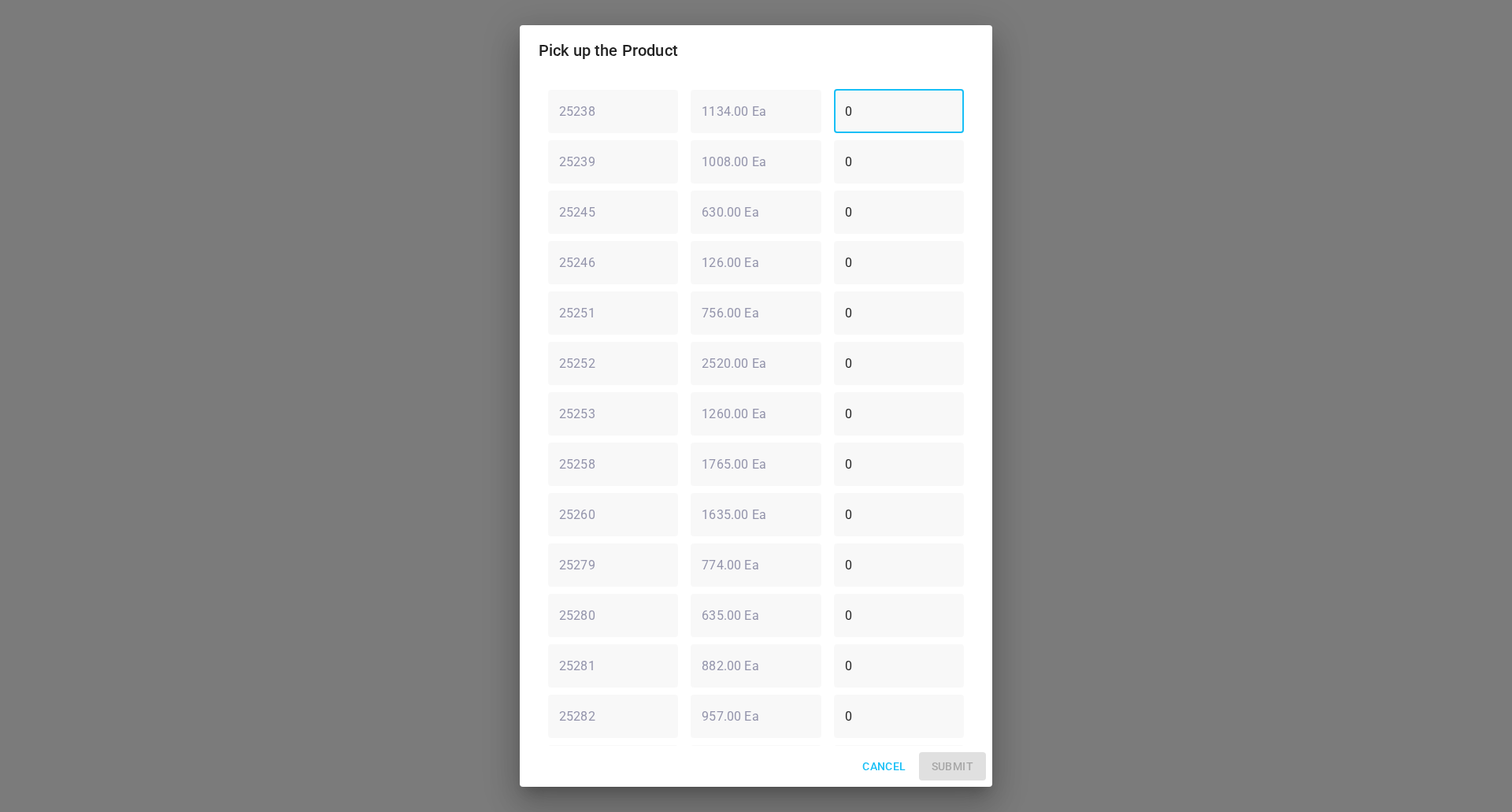
scroll to position [165, 0]
type input "0"
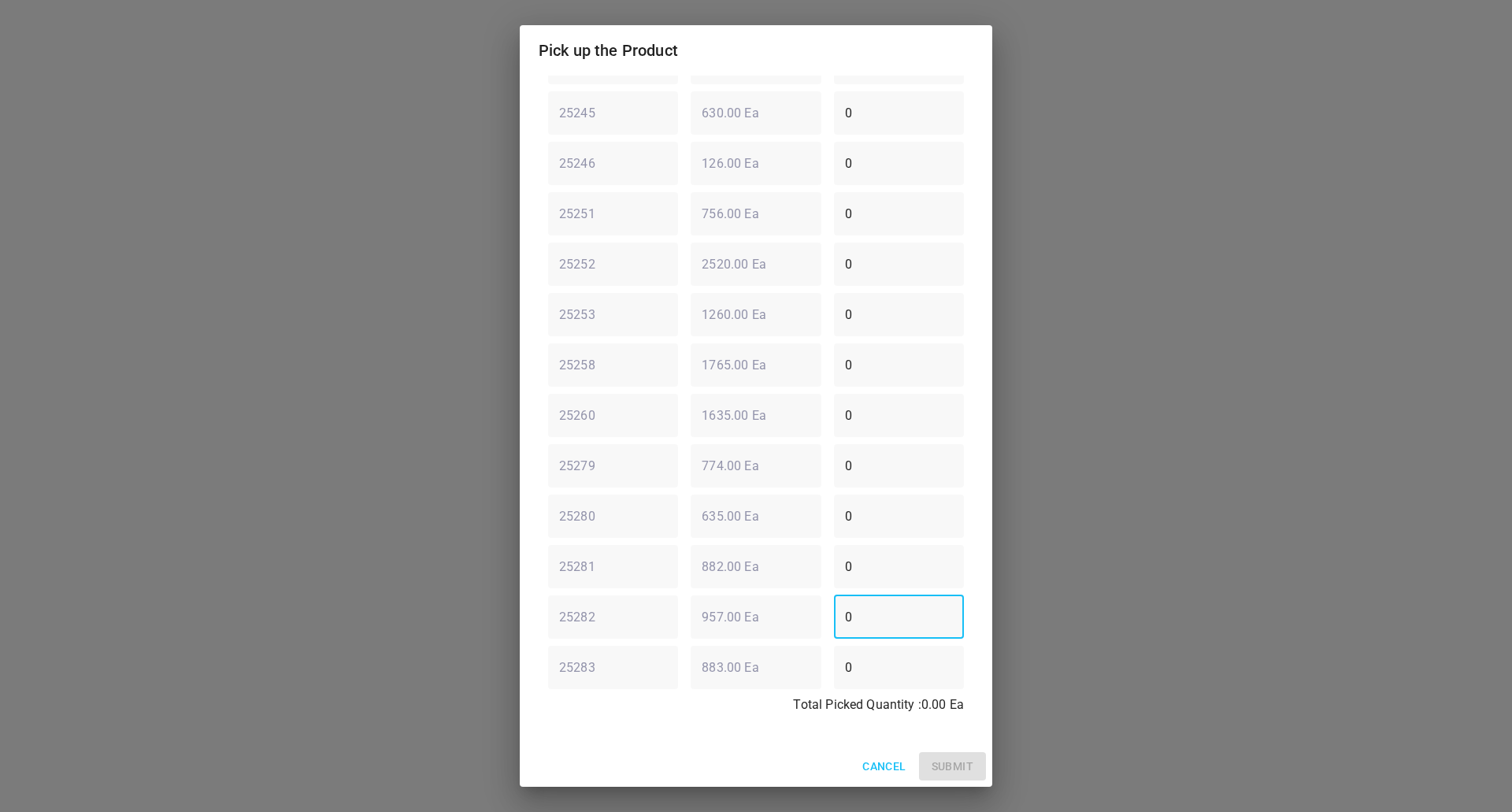
drag, startPoint x: 880, startPoint y: 620, endPoint x: 625, endPoint y: 698, distance: 266.7
click at [625, 698] on div "Lot Code Existing Quantity Picked Quantity 25238 ​ 1134.00 Ea ​ 0 ​ 25239 ​ 100…" at bounding box center [756, 339] width 435 height 787
type input "75"
click at [551, 601] on div "Lot Code Existing Quantity Picked Quantity 25238 ​ 1134.00 Ea ​ 0 ​ 25239 ​ 100…" at bounding box center [756, 339] width 435 height 787
type input "13"
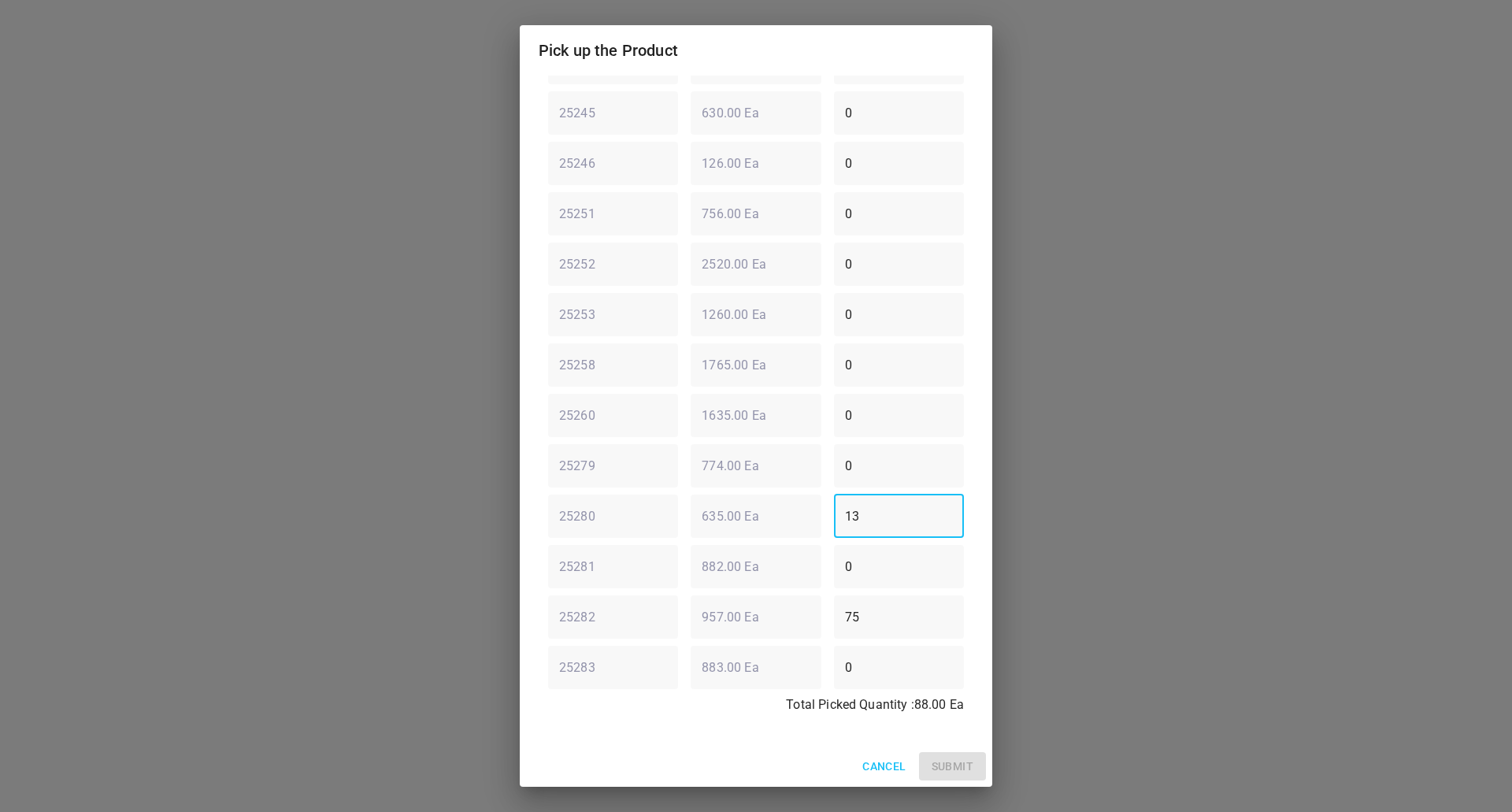
drag, startPoint x: 929, startPoint y: 457, endPoint x: 449, endPoint y: 473, distance: 480.3
click at [449, 473] on div "Pick up the Product Product Name : 330ml Still Required Quantity : 90.00 Ea Lot…" at bounding box center [756, 406] width 1512 height 812
type input "2"
click at [956, 776] on button "Submit" at bounding box center [952, 766] width 67 height 29
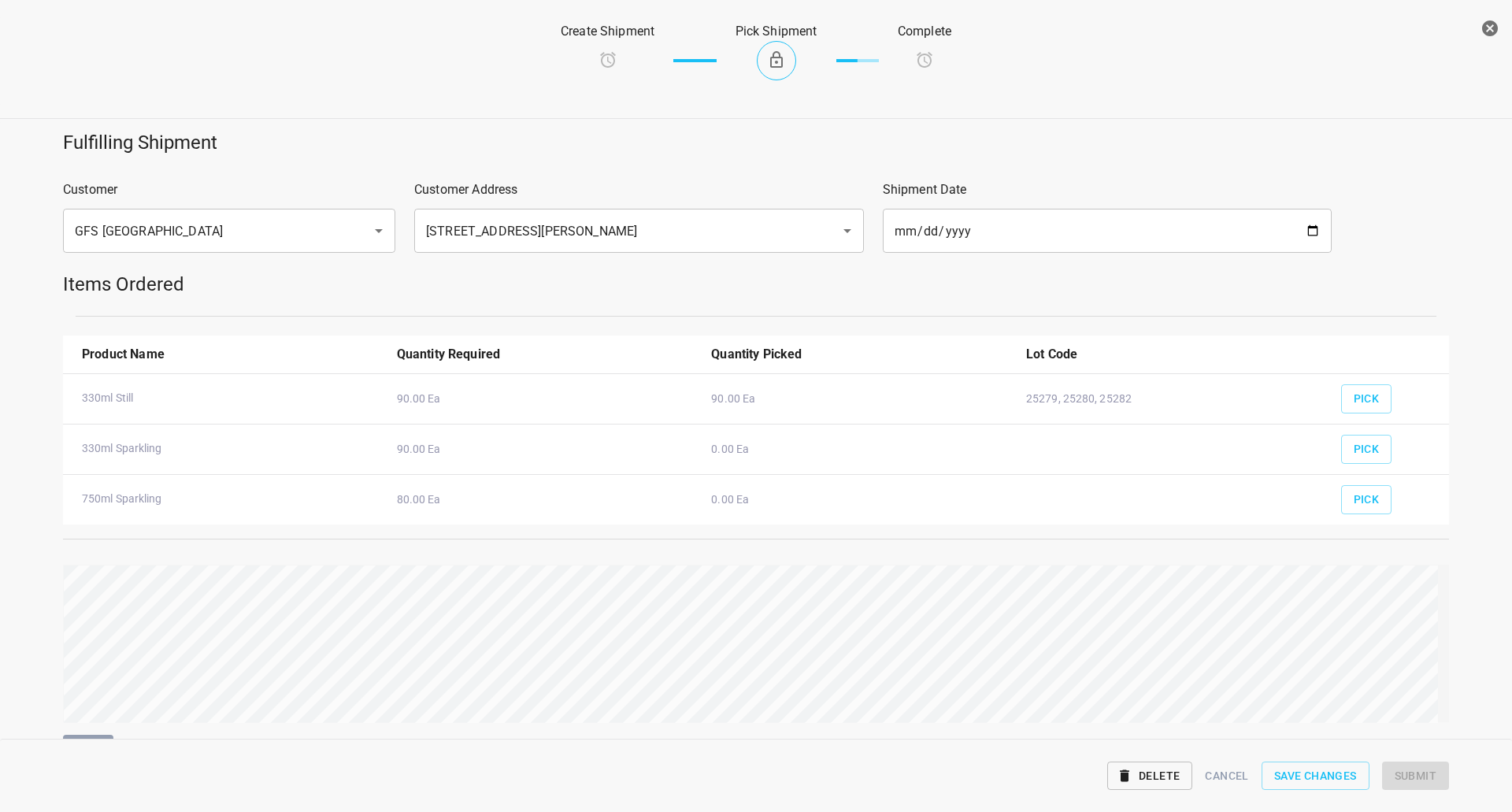
click at [1382, 450] on div "Pick" at bounding box center [1389, 444] width 114 height 58
click at [1369, 450] on button "Pick" at bounding box center [1367, 449] width 51 height 29
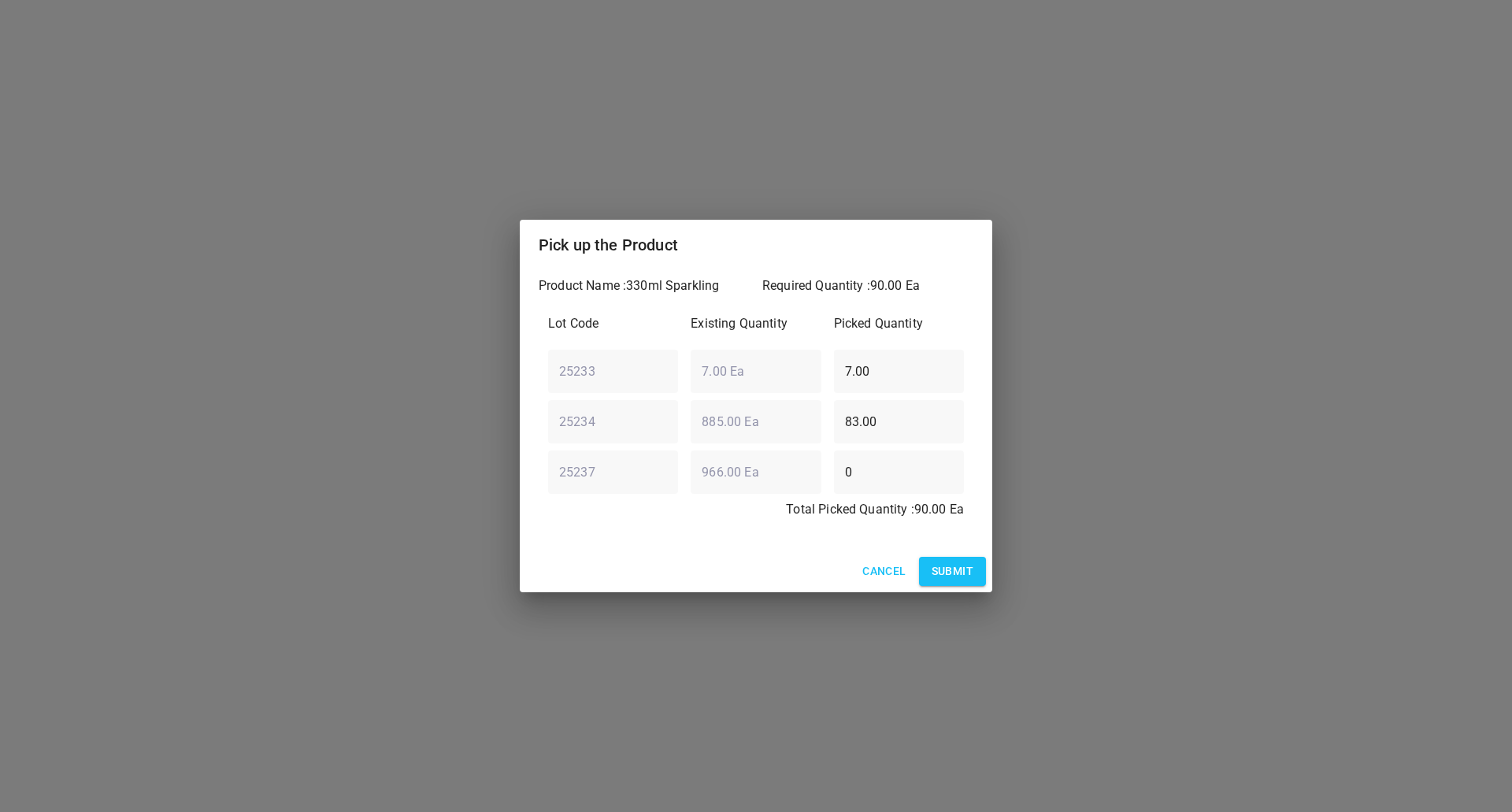
drag, startPoint x: 887, startPoint y: 428, endPoint x: 165, endPoint y: 470, distance: 723.2
click at [165, 470] on div "Pick up the Product Product Name : 330ml Sparkling Required Quantity : 90.00 Ea…" at bounding box center [756, 406] width 1512 height 812
type input "0"
drag, startPoint x: 920, startPoint y: 377, endPoint x: 663, endPoint y: 396, distance: 257.7
click at [660, 395] on div "Lot Code Existing Quantity Picked Quantity 25233 ​ 7.00 Ea ​ 7.00 ​ 25234 ​ 885…" at bounding box center [756, 421] width 435 height 233
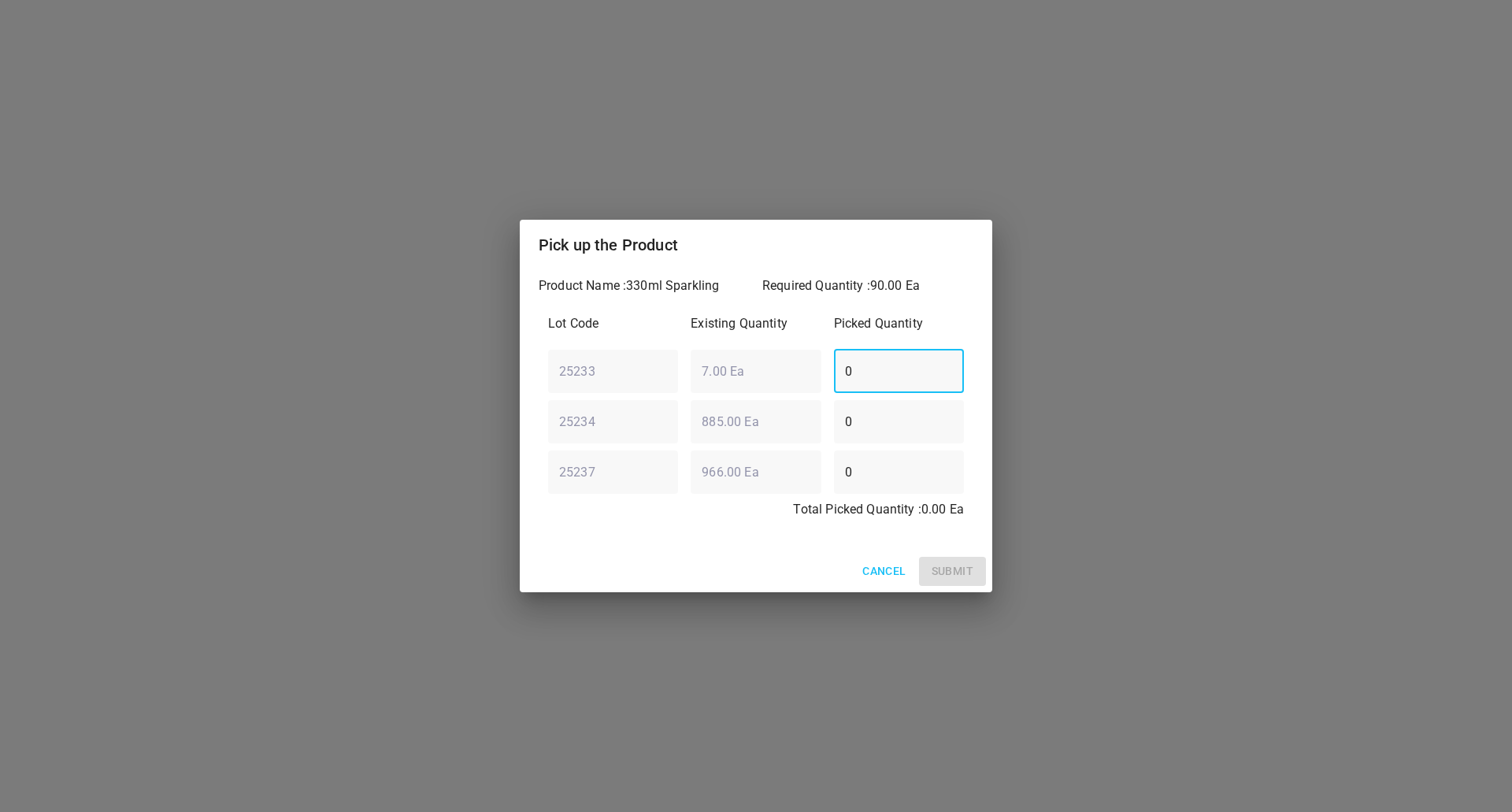
type input "0"
drag, startPoint x: 784, startPoint y: 479, endPoint x: 530, endPoint y: 509, distance: 255.8
click at [530, 509] on div "Product Name : 330ml Sparkling Required Quantity : 90.00 Ea Lot Code Existing Q…" at bounding box center [756, 410] width 473 height 281
type input "90"
click at [949, 567] on span "Submit" at bounding box center [952, 571] width 42 height 20
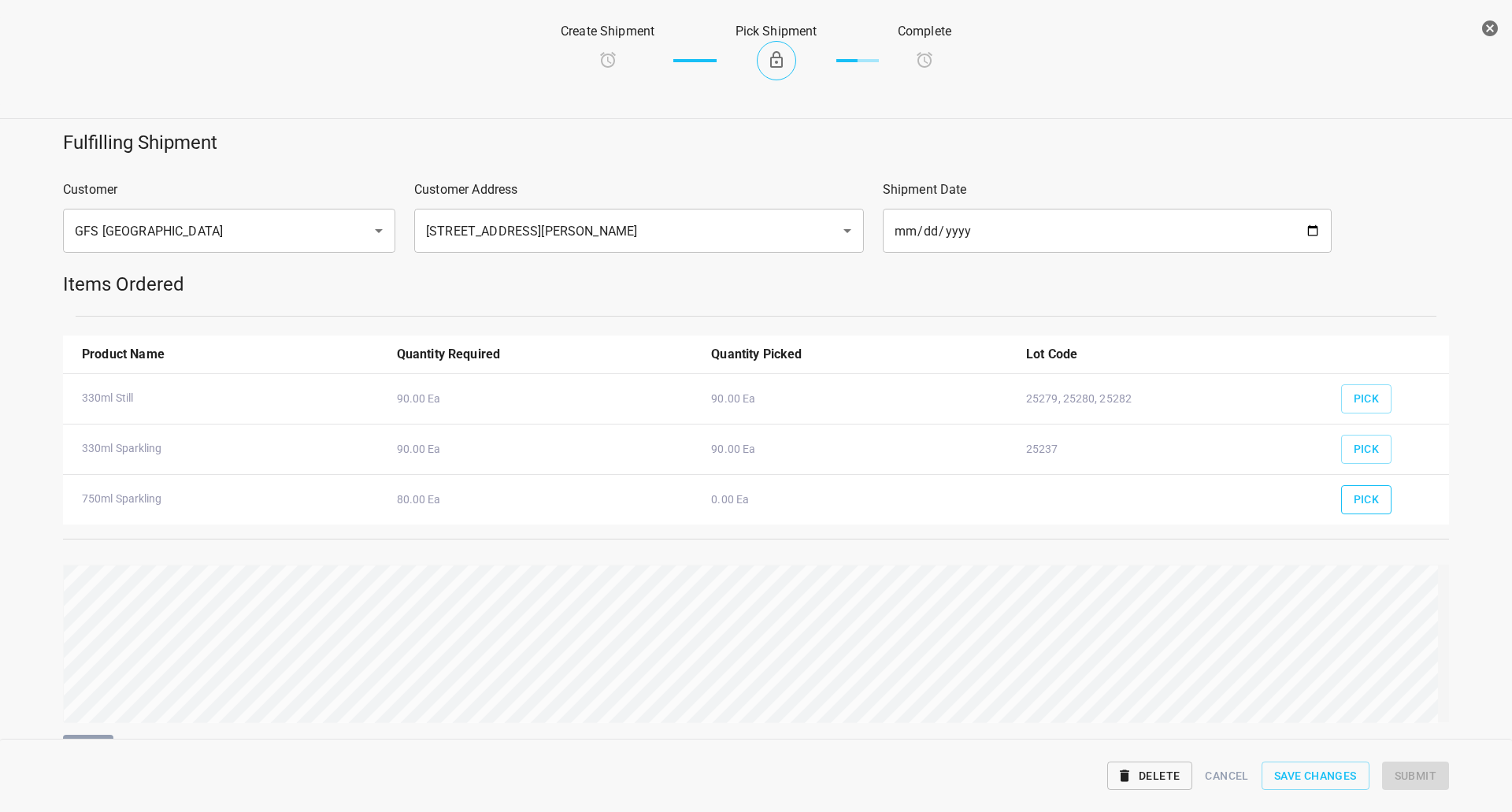
click at [1342, 501] on button "Pick" at bounding box center [1367, 499] width 51 height 29
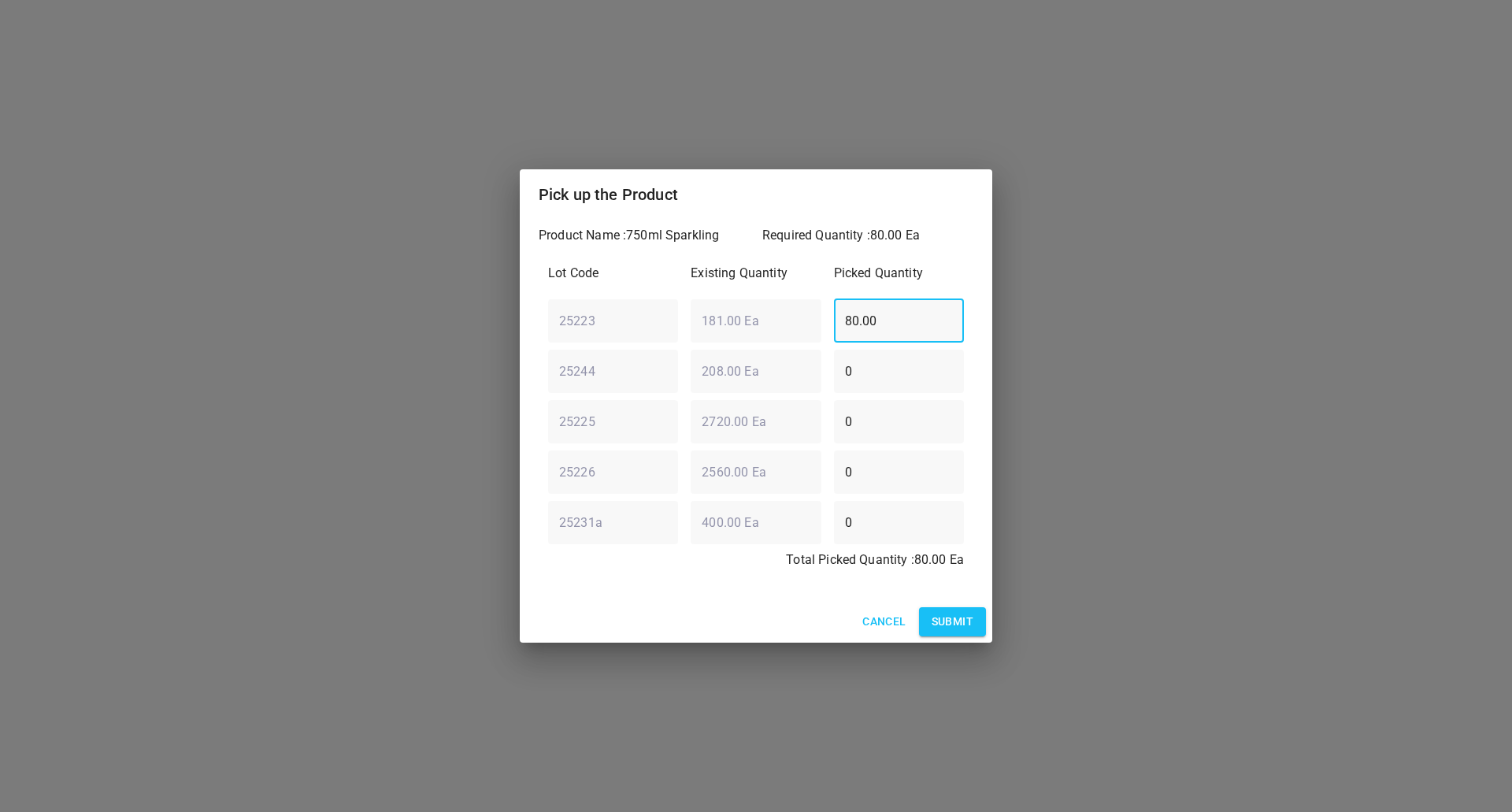
drag, startPoint x: 937, startPoint y: 326, endPoint x: 461, endPoint y: 340, distance: 476.2
click at [466, 339] on div "Pick up the Product Product Name : 750ml Sparkling Required Quantity : 80.00 Ea…" at bounding box center [756, 406] width 1512 height 812
drag, startPoint x: 900, startPoint y: 365, endPoint x: 425, endPoint y: 362, distance: 475.0
click at [425, 362] on div "Pick up the Product Product Name : 750ml Sparkling Required Quantity : 80.00 Ea…" at bounding box center [756, 406] width 1512 height 812
type input "80"
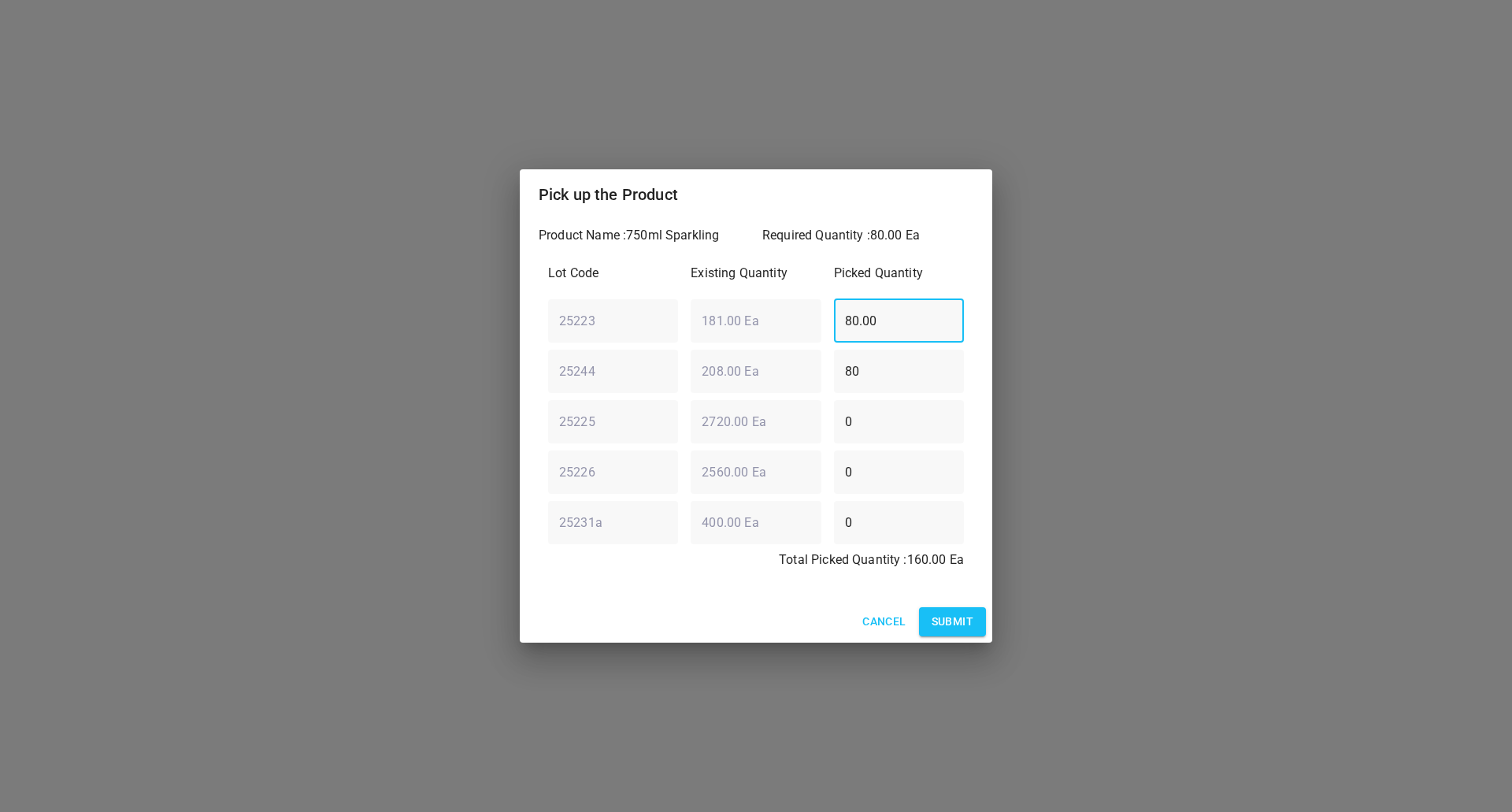
click at [663, 340] on div "25223 ​ 181.00 Ea ​ 80.00 ​" at bounding box center [756, 321] width 428 height 57
type input "0"
click at [942, 618] on span "Submit" at bounding box center [952, 622] width 42 height 20
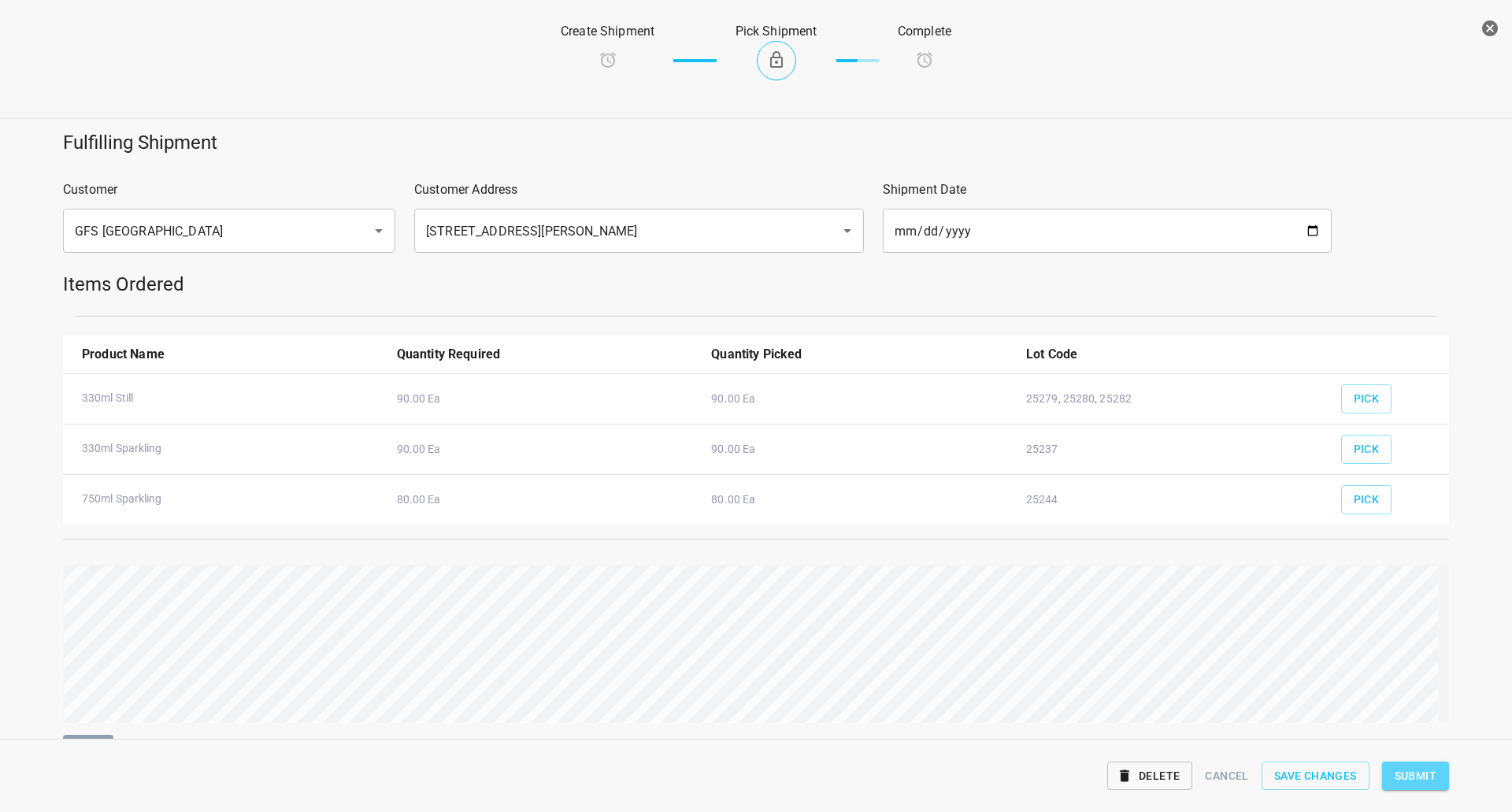
click at [1425, 781] on span "Submit" at bounding box center [1416, 776] width 42 height 20
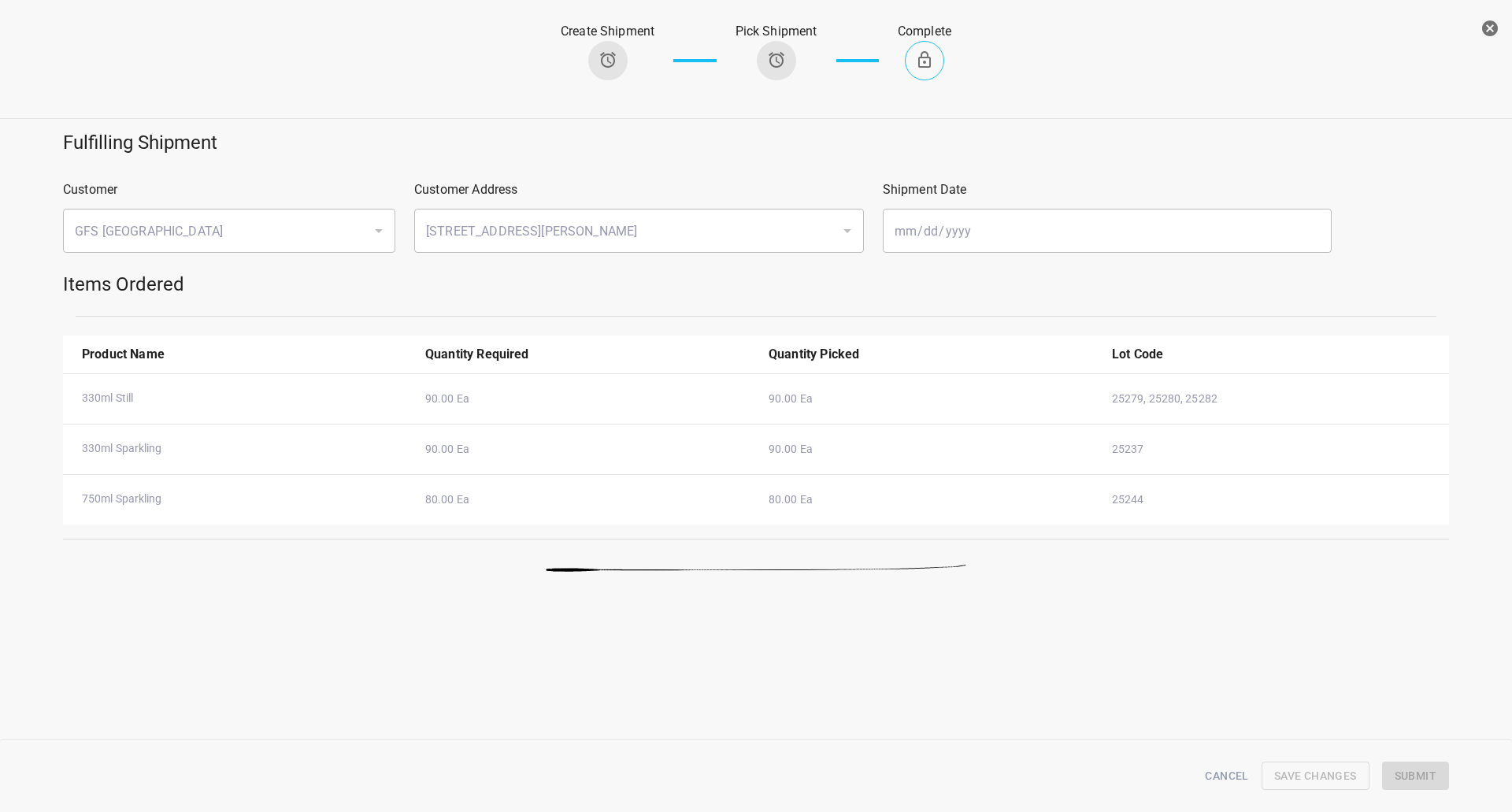
click at [1484, 35] on icon "button" at bounding box center [1490, 28] width 19 height 19
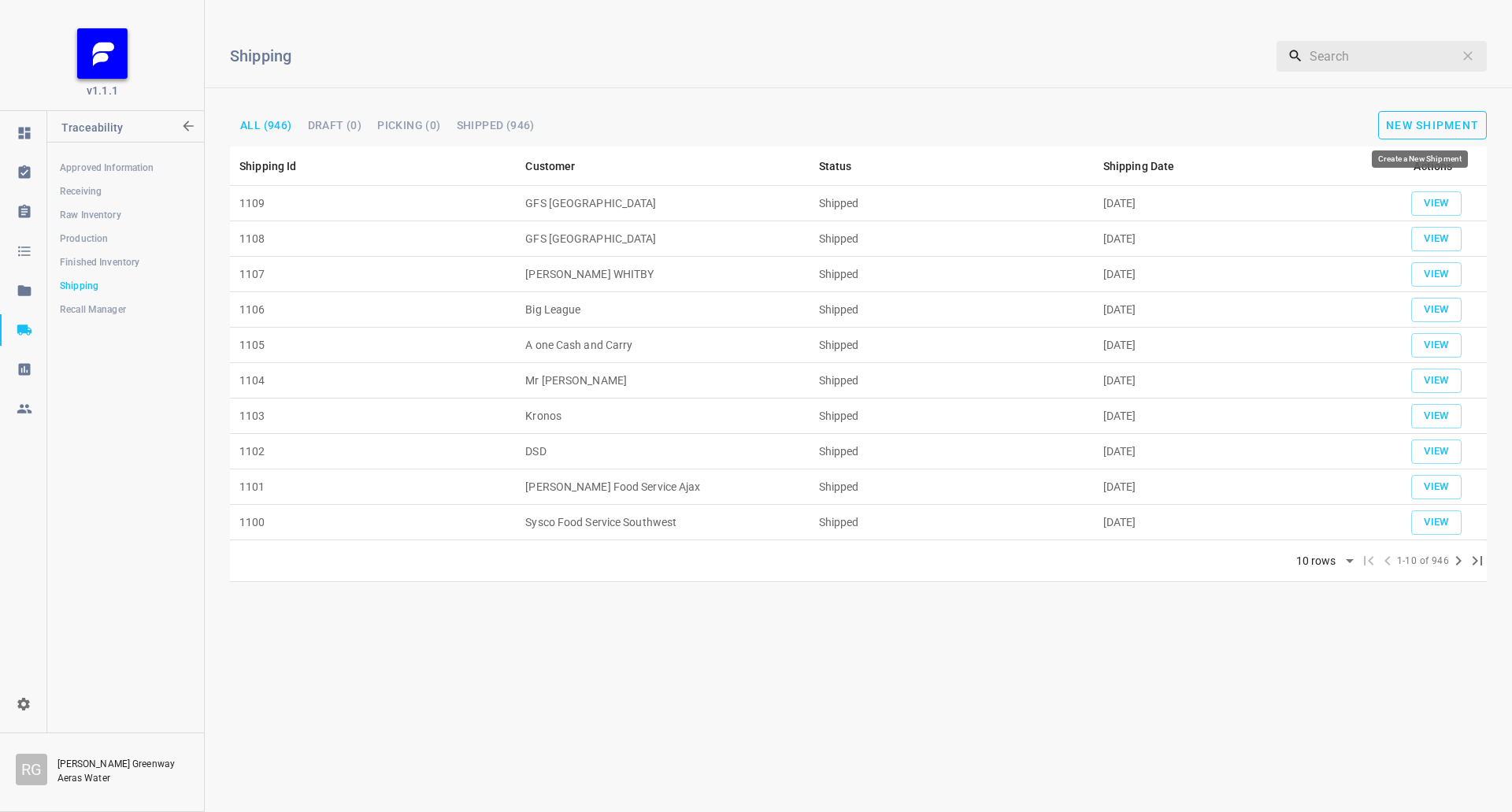
click at [1450, 116] on button "New Shipment" at bounding box center [1433, 125] width 108 height 28
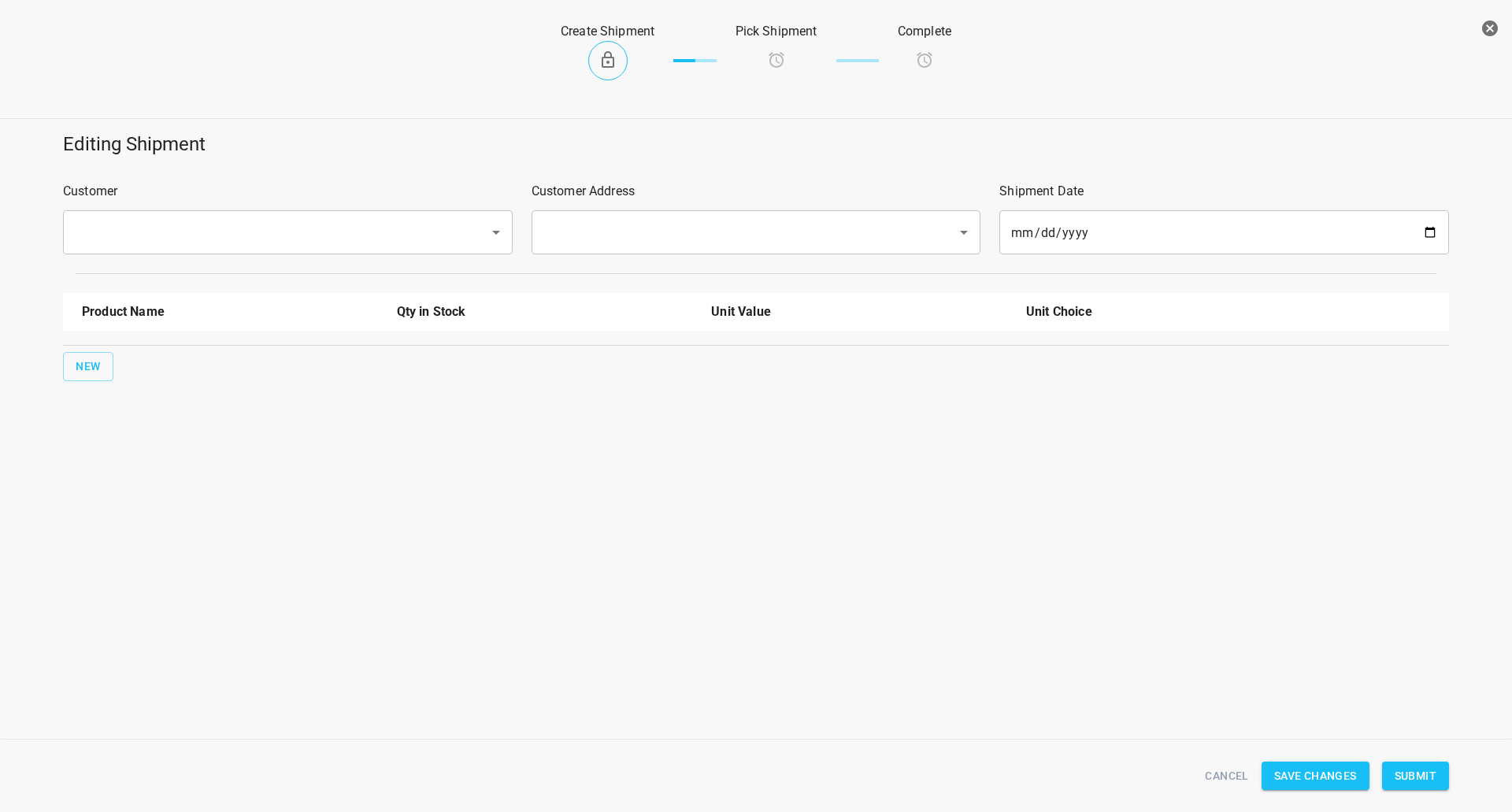
click at [316, 208] on div "Customer ​" at bounding box center [288, 218] width 468 height 91
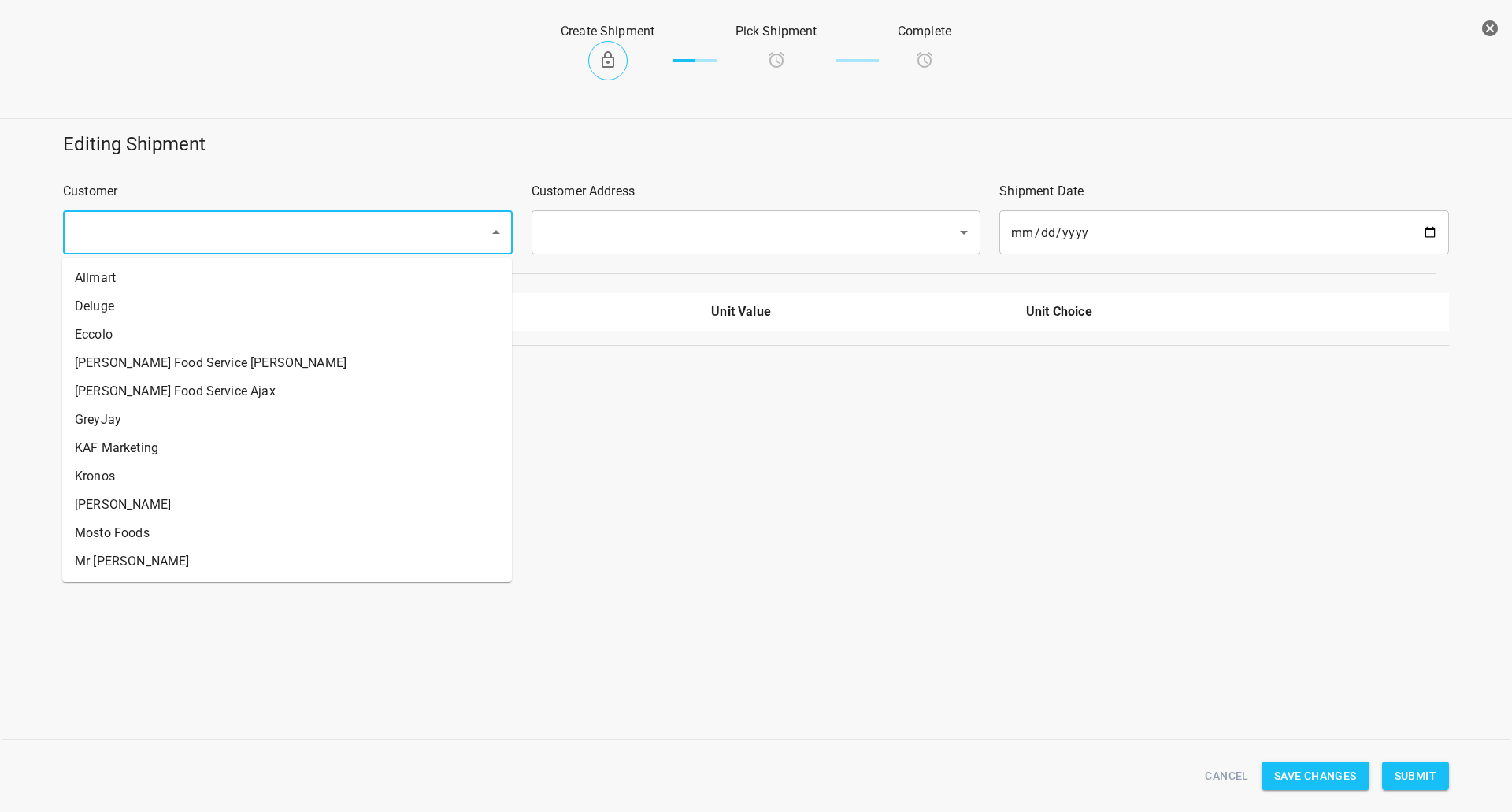
click at [324, 218] on input "text" at bounding box center [266, 232] width 392 height 30
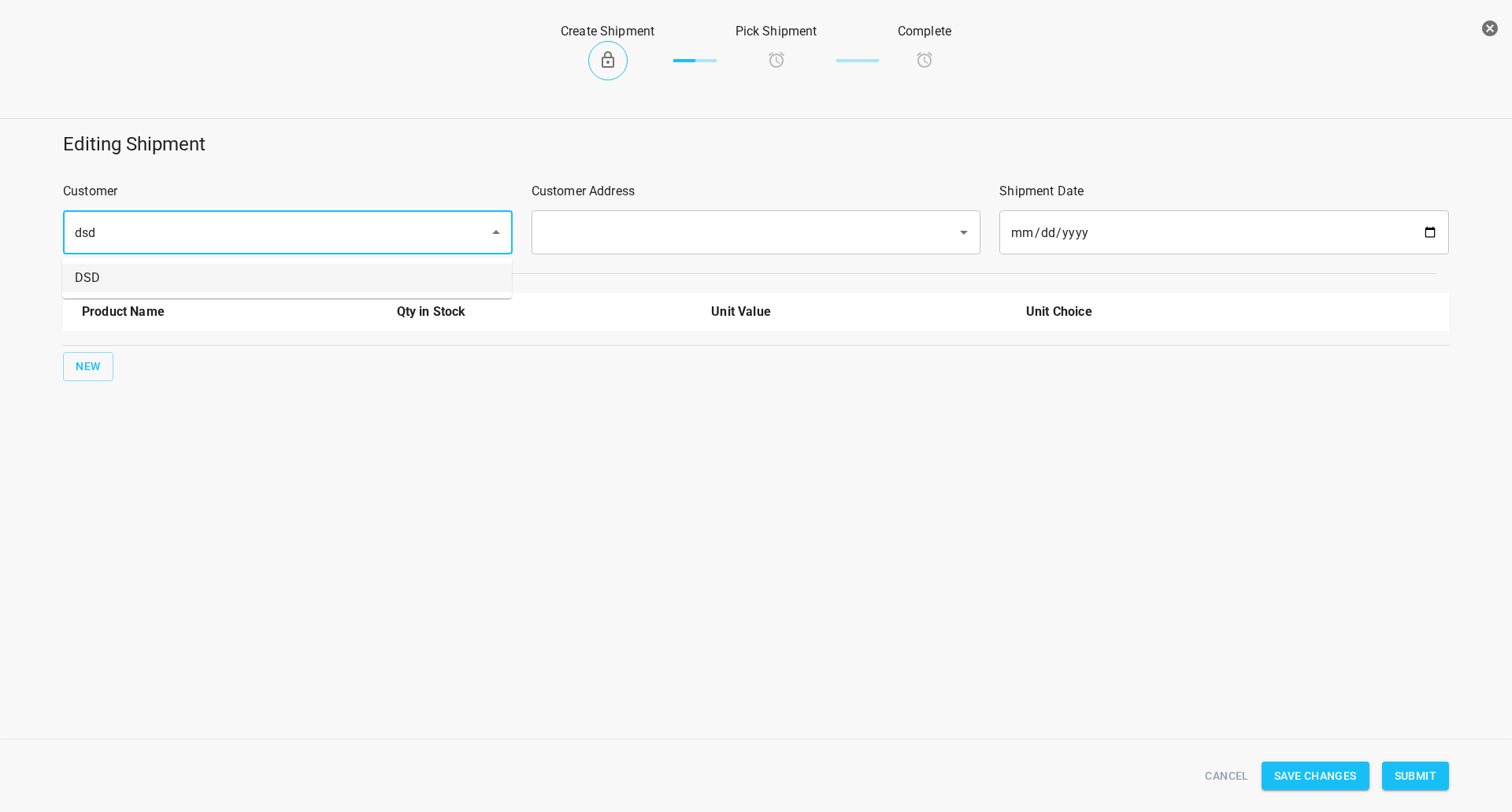
click at [325, 276] on li "DSD" at bounding box center [287, 278] width 450 height 28
type input "DSD"
click at [700, 204] on div "Customer Address ​" at bounding box center [756, 218] width 468 height 91
click at [671, 223] on input "text" at bounding box center [735, 232] width 392 height 30
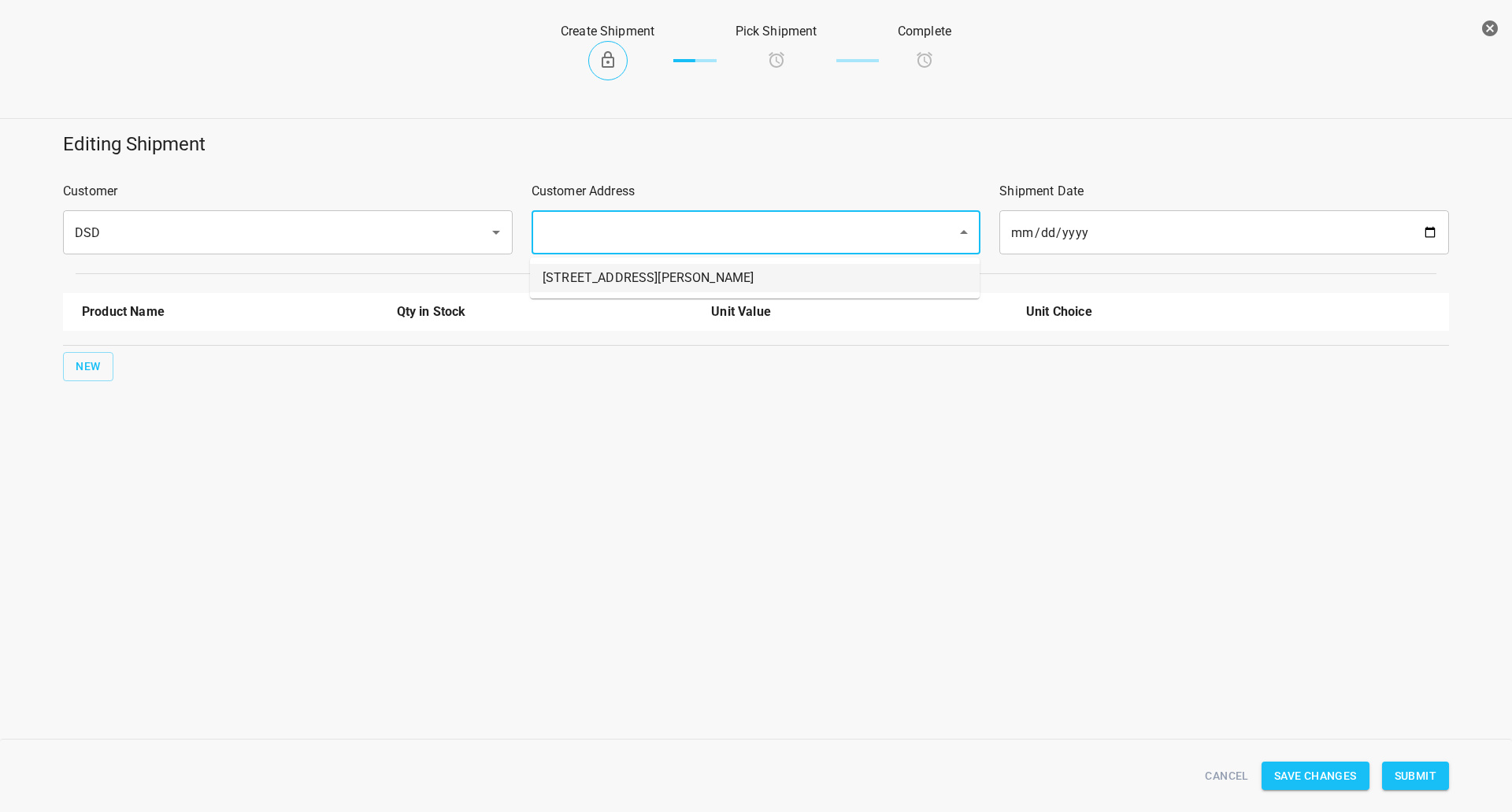
click at [636, 280] on li "[STREET_ADDRESS][PERSON_NAME]" at bounding box center [756, 278] width 450 height 28
type input "[STREET_ADDRESS][PERSON_NAME]"
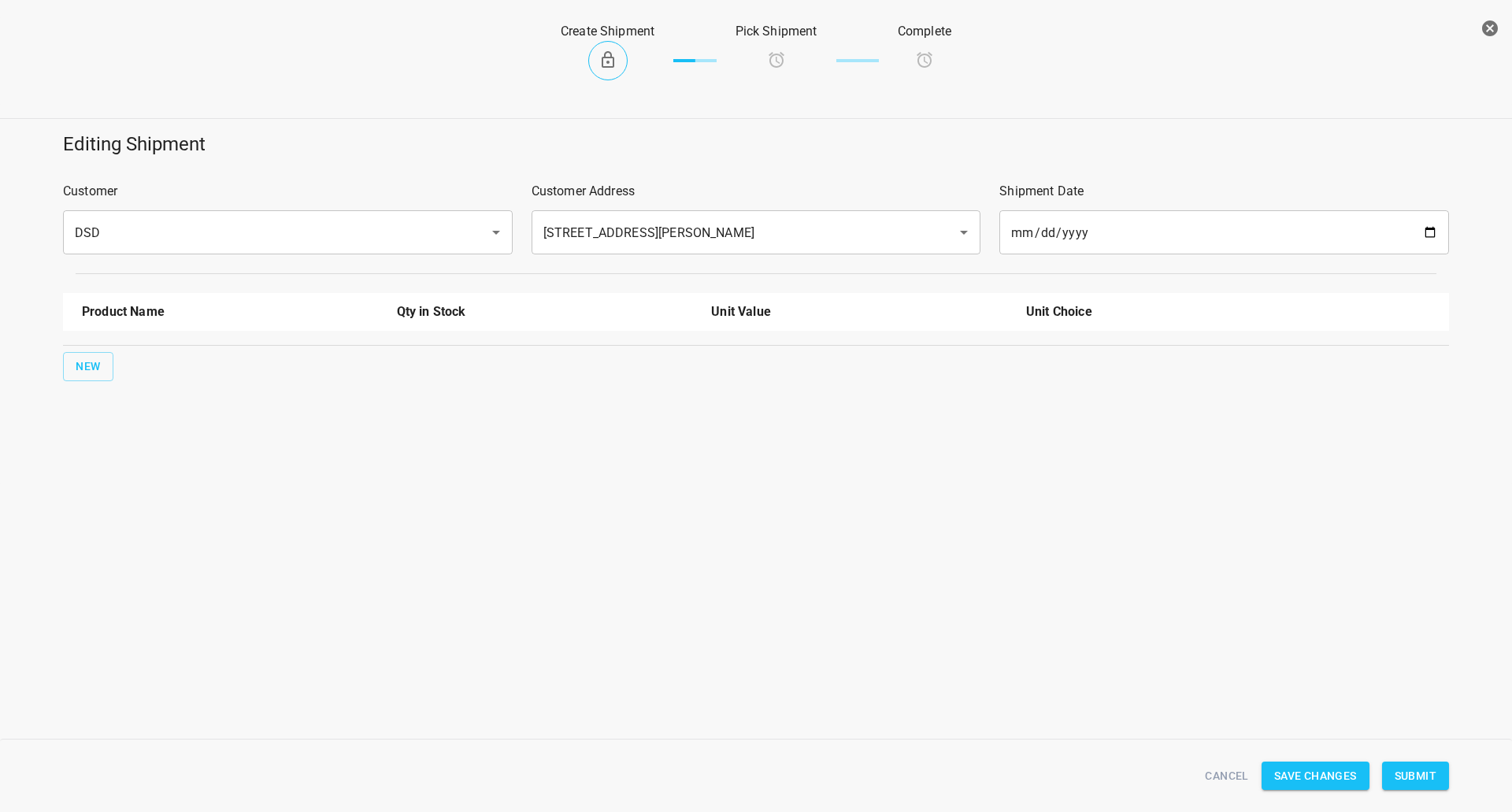
click at [118, 375] on div "New" at bounding box center [756, 366] width 1393 height 36
click at [112, 371] on button "New" at bounding box center [87, 366] width 50 height 29
click at [95, 375] on div at bounding box center [231, 363] width 315 height 57
click at [145, 363] on input "text" at bounding box center [208, 356] width 252 height 25
click at [126, 420] on li "330ml Still" at bounding box center [230, 421] width 296 height 28
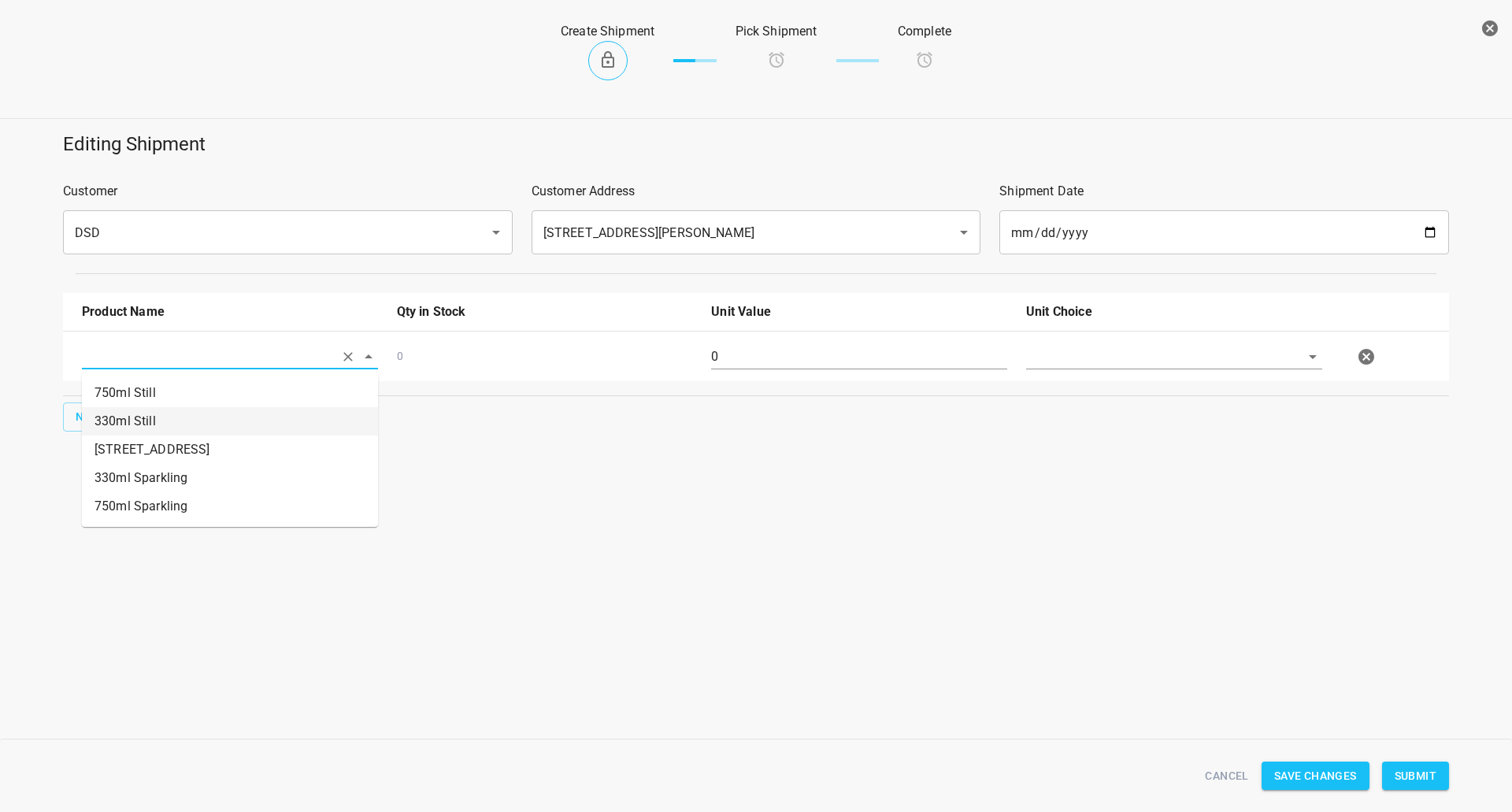
type input "330ml Still"
click at [96, 415] on span "New" at bounding box center [88, 417] width 26 height 20
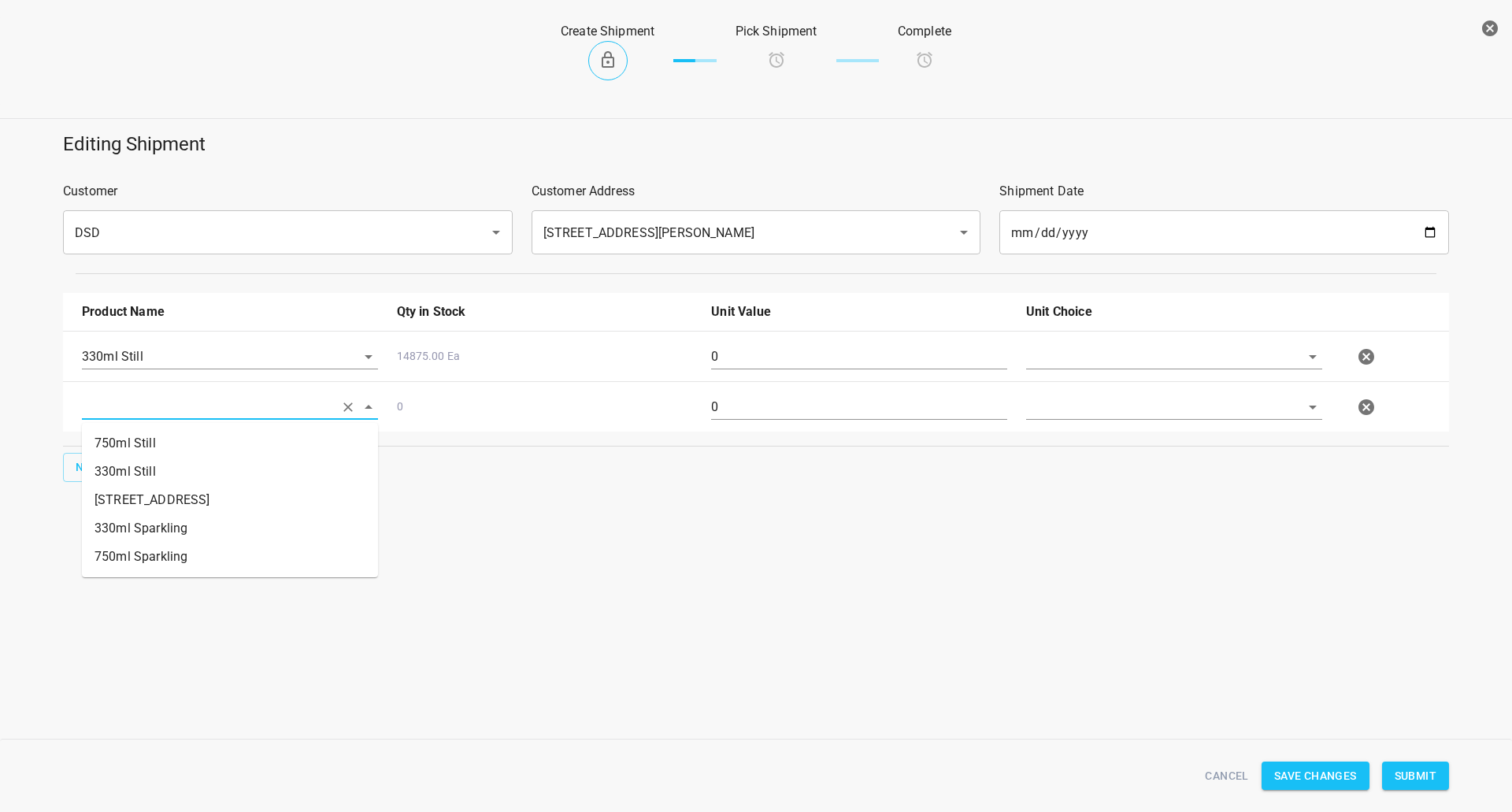
click at [149, 412] on input "text" at bounding box center [208, 406] width 252 height 25
click at [136, 537] on li "330ml Sparkling" at bounding box center [230, 528] width 296 height 28
type input "330ml Sparkling"
click at [106, 478] on button "New" at bounding box center [87, 468] width 50 height 29
click at [153, 454] on input "text" at bounding box center [208, 457] width 252 height 25
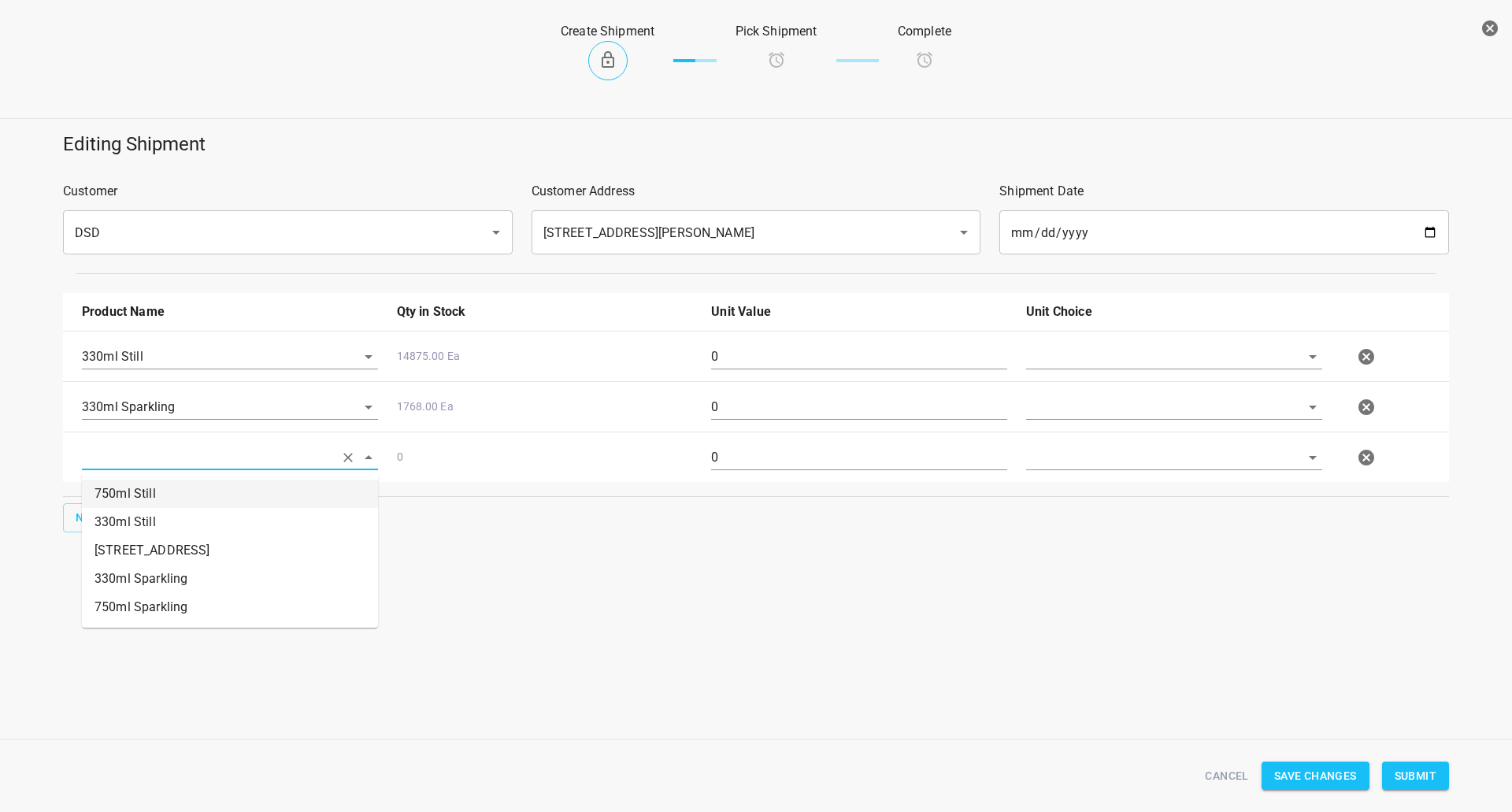
drag, startPoint x: 160, startPoint y: 499, endPoint x: 87, endPoint y: 498, distance: 73.0
click at [159, 498] on li "750ml Still" at bounding box center [230, 493] width 296 height 28
type input "750ml Still"
click at [87, 498] on div "Product Name Qty in Stock Unit Value Unit Choice 330ml Still 14875.00 Ea 0 330m…" at bounding box center [756, 412] width 1405 height 258
click at [92, 508] on span "New" at bounding box center [88, 518] width 26 height 20
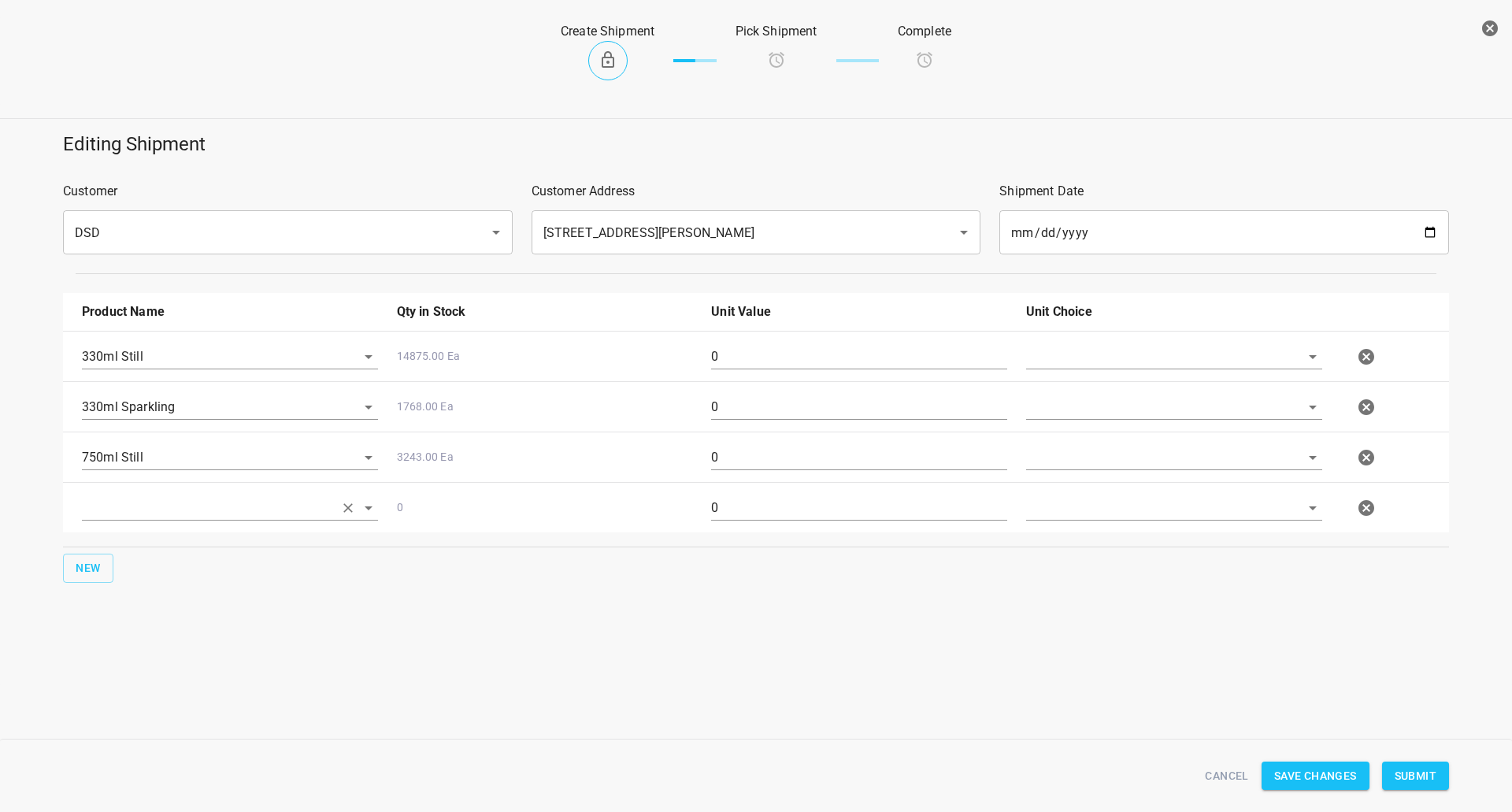
click at [109, 509] on input "text" at bounding box center [208, 508] width 252 height 25
click at [150, 652] on li "750ml Sparkling" at bounding box center [230, 657] width 296 height 28
type input "750ml Sparkling"
click at [1081, 357] on input "text" at bounding box center [1152, 356] width 252 height 25
drag, startPoint x: 1059, startPoint y: 399, endPoint x: 1050, endPoint y: 414, distance: 17.5
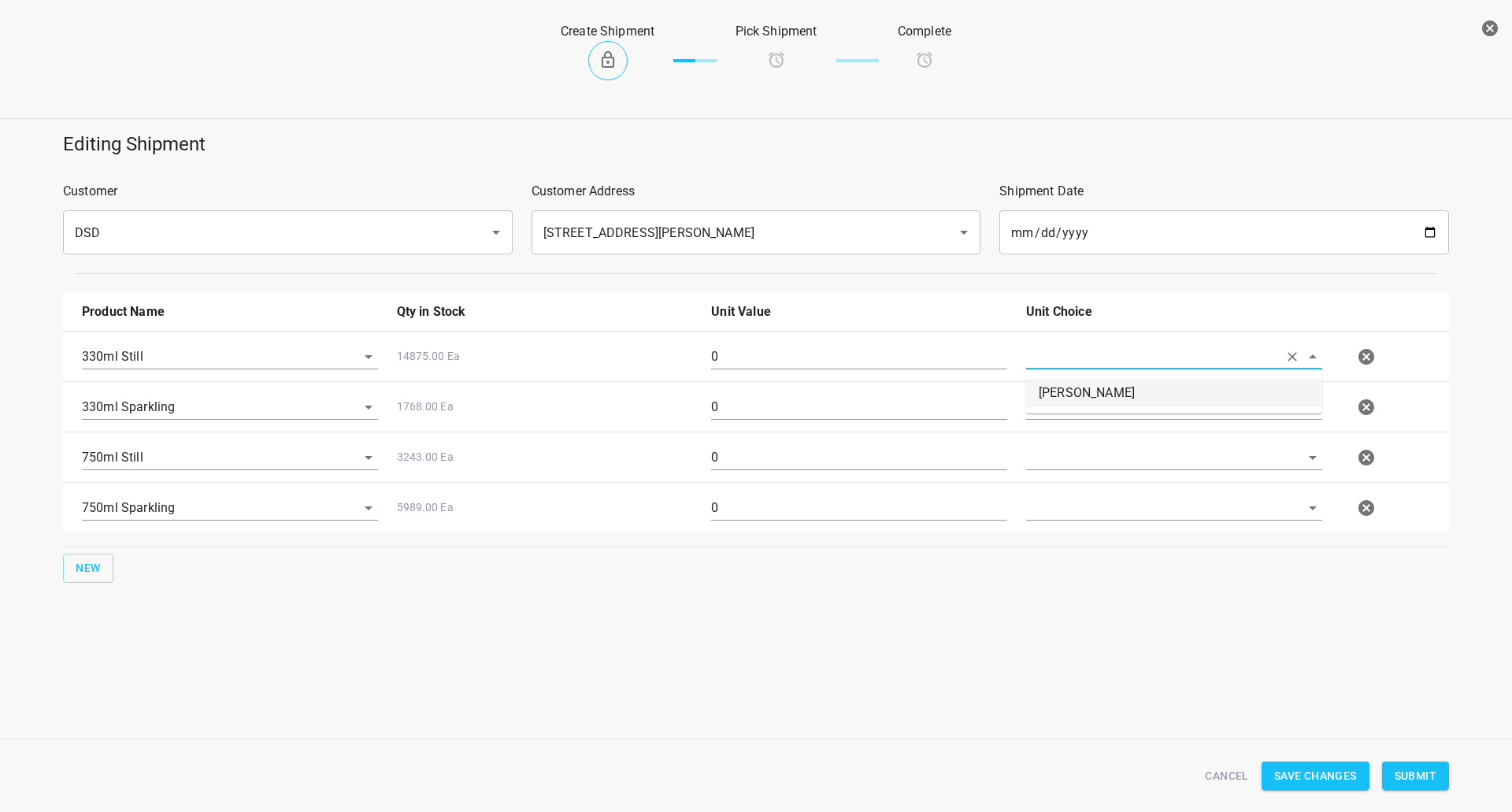
click at [1058, 402] on li "[PERSON_NAME]" at bounding box center [1174, 393] width 296 height 28
type input "[PERSON_NAME]"
click at [1047, 420] on div at bounding box center [1174, 407] width 296 height 26
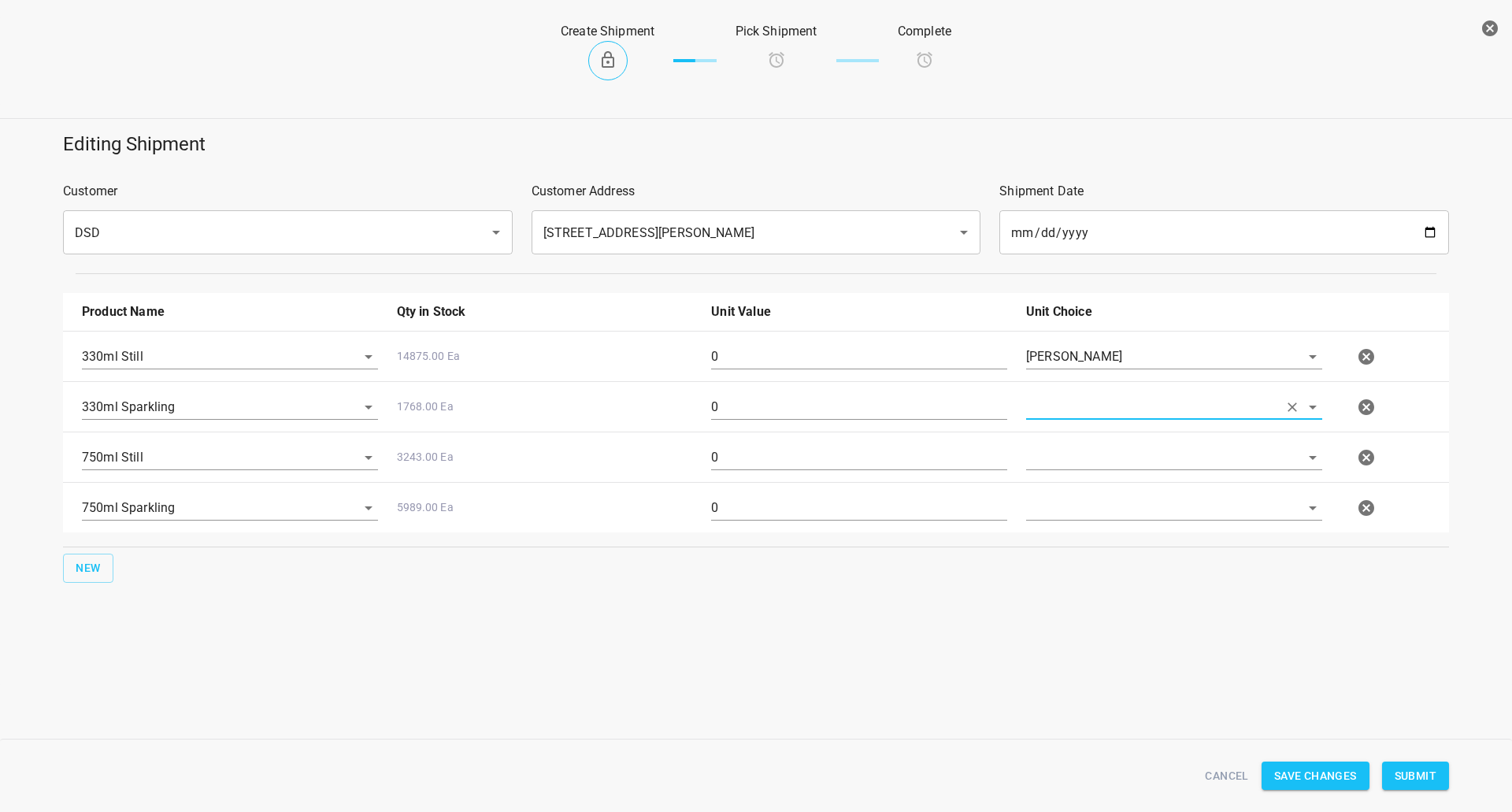
click at [1050, 439] on div at bounding box center [1175, 464] width 315 height 57
drag, startPoint x: 1048, startPoint y: 427, endPoint x: 1061, endPoint y: 415, distance: 17.7
click at [1049, 426] on div "750ml Still 3243.00 Ea 0" at bounding box center [759, 457] width 1373 height 69
click at [1060, 416] on input "text" at bounding box center [1152, 406] width 252 height 25
click at [1057, 448] on li "[PERSON_NAME]" at bounding box center [1174, 443] width 296 height 28
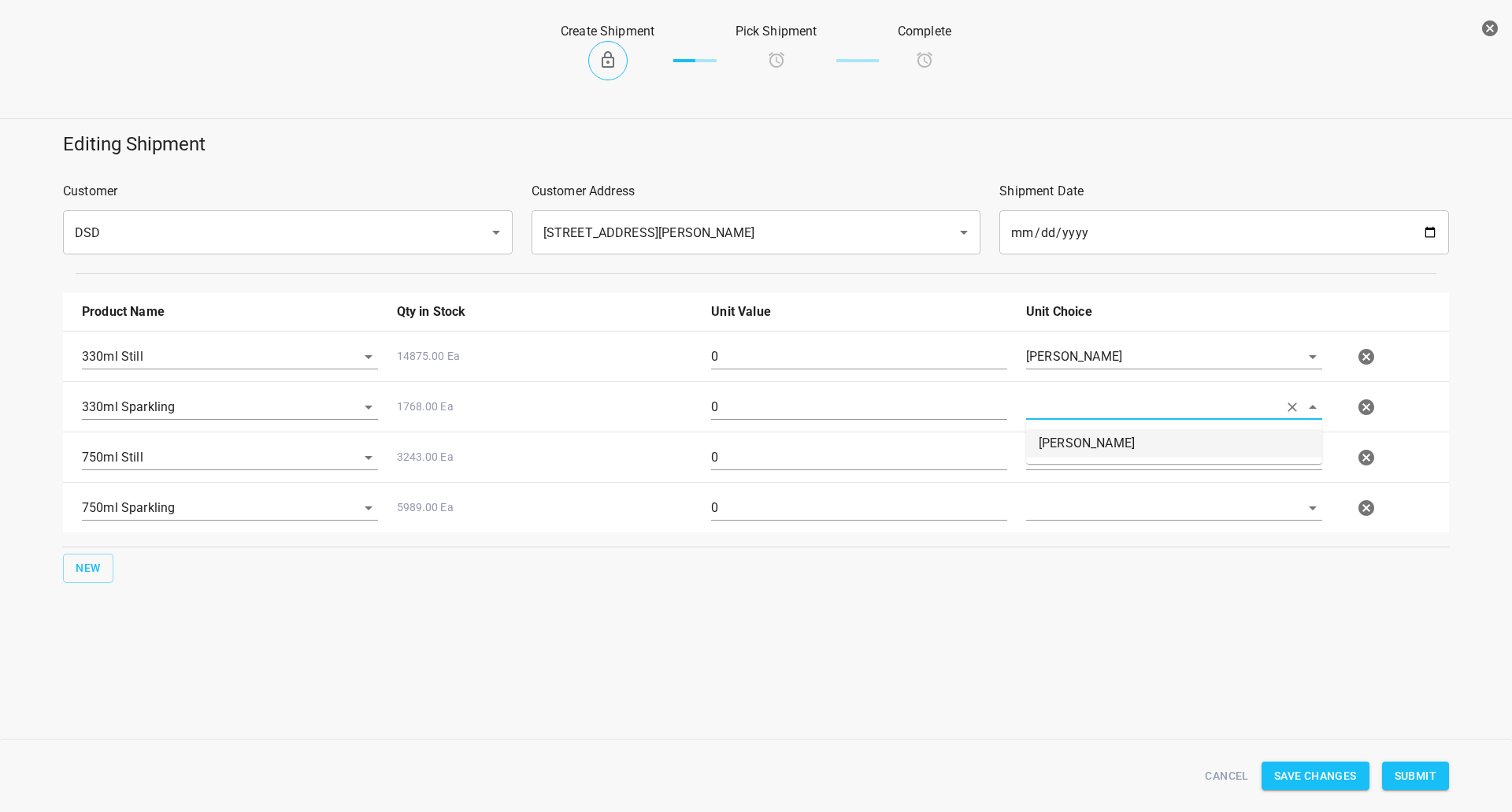
type input "[PERSON_NAME]"
click at [1054, 450] on input "text" at bounding box center [1152, 457] width 252 height 25
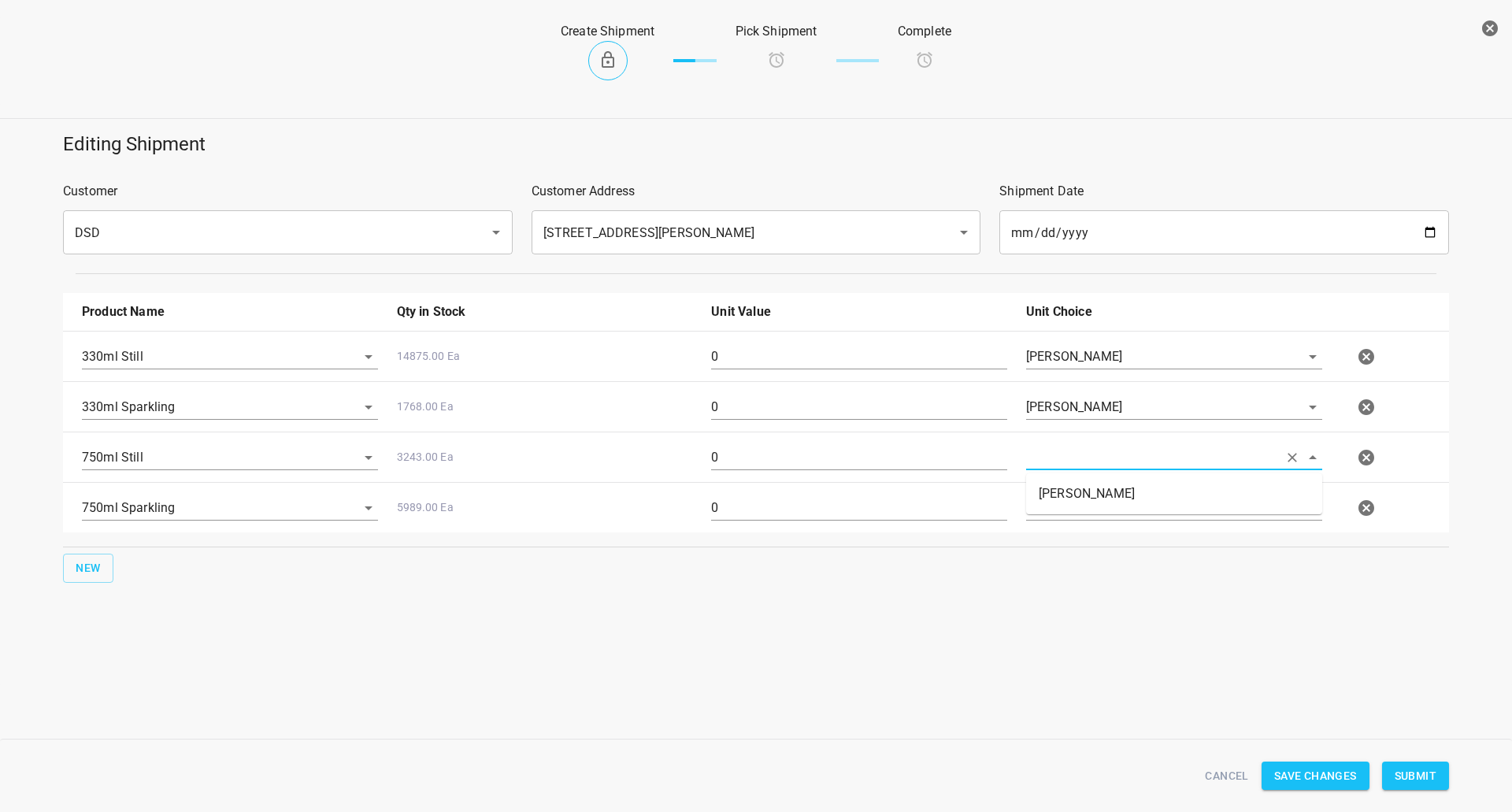
click at [1055, 486] on li "[PERSON_NAME]" at bounding box center [1174, 493] width 296 height 28
type input "[PERSON_NAME]"
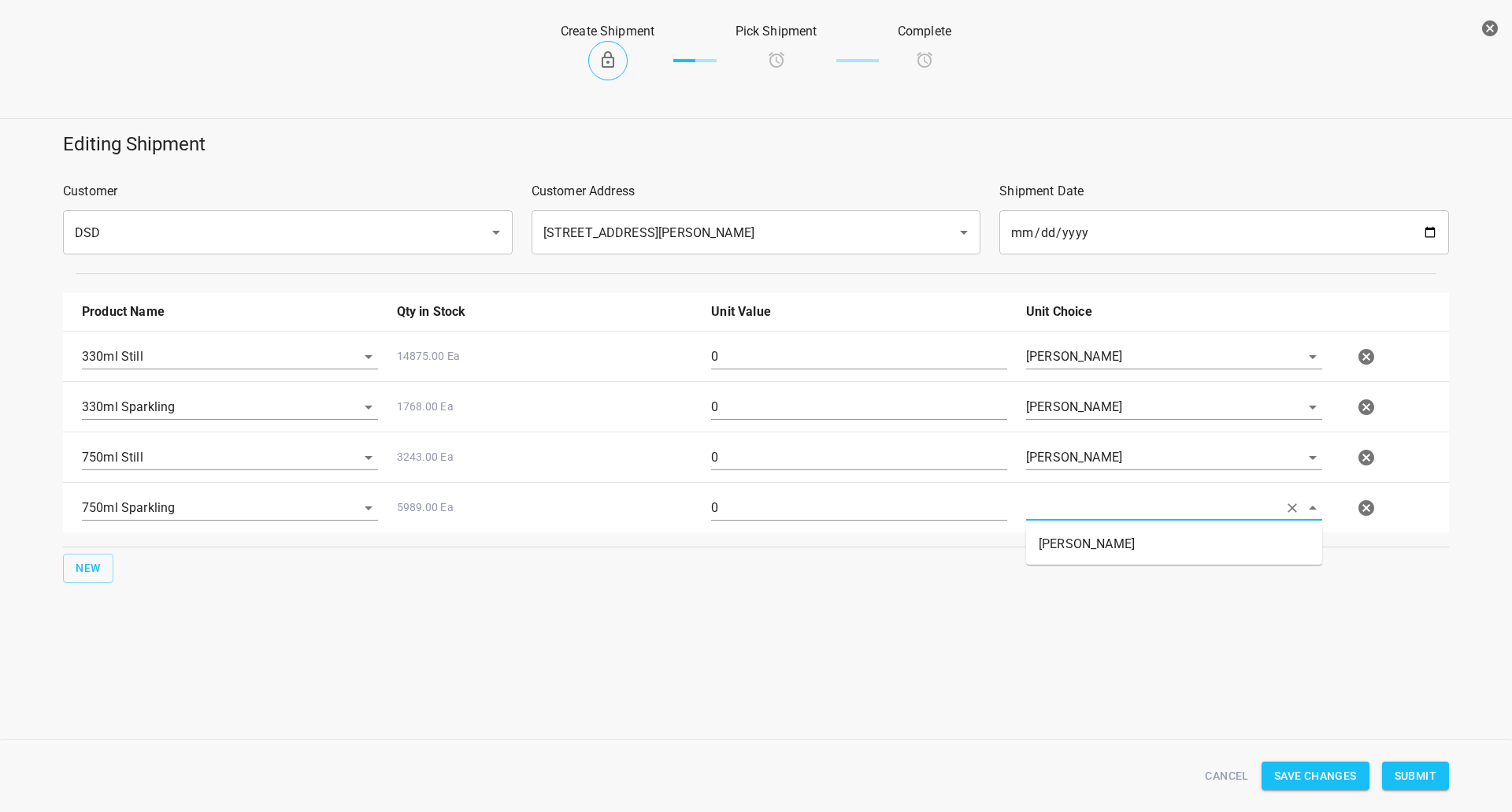
click at [1055, 508] on input "text" at bounding box center [1152, 508] width 252 height 25
click at [1048, 549] on li "[PERSON_NAME]" at bounding box center [1174, 544] width 296 height 28
type input "[PERSON_NAME]"
click at [726, 366] on input "0" at bounding box center [859, 357] width 296 height 26
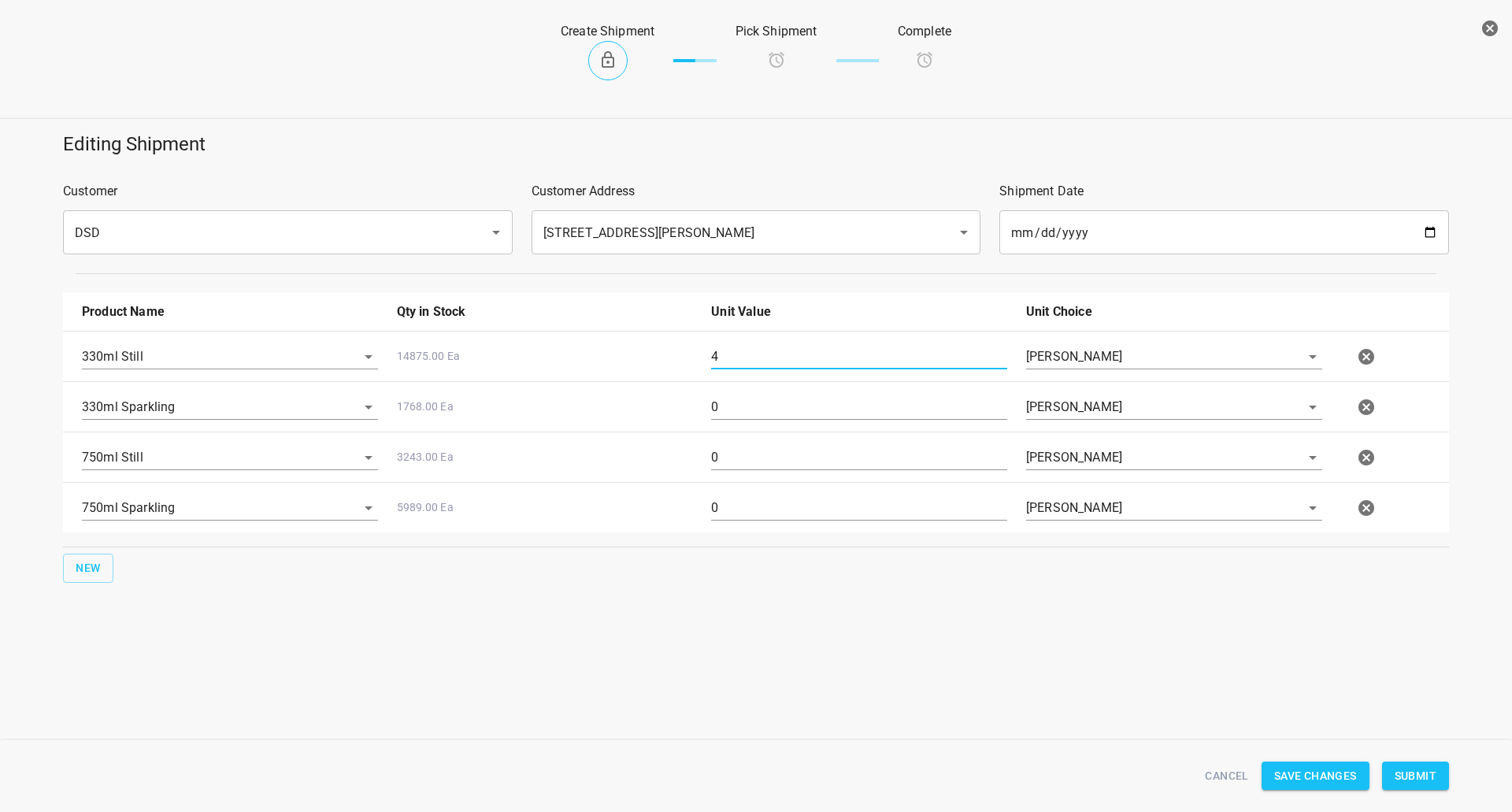
type input "4"
drag, startPoint x: 747, startPoint y: 421, endPoint x: 655, endPoint y: 435, distance: 93.1
click at [655, 435] on div "330ml Still 14875.00 Ea 4 [PERSON_NAME] 330ml Sparkling 1768.00 Ea 0 [PERSON_NA…" at bounding box center [756, 431] width 1386 height 201
click at [861, 388] on div "0" at bounding box center [859, 414] width 315 height 57
click at [823, 408] on input "0" at bounding box center [859, 407] width 296 height 26
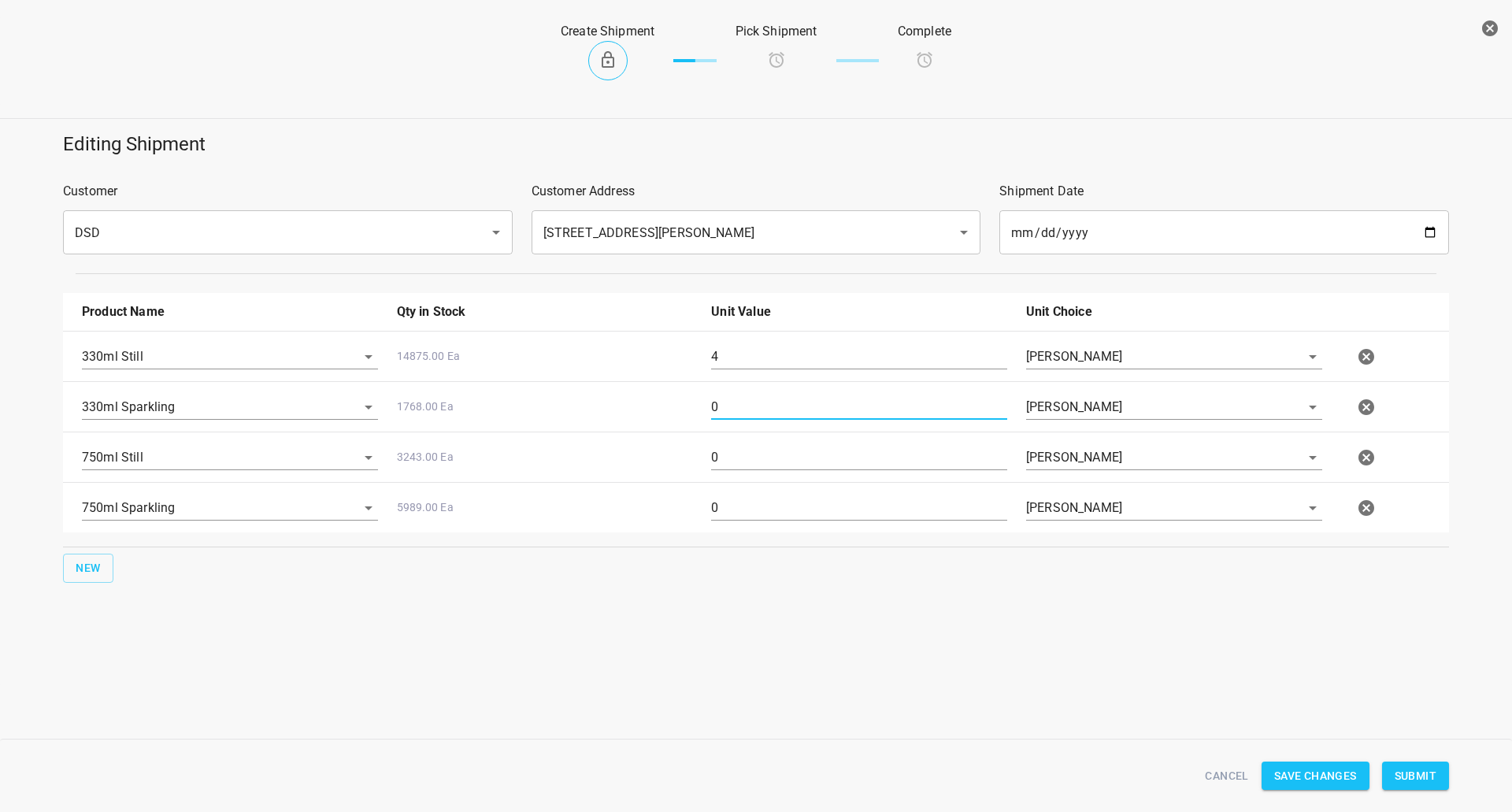
click at [823, 408] on input "0" at bounding box center [859, 407] width 296 height 26
type input "5"
drag, startPoint x: 736, startPoint y: 447, endPoint x: 722, endPoint y: 454, distance: 15.7
click at [722, 454] on div "0" at bounding box center [859, 464] width 315 height 57
drag, startPoint x: 723, startPoint y: 454, endPoint x: 705, endPoint y: 461, distance: 19.3
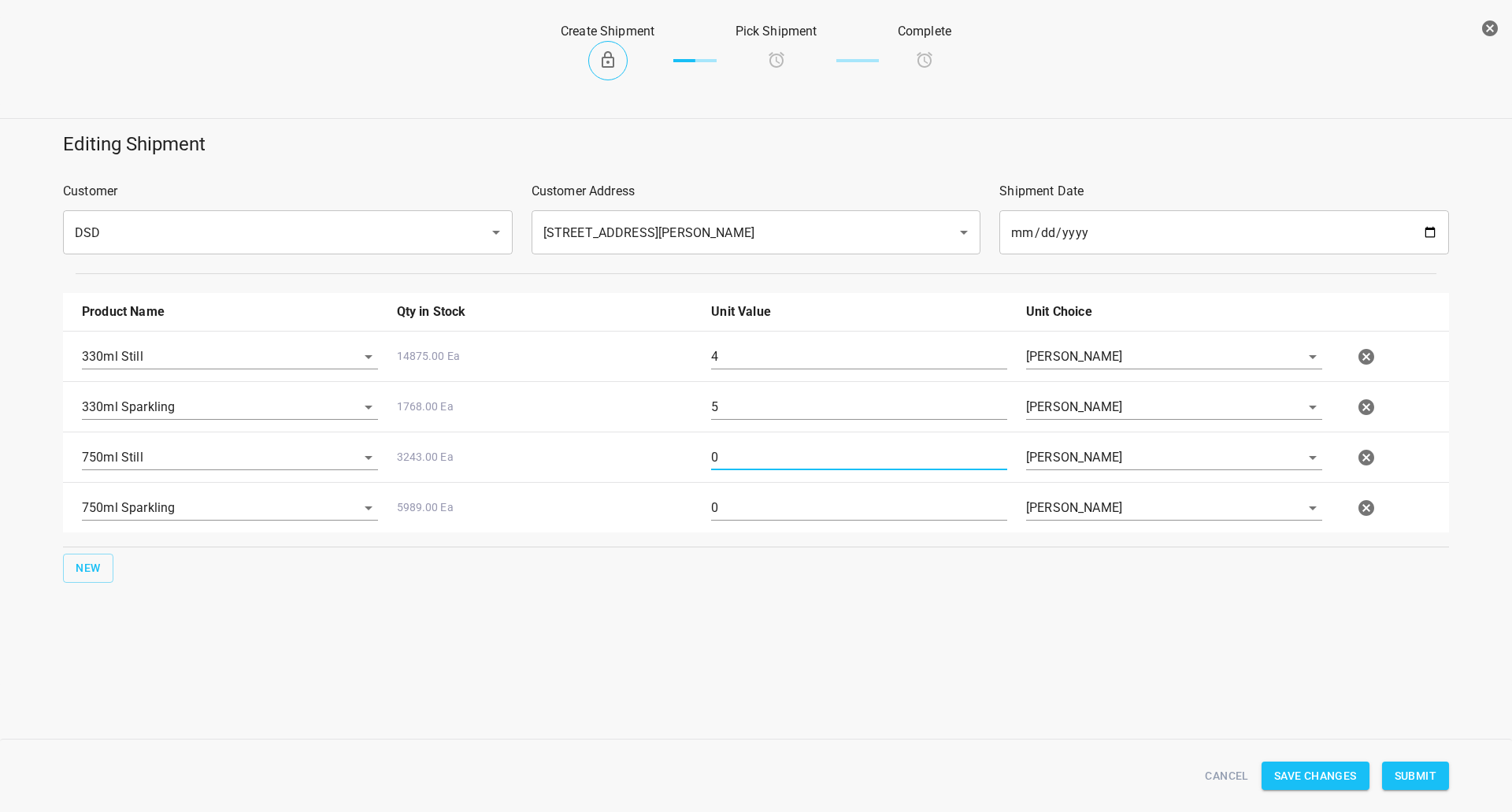
click at [705, 461] on div "0" at bounding box center [859, 464] width 315 height 57
type input "21"
drag, startPoint x: 767, startPoint y: 504, endPoint x: 237, endPoint y: 590, distance: 536.9
click at [237, 590] on div "Product Name Qty in Stock Unit Value Unit Choice 330ml Still 14875.00 Ea 4 [PER…" at bounding box center [756, 437] width 1405 height 309
type input "14"
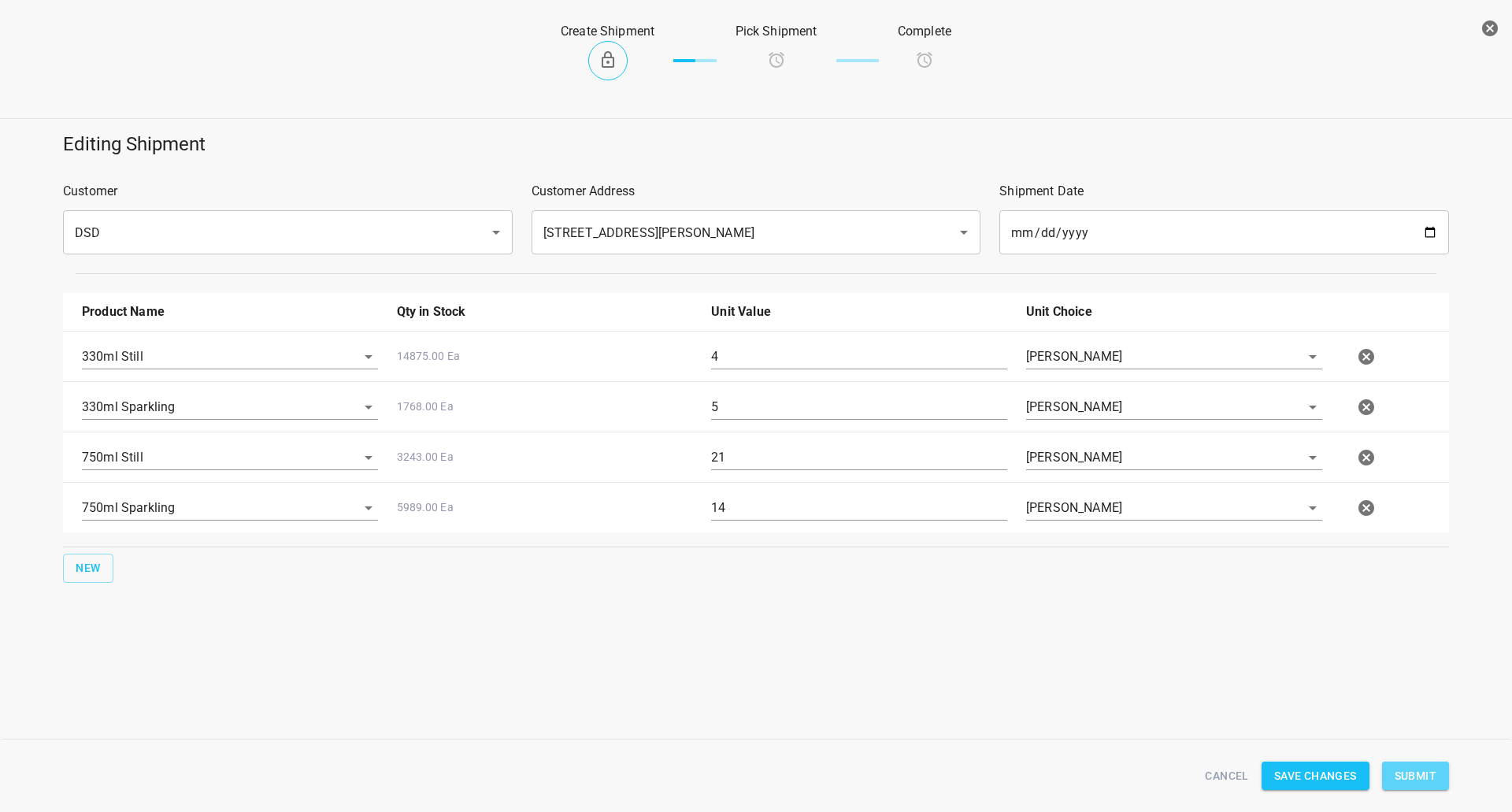
click at [1398, 773] on span "Submit" at bounding box center [1416, 776] width 42 height 20
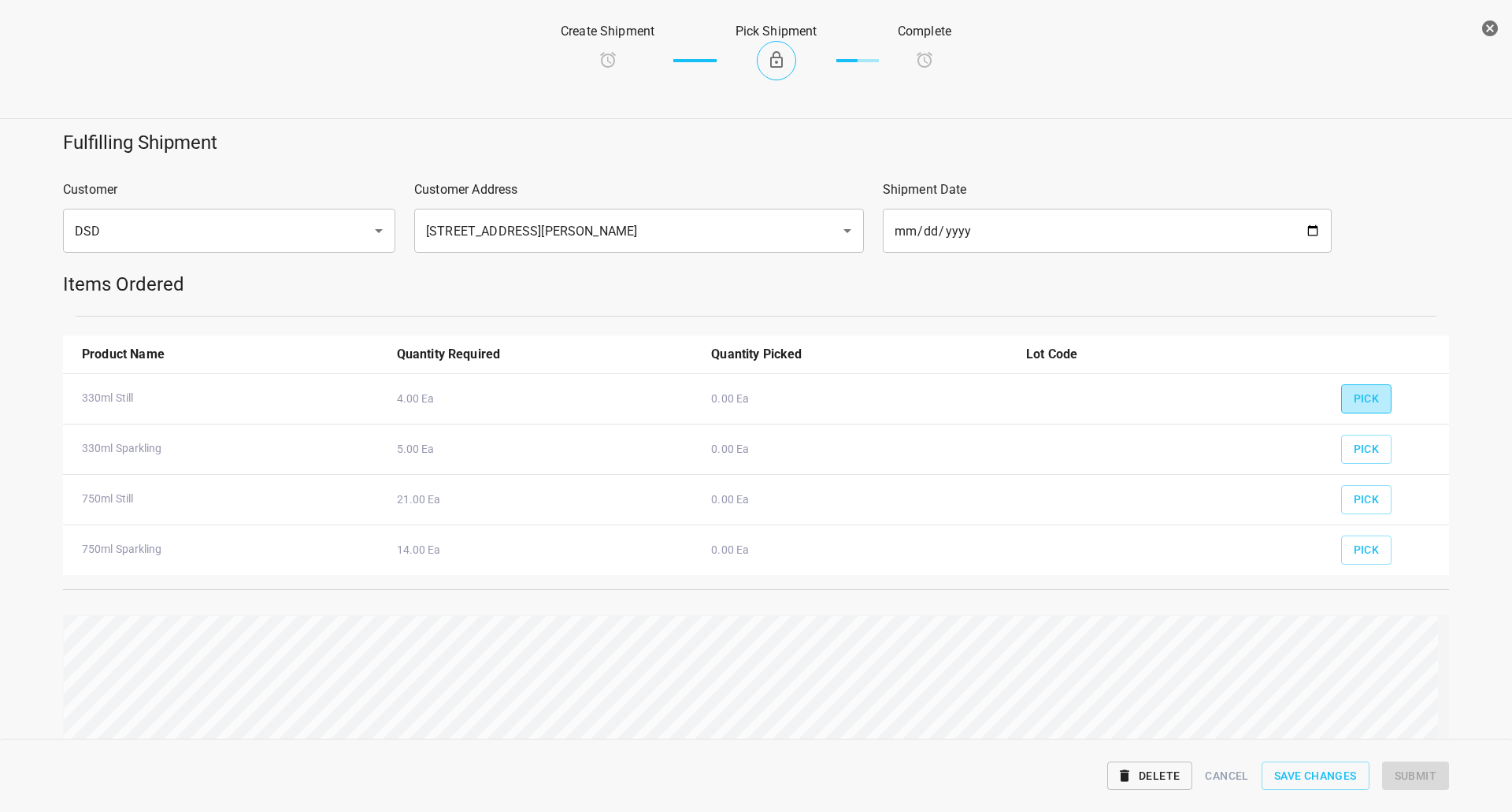
click at [1342, 400] on button "Pick" at bounding box center [1367, 399] width 51 height 29
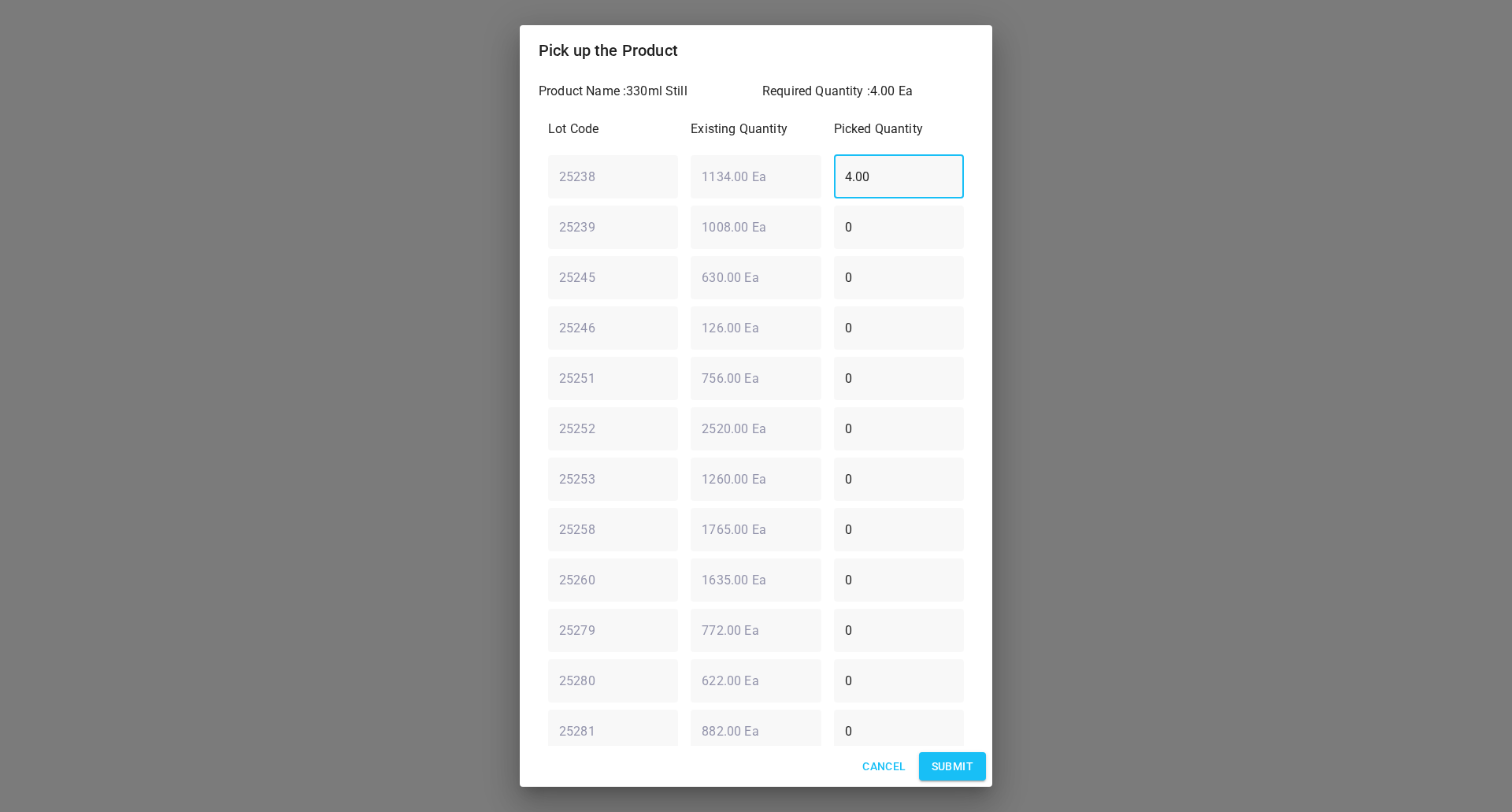
drag, startPoint x: 896, startPoint y: 182, endPoint x: 601, endPoint y: 62, distance: 318.5
click at [422, 192] on div "Pick up the Product Product Name : 330ml Still Required Quantity : 4.00 Ea Lot …" at bounding box center [756, 406] width 1512 height 812
type input "0"
click at [880, 634] on input "0" at bounding box center [899, 630] width 130 height 44
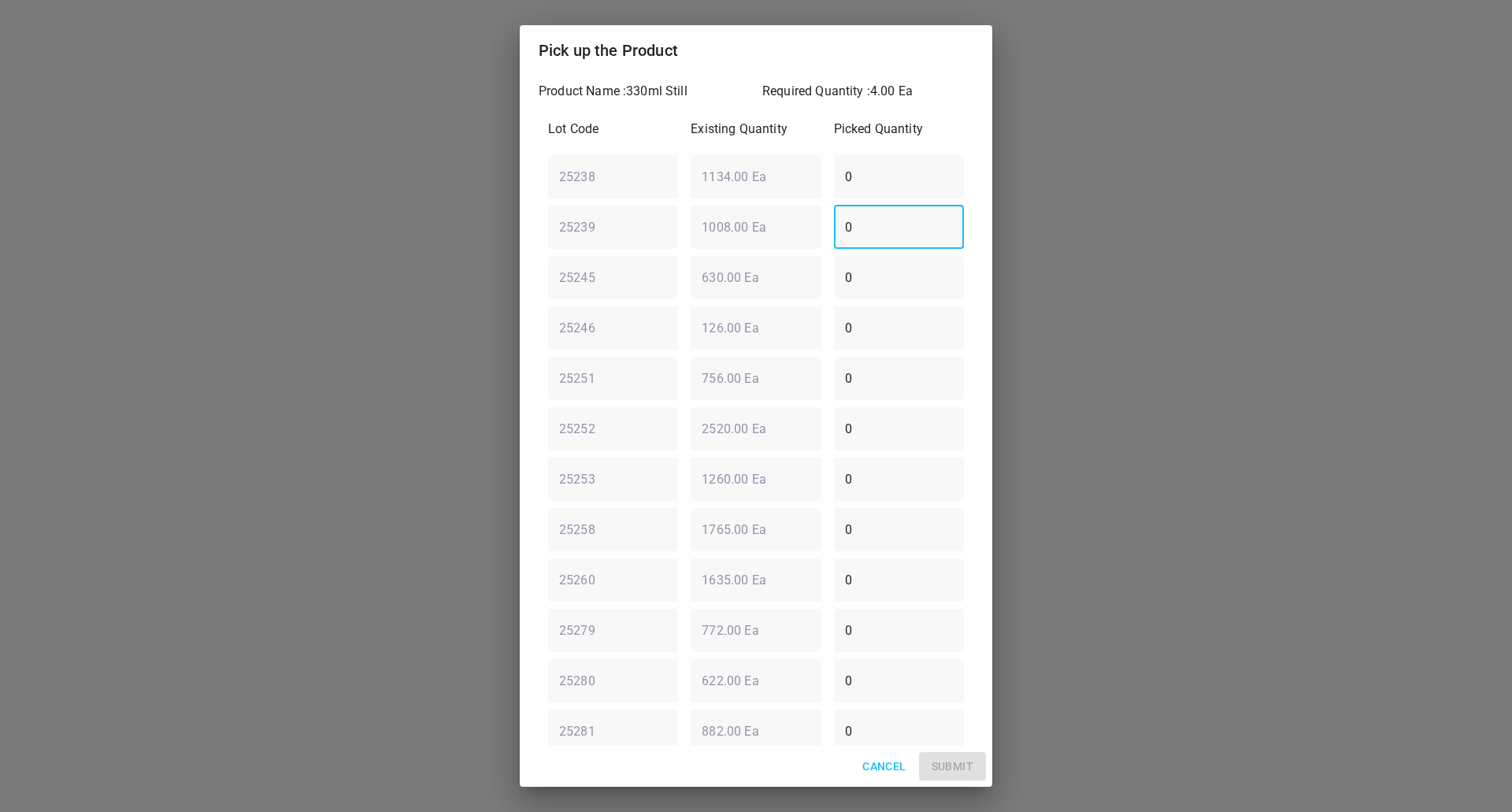
click at [573, 228] on div "25239 ​ 1008.00 Ea ​ 0 ​" at bounding box center [756, 227] width 428 height 57
type input "4"
click at [974, 758] on button "Submit" at bounding box center [952, 766] width 67 height 29
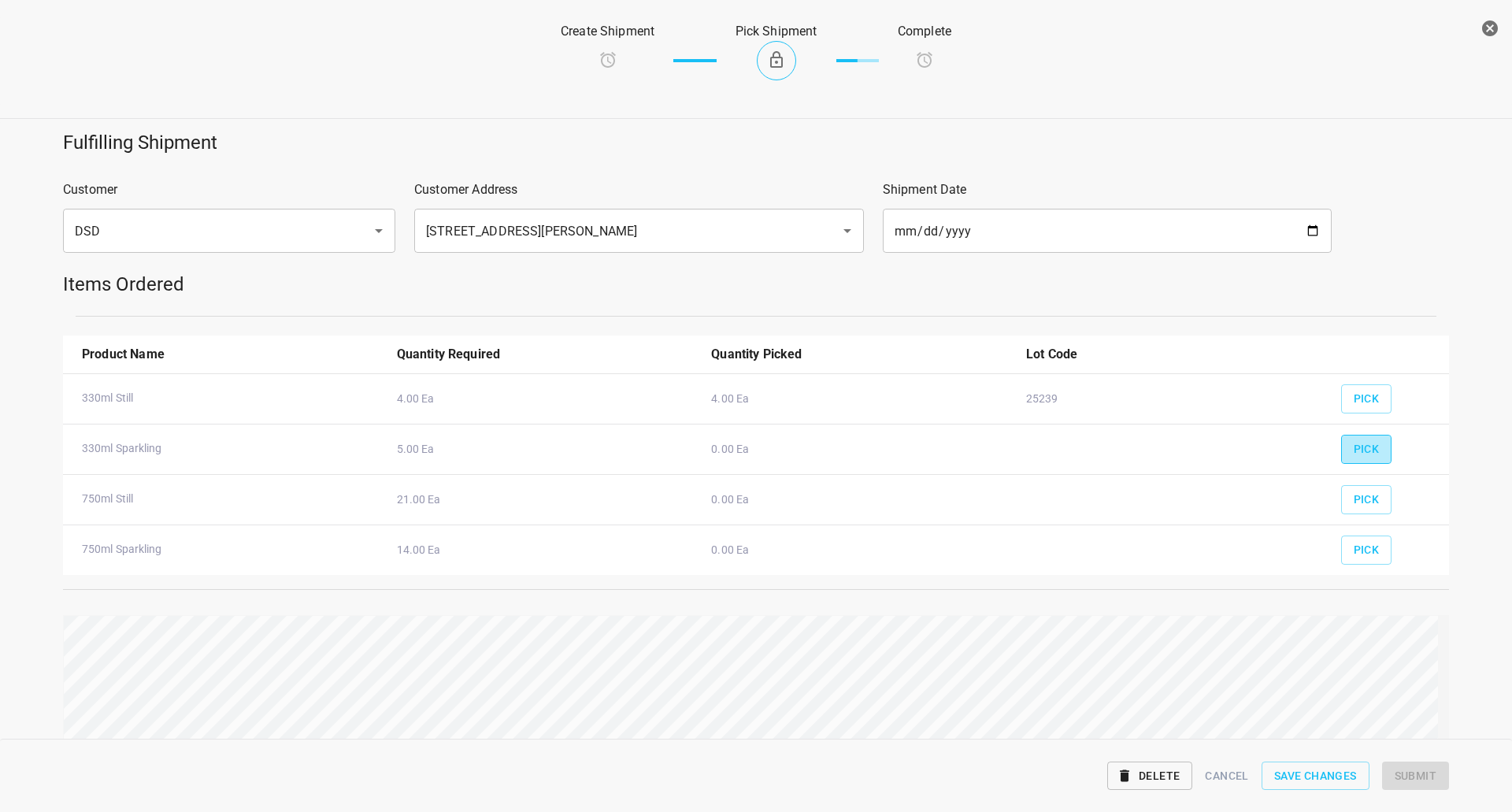
click at [1363, 452] on span "Pick" at bounding box center [1367, 449] width 26 height 20
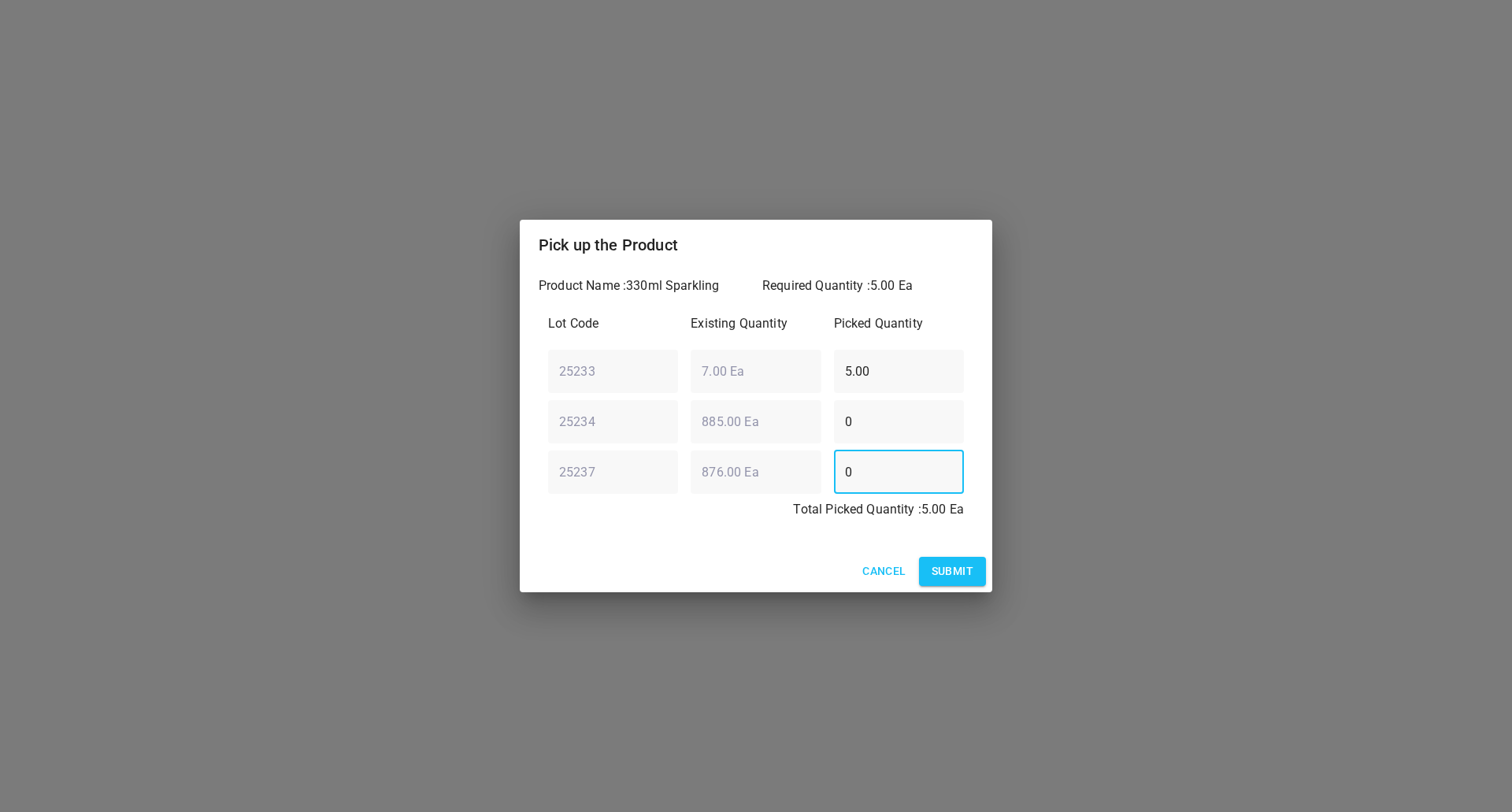
drag, startPoint x: 931, startPoint y: 480, endPoint x: 0, endPoint y: 565, distance: 934.9
click at [10, 596] on div "Pick up the Product Product Name : 330ml Sparkling Required Quantity : 5.00 Ea …" at bounding box center [756, 406] width 1512 height 812
type input "5"
click at [725, 367] on div "25233 ​ 7.00 Ea ​ 5.00 ​" at bounding box center [756, 371] width 428 height 57
type input "0"
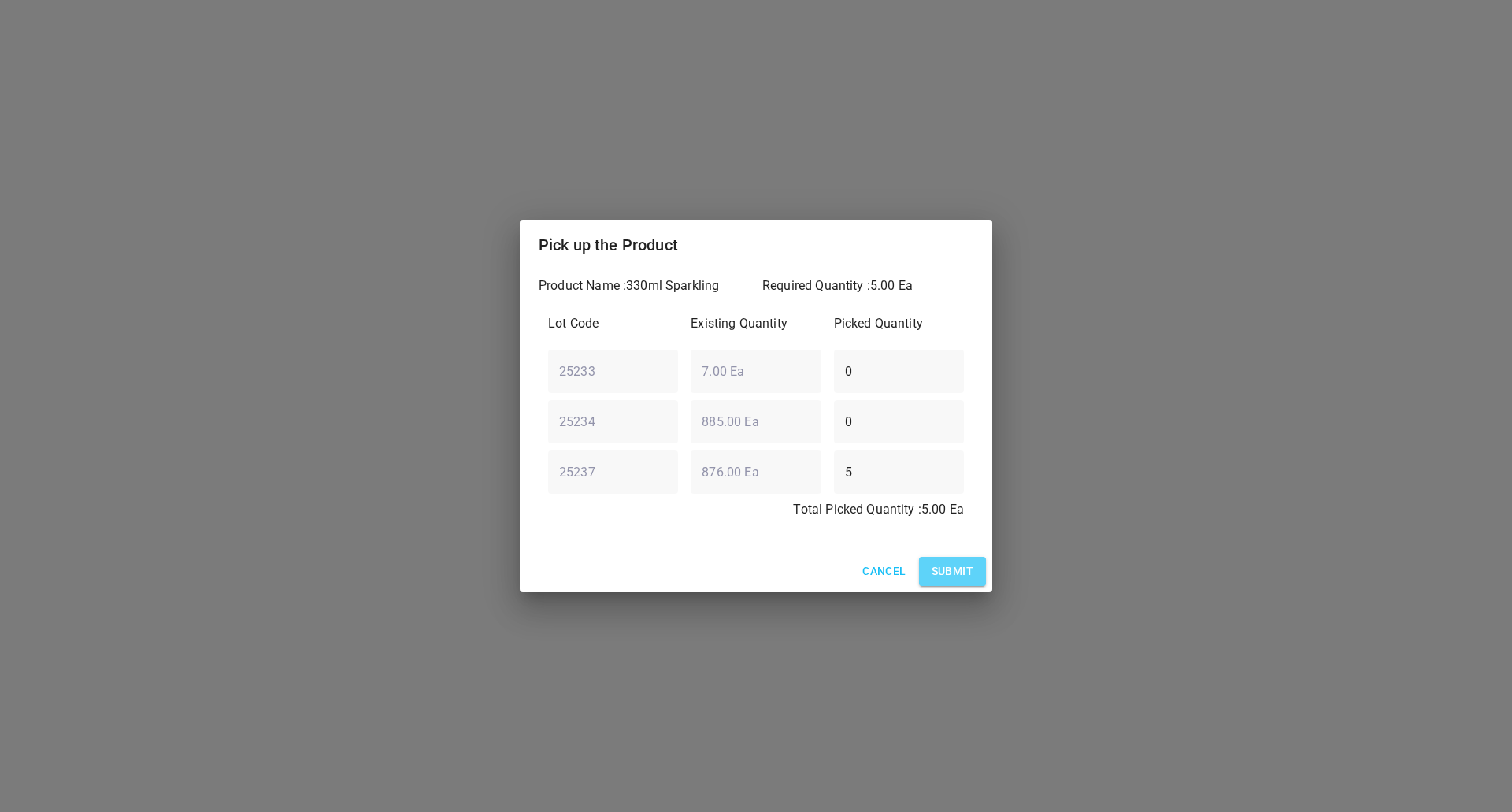
click at [961, 568] on span "Submit" at bounding box center [952, 571] width 42 height 20
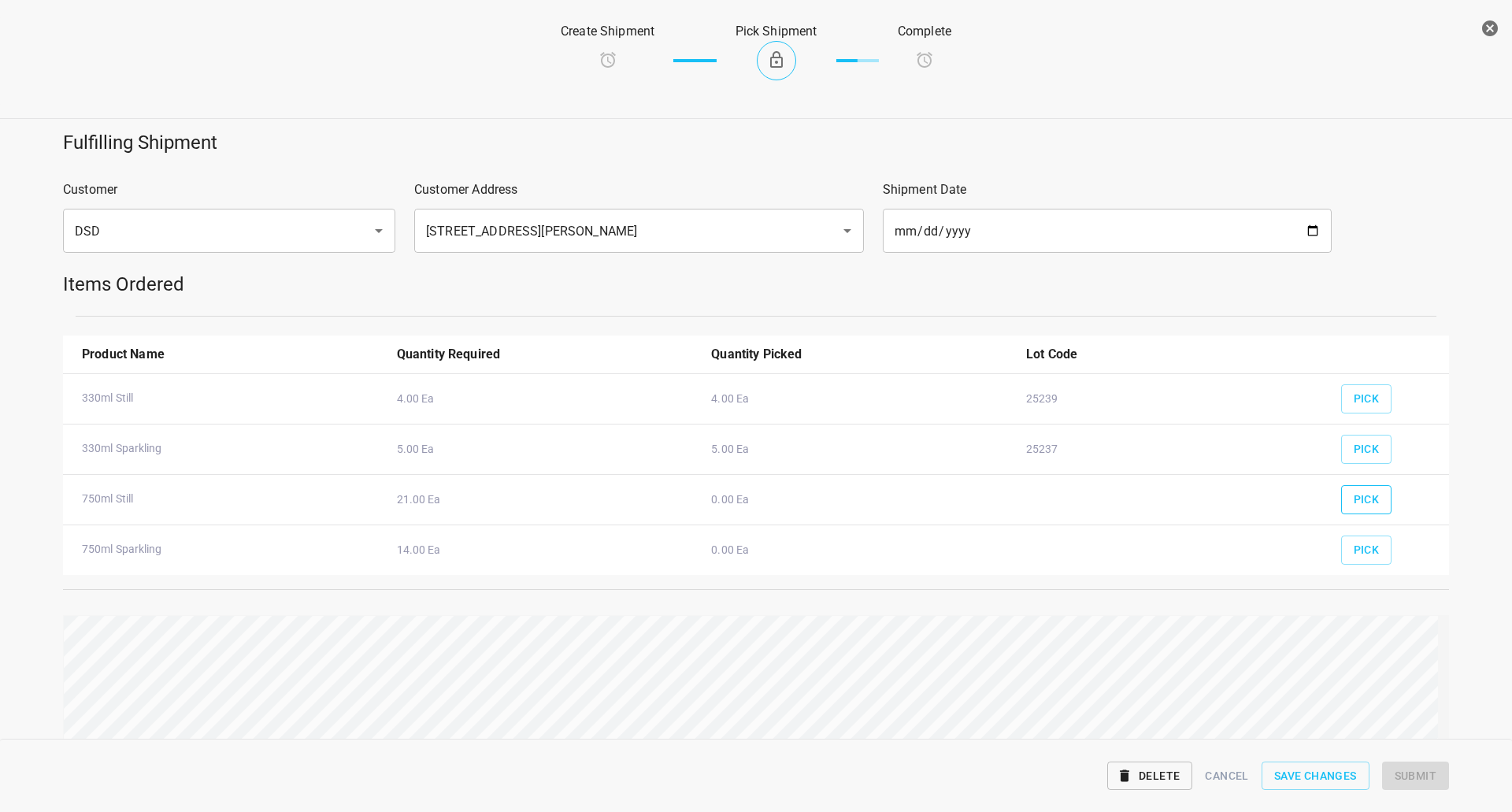
click at [1354, 492] on span "Pick" at bounding box center [1367, 500] width 26 height 20
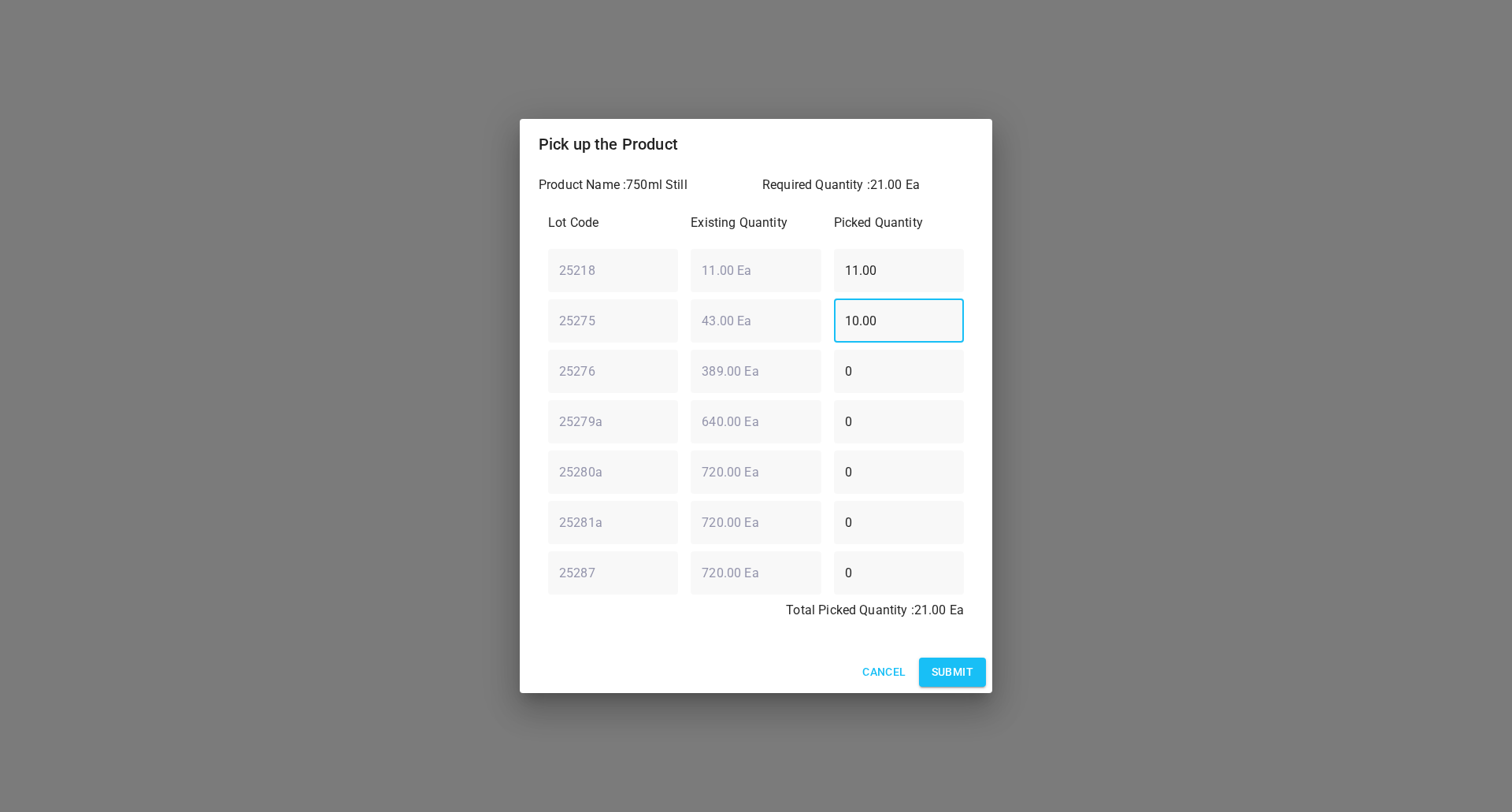
click at [636, 340] on div "25275 ​ 43.00 Ea ​ 10.00 ​" at bounding box center [756, 321] width 428 height 57
type input "0"
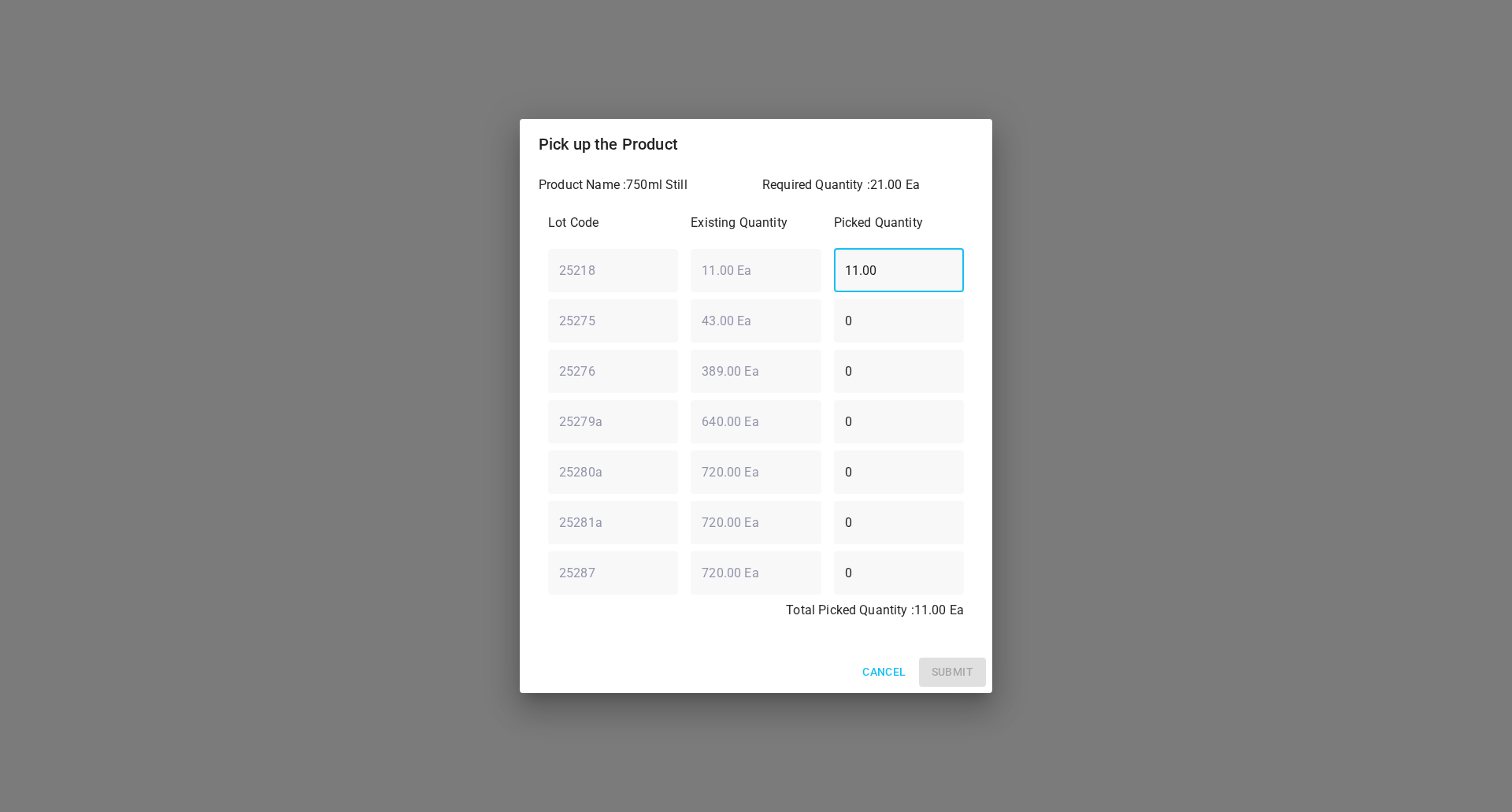
drag, startPoint x: 897, startPoint y: 282, endPoint x: 299, endPoint y: 70, distance: 634.5
click at [493, 284] on div "Pick up the Product Product Name : 750ml Still Required Quantity : 21.00 Ea Lot…" at bounding box center [756, 406] width 1512 height 812
type input "0"
type input "10"
click at [631, 374] on div "Lot Code Existing Quantity Picked Quantity 25218 ​ 11.00 Ea ​ 10 ​ 25275 ​ 43.0…" at bounding box center [756, 421] width 435 height 435
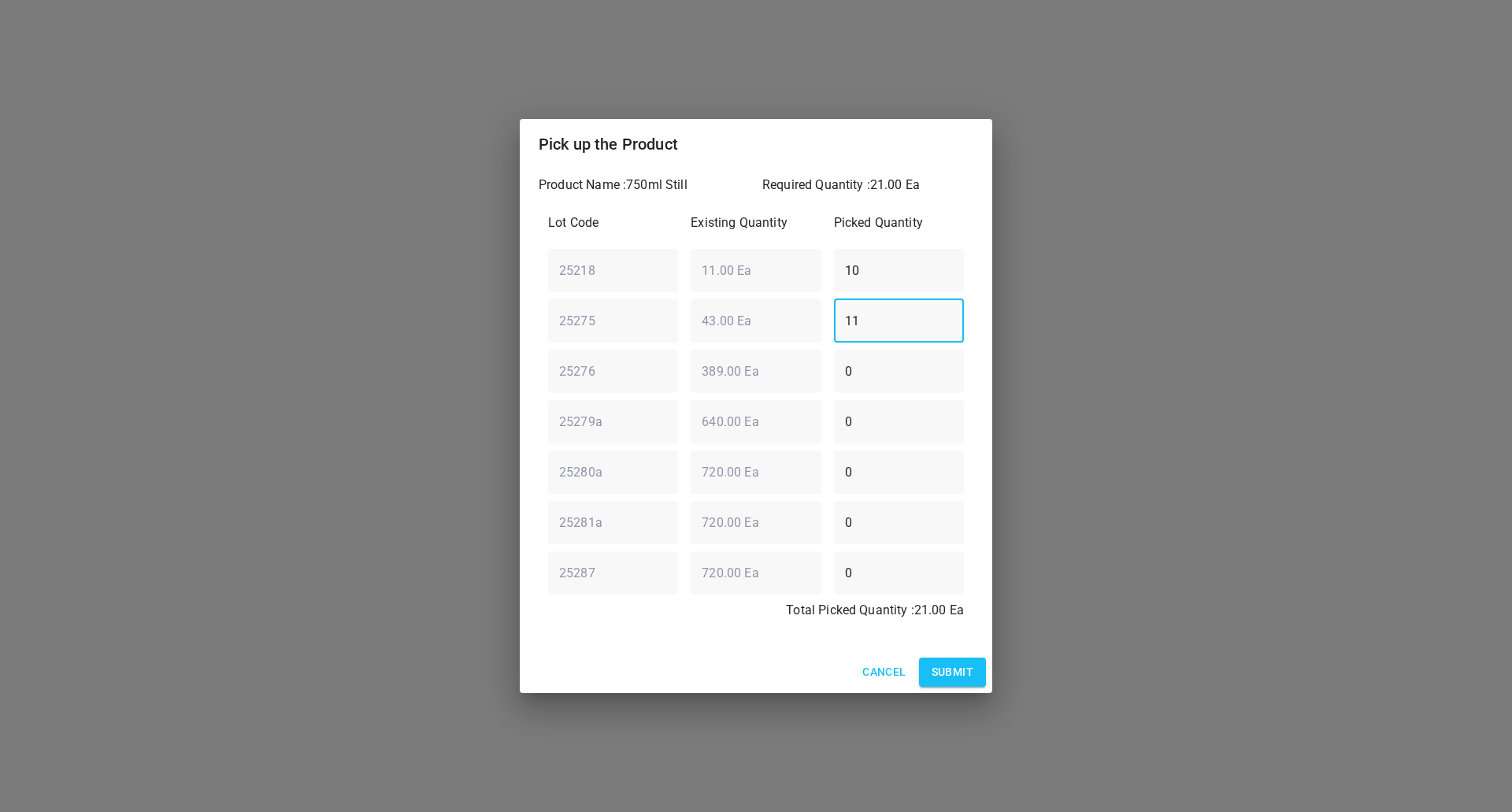
type input "11"
click at [938, 666] on span "Submit" at bounding box center [952, 673] width 42 height 20
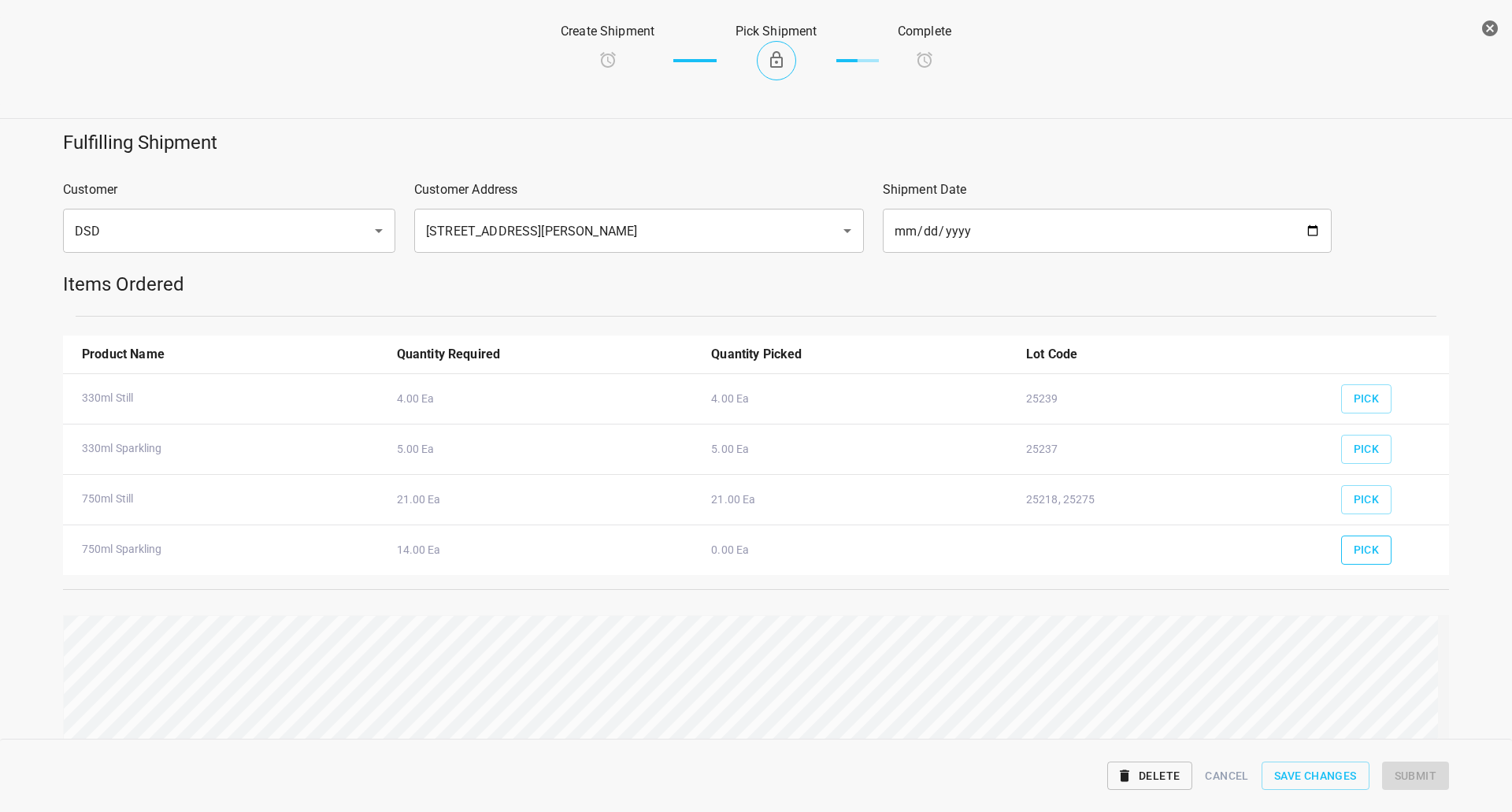
drag, startPoint x: 1374, startPoint y: 532, endPoint x: 1362, endPoint y: 551, distance: 22.5
click at [1373, 537] on div "Pick" at bounding box center [1389, 545] width 114 height 58
click at [1362, 551] on span "Pick" at bounding box center [1367, 550] width 26 height 20
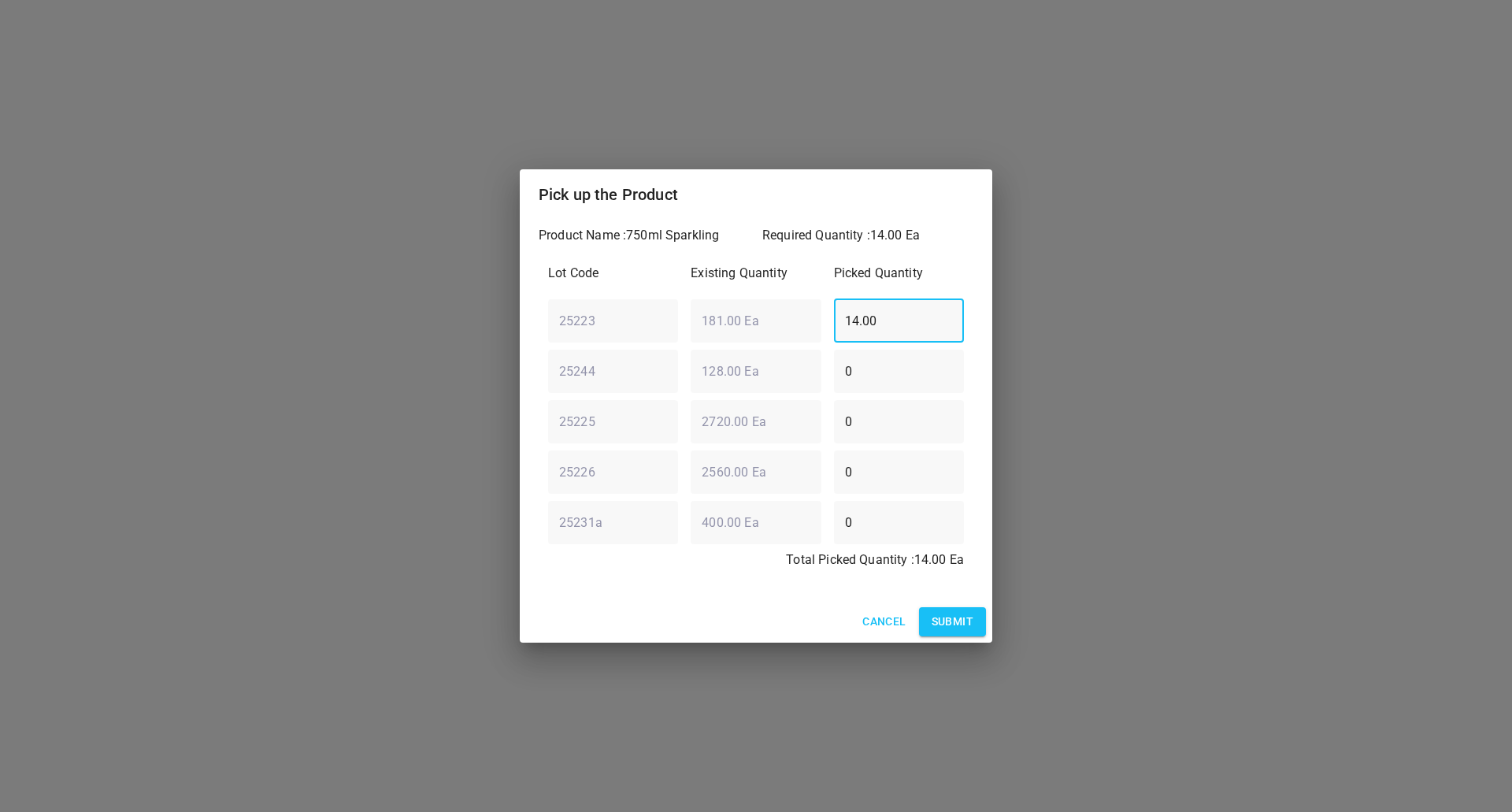
drag, startPoint x: 884, startPoint y: 328, endPoint x: 571, endPoint y: 326, distance: 313.0
click at [540, 340] on div "Lot Code Existing Quantity Picked Quantity 25223 ​ 181.00 Ea ​ 14.00 ​ 25244 ​ …" at bounding box center [756, 421] width 435 height 334
type input "0"
click at [664, 377] on div "25244 ​ 128.00 Ea ​ 0 ​" at bounding box center [756, 371] width 428 height 57
type input "14"
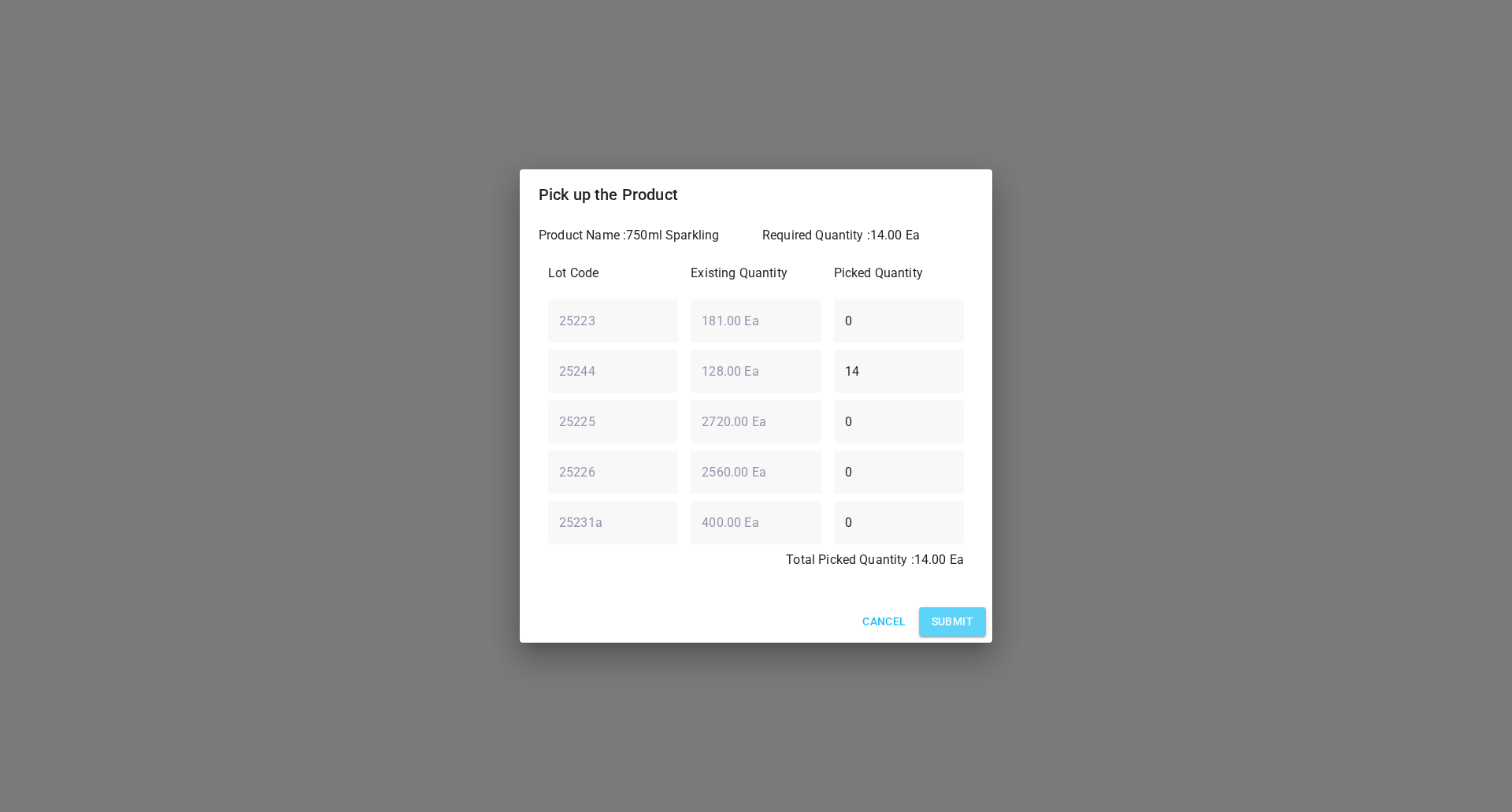
click at [977, 612] on button "Submit" at bounding box center [952, 622] width 67 height 29
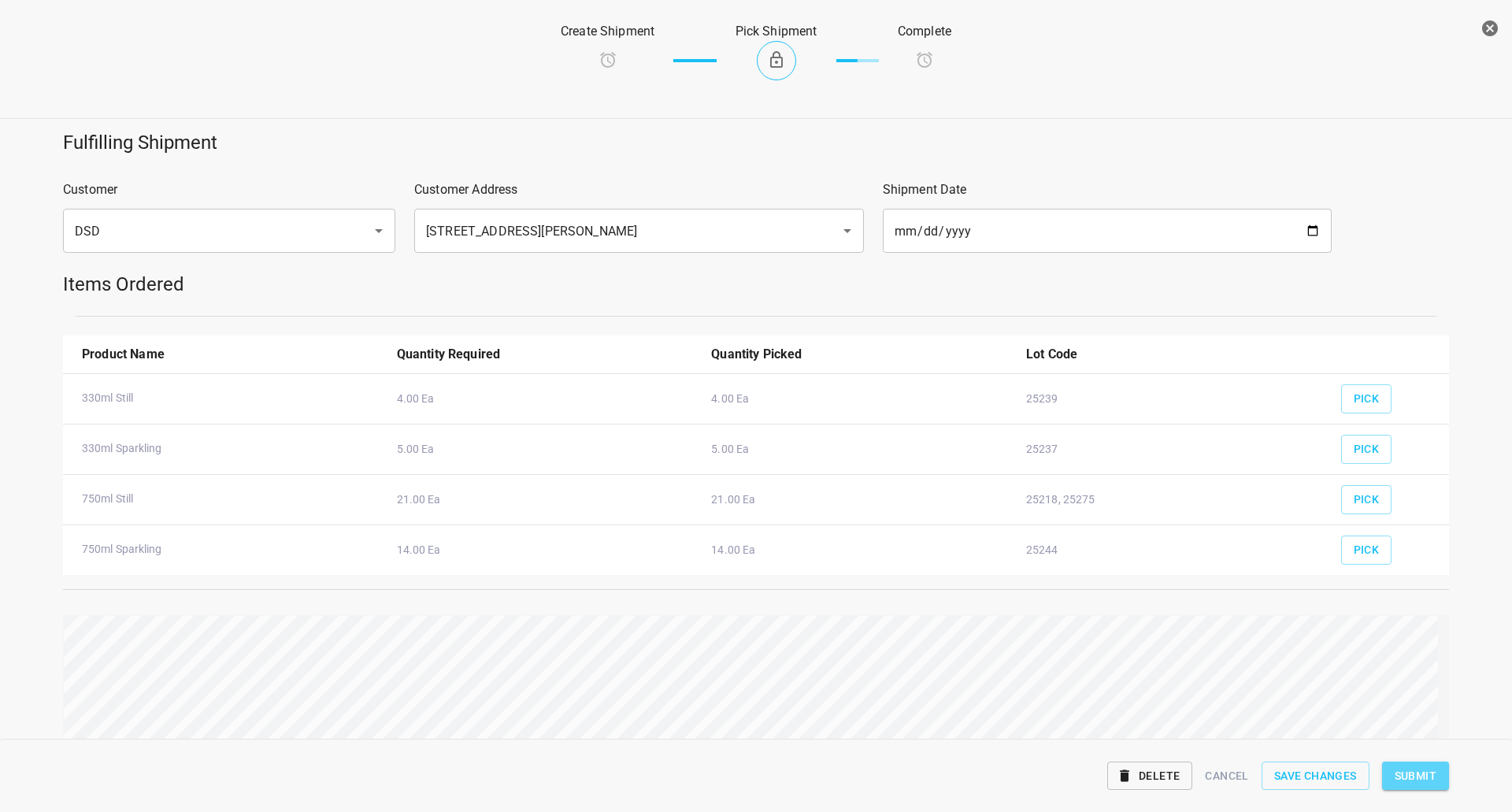
click at [1425, 785] on span "Submit" at bounding box center [1416, 776] width 42 height 20
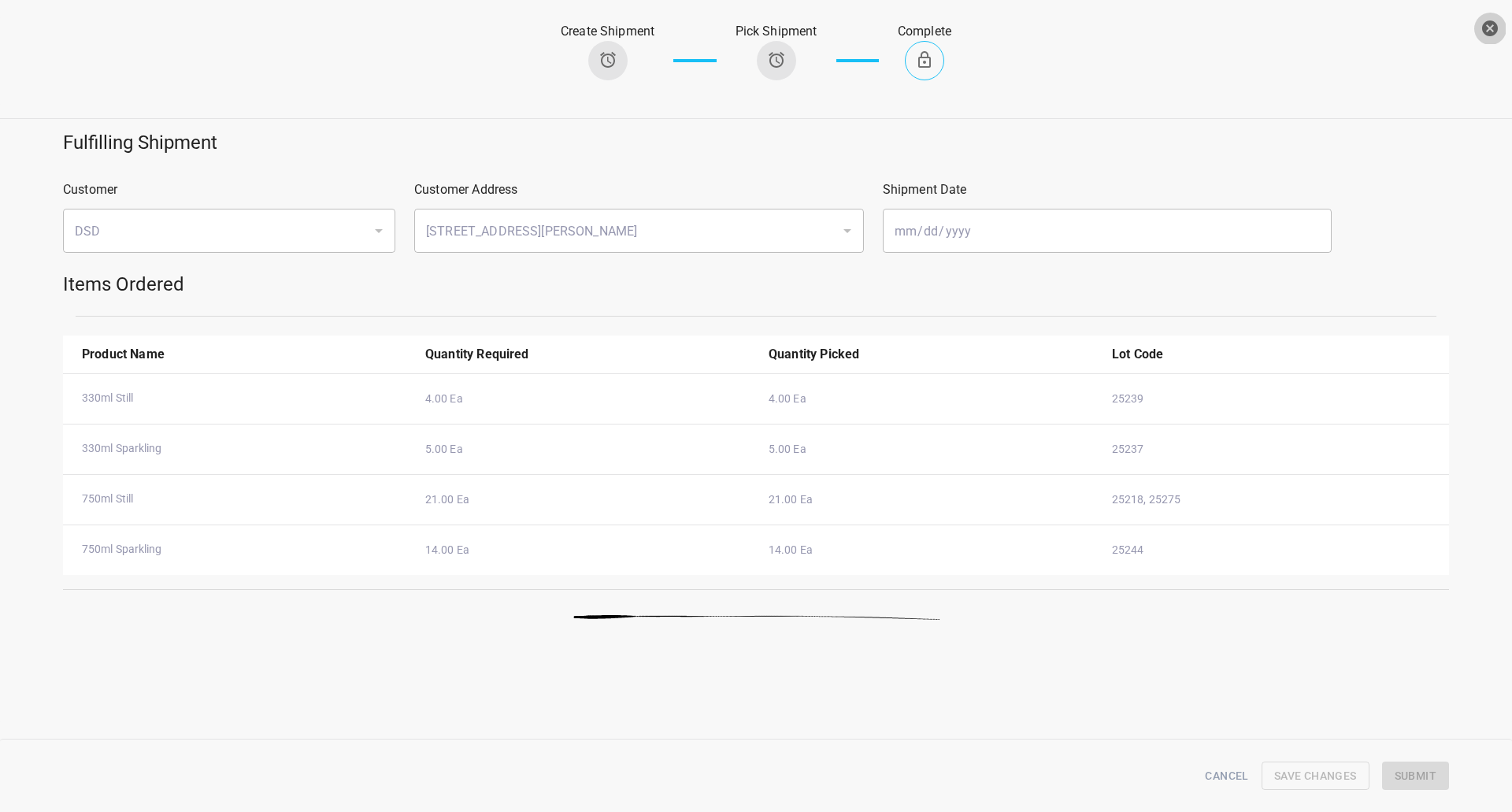
click at [1478, 39] on button "button" at bounding box center [1490, 28] width 32 height 32
